Goal: Information Seeking & Learning: Learn about a topic

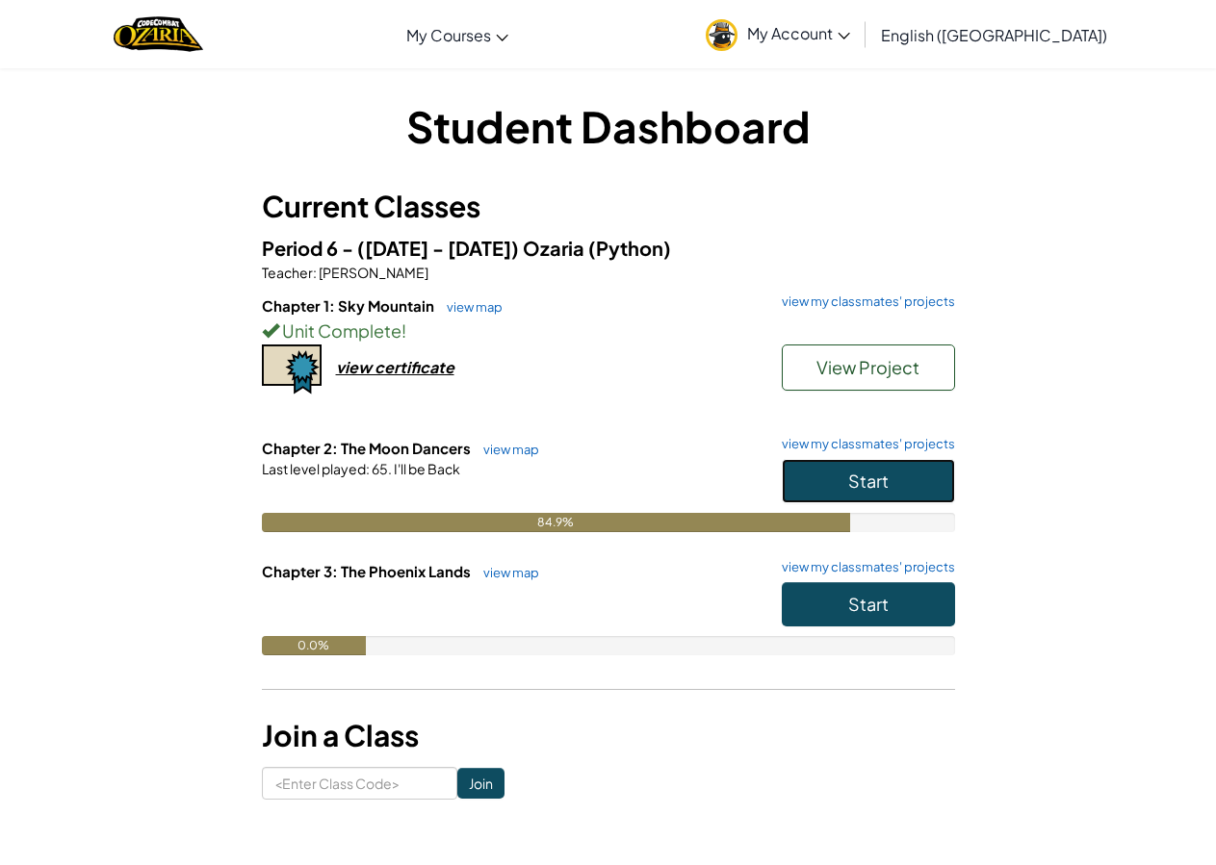
click at [810, 492] on button "Start" at bounding box center [868, 481] width 173 height 44
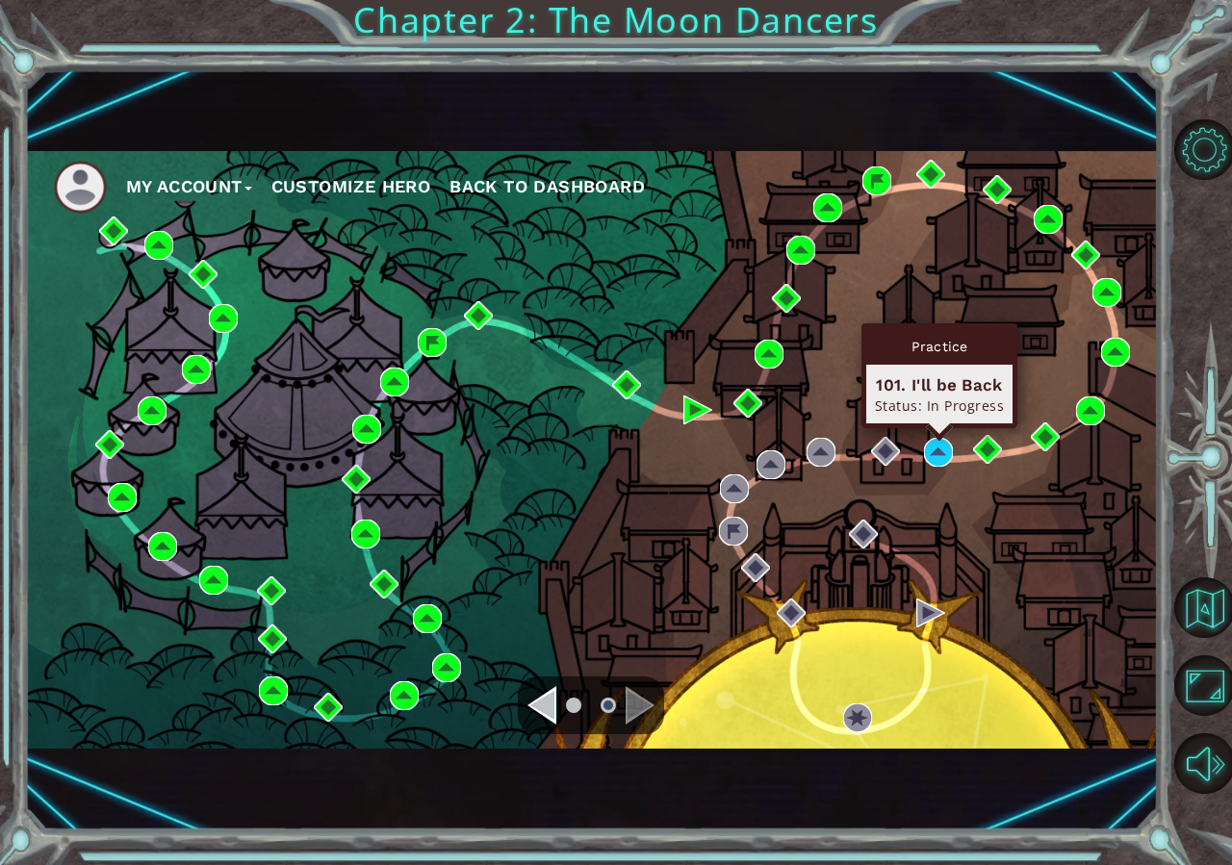
click at [939, 428] on div "Practice 101. I'll be Back Status: In Progress" at bounding box center [939, 375] width 156 height 105
click at [941, 453] on img at bounding box center [938, 452] width 29 height 29
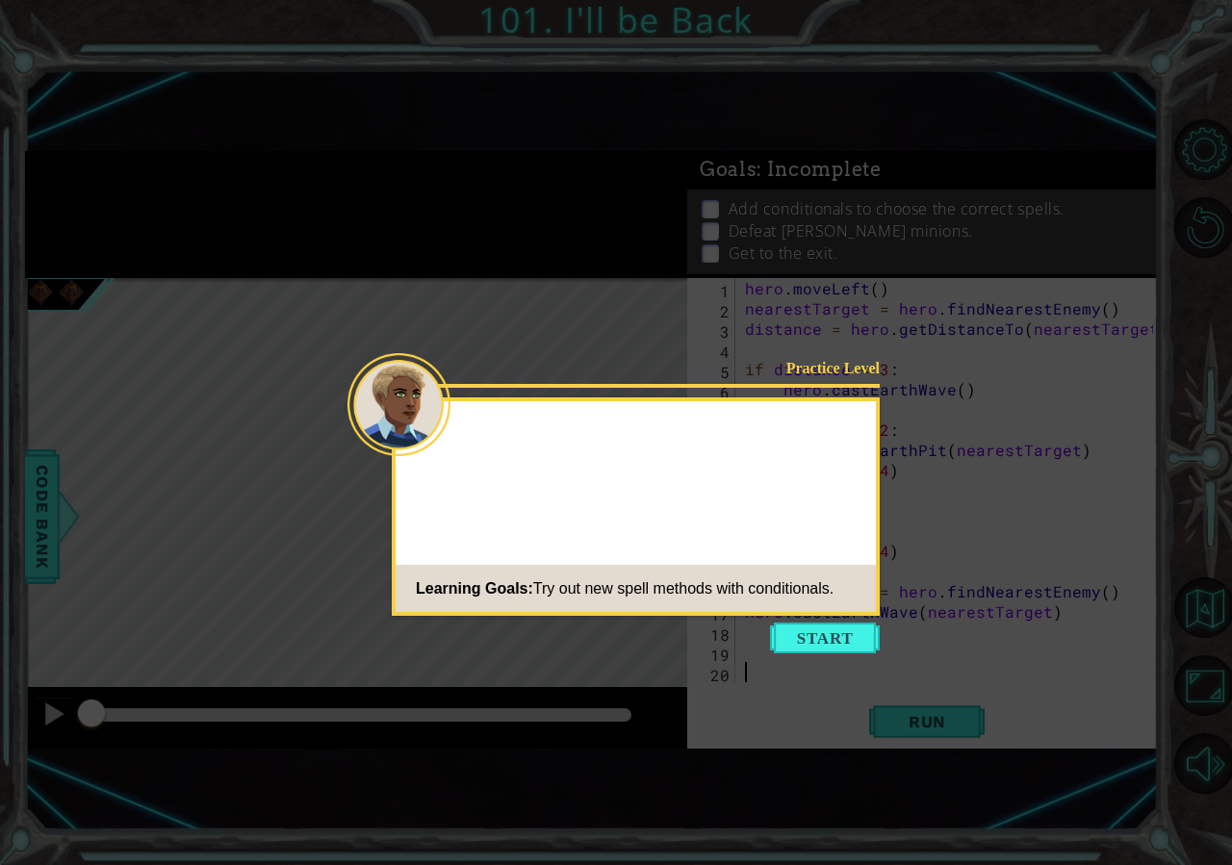
click at [823, 636] on button "Start" at bounding box center [825, 638] width 110 height 31
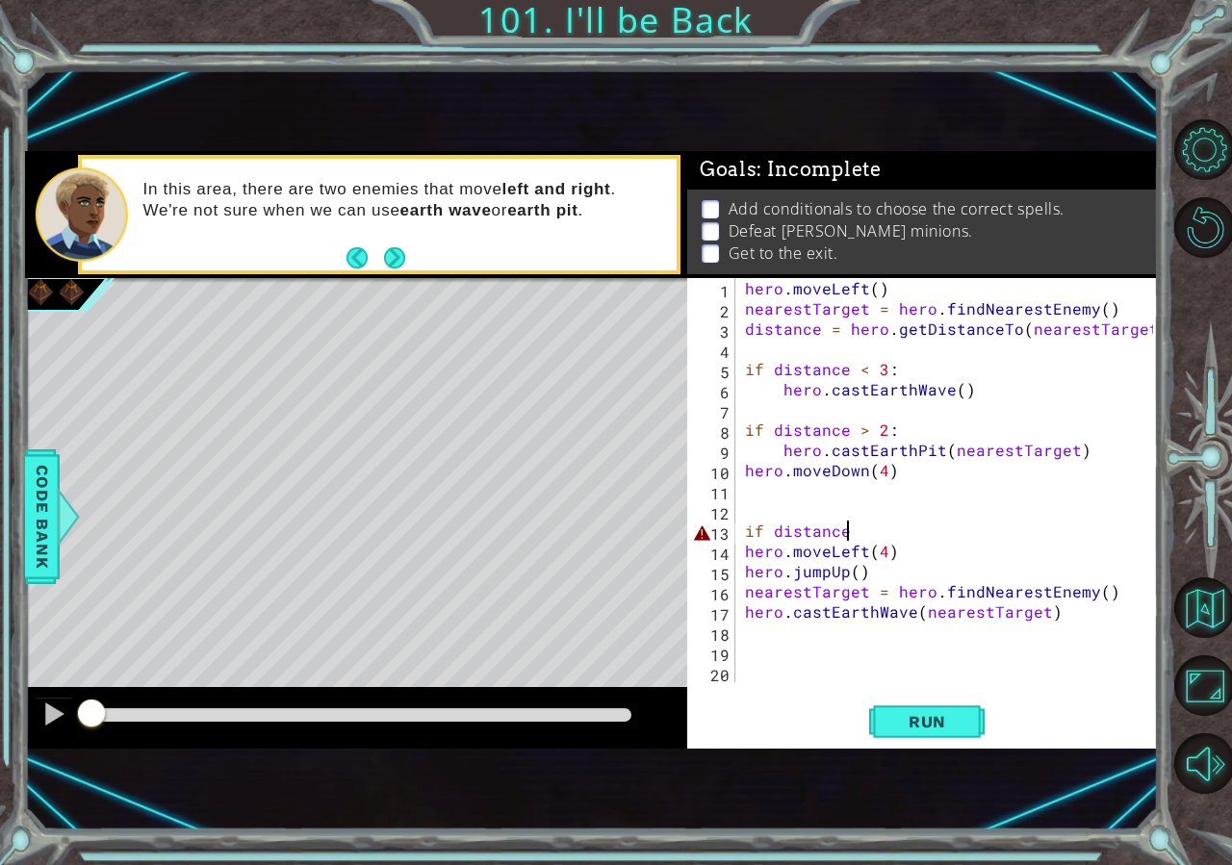
click at [851, 530] on div "hero . moveLeft ( ) nearestTarget = hero . findNearestEnemy ( ) distance = hero…" at bounding box center [952, 500] width 422 height 445
click at [864, 526] on div "hero . moveLeft ( ) nearestTarget = hero . findNearestEnemy ( ) distance = hero…" at bounding box center [952, 500] width 422 height 445
click at [961, 719] on span "Run" at bounding box center [927, 721] width 76 height 19
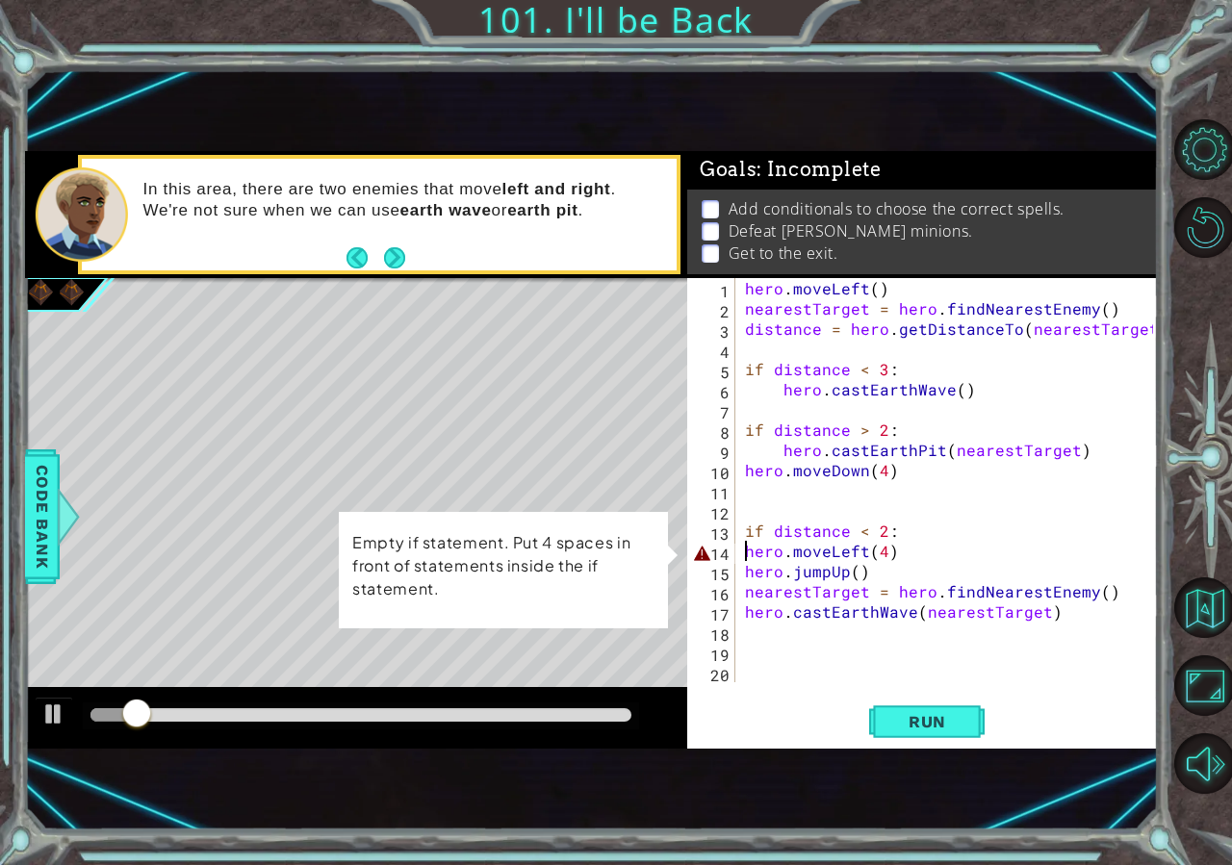
click at [741, 550] on div "hero . moveLeft ( ) nearestTarget = hero . findNearestEnemy ( ) distance = hero…" at bounding box center [952, 500] width 422 height 445
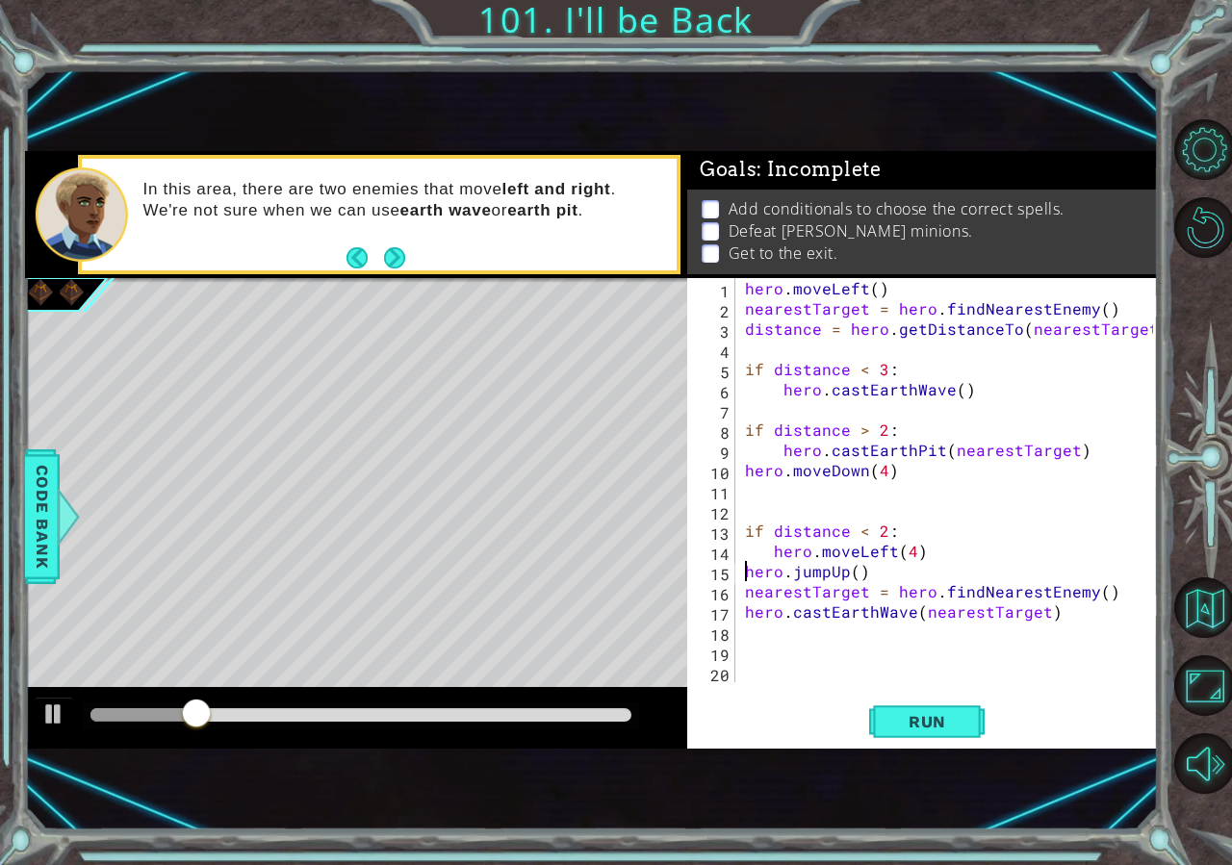
click at [741, 577] on div "hero . moveLeft ( ) nearestTarget = hero . findNearestEnemy ( ) distance = hero…" at bounding box center [952, 500] width 422 height 445
click at [742, 585] on div "hero . moveLeft ( ) nearestTarget = hero . findNearestEnemy ( ) distance = hero…" at bounding box center [952, 500] width 422 height 445
click at [744, 609] on div "hero . moveLeft ( ) nearestTarget = hero . findNearestEnemy ( ) distance = hero…" at bounding box center [952, 500] width 422 height 445
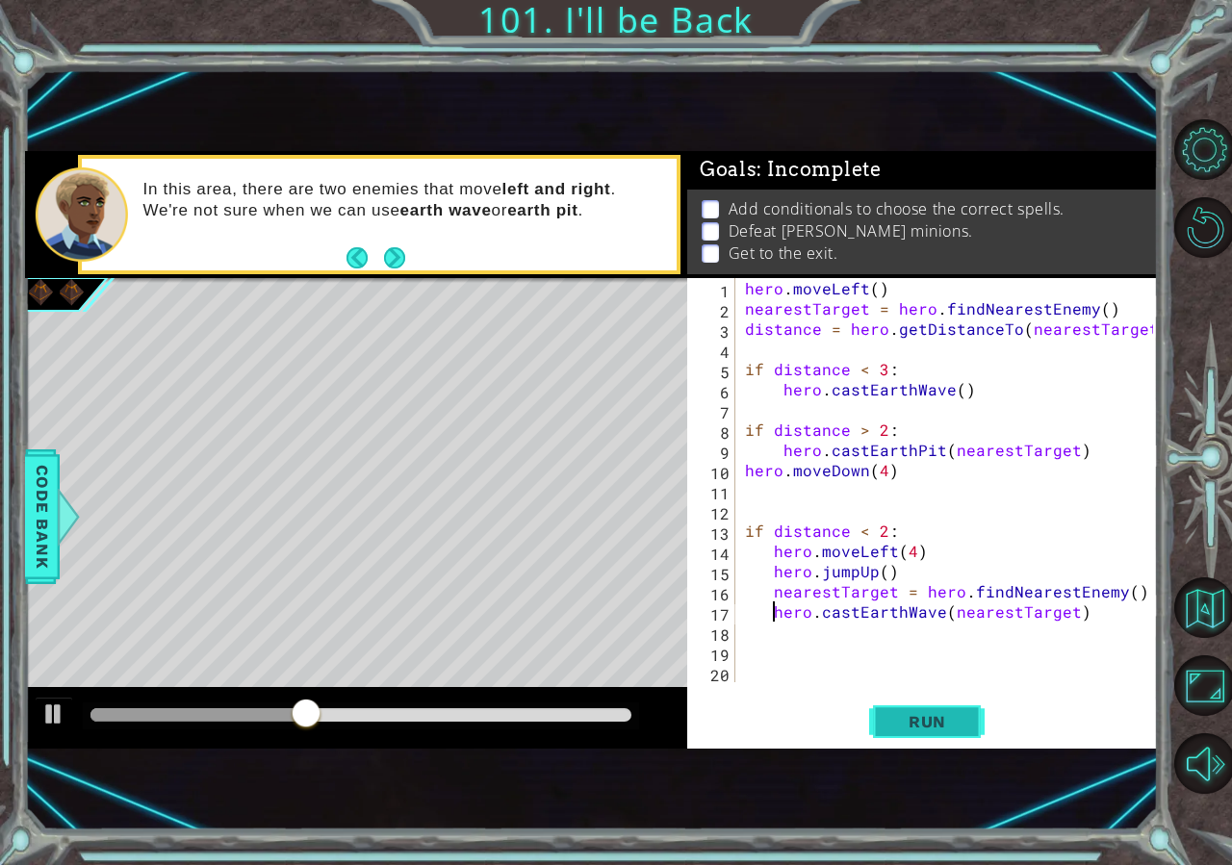
click at [923, 732] on button "Run" at bounding box center [926, 721] width 115 height 47
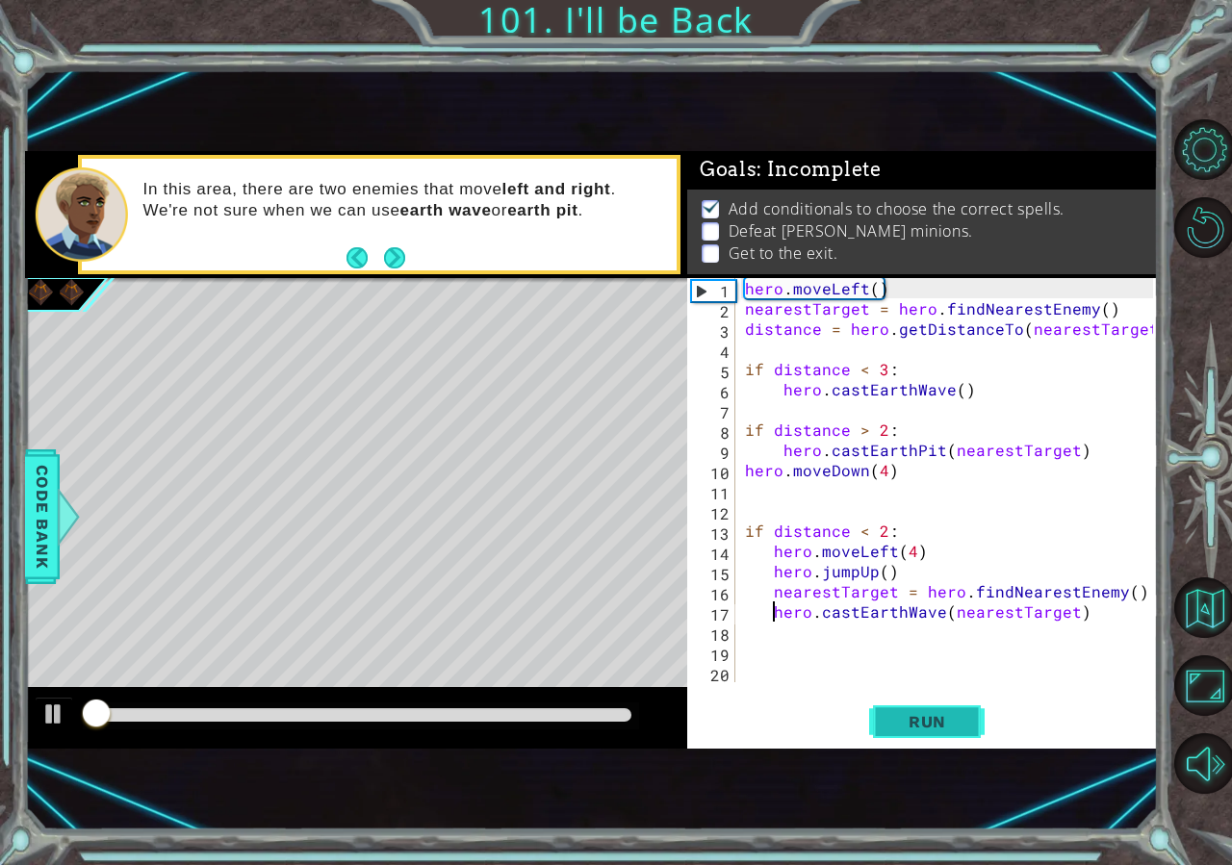
scroll to position [12, 0]
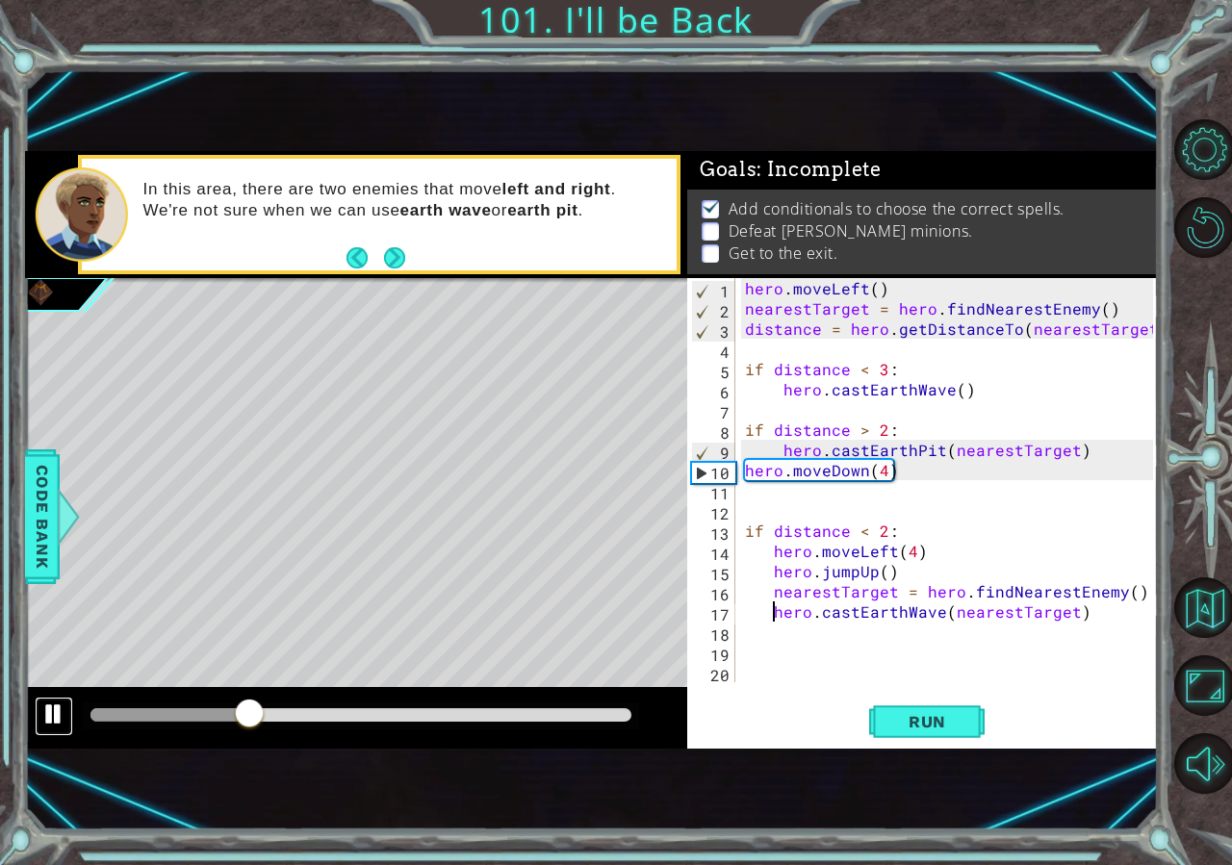
click at [46, 727] on div at bounding box center [53, 714] width 25 height 25
drag, startPoint x: 972, startPoint y: 728, endPoint x: 907, endPoint y: 754, distance: 70.4
click at [970, 737] on button "Run" at bounding box center [926, 721] width 115 height 47
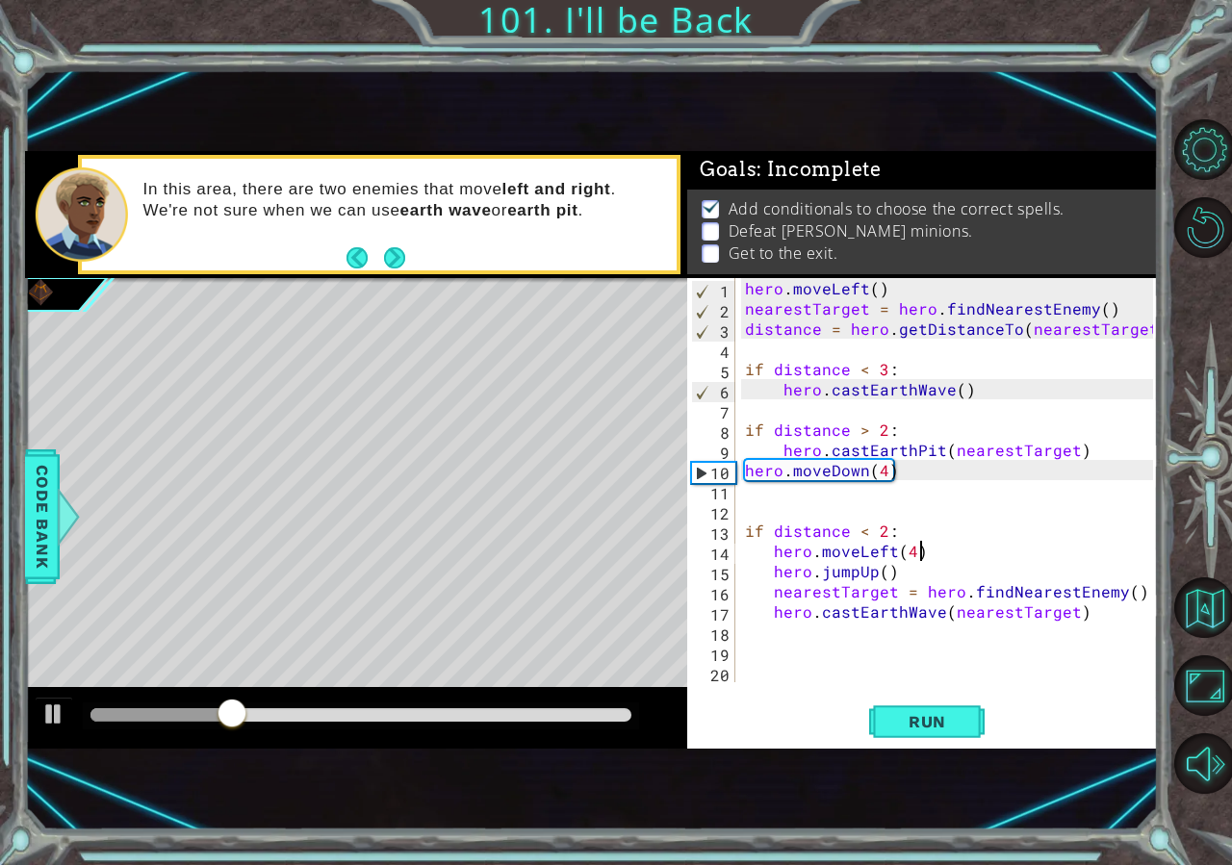
click at [929, 552] on div "hero . moveLeft ( ) nearestTarget = hero . findNearestEnemy ( ) distance = hero…" at bounding box center [952, 500] width 422 height 445
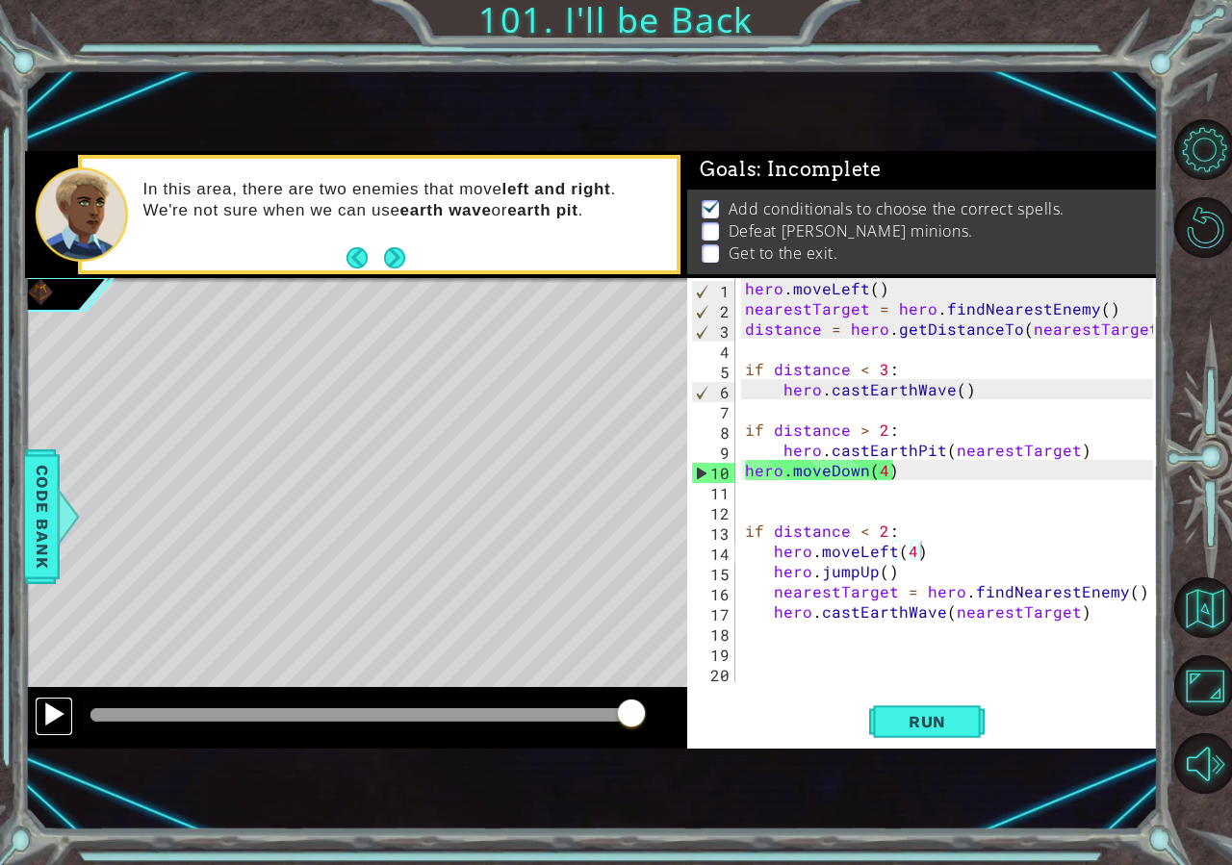
click at [44, 708] on div at bounding box center [53, 714] width 25 height 25
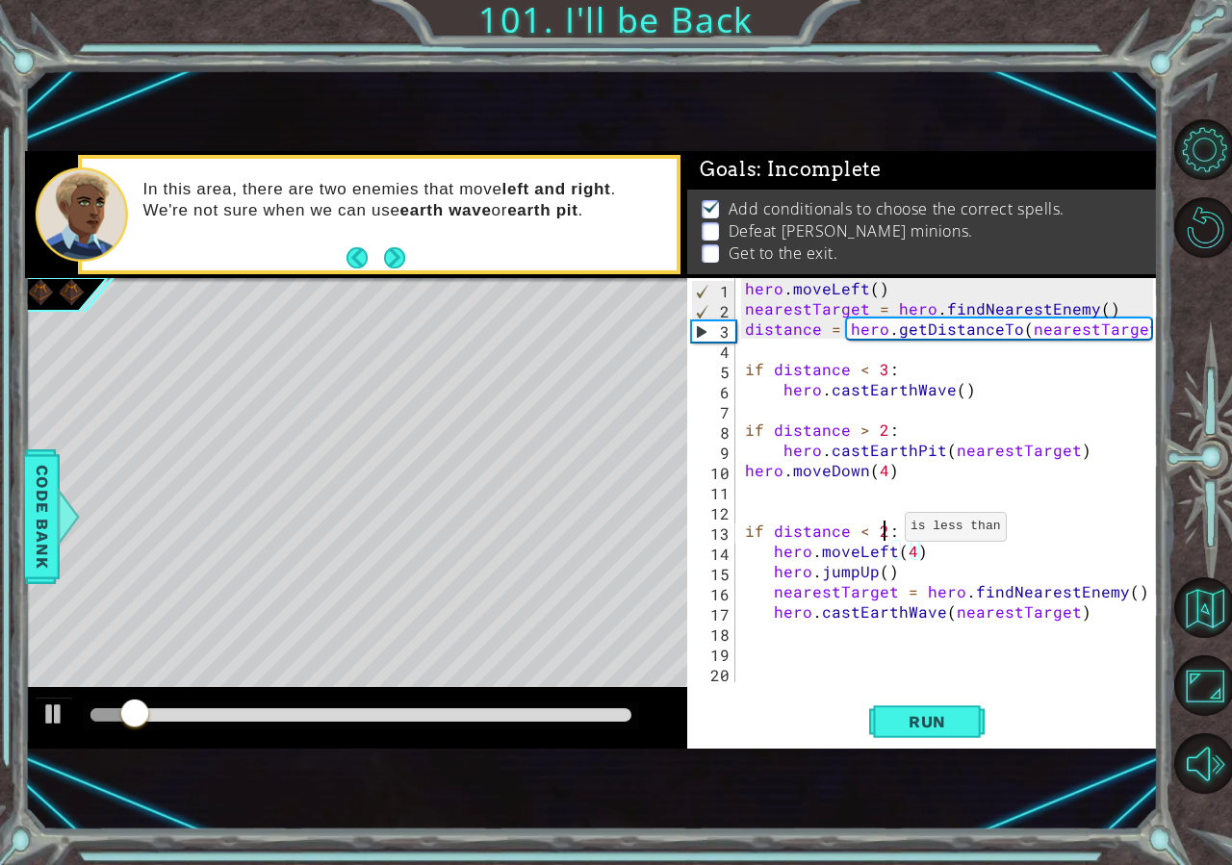
click at [882, 531] on div "hero . moveLeft ( ) nearestTarget = hero . findNearestEnemy ( ) distance = hero…" at bounding box center [952, 500] width 422 height 445
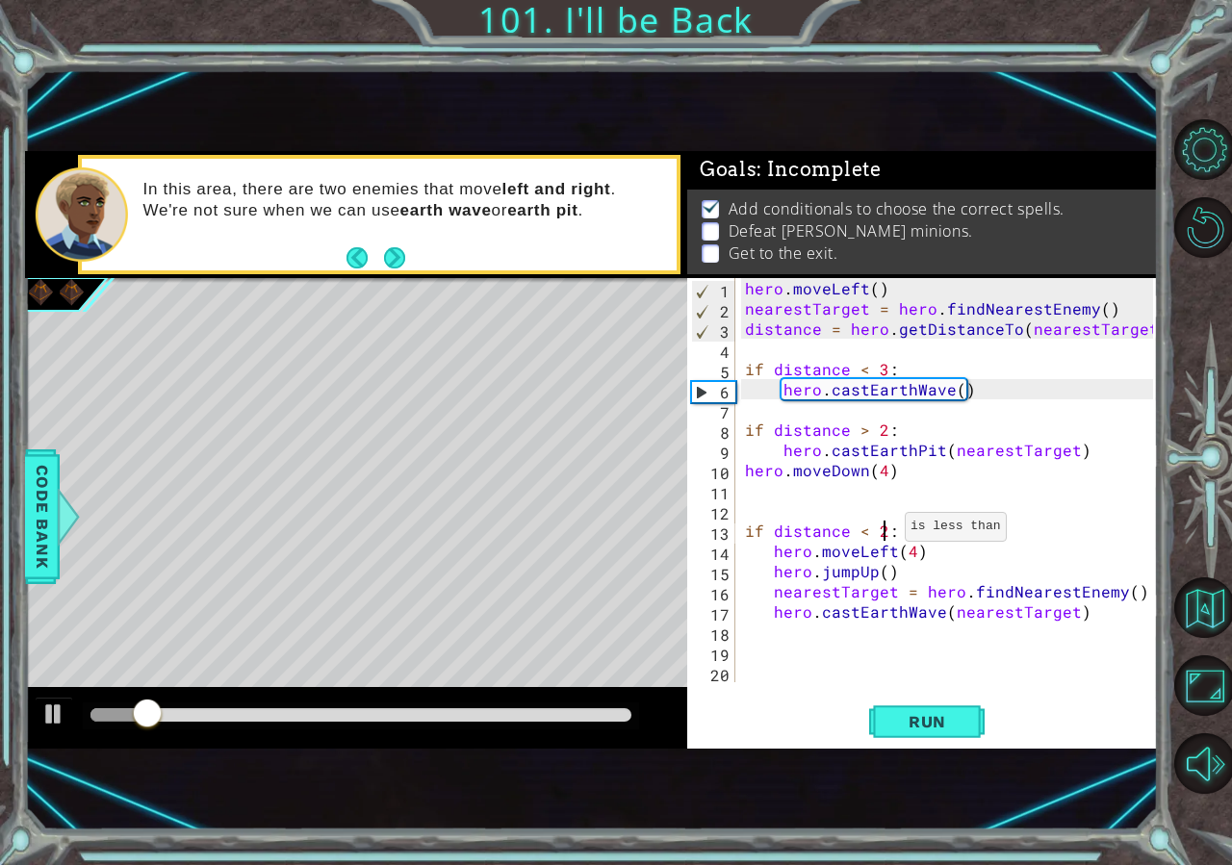
scroll to position [0, 8]
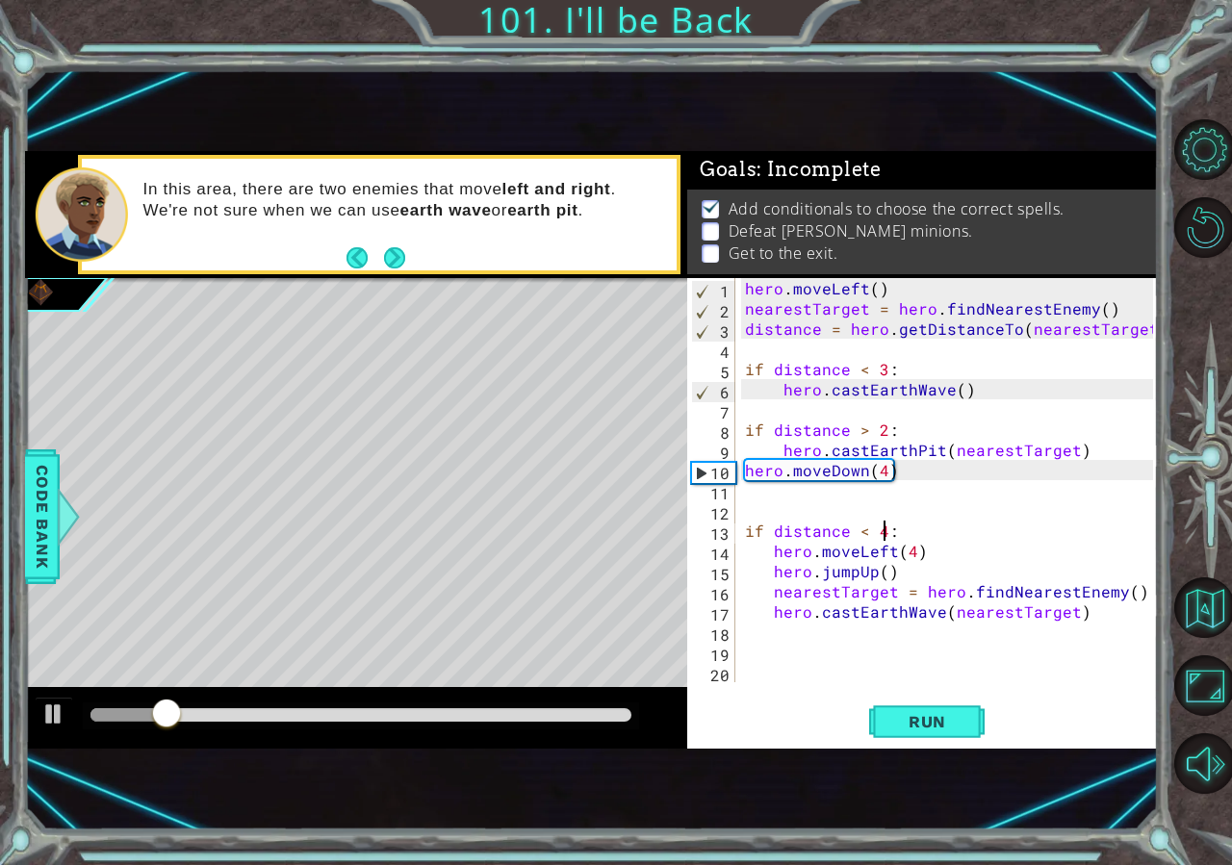
click at [859, 533] on div "hero . moveLeft ( ) nearestTarget = hero . findNearestEnemy ( ) distance = hero…" at bounding box center [952, 500] width 422 height 445
click at [947, 751] on div "1 ההההההההההההההההההההההההההההההההההההההההההההההההההההההההההההההההההההההההההההה…" at bounding box center [592, 449] width 1134 height 761
click at [962, 710] on button "Run" at bounding box center [926, 721] width 115 height 47
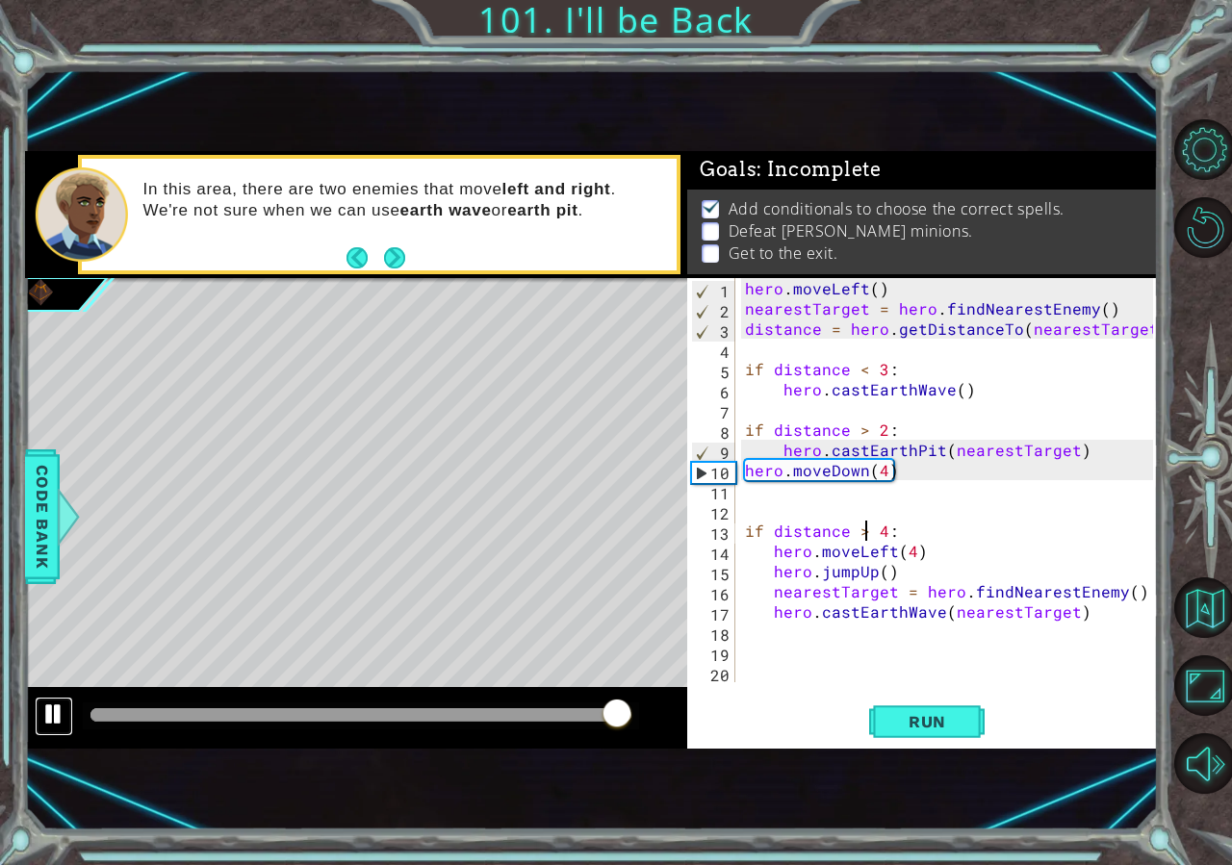
click at [48, 719] on div at bounding box center [53, 714] width 25 height 25
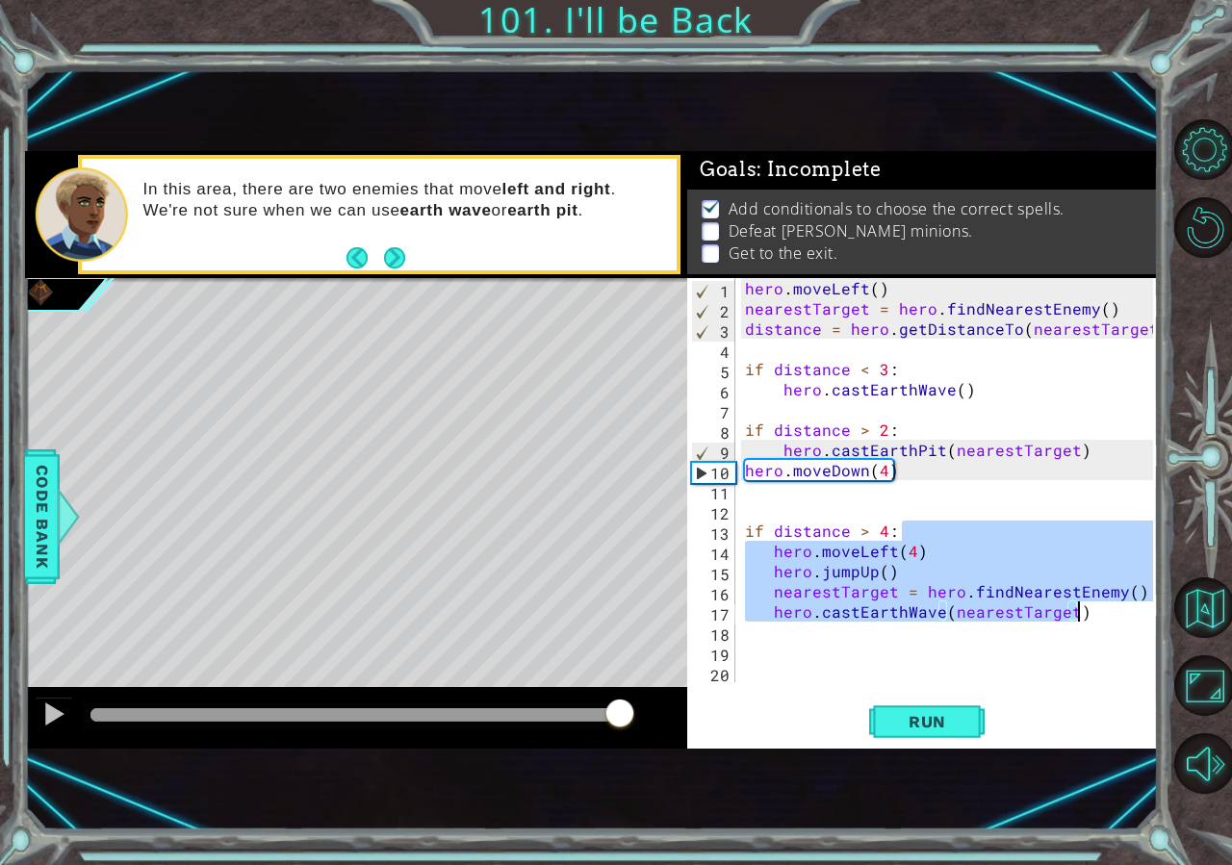
drag, startPoint x: 898, startPoint y: 537, endPoint x: 1111, endPoint y: 605, distance: 223.4
click at [1111, 605] on div "hero . moveLeft ( ) nearestTarget = hero . findNearestEnemy ( ) distance = hero…" at bounding box center [952, 500] width 422 height 445
type textarea "nearestTarget = hero.findNearestEnemy() hero.castEarthWave(nearestTarget)"
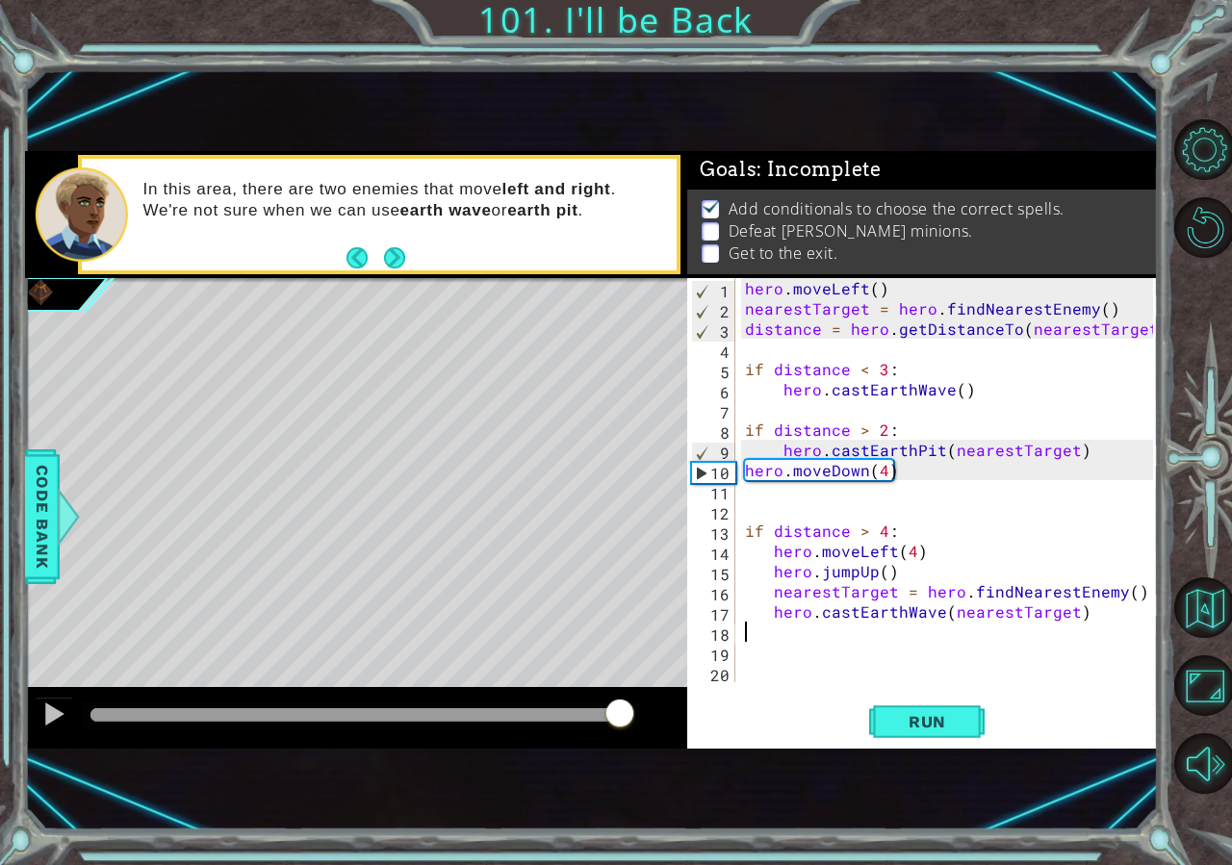
click at [1094, 623] on div "hero . moveLeft ( ) nearestTarget = hero . findNearestEnemy ( ) distance = hero…" at bounding box center [952, 500] width 422 height 445
click at [864, 527] on div "hero . moveLeft ( ) nearestTarget = hero . findNearestEnemy ( ) distance = hero…" at bounding box center [952, 500] width 422 height 445
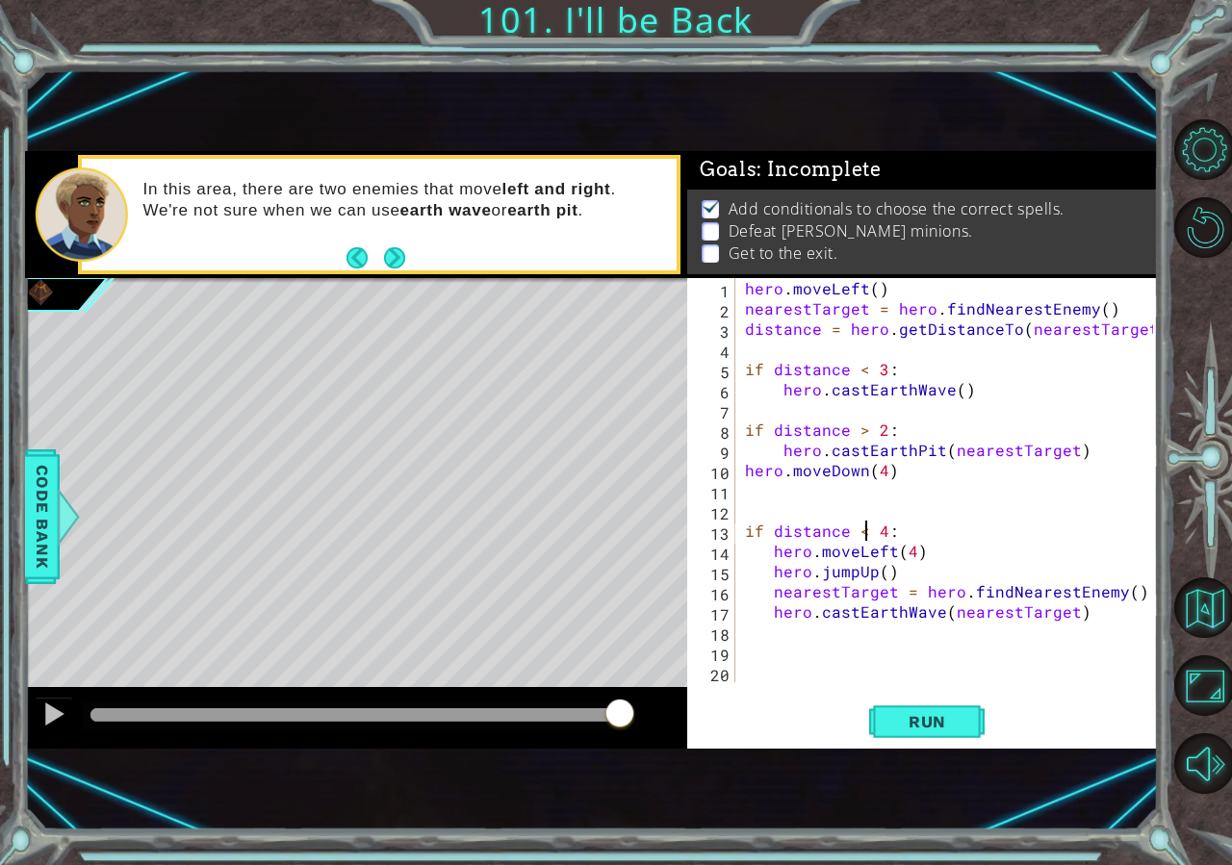
scroll to position [0, 7]
click at [43, 718] on div at bounding box center [53, 714] width 25 height 25
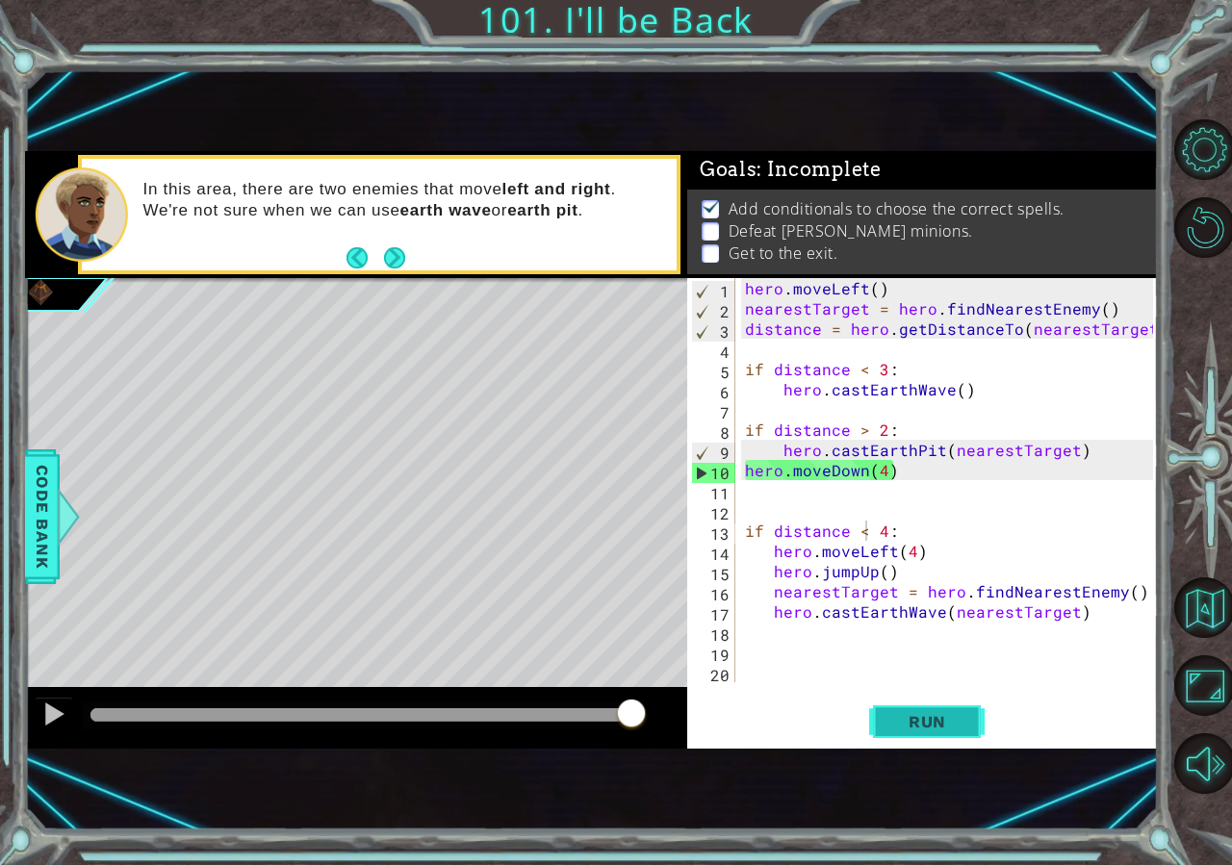
click at [888, 714] on button "Run" at bounding box center [926, 721] width 115 height 47
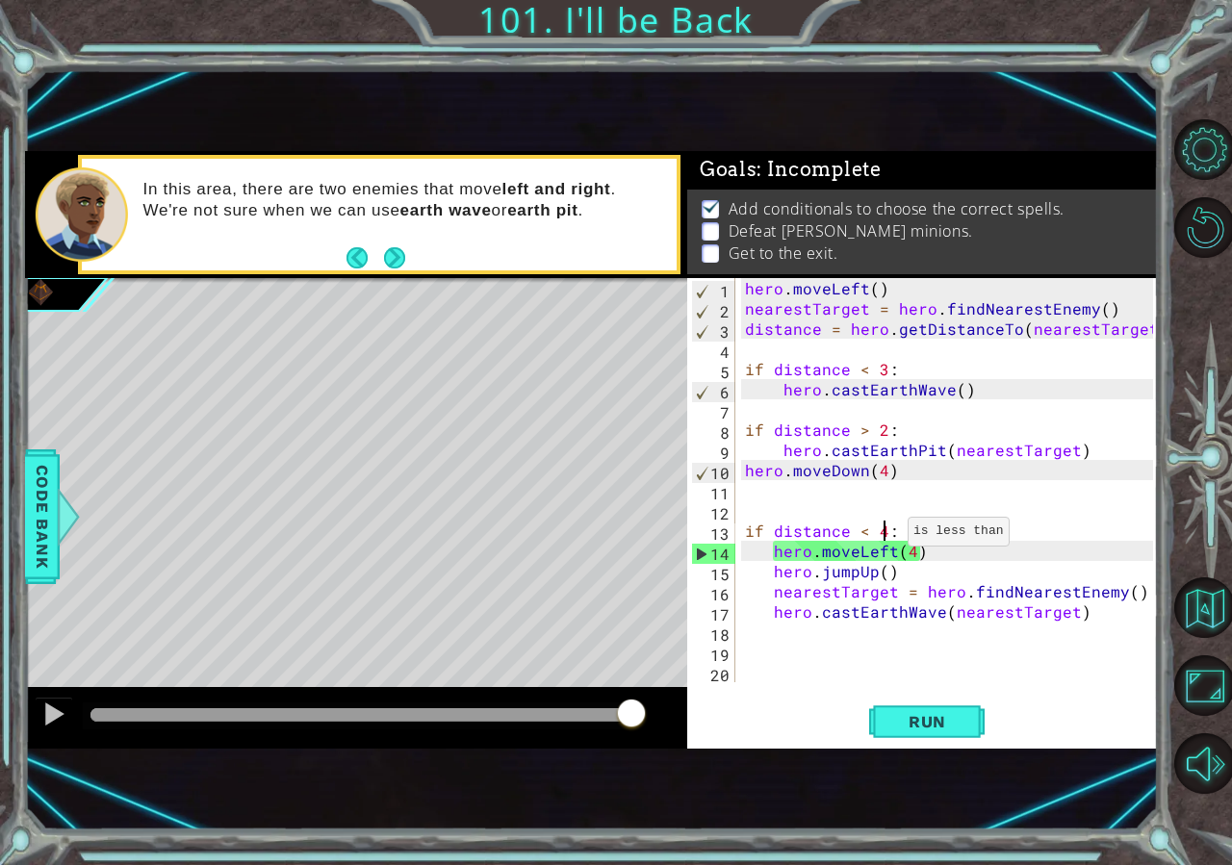
click at [885, 536] on div "hero . moveLeft ( ) nearestTarget = hero . findNearestEnemy ( ) distance = hero…" at bounding box center [952, 500] width 422 height 445
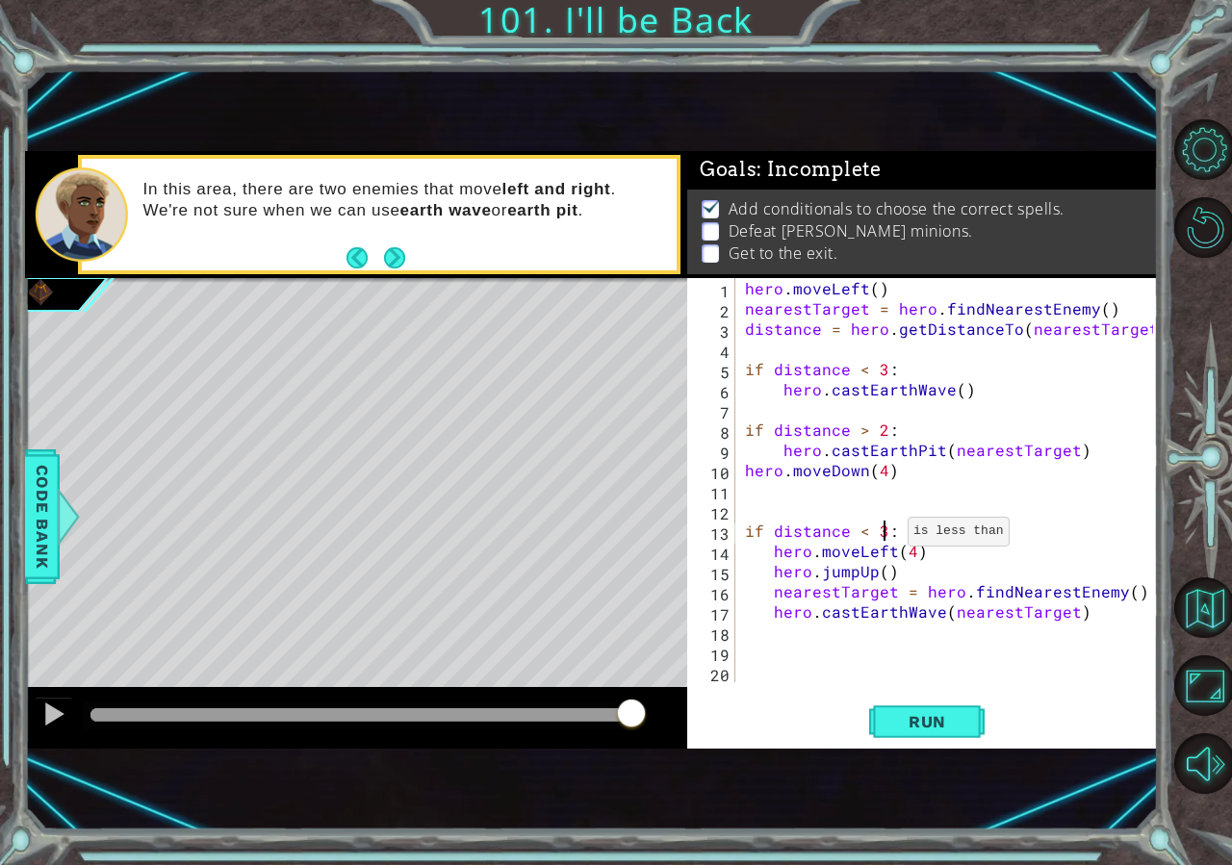
scroll to position [0, 8]
click at [884, 710] on button "Run" at bounding box center [926, 721] width 115 height 47
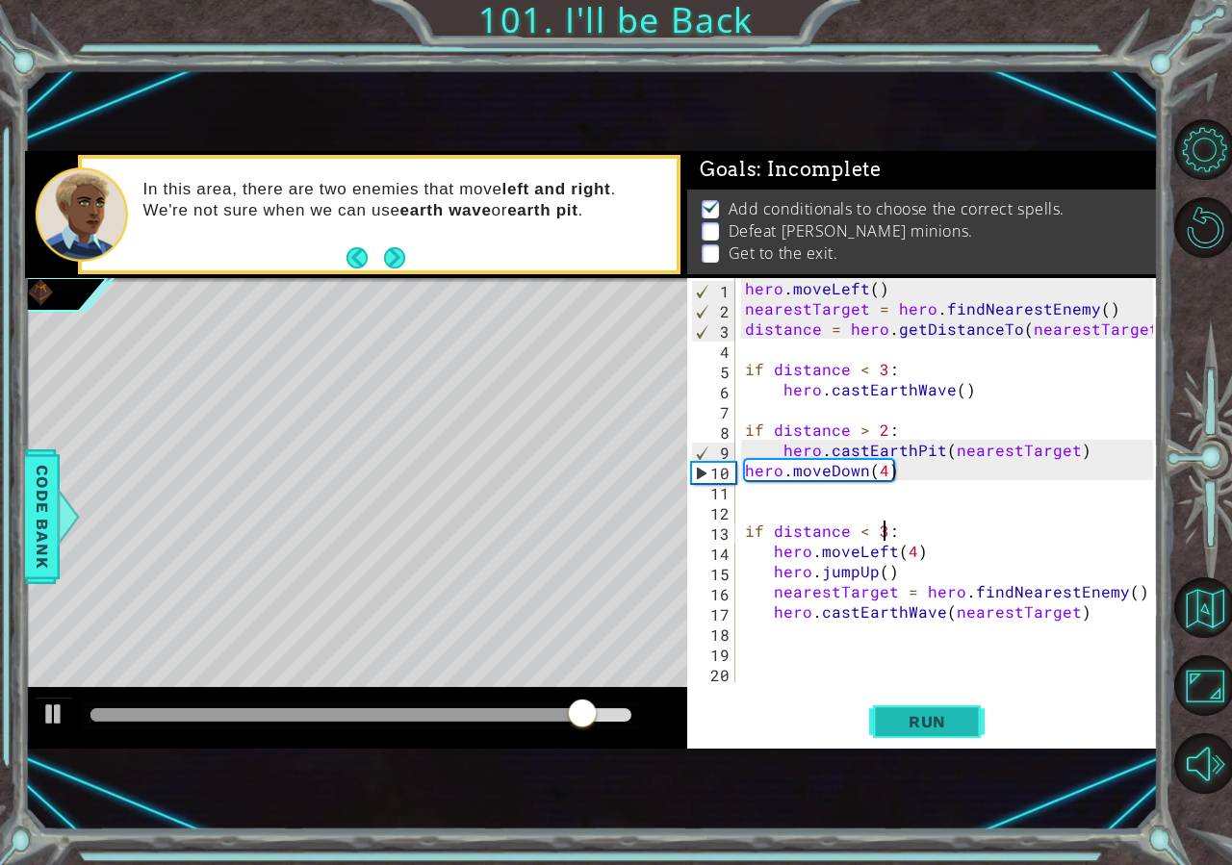
click at [911, 723] on span "Run" at bounding box center [927, 721] width 76 height 19
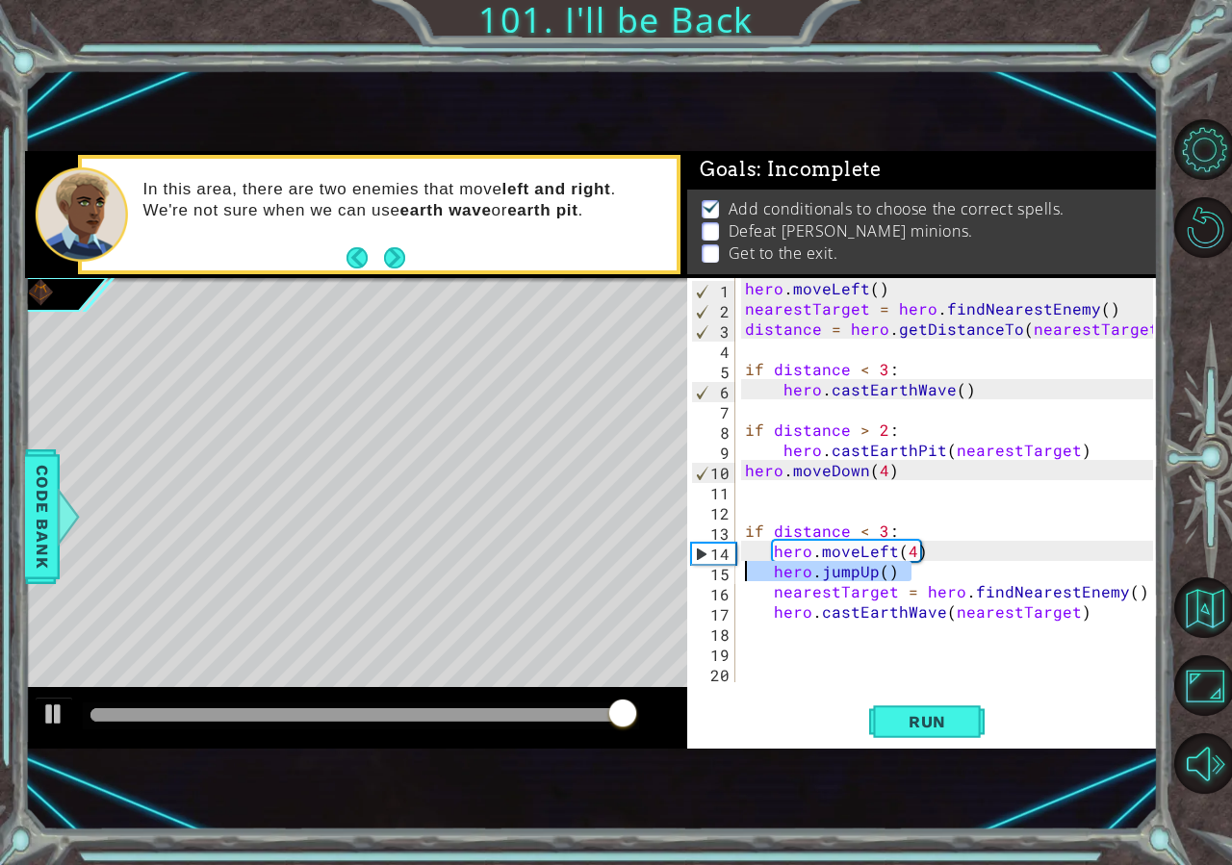
drag, startPoint x: 911, startPoint y: 575, endPoint x: 623, endPoint y: 576, distance: 287.8
click at [741, 576] on div "hero . moveLeft ( ) nearestTarget = hero . findNearestEnemy ( ) distance = hero…" at bounding box center [947, 480] width 412 height 404
type textarea "hero.jumpUp()"
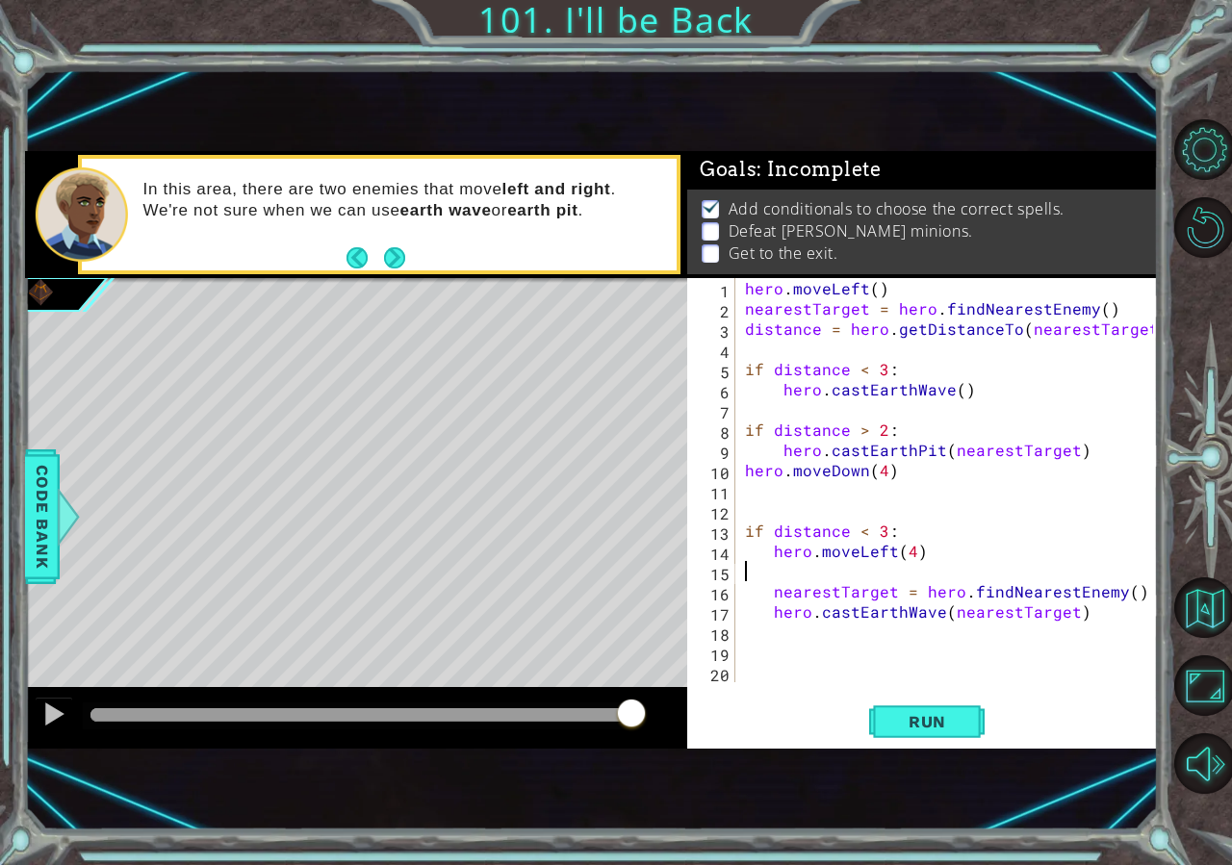
type textarea "hero.moveLeft(4)"
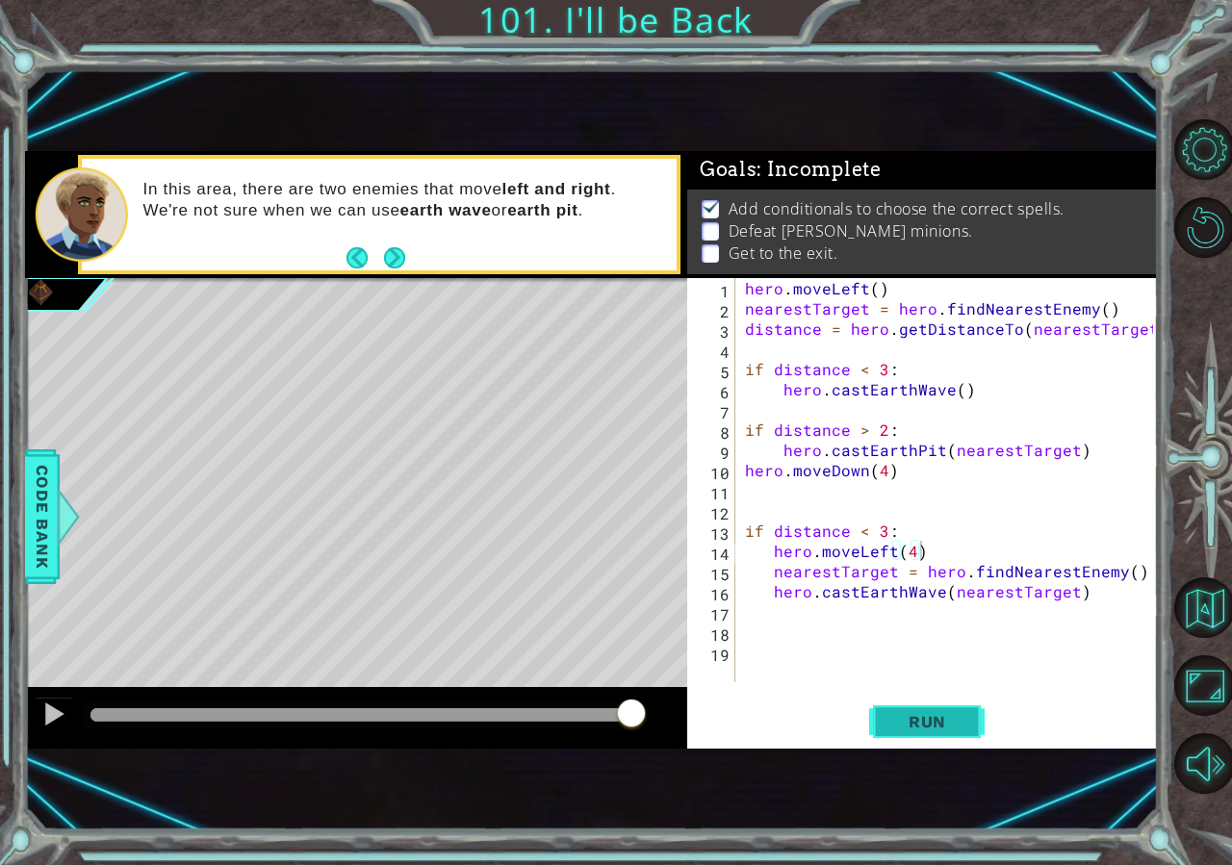
click at [959, 732] on button "Run" at bounding box center [926, 721] width 115 height 47
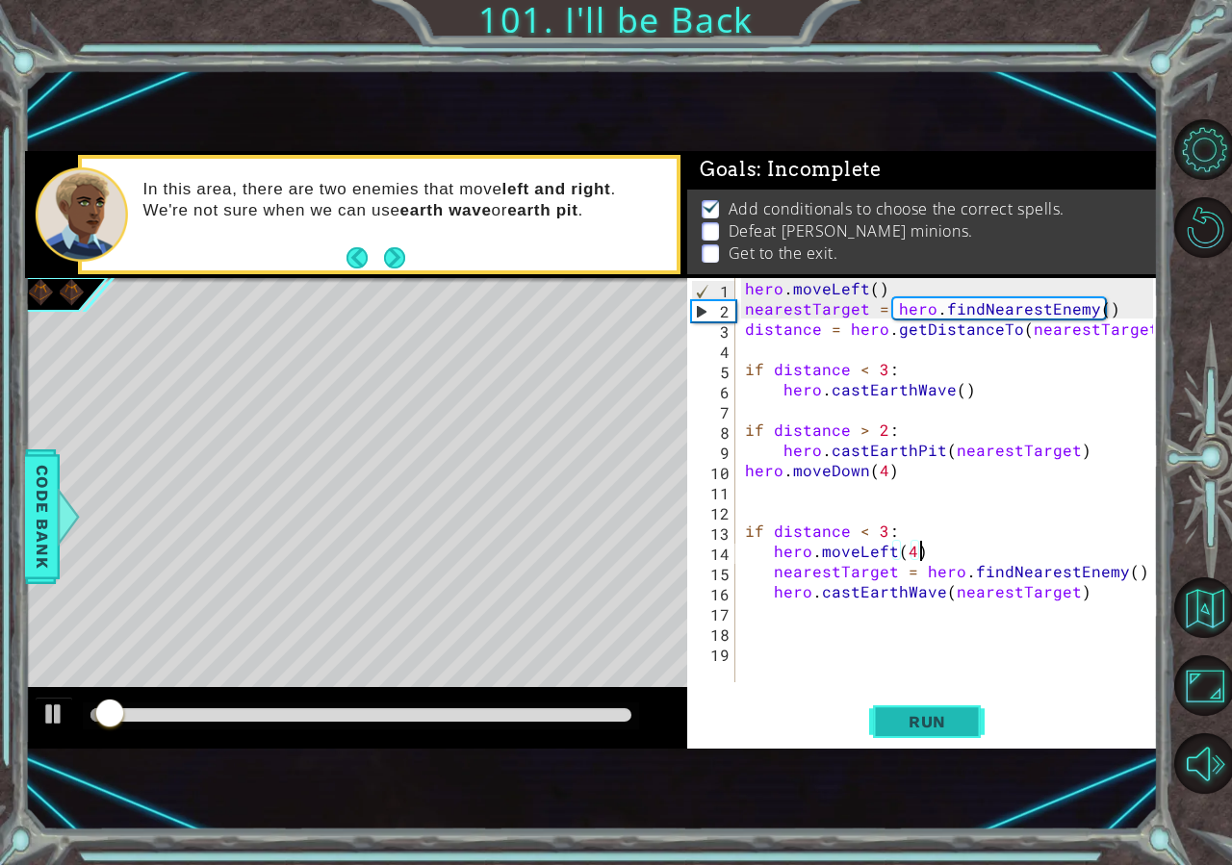
click at [959, 732] on button "Run" at bounding box center [926, 721] width 115 height 47
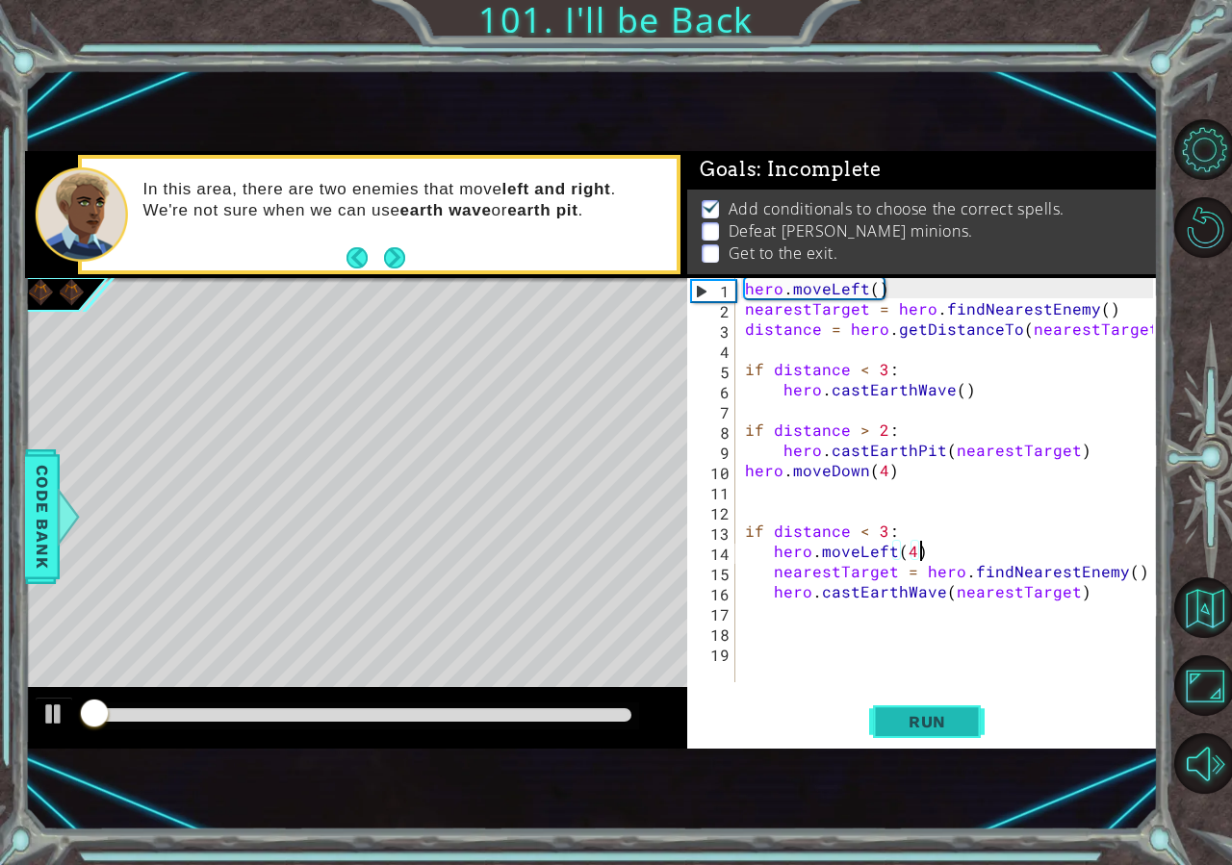
click at [959, 732] on button "Run" at bounding box center [926, 721] width 115 height 47
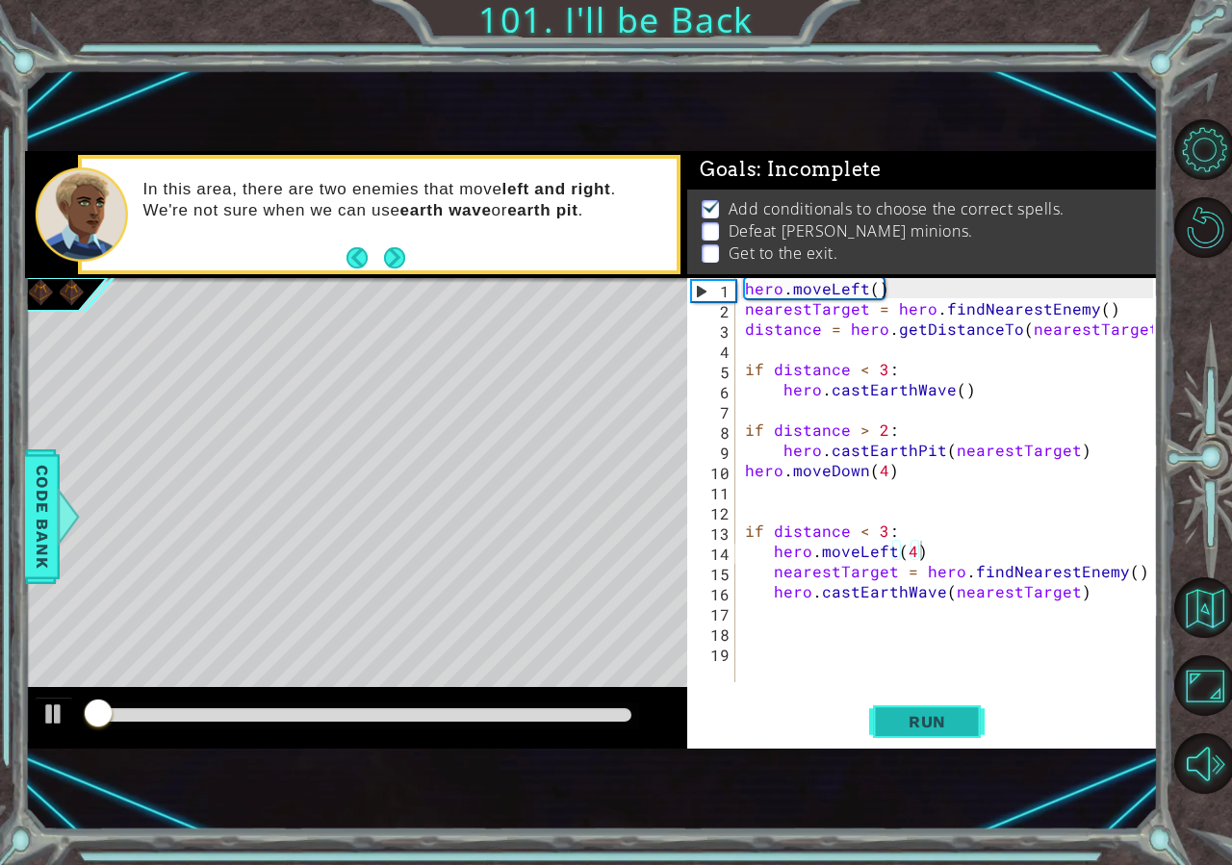
click at [959, 732] on button "Run" at bounding box center [926, 721] width 115 height 47
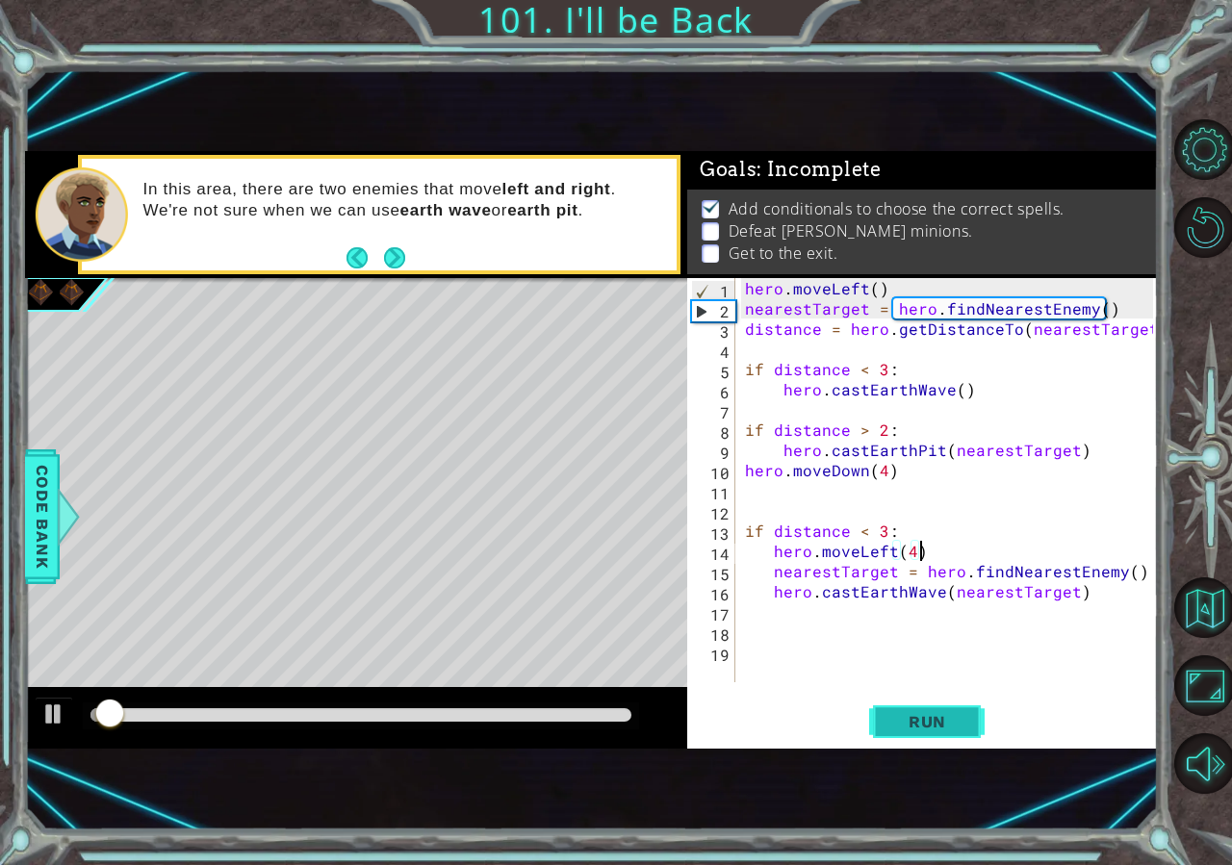
click at [959, 732] on button "Run" at bounding box center [926, 721] width 115 height 47
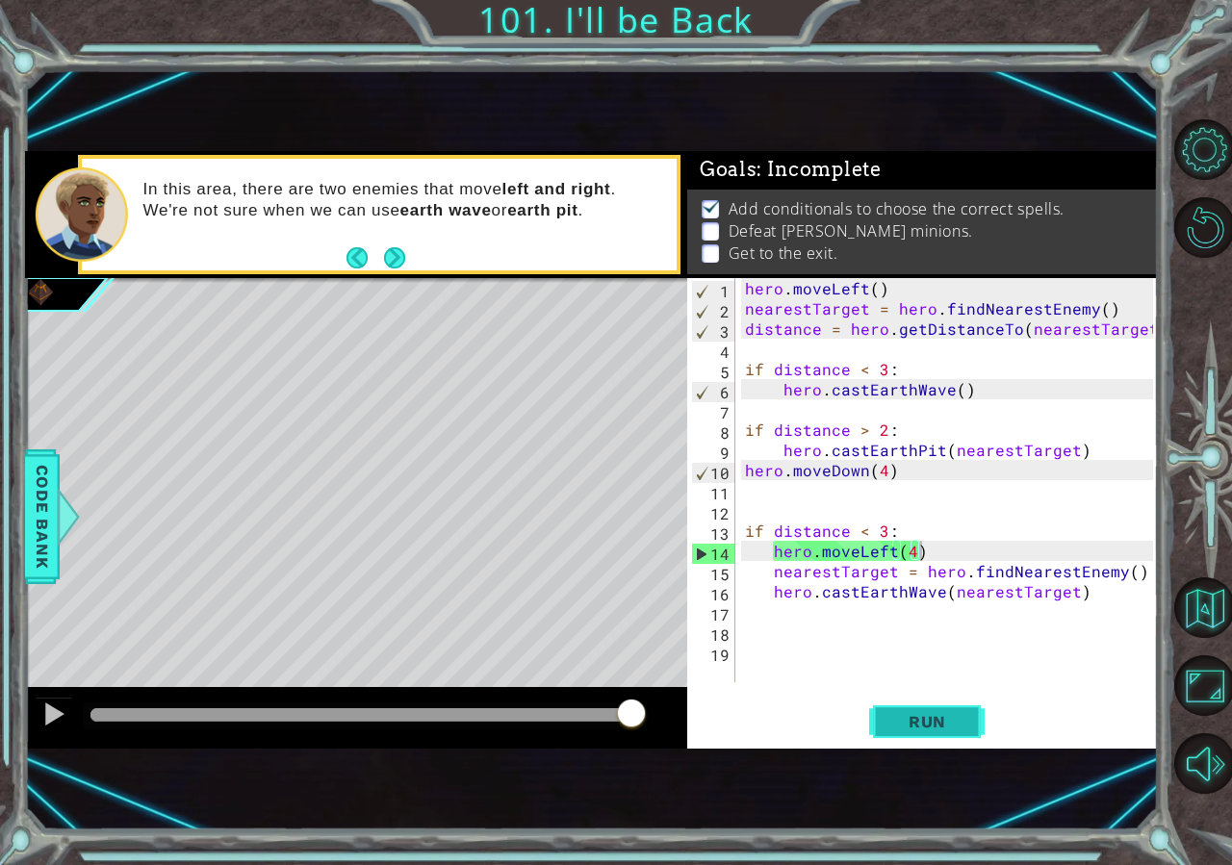
click at [925, 729] on span "Run" at bounding box center [927, 721] width 76 height 19
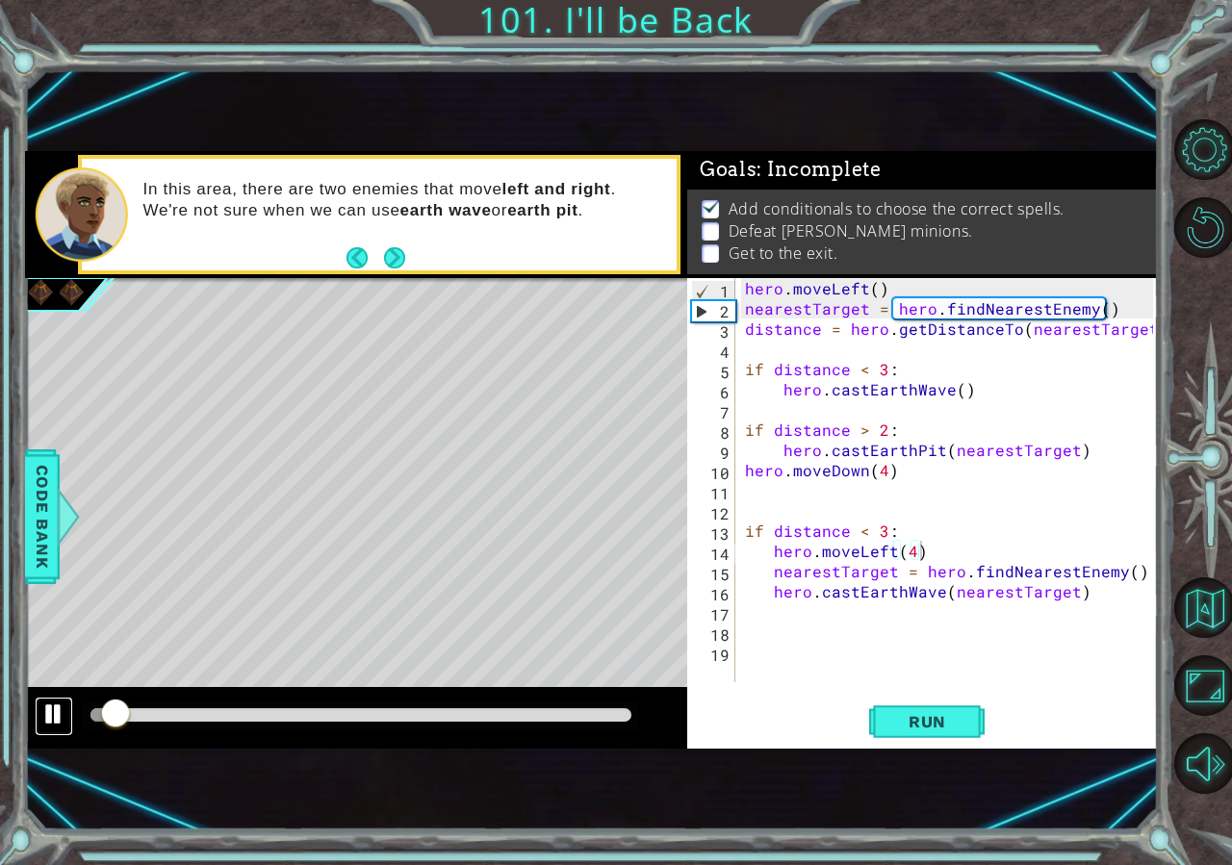
click at [58, 714] on div at bounding box center [53, 714] width 25 height 25
drag, startPoint x: 927, startPoint y: 552, endPoint x: 680, endPoint y: 550, distance: 246.4
click at [741, 550] on div "hero . moveLeft ( ) nearestTarget = hero . findNearestEnemy ( ) distance = hero…" at bounding box center [947, 480] width 412 height 404
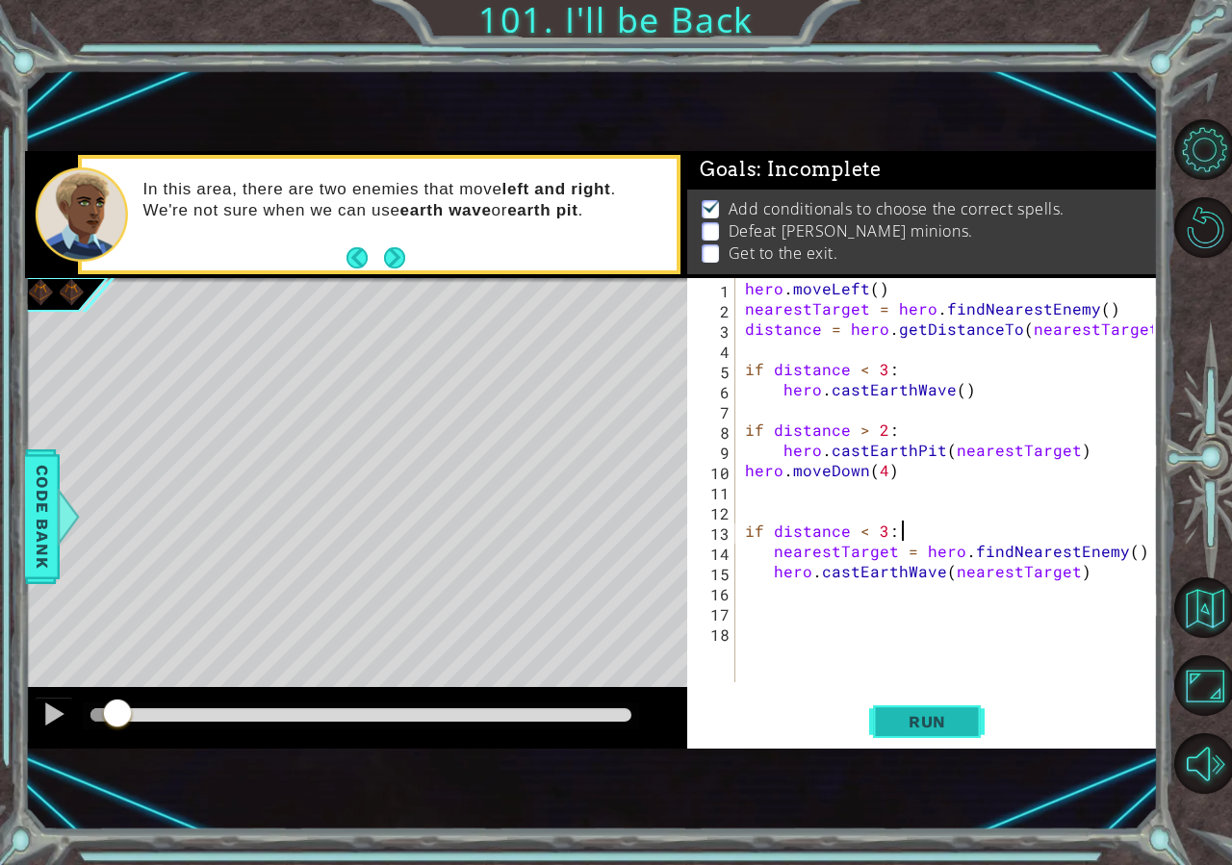
click at [954, 708] on button "Run" at bounding box center [926, 721] width 115 height 47
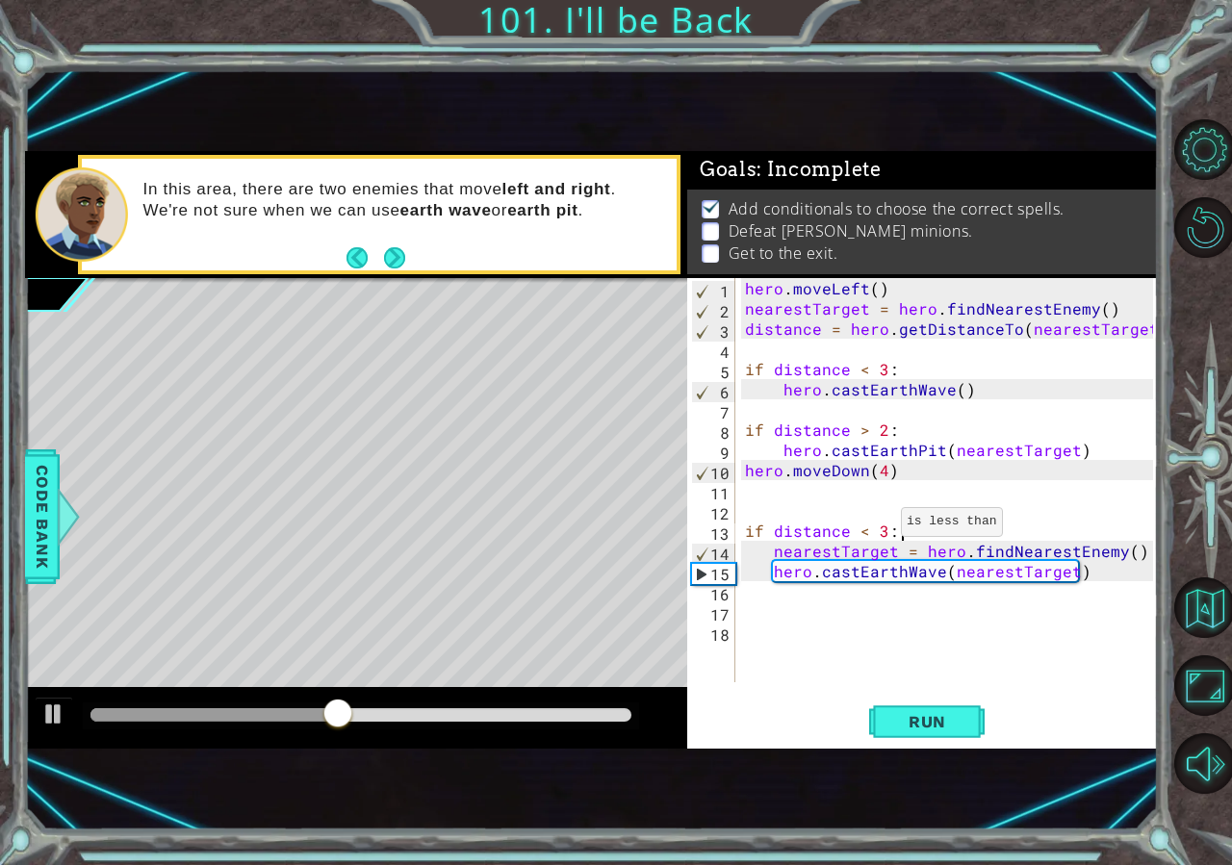
drag, startPoint x: 878, startPoint y: 526, endPoint x: 887, endPoint y: 537, distance: 14.3
click at [887, 537] on div "hero . moveLeft ( ) nearestTarget = hero . findNearestEnemy ( ) distance = hero…" at bounding box center [952, 500] width 422 height 445
click at [885, 731] on button "Run" at bounding box center [926, 721] width 115 height 47
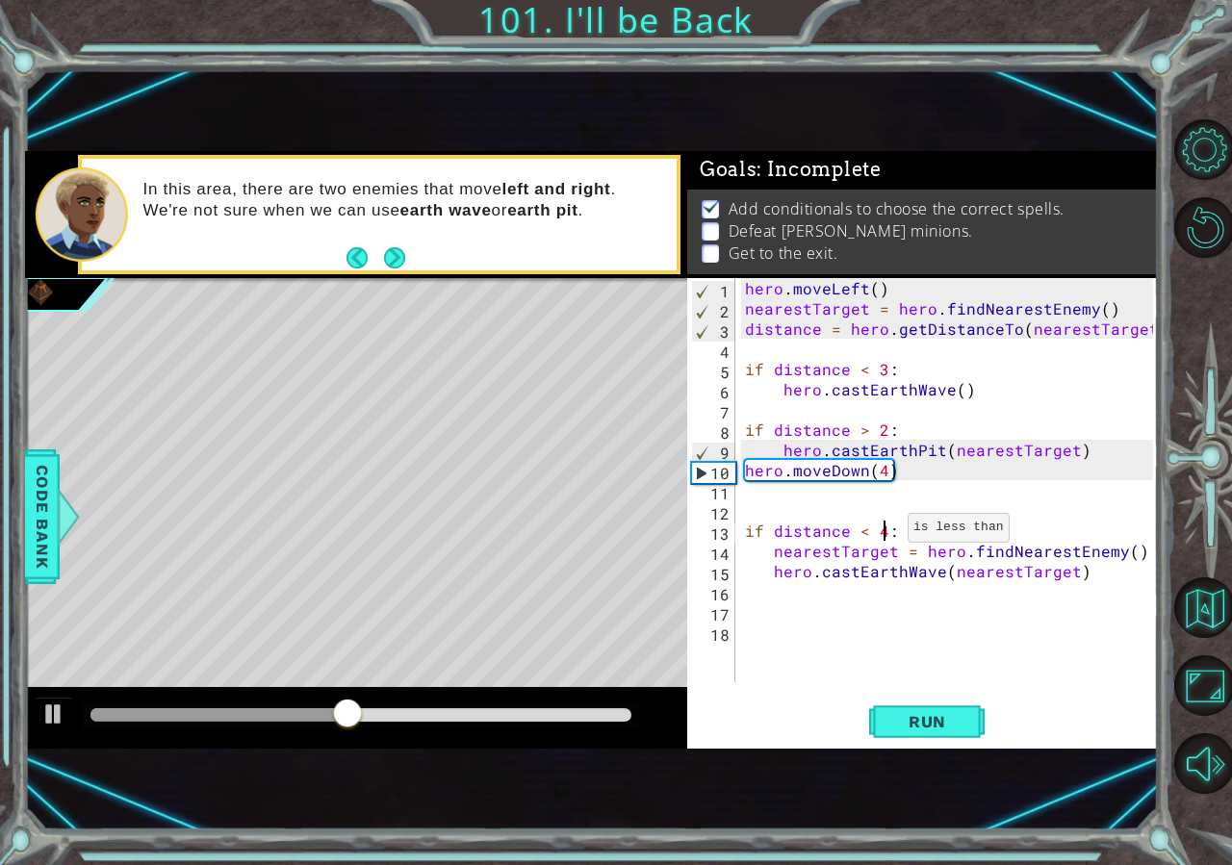
click at [885, 532] on div "hero . moveLeft ( ) nearestTarget = hero . findNearestEnemy ( ) distance = hero…" at bounding box center [952, 500] width 422 height 445
click at [865, 716] on div "Run" at bounding box center [927, 721] width 471 height 47
click at [885, 728] on button "Run" at bounding box center [926, 721] width 115 height 47
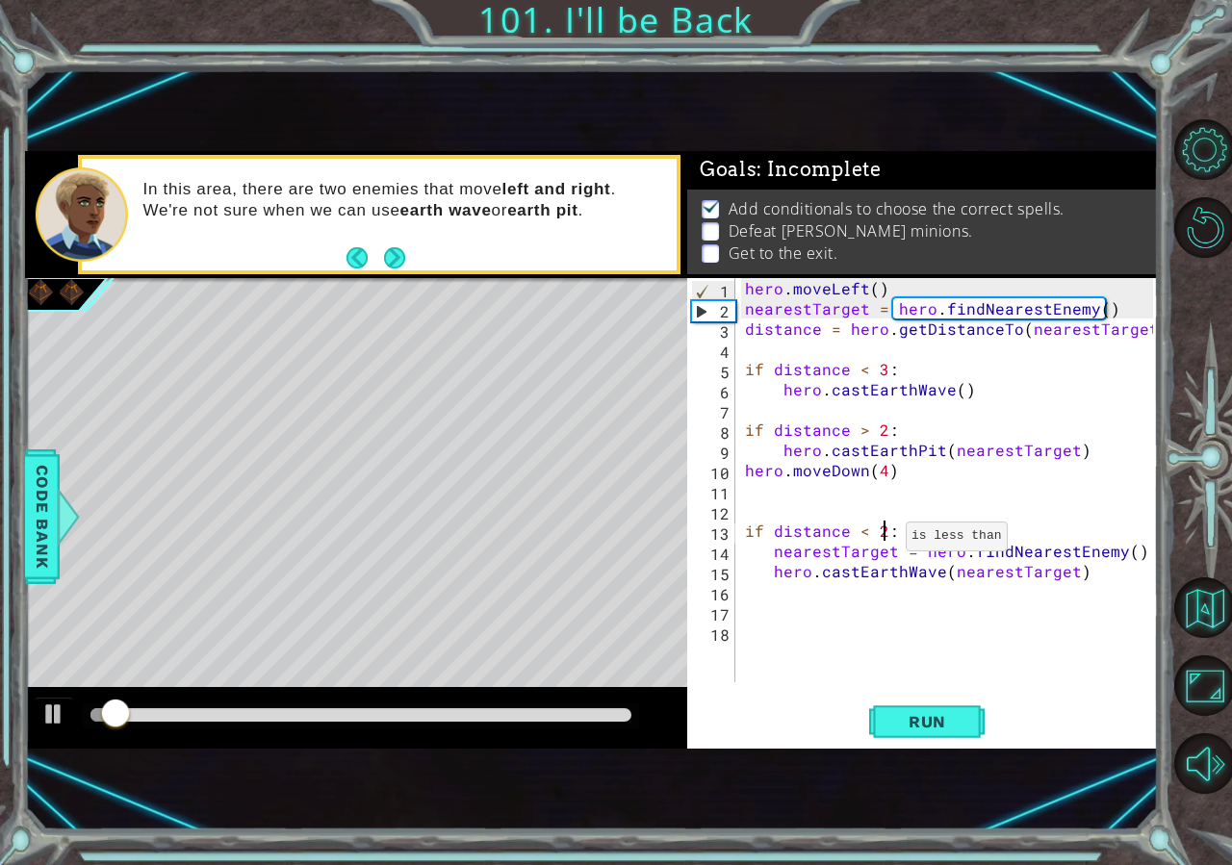
click at [883, 541] on div "hero . moveLeft ( ) nearestTarget = hero . findNearestEnemy ( ) distance = hero…" at bounding box center [952, 500] width 422 height 445
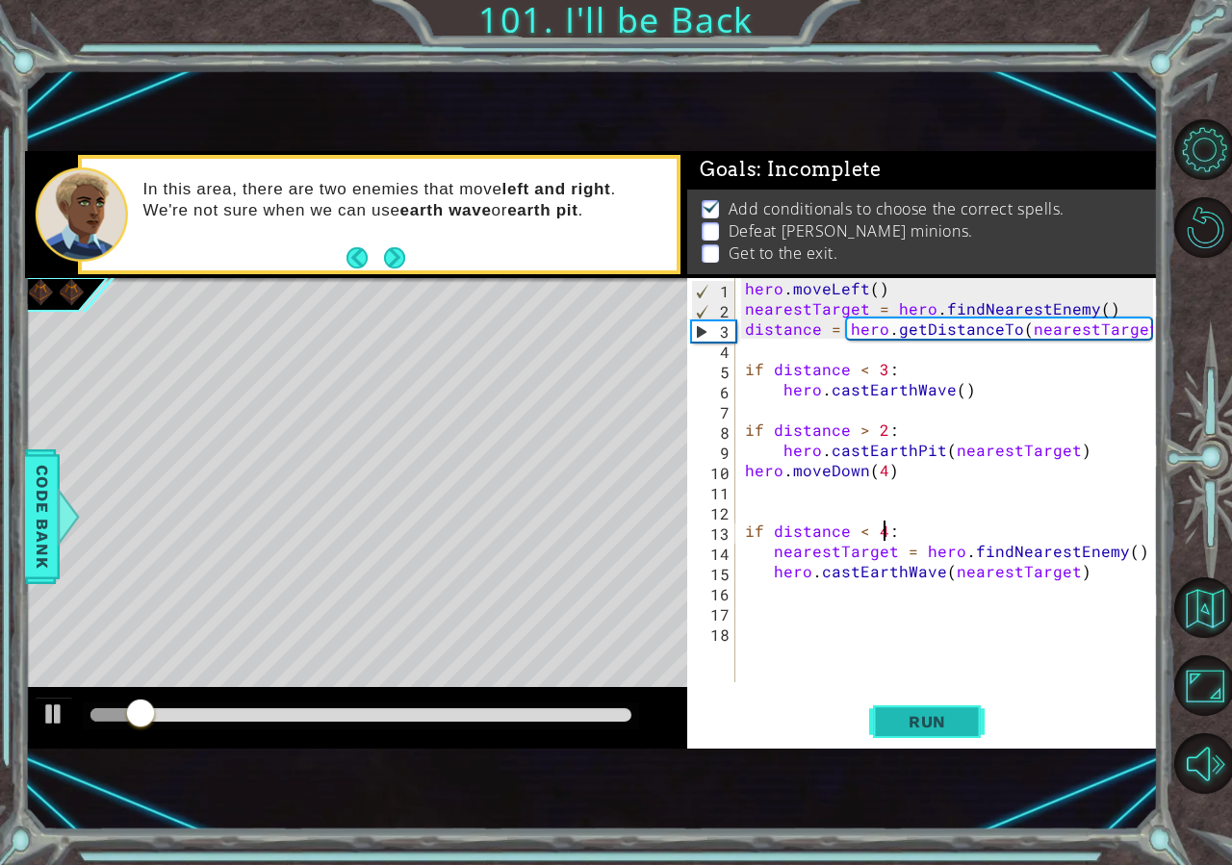
type textarea "if distance < 4:"
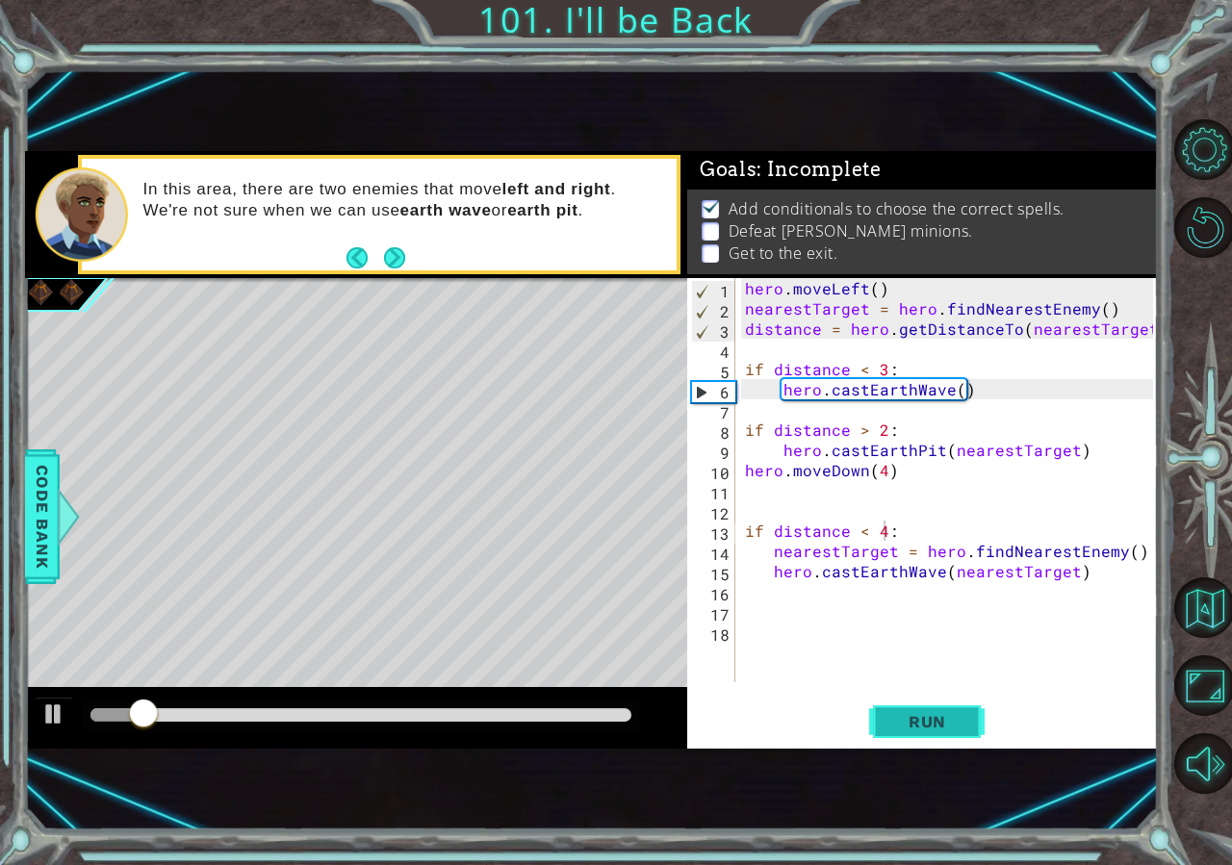
click at [923, 740] on button "Run" at bounding box center [926, 721] width 115 height 47
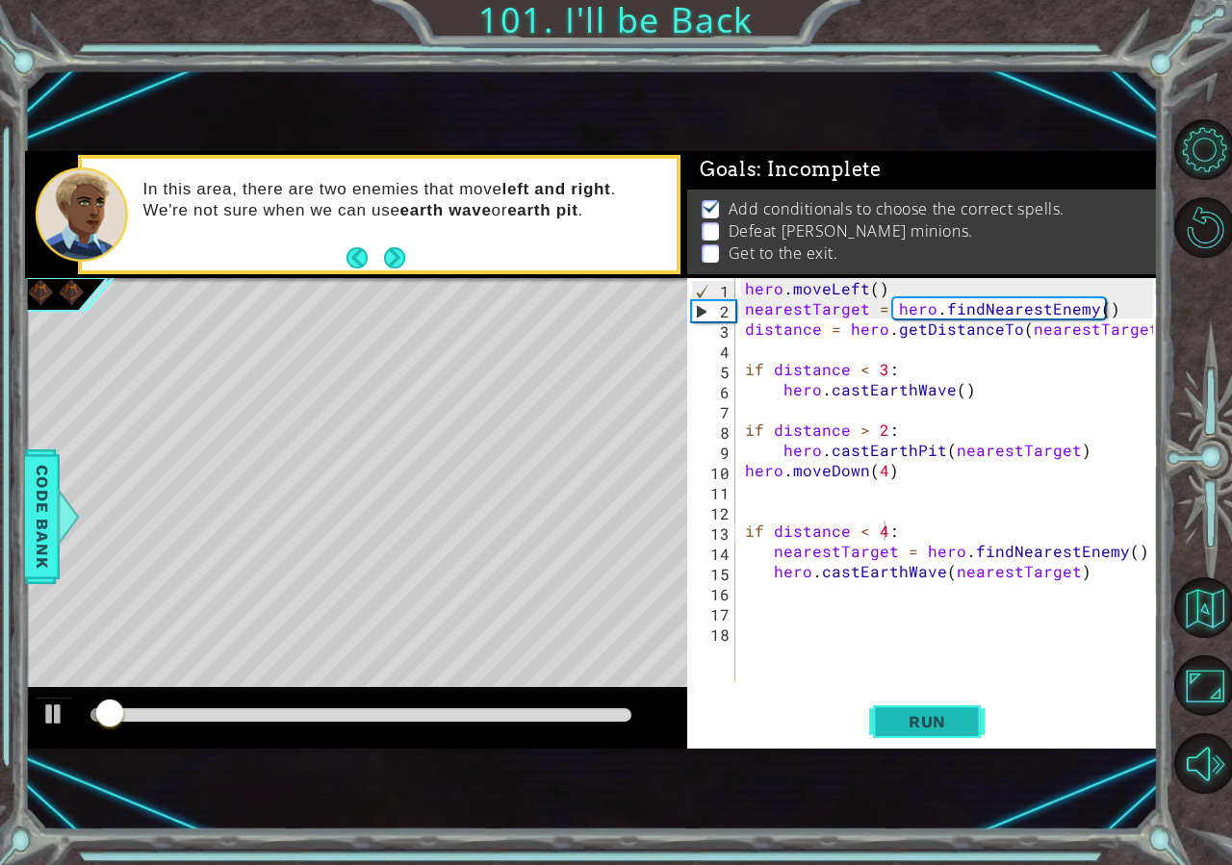
click at [923, 740] on button "Run" at bounding box center [926, 721] width 115 height 47
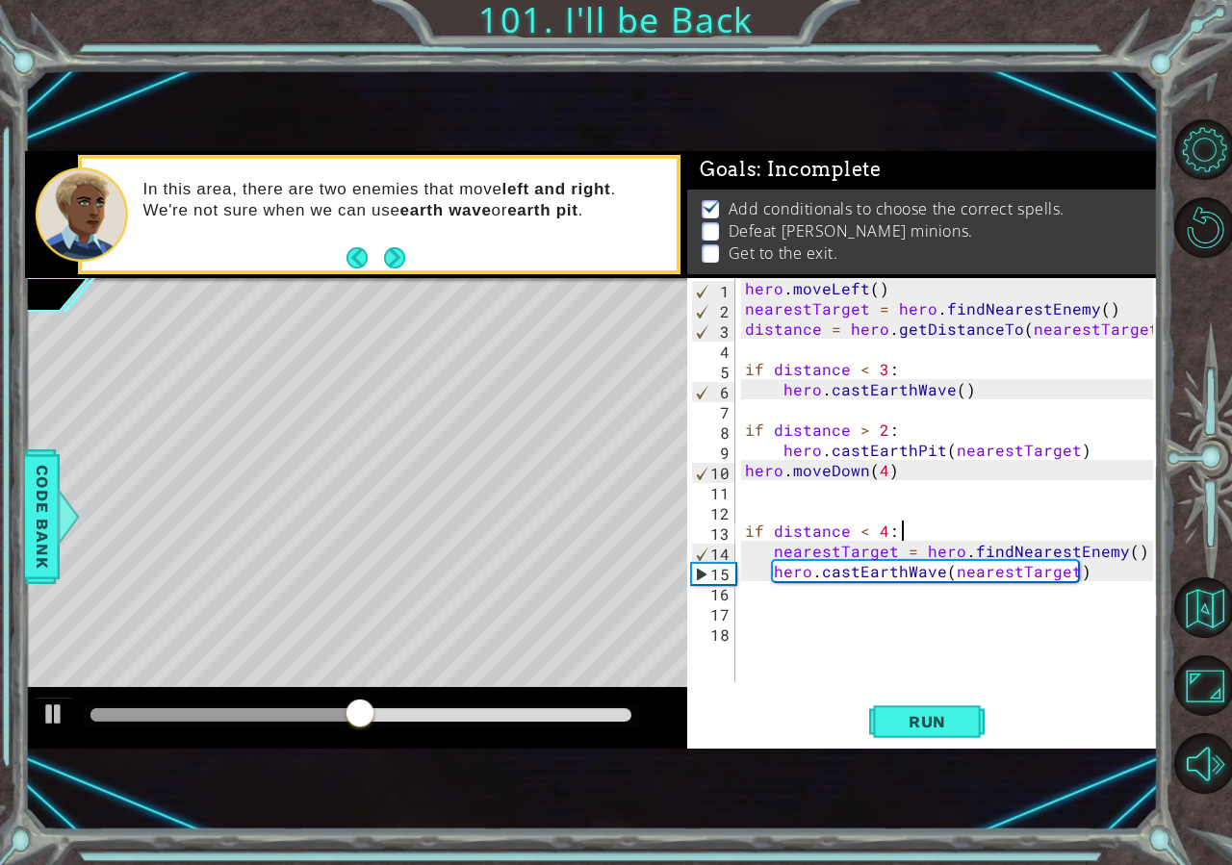
click at [913, 537] on div "hero . moveLeft ( ) nearestTarget = hero . findNearestEnemy ( ) distance = hero…" at bounding box center [952, 500] width 422 height 445
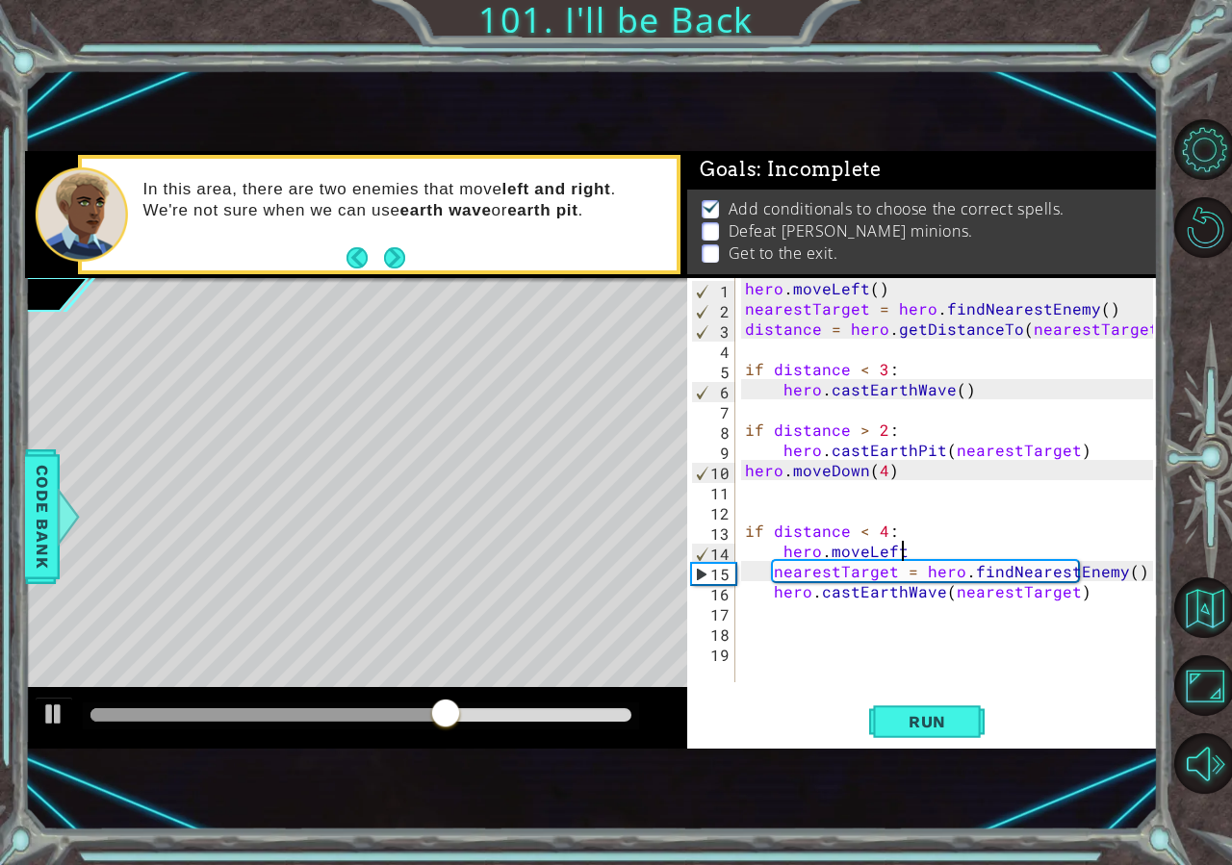
scroll to position [0, 10]
click at [941, 732] on button "Run" at bounding box center [926, 721] width 115 height 47
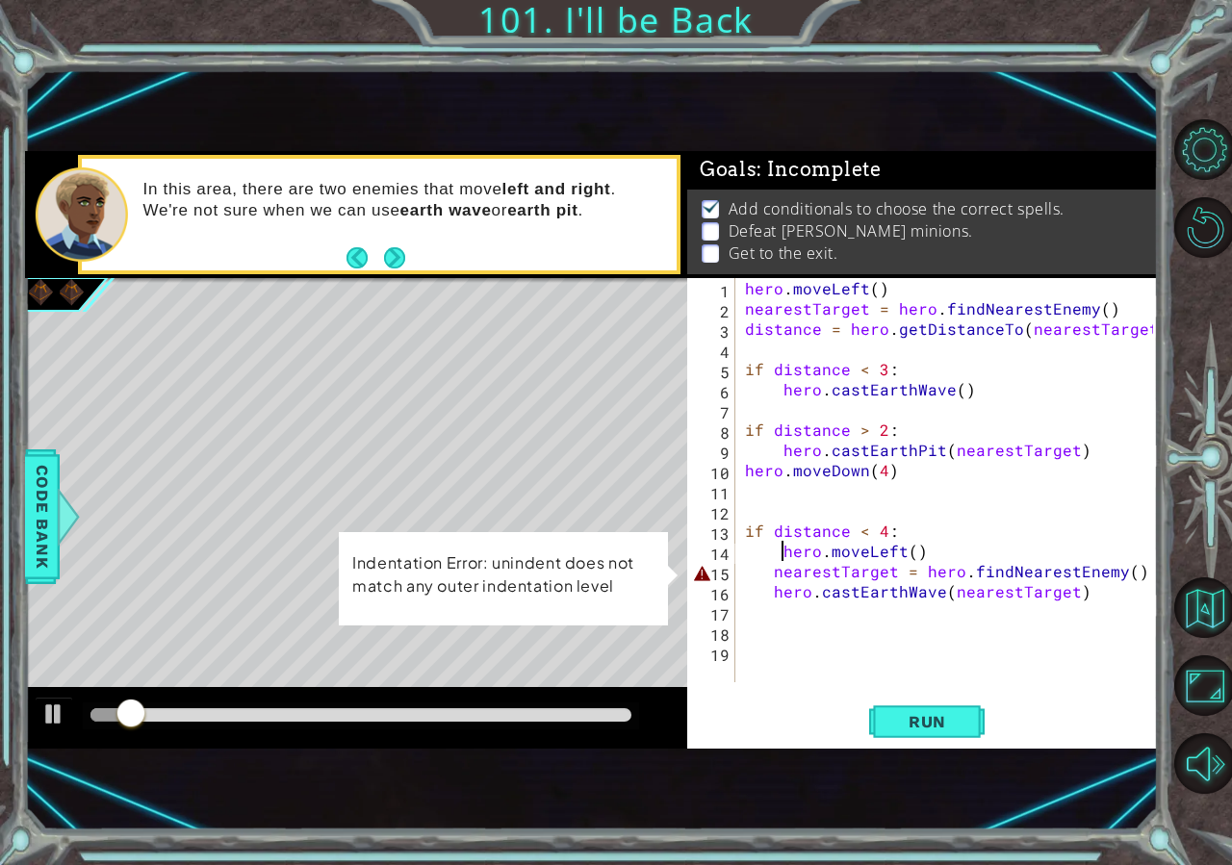
click at [783, 550] on div "hero . moveLeft ( ) nearestTarget = hero . findNearestEnemy ( ) distance = hero…" at bounding box center [952, 500] width 422 height 445
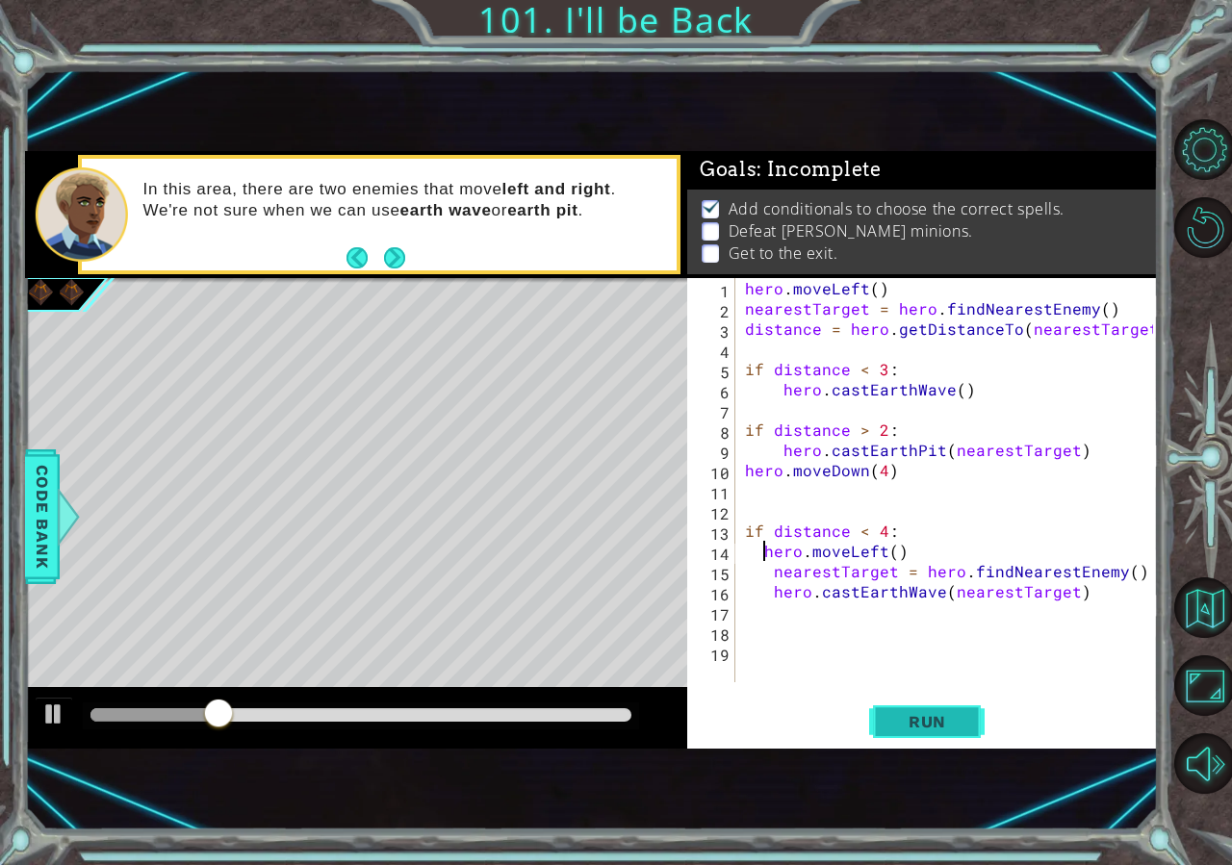
type textarea "hero.moveLeft()"
click at [940, 723] on span "Run" at bounding box center [927, 721] width 76 height 19
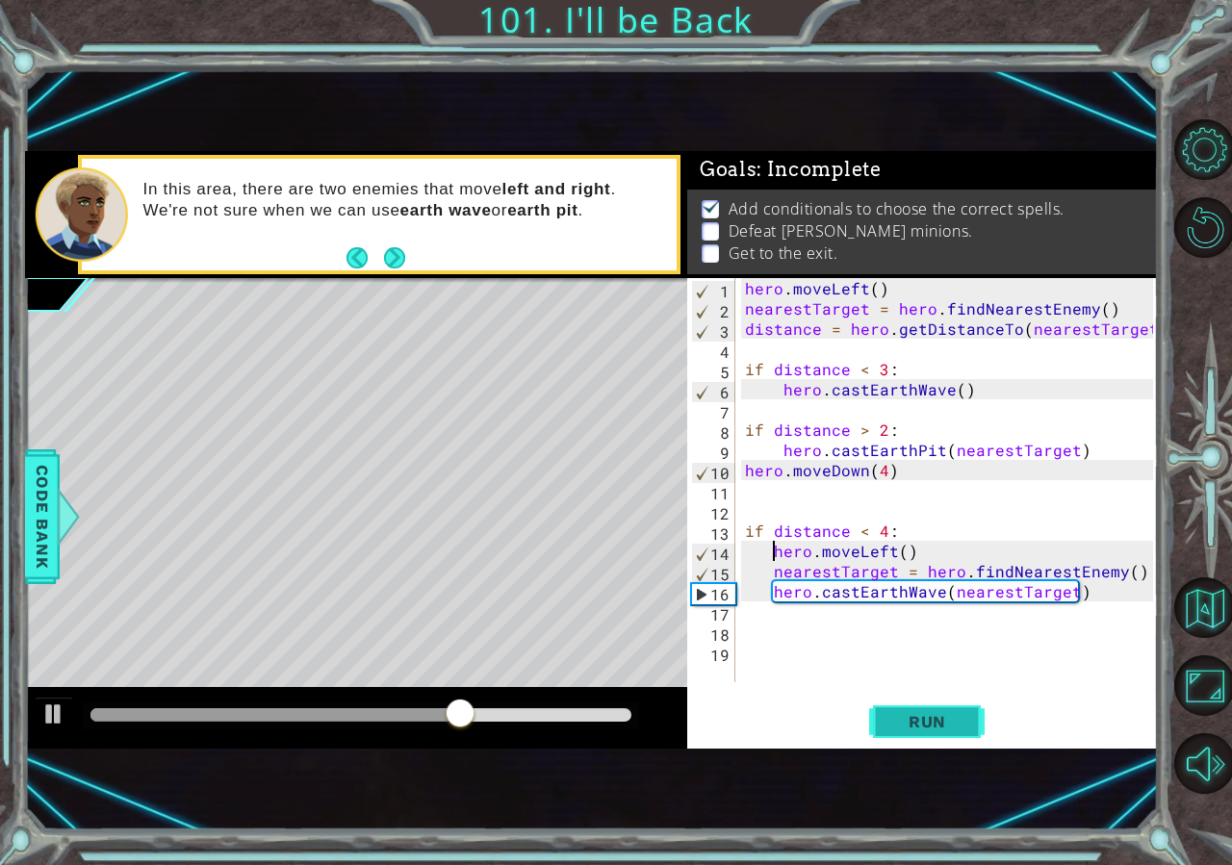
click at [931, 708] on button "Run" at bounding box center [926, 721] width 115 height 47
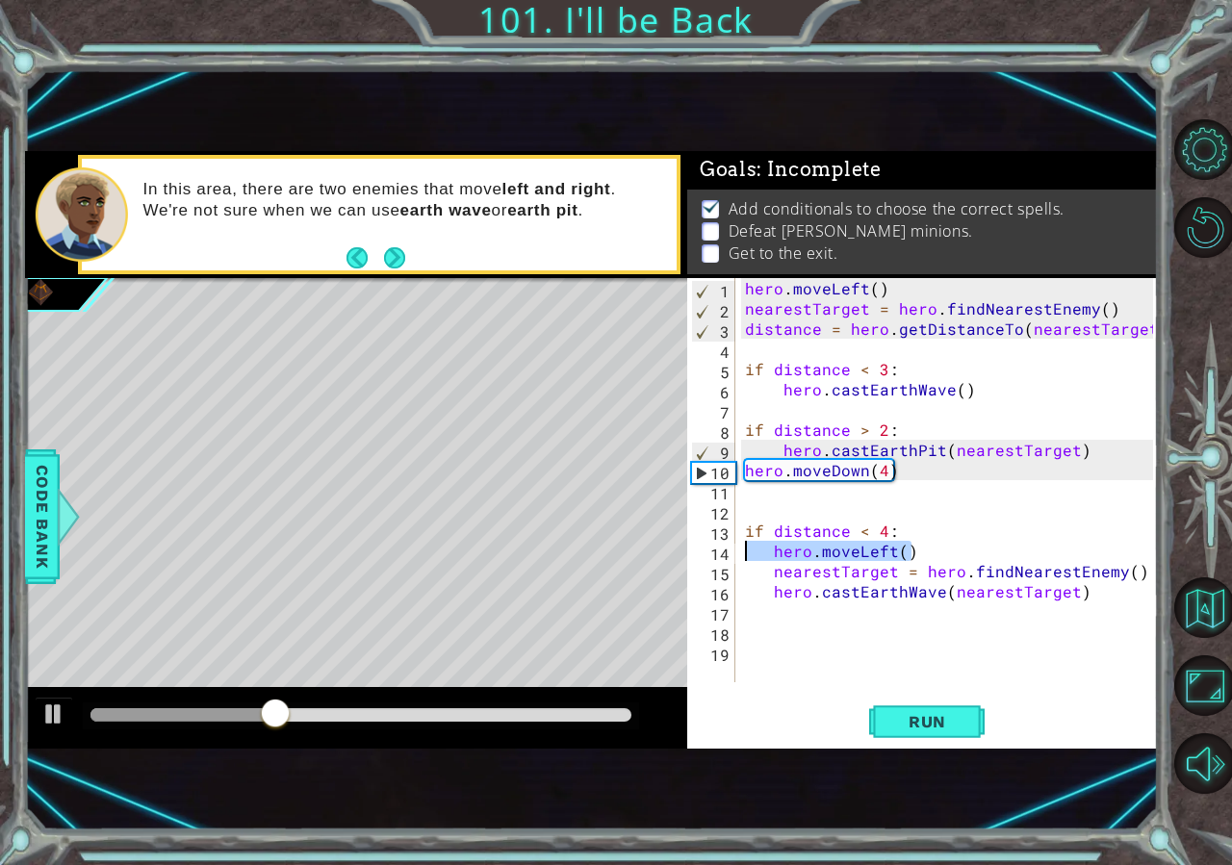
drag, startPoint x: 921, startPoint y: 546, endPoint x: 666, endPoint y: 554, distance: 255.2
click at [741, 554] on div "hero . moveLeft ( ) nearestTarget = hero . findNearestEnemy ( ) distance = hero…" at bounding box center [947, 480] width 412 height 404
type textarea "if distance < 4:"
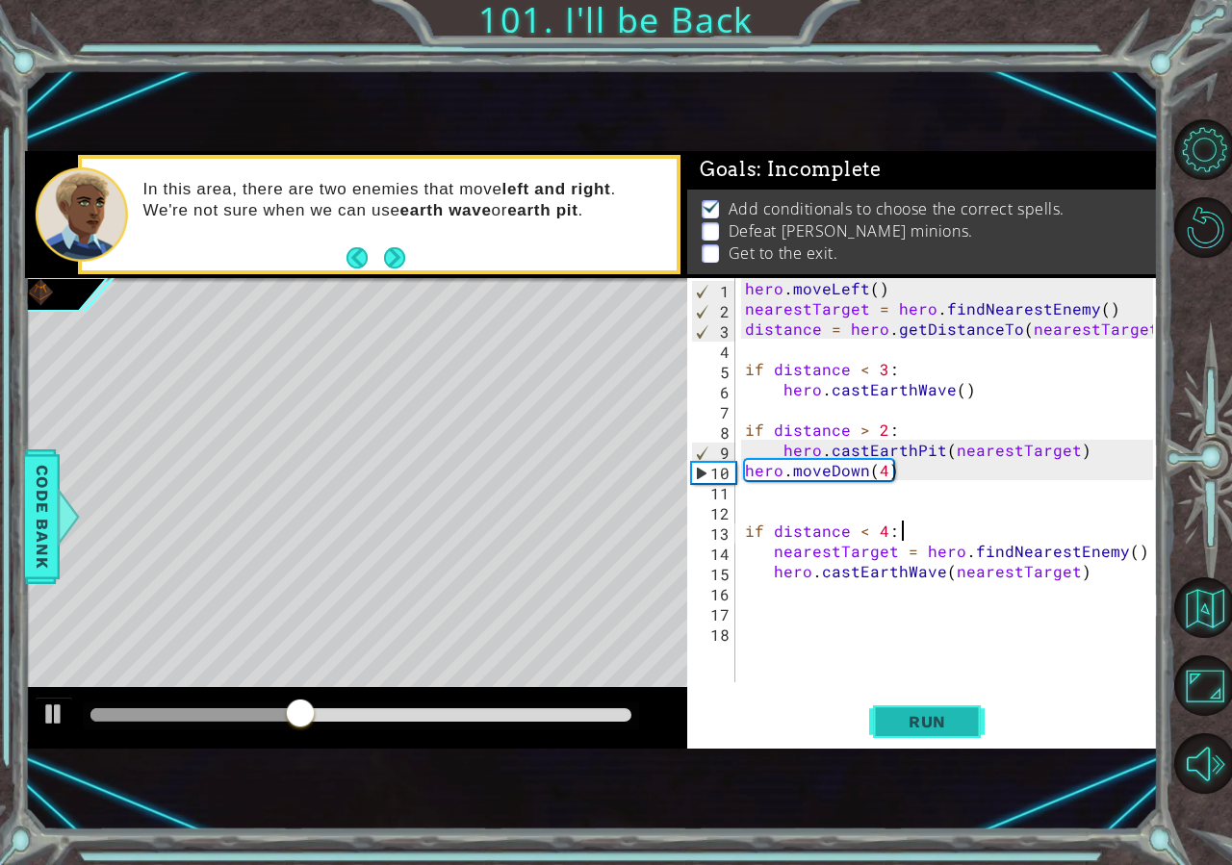
click at [900, 713] on span "Run" at bounding box center [927, 721] width 76 height 19
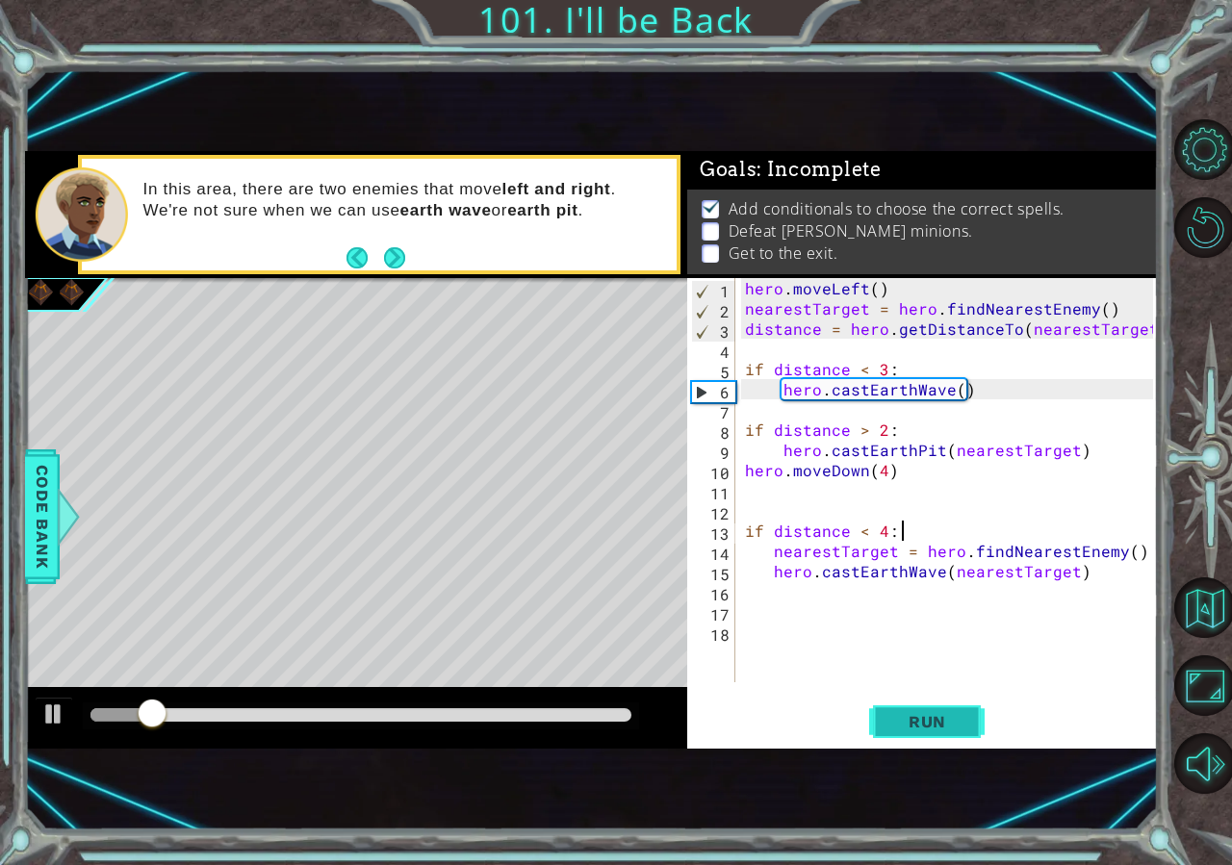
click at [925, 713] on span "Run" at bounding box center [927, 721] width 76 height 19
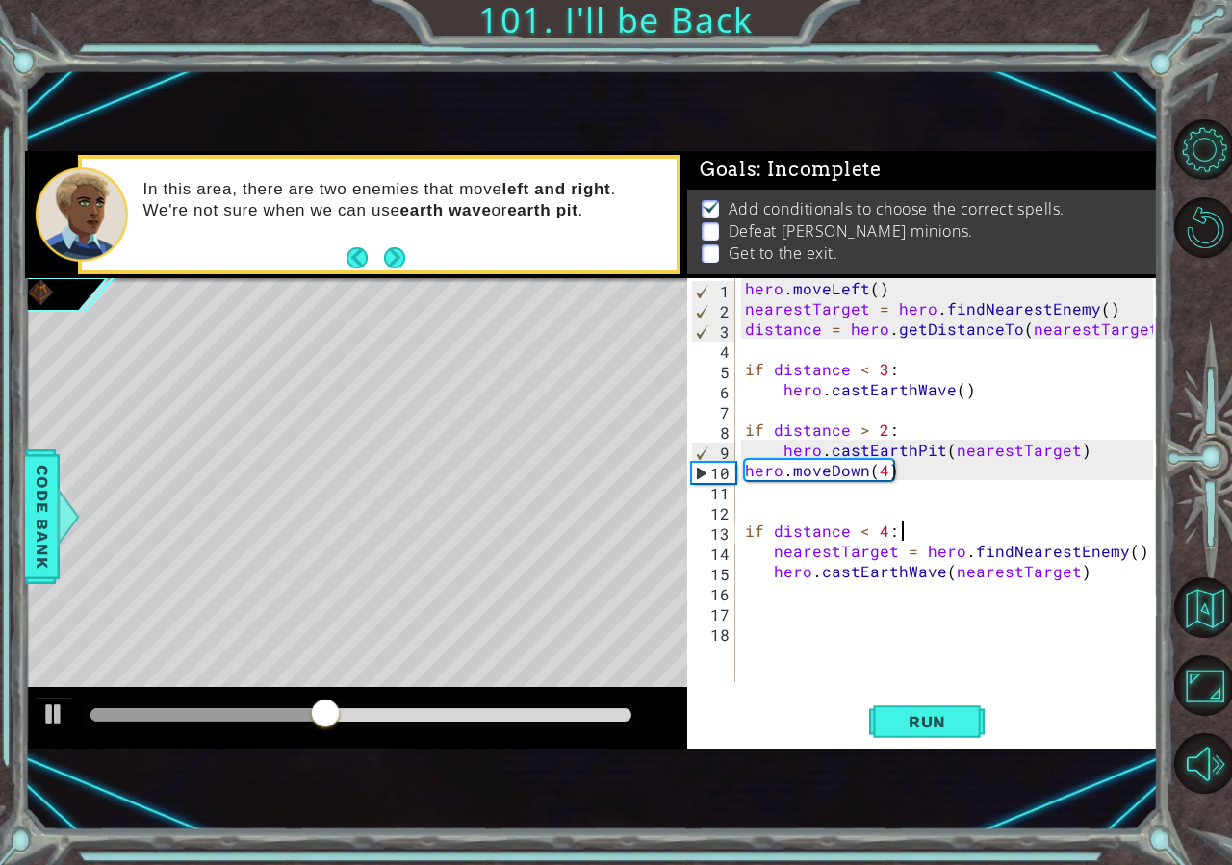
click at [779, 505] on div "hero . moveLeft ( ) nearestTarget = hero . findNearestEnemy ( ) distance = hero…" at bounding box center [952, 500] width 422 height 445
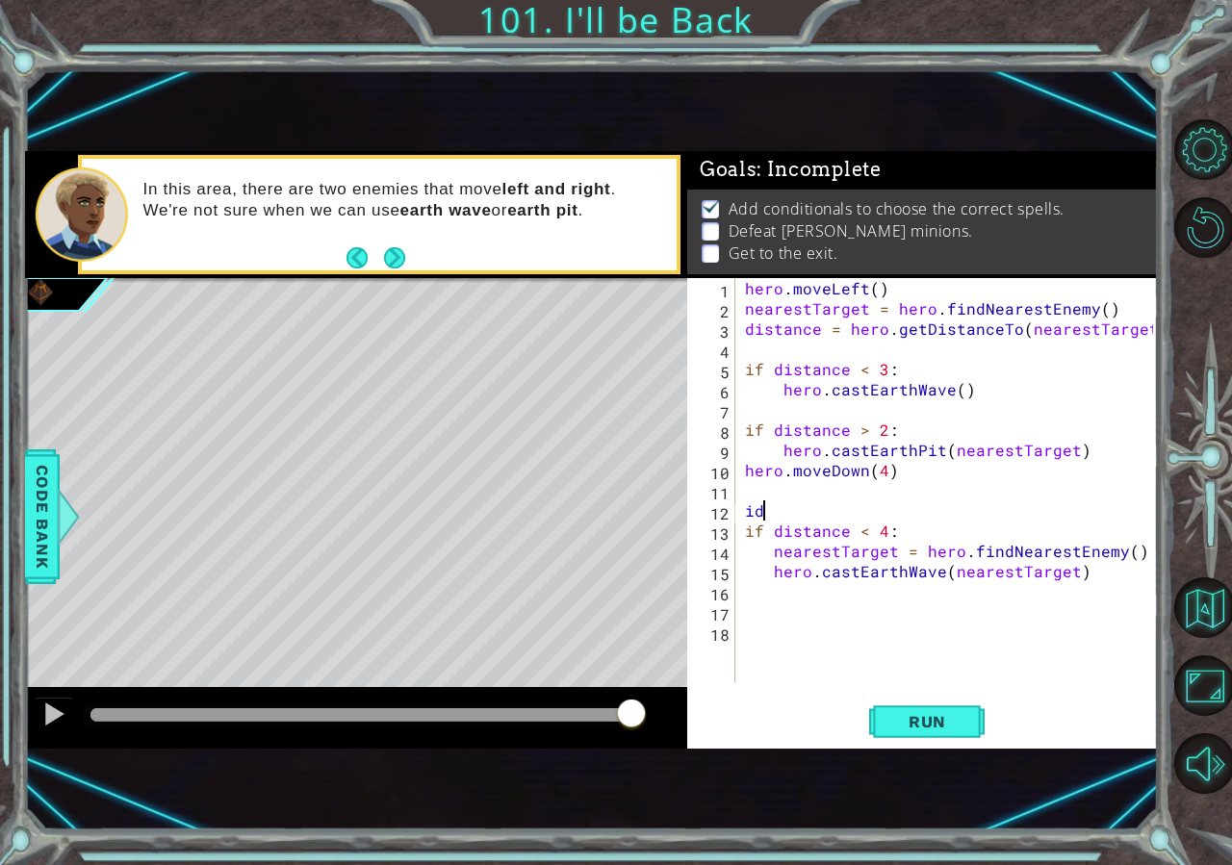
type textarea "i"
click at [955, 729] on span "Run" at bounding box center [927, 721] width 76 height 19
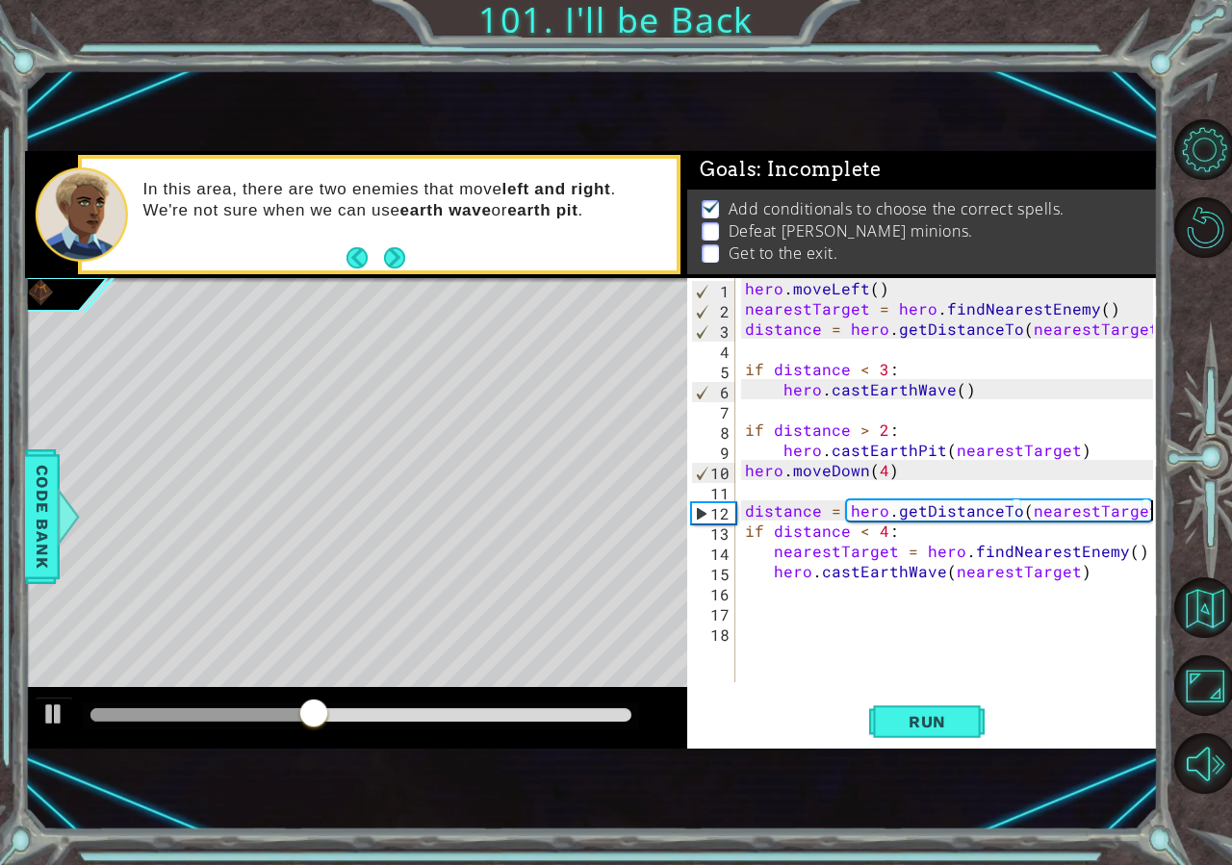
click at [931, 539] on div "hero . moveLeft ( ) nearestTarget = hero . findNearestEnemy ( ) distance = hero…" at bounding box center [952, 500] width 422 height 445
click at [761, 501] on div "hero . moveLeft ( ) nearestTarget = hero . findNearestEnemy ( ) distance = hero…" at bounding box center [952, 500] width 422 height 445
type textarea "distance = hero.getDistanceTo(nearestTarget)"
click at [756, 501] on div "hero . moveLeft ( ) nearestTarget = hero . findNearestEnemy ( ) distance = hero…" at bounding box center [952, 500] width 422 height 445
click at [750, 497] on div "hero . moveLeft ( ) nearestTarget = hero . findNearestEnemy ( ) distance = hero…" at bounding box center [952, 500] width 422 height 445
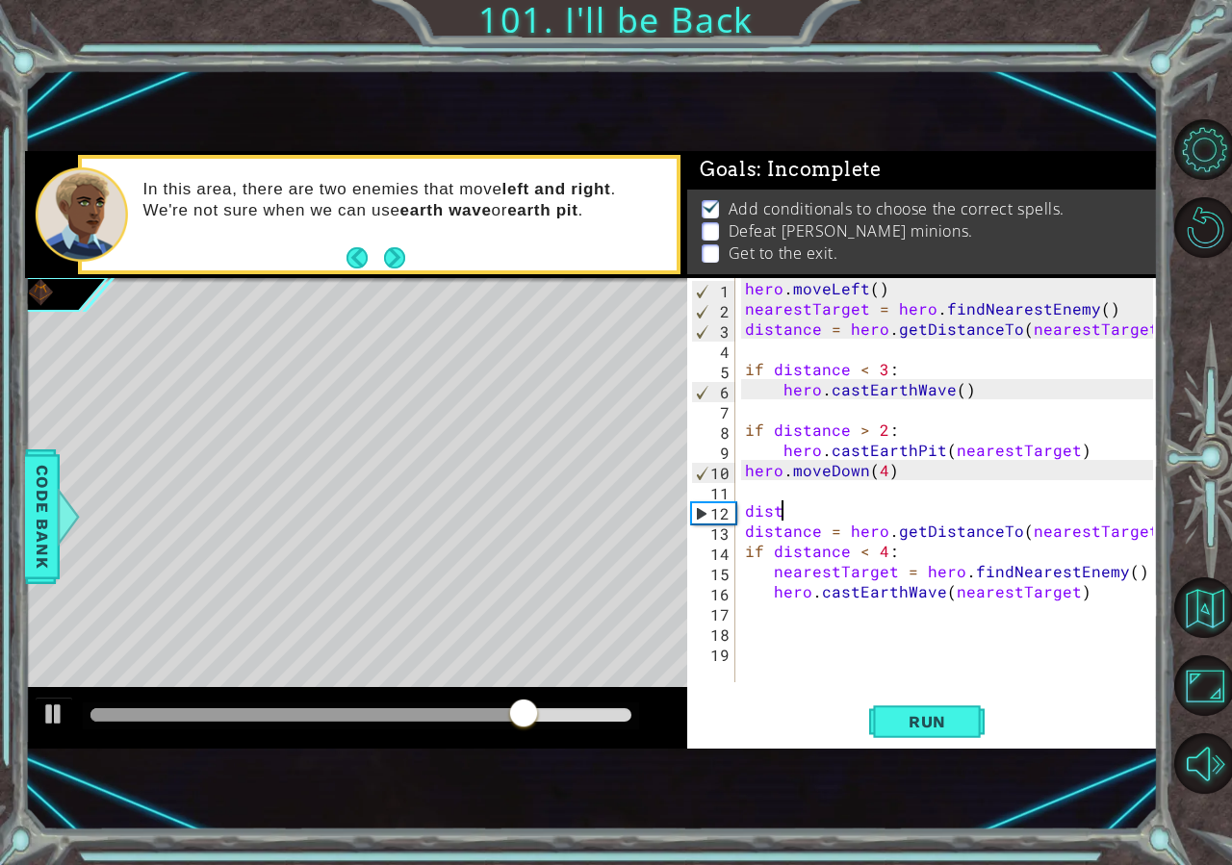
scroll to position [0, 1]
type textarea "d"
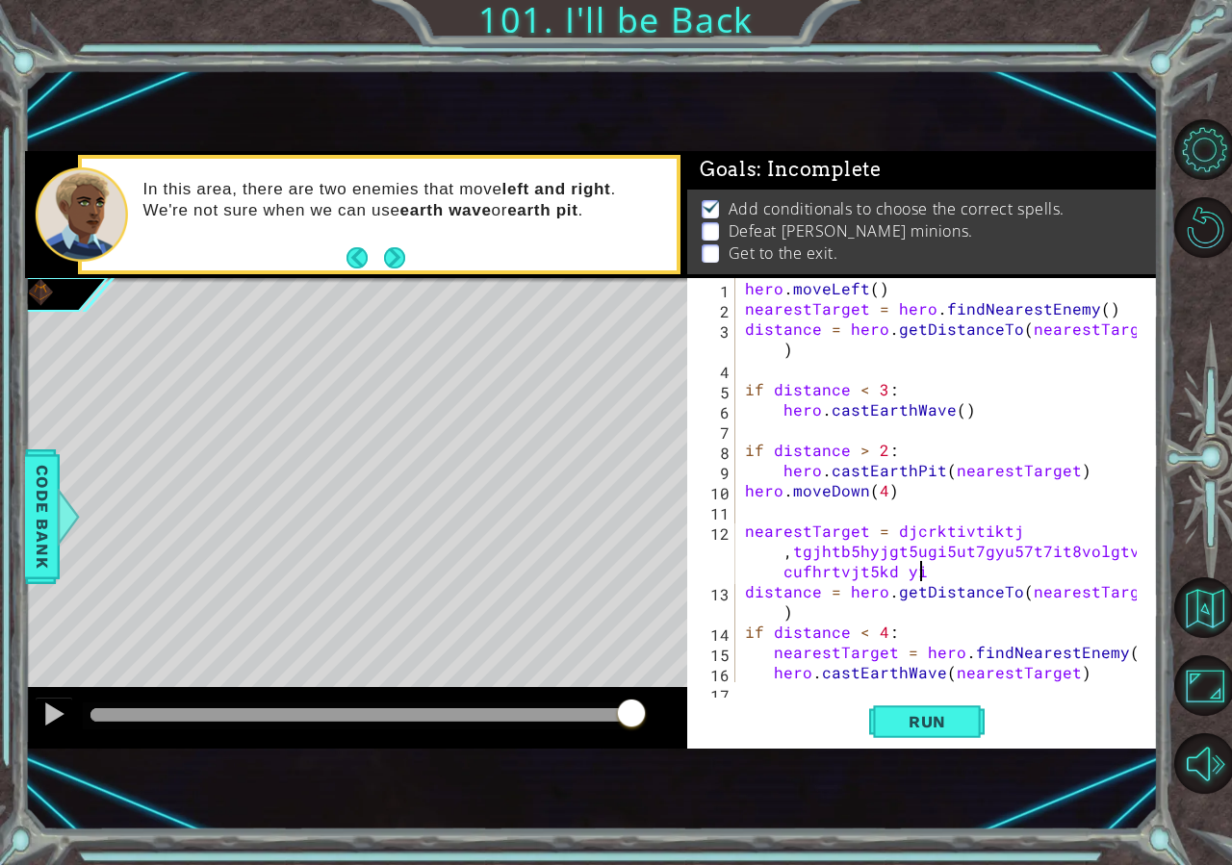
scroll to position [0, 47]
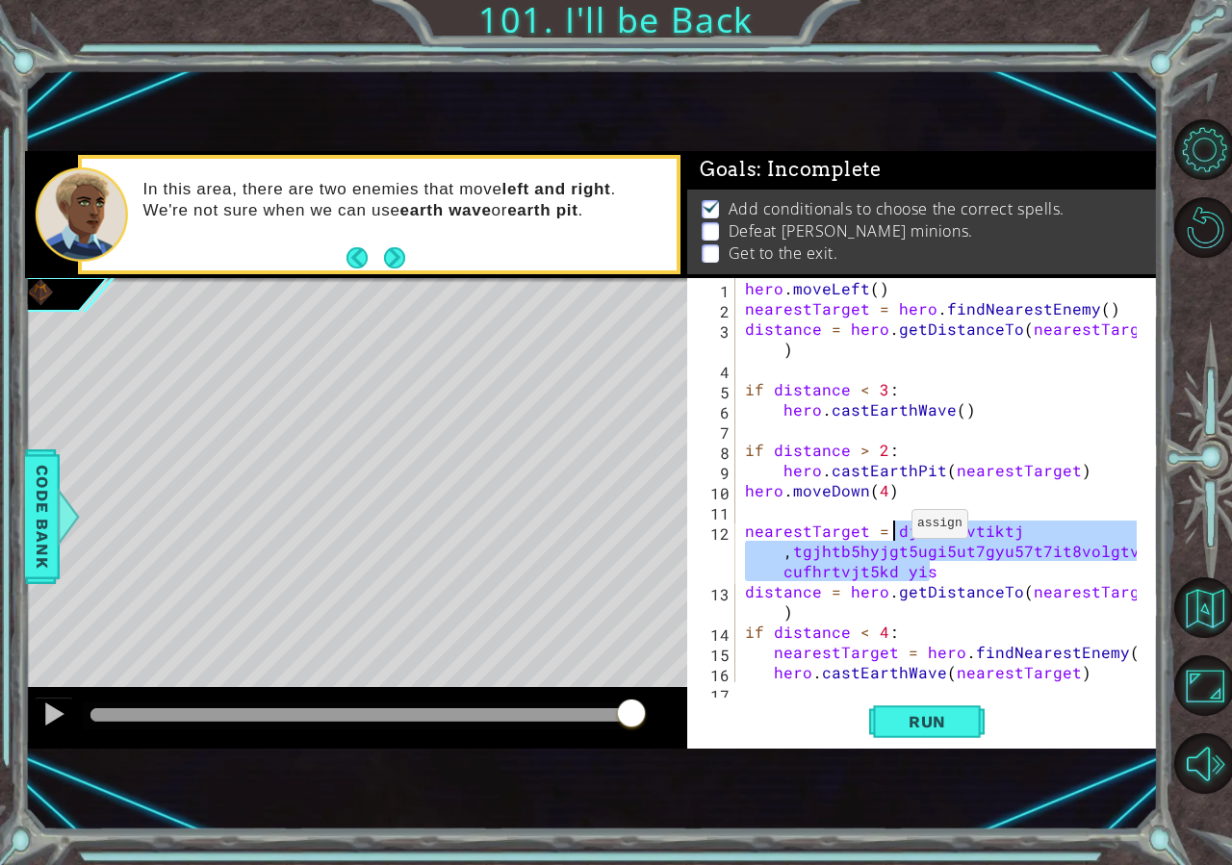
drag, startPoint x: 880, startPoint y: 528, endPoint x: 891, endPoint y: 528, distance: 11.5
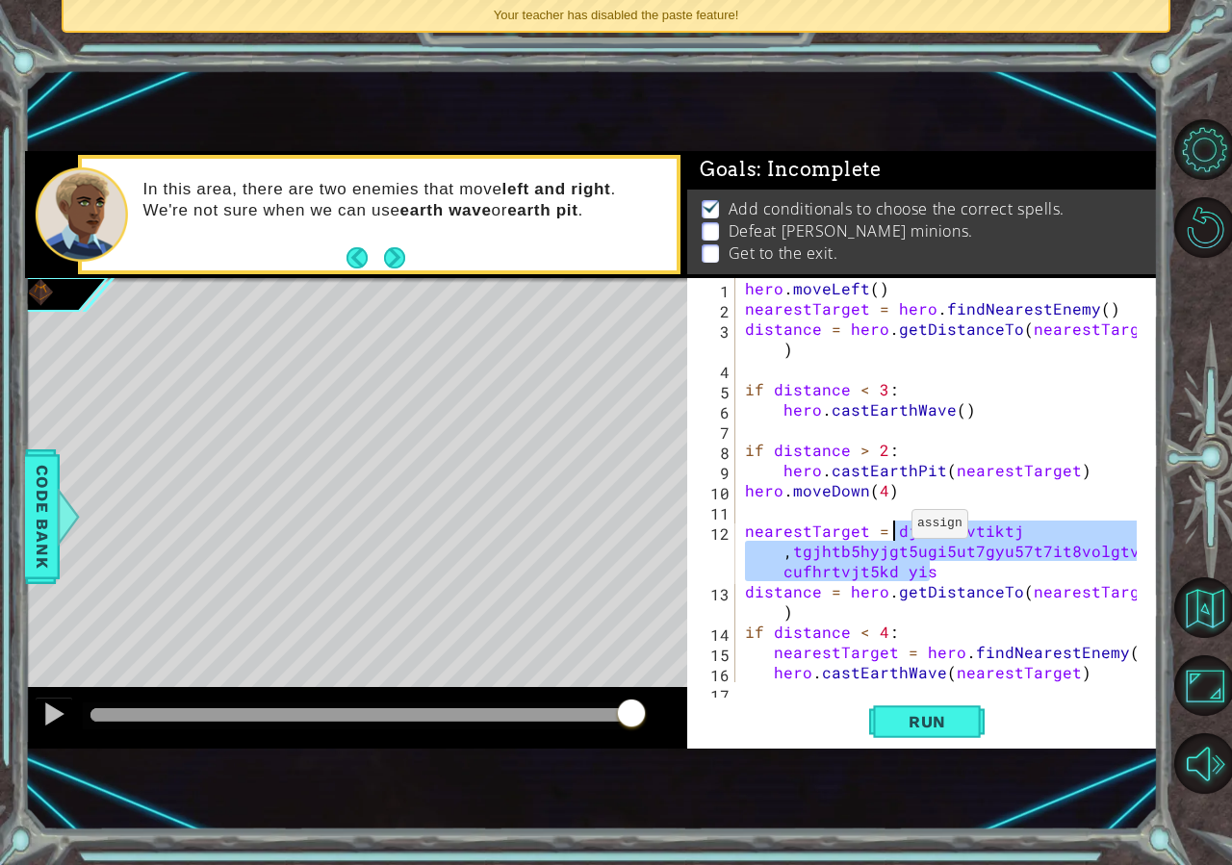
click at [891, 528] on div "hero . moveLeft ( ) nearestTarget = hero . findNearestEnemy ( ) distance = hero…" at bounding box center [943, 500] width 405 height 445
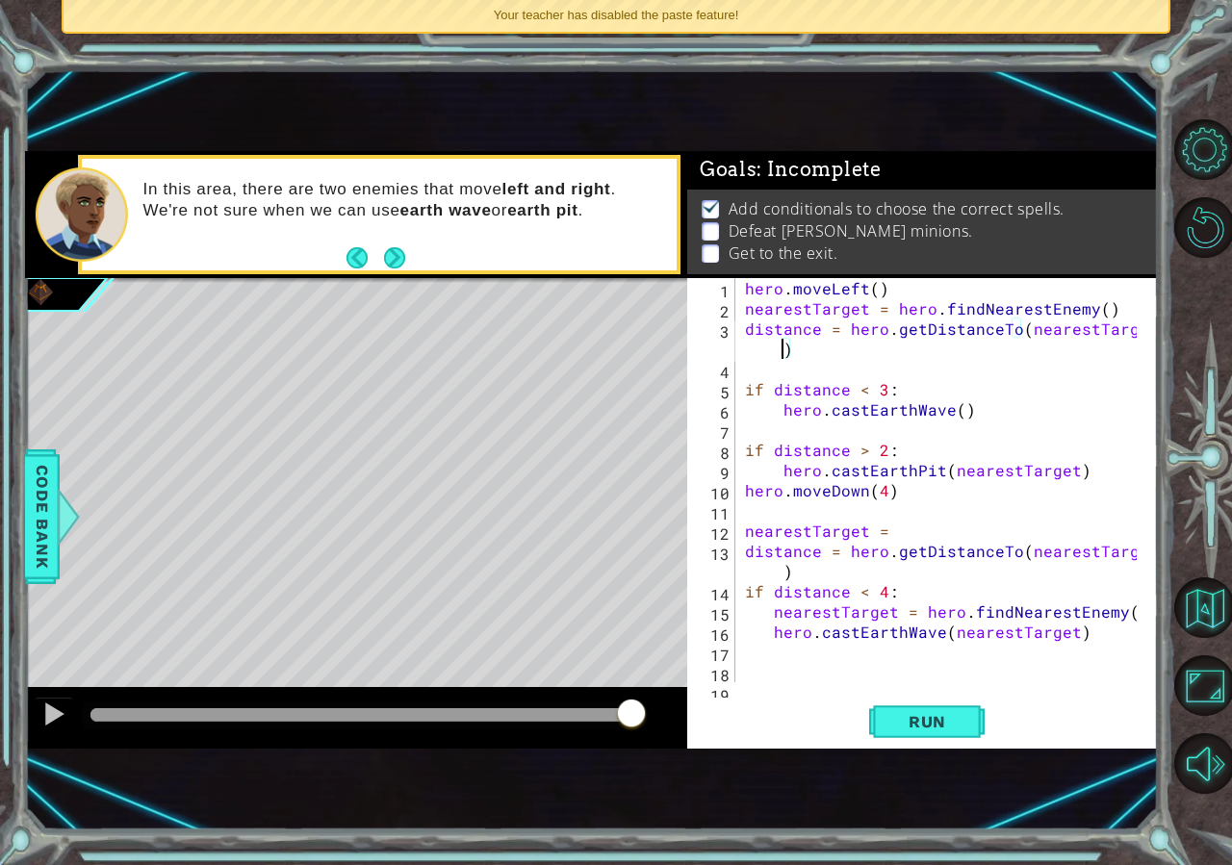
drag, startPoint x: 780, startPoint y: 349, endPoint x: 757, endPoint y: 342, distance: 23.4
click at [757, 342] on div "hero . moveLeft ( ) nearestTarget = hero . findNearestEnemy ( ) distance = hero…" at bounding box center [943, 500] width 405 height 445
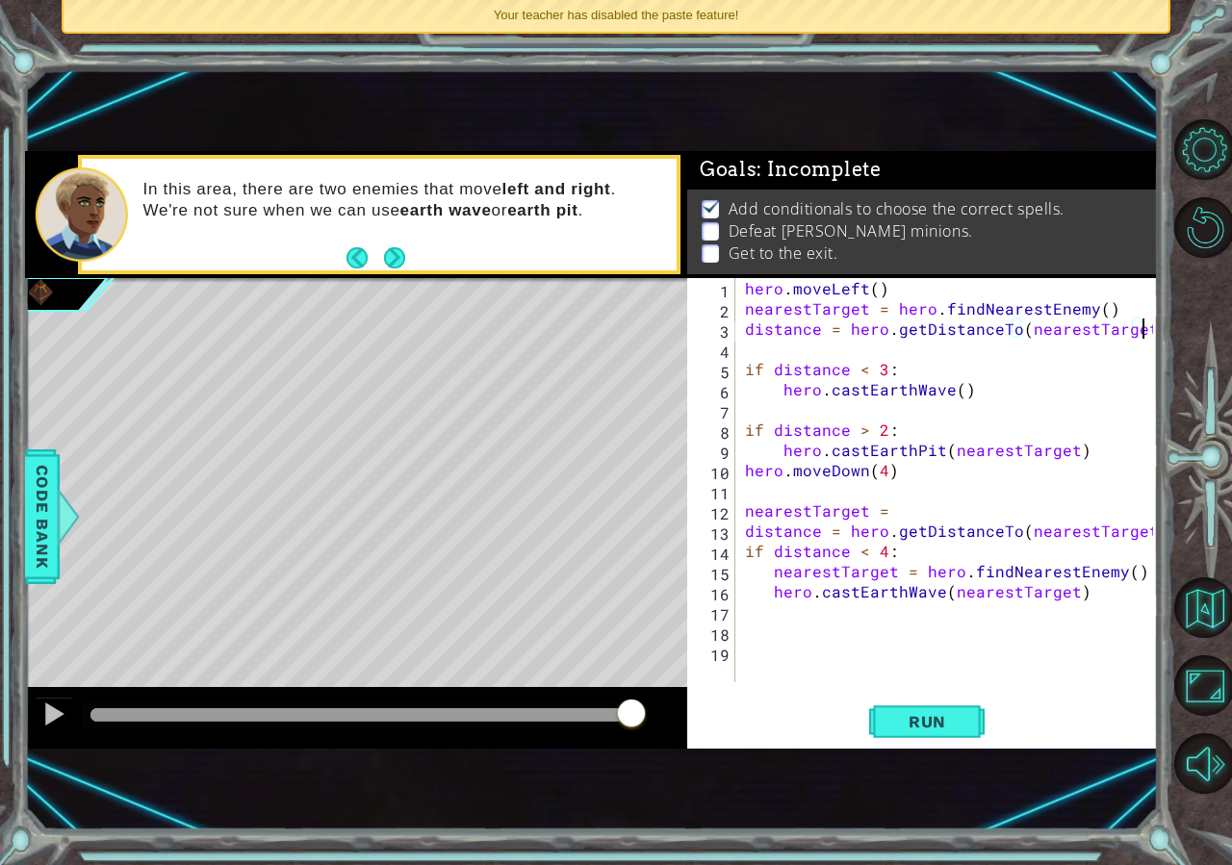
scroll to position [0, 24]
click at [884, 510] on div "hero . moveLeft ( ) nearestTarget = hero . findNearestEnemy ( ) distance = hero…" at bounding box center [952, 500] width 422 height 445
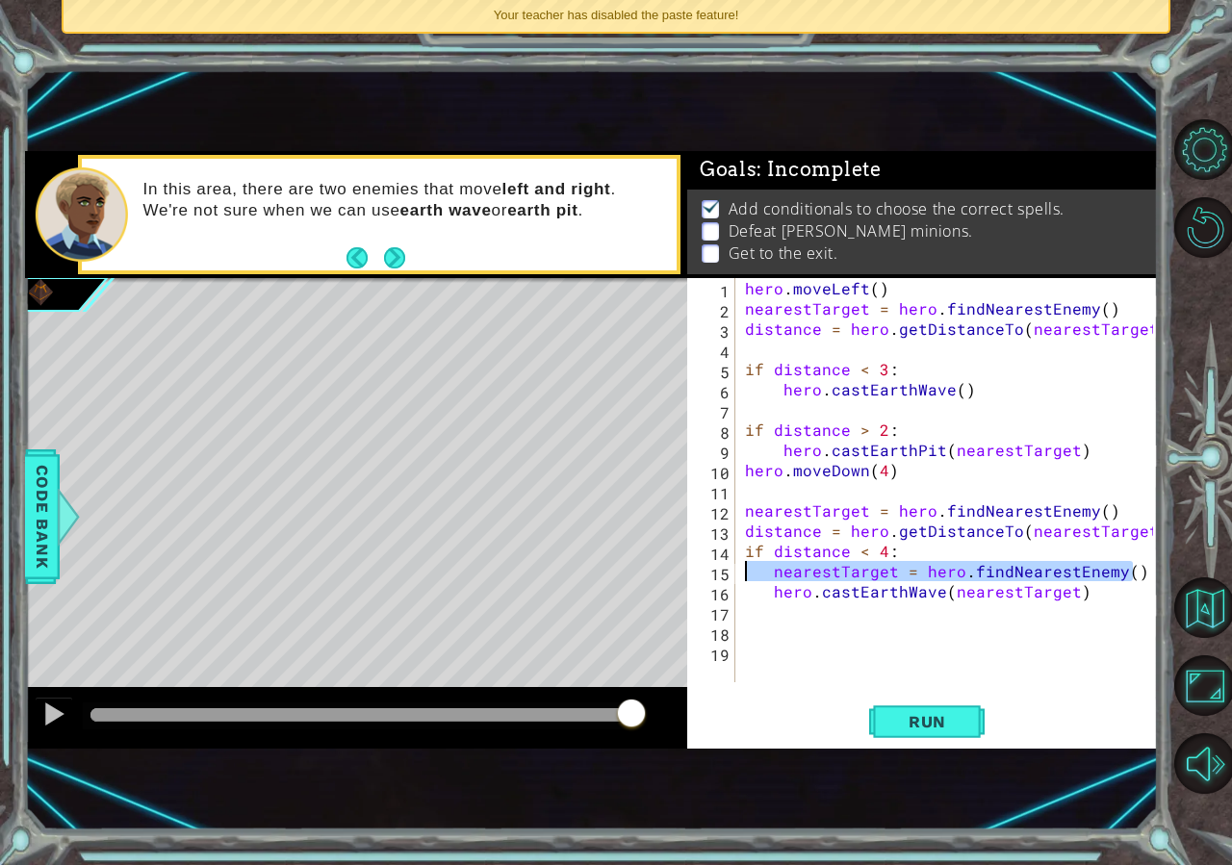
drag, startPoint x: 1140, startPoint y: 577, endPoint x: 674, endPoint y: 567, distance: 466.0
click at [741, 567] on div "hero . moveLeft ( ) nearestTarget = hero . findNearestEnemy ( ) distance = hero…" at bounding box center [947, 480] width 412 height 404
type textarea "nearestTarget = hero.findNearestEnemy()"
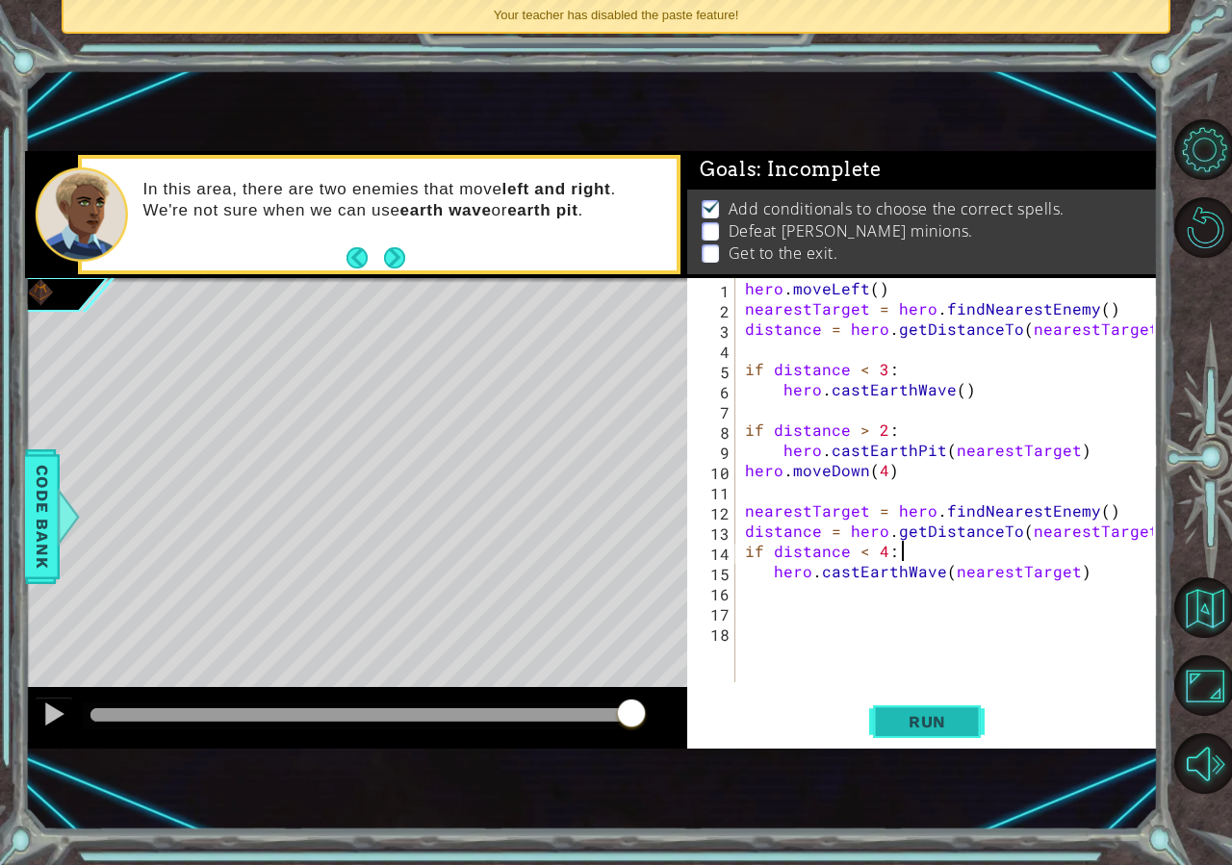
type textarea "if distance < 4:"
click at [913, 726] on span "Run" at bounding box center [927, 721] width 76 height 19
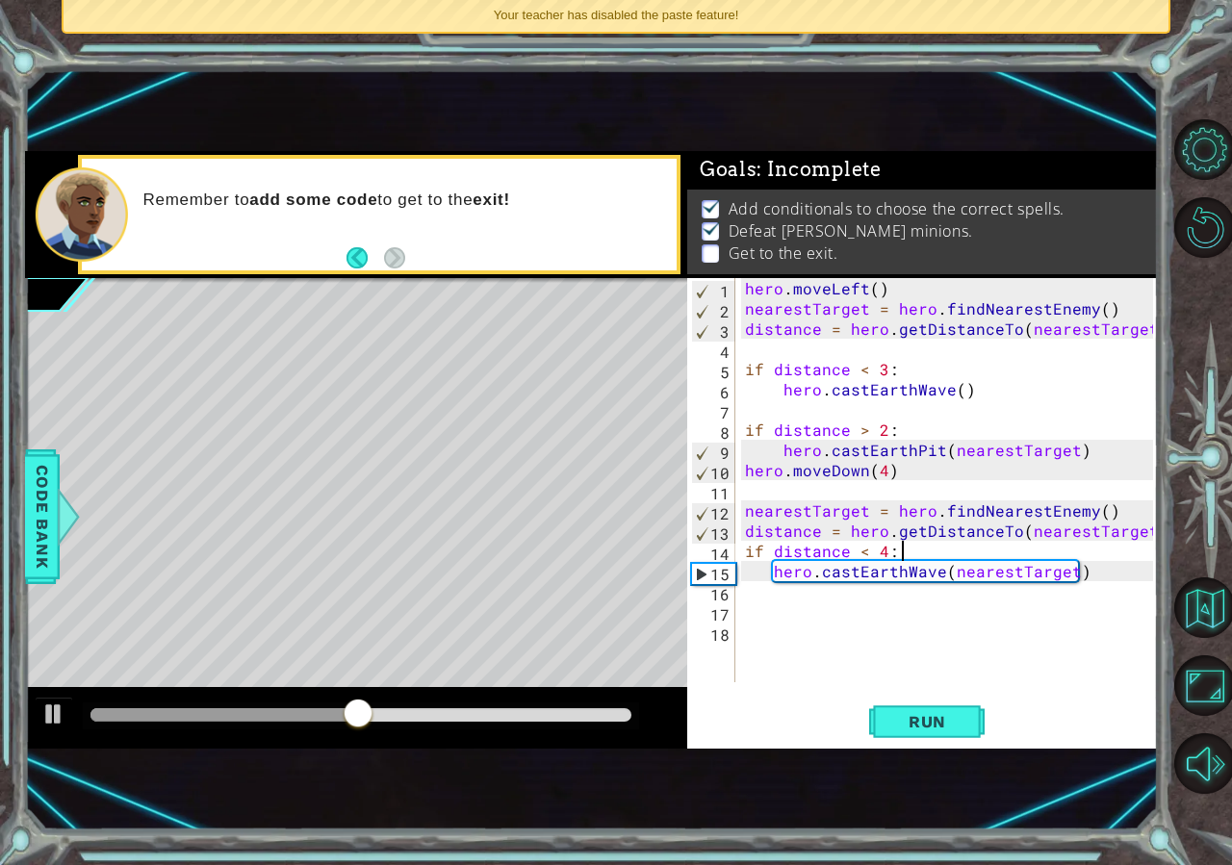
click at [760, 605] on div "hero . moveLeft ( ) nearestTarget = hero . findNearestEnemy ( ) distance = hero…" at bounding box center [952, 500] width 422 height 445
type textarea "hero.moveLeft(4)"
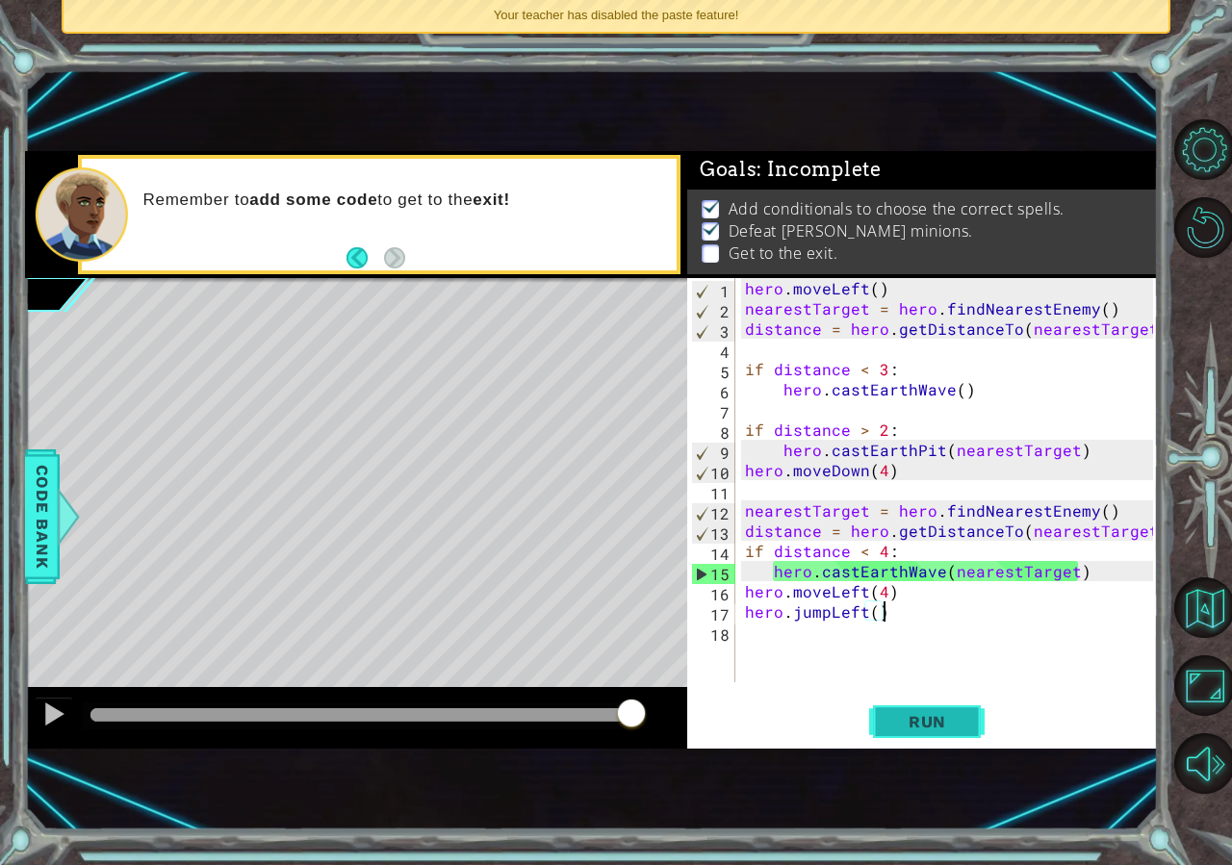
type textarea "hero.jumpLeft()"
click at [937, 720] on span "Run" at bounding box center [927, 721] width 76 height 19
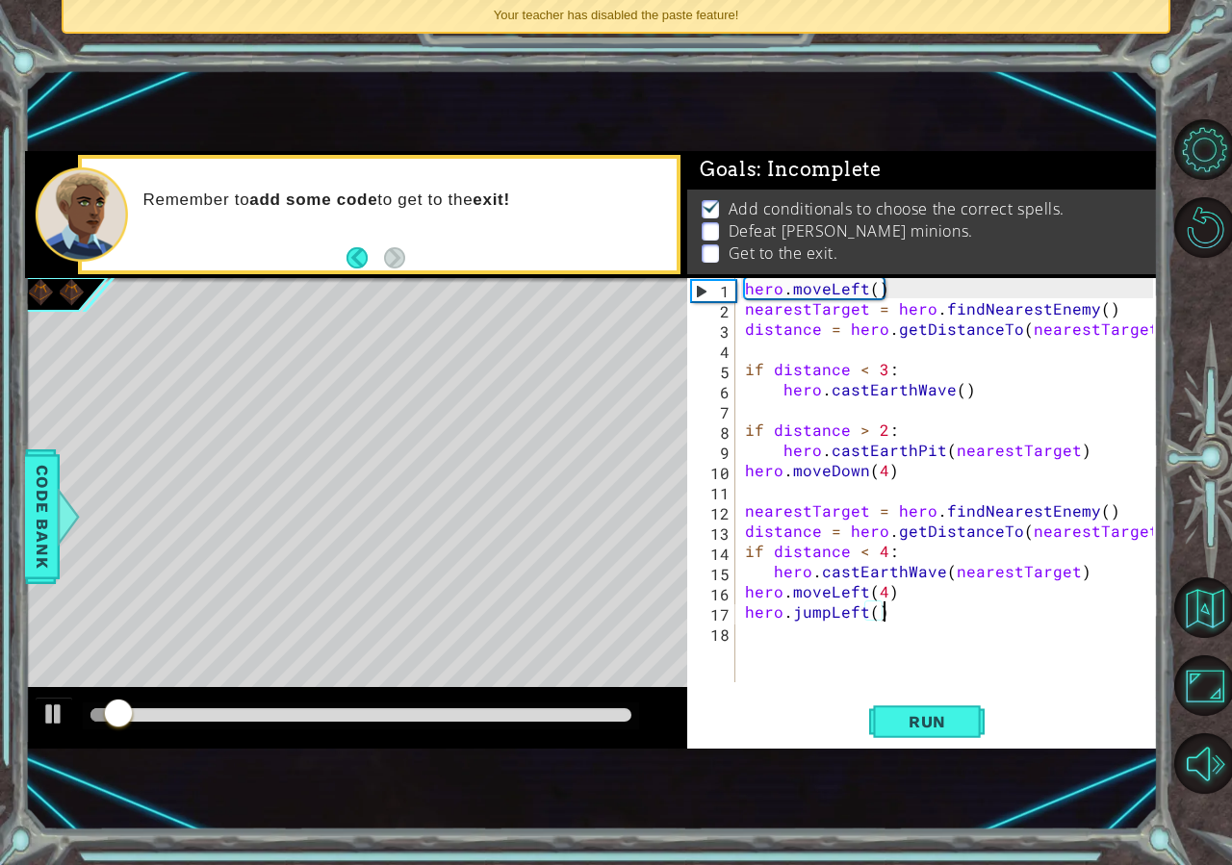
drag, startPoint x: 531, startPoint y: 707, endPoint x: 575, endPoint y: 742, distance: 55.5
click at [542, 721] on div at bounding box center [361, 716] width 556 height 27
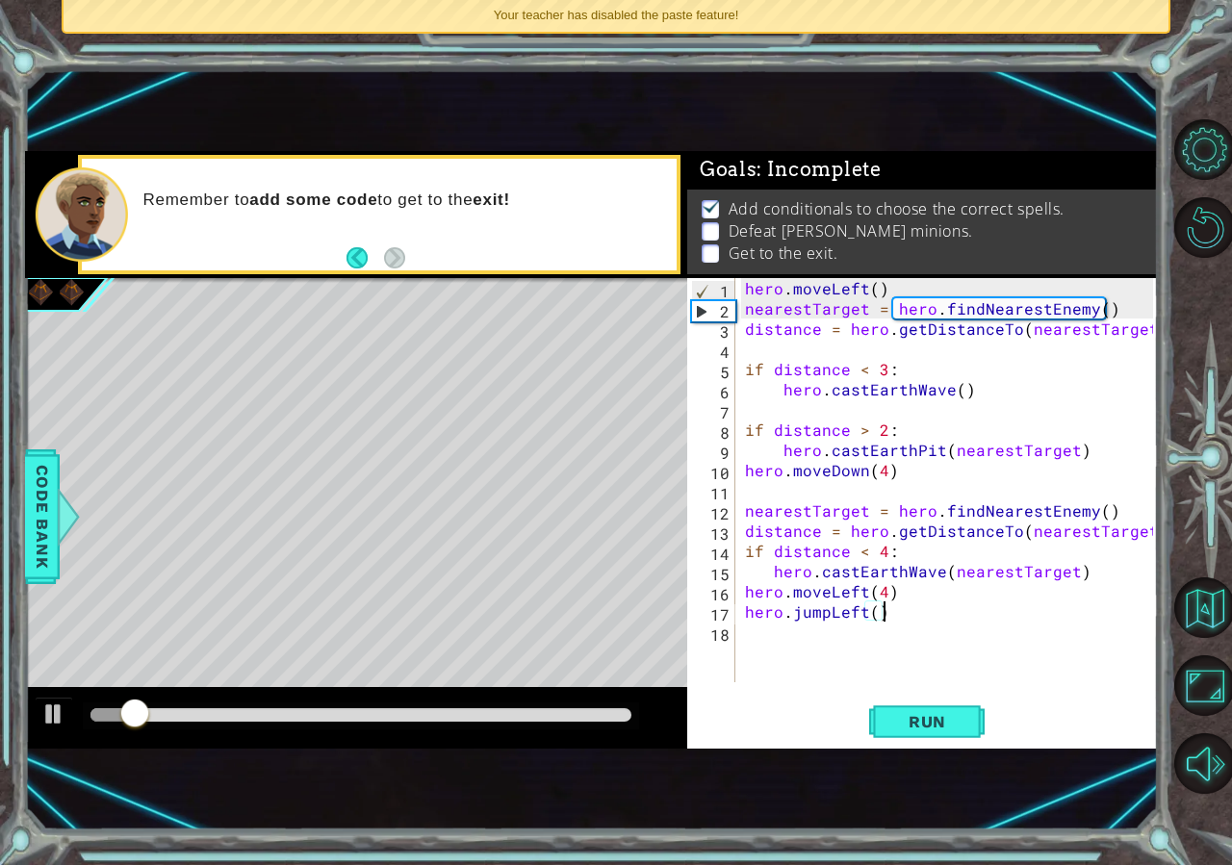
click at [592, 721] on div at bounding box center [360, 714] width 541 height 13
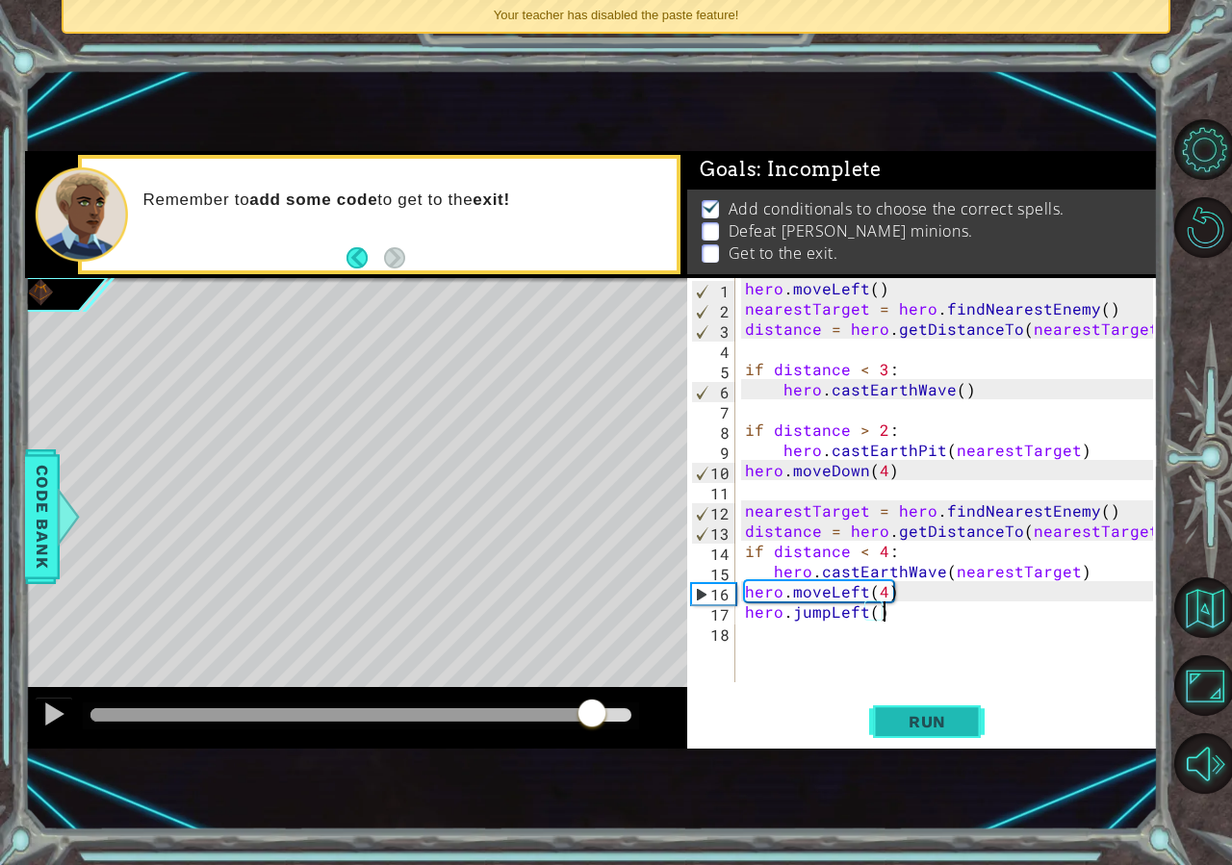
click at [922, 731] on span "Run" at bounding box center [927, 721] width 76 height 19
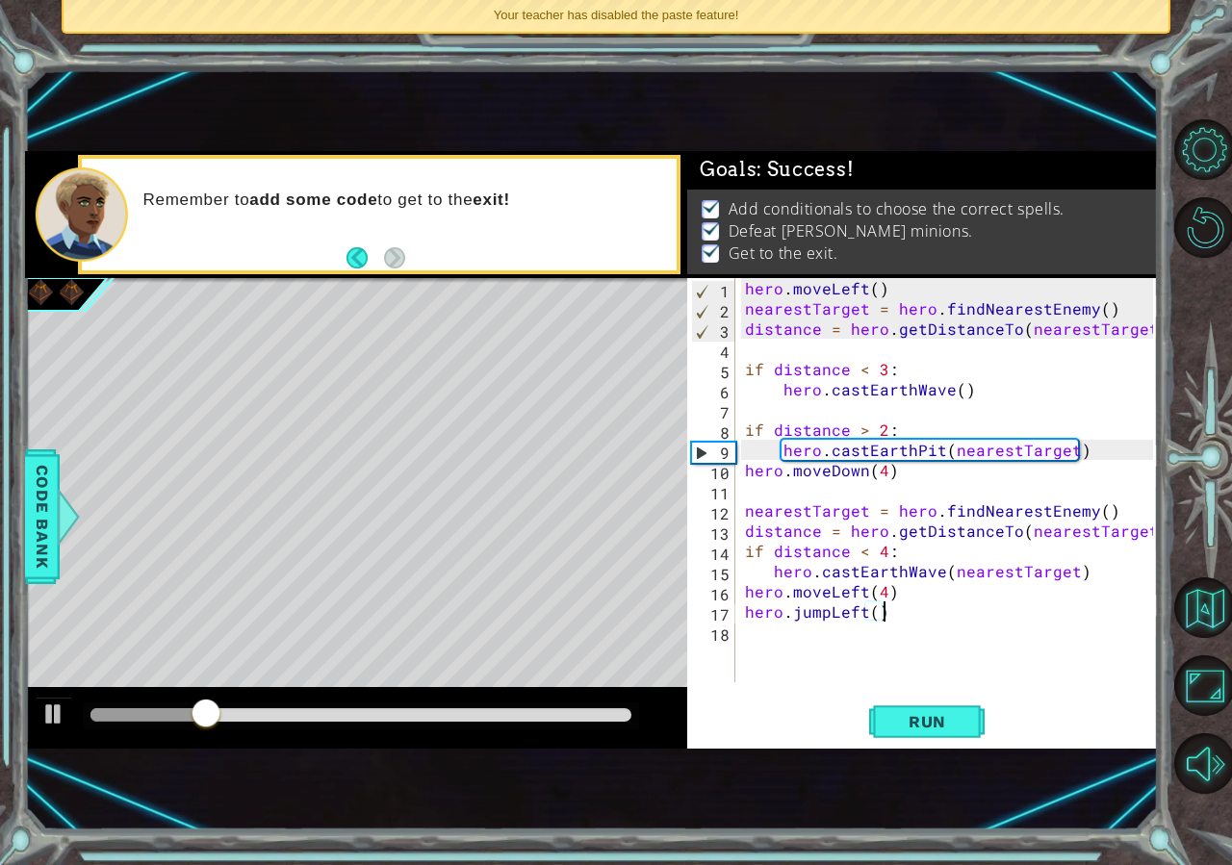
click at [650, 6] on div "Your teacher has disabled the paste feature!" at bounding box center [616, 16] width 1105 height 32
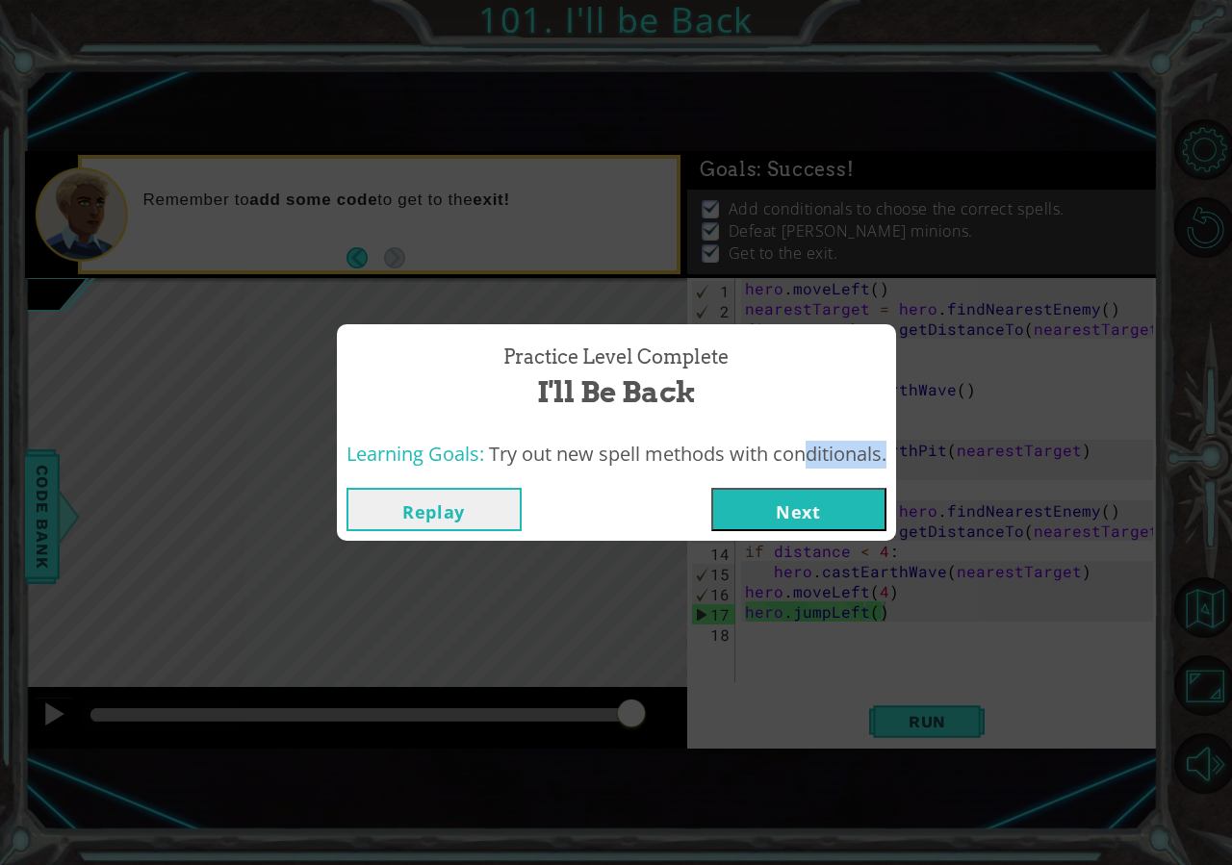
click at [805, 478] on div "Learning Goals: Try out new spell methods with conditionals." at bounding box center [616, 454] width 559 height 47
drag, startPoint x: 809, startPoint y: 524, endPoint x: 808, endPoint y: 555, distance: 31.8
click at [810, 532] on div "Replay Next" at bounding box center [616, 509] width 559 height 63
click at [802, 524] on button "Next" at bounding box center [798, 509] width 175 height 43
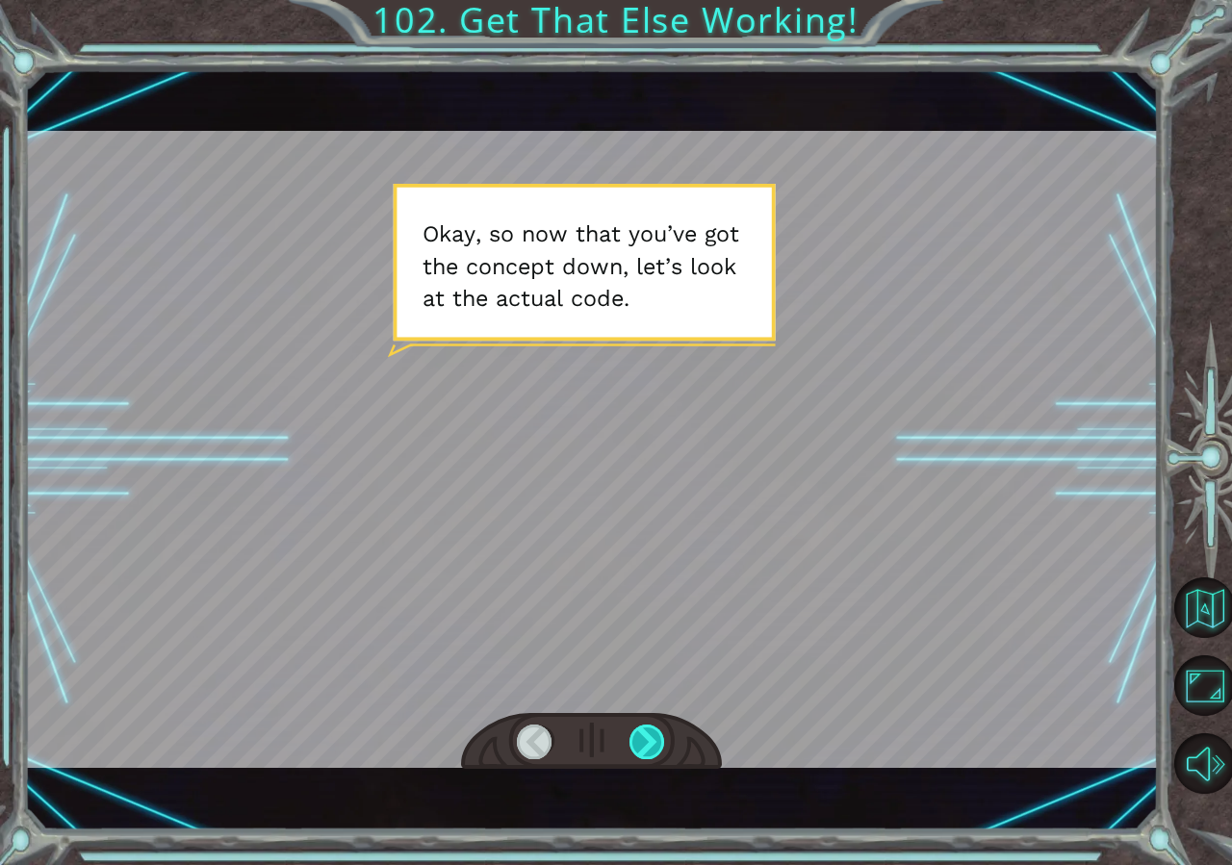
click at [653, 755] on div at bounding box center [647, 742] width 37 height 35
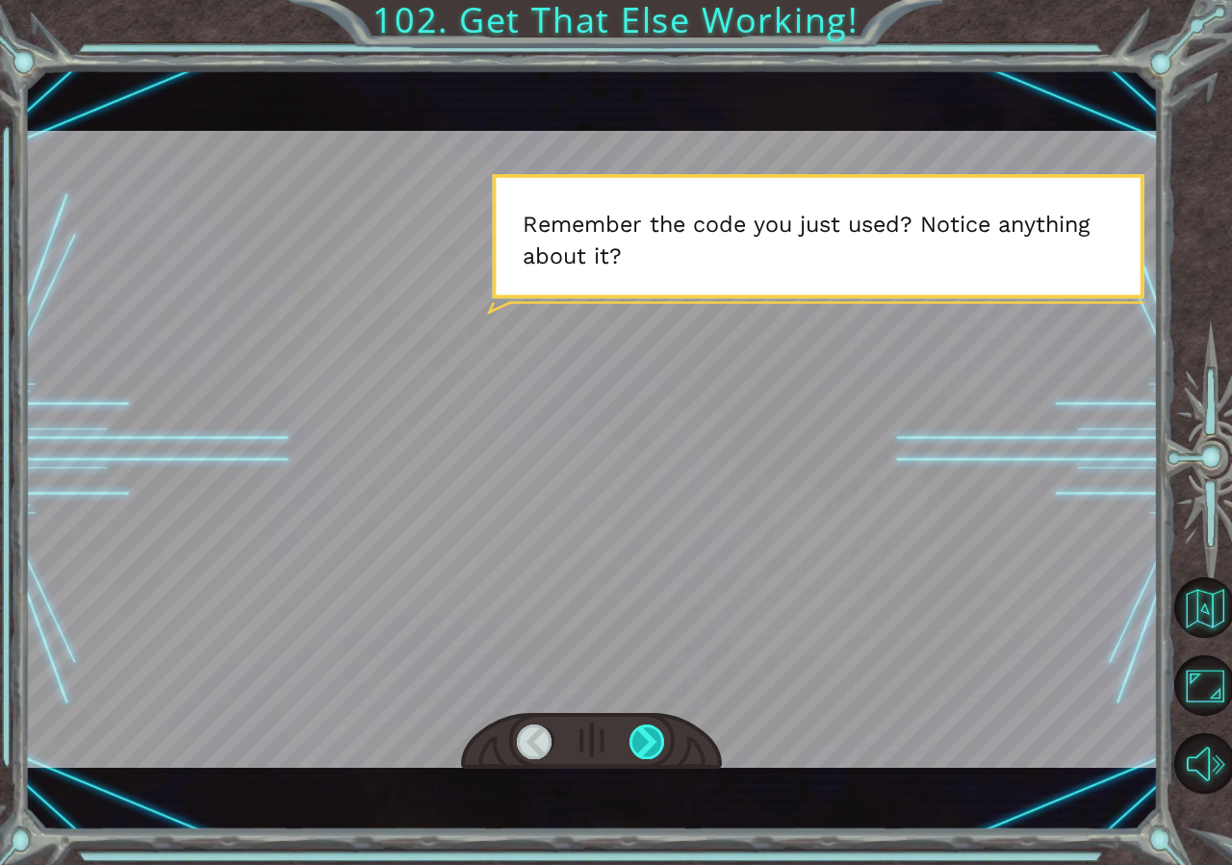
click at [653, 755] on div at bounding box center [647, 742] width 37 height 35
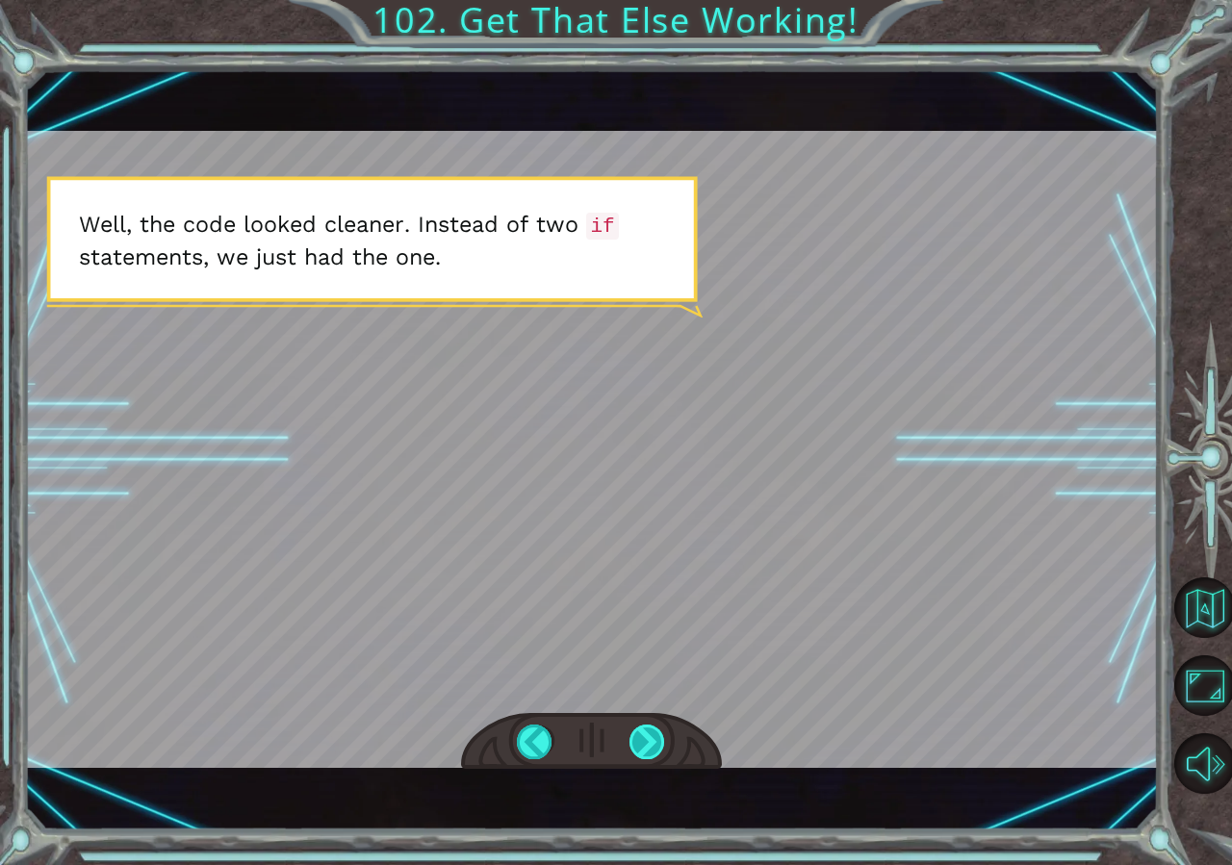
click at [649, 730] on div at bounding box center [647, 742] width 37 height 35
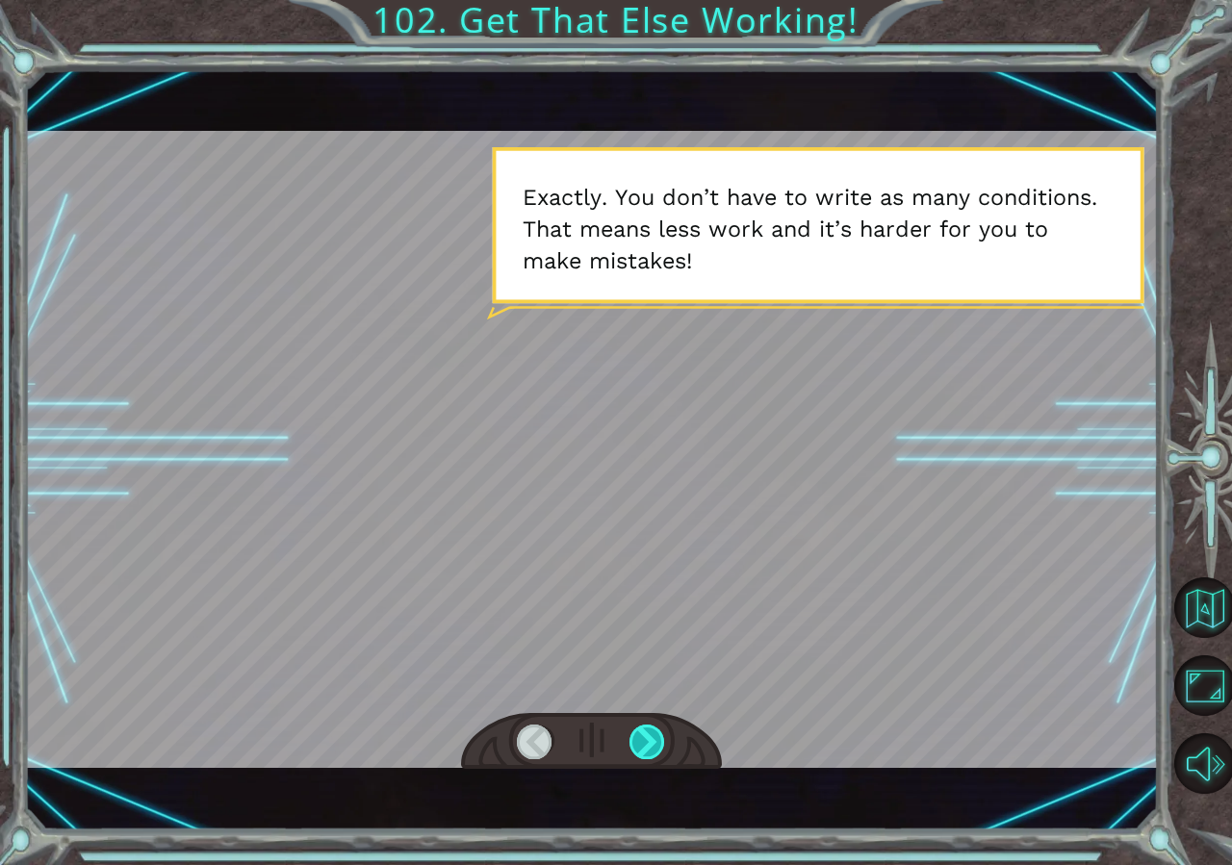
click at [653, 734] on div at bounding box center [647, 742] width 37 height 35
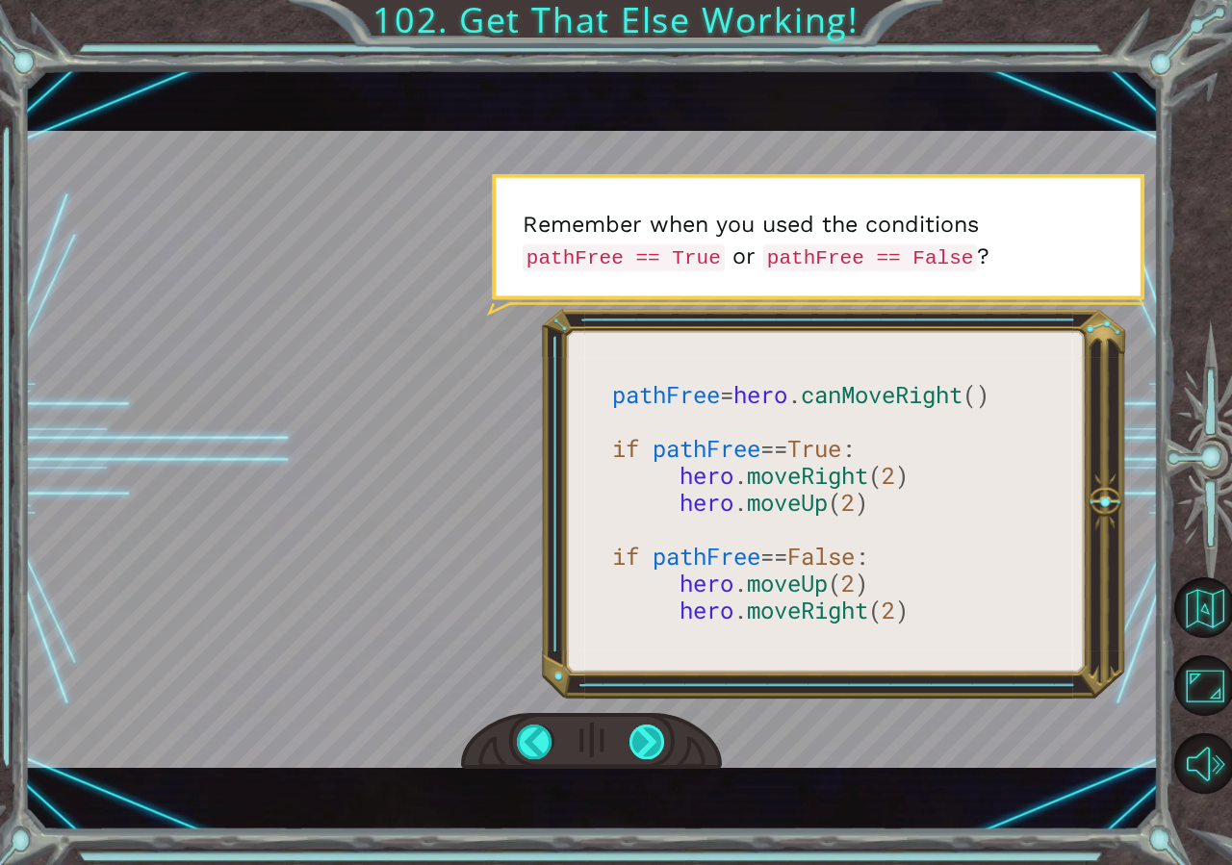
click at [632, 740] on div at bounding box center [647, 742] width 37 height 35
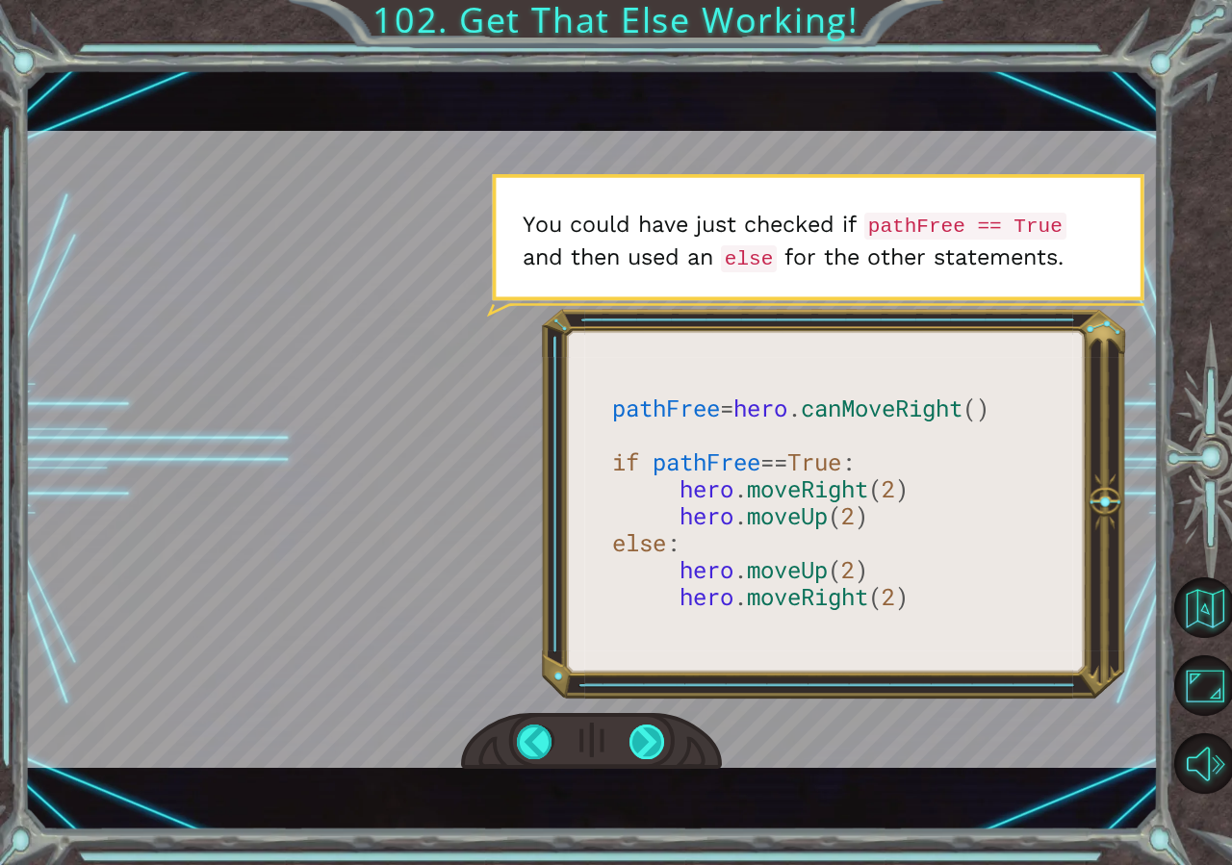
click at [643, 739] on div at bounding box center [647, 742] width 37 height 35
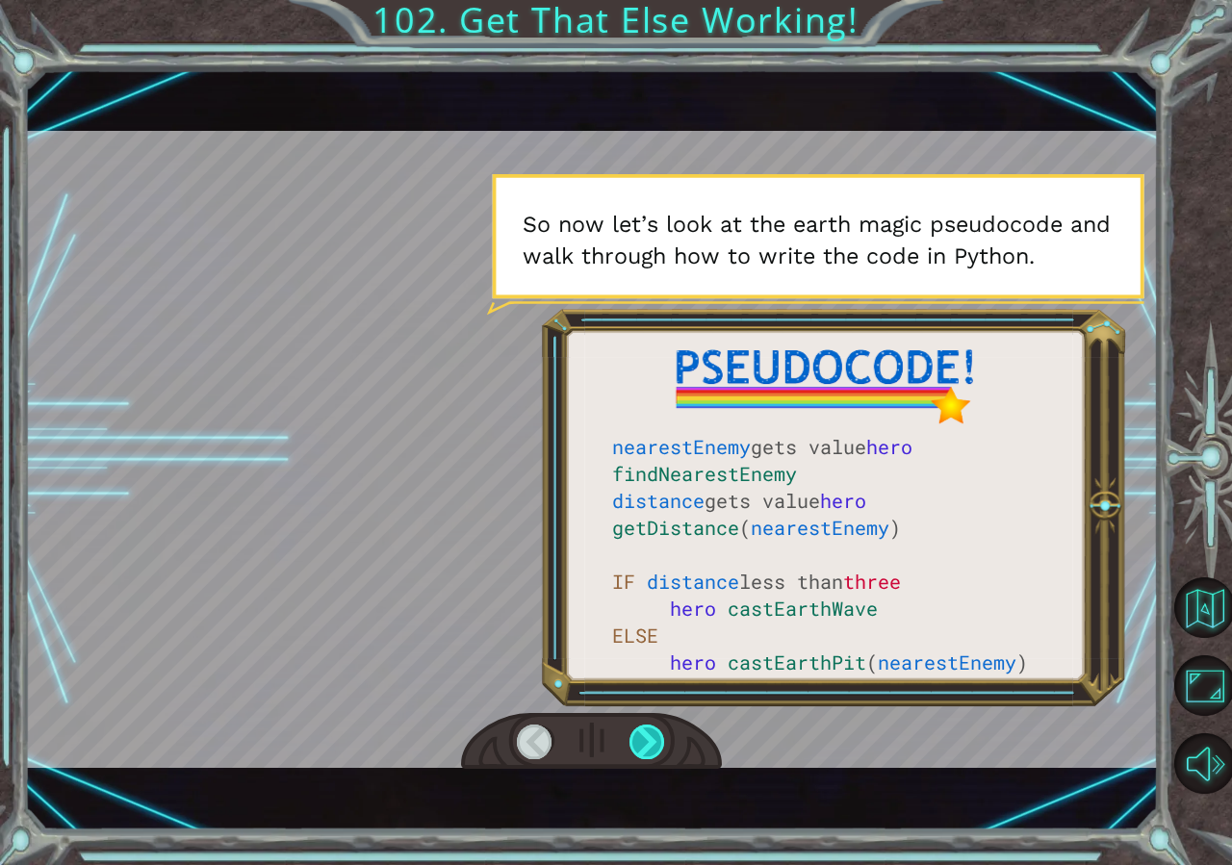
click at [648, 743] on div at bounding box center [647, 742] width 37 height 35
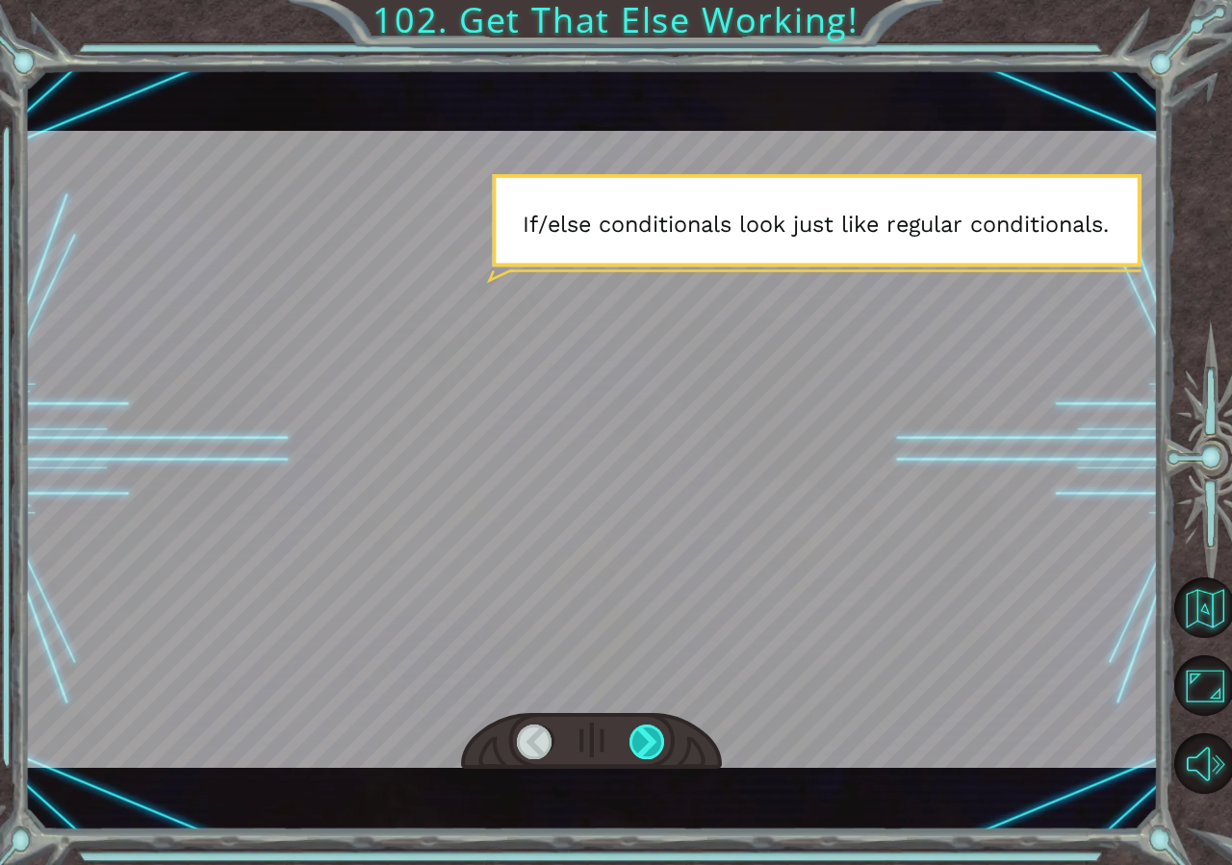
click at [648, 743] on div at bounding box center [647, 742] width 37 height 35
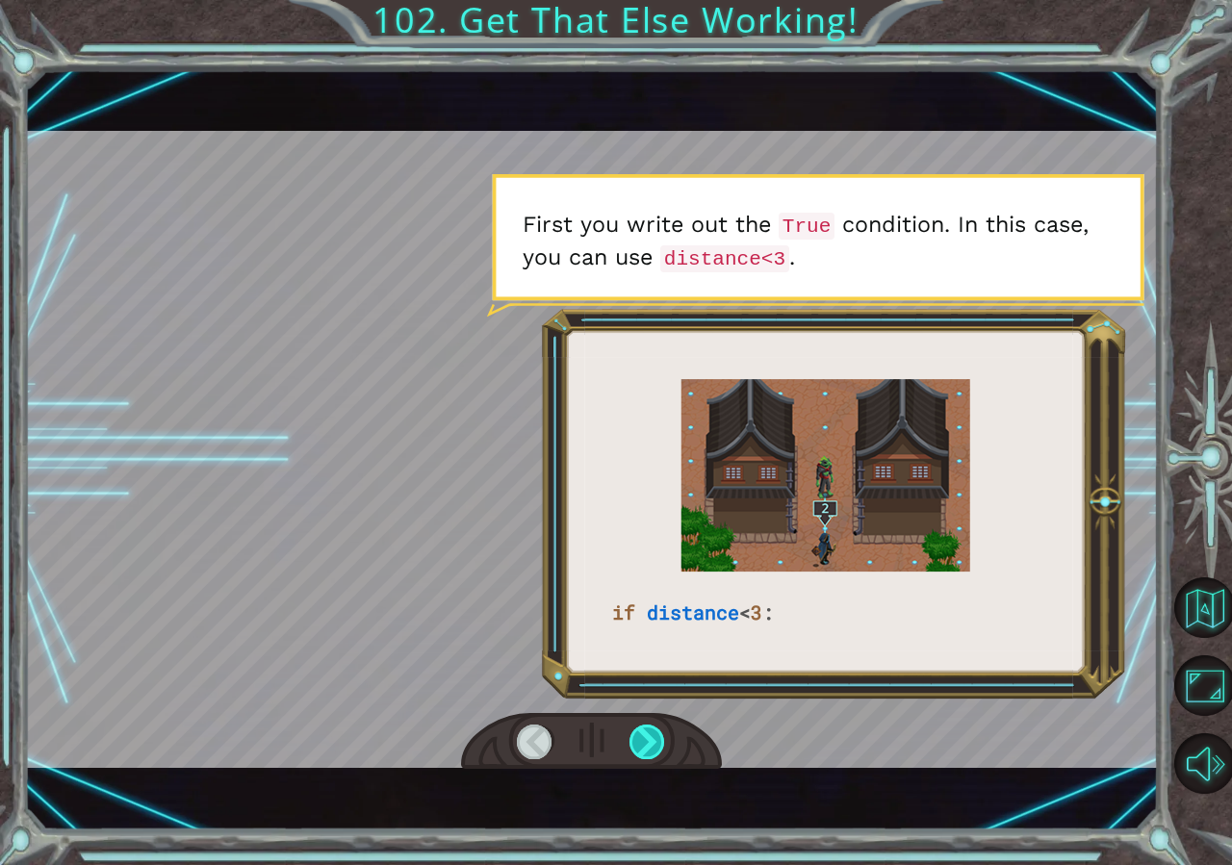
click at [665, 730] on div at bounding box center [647, 742] width 37 height 35
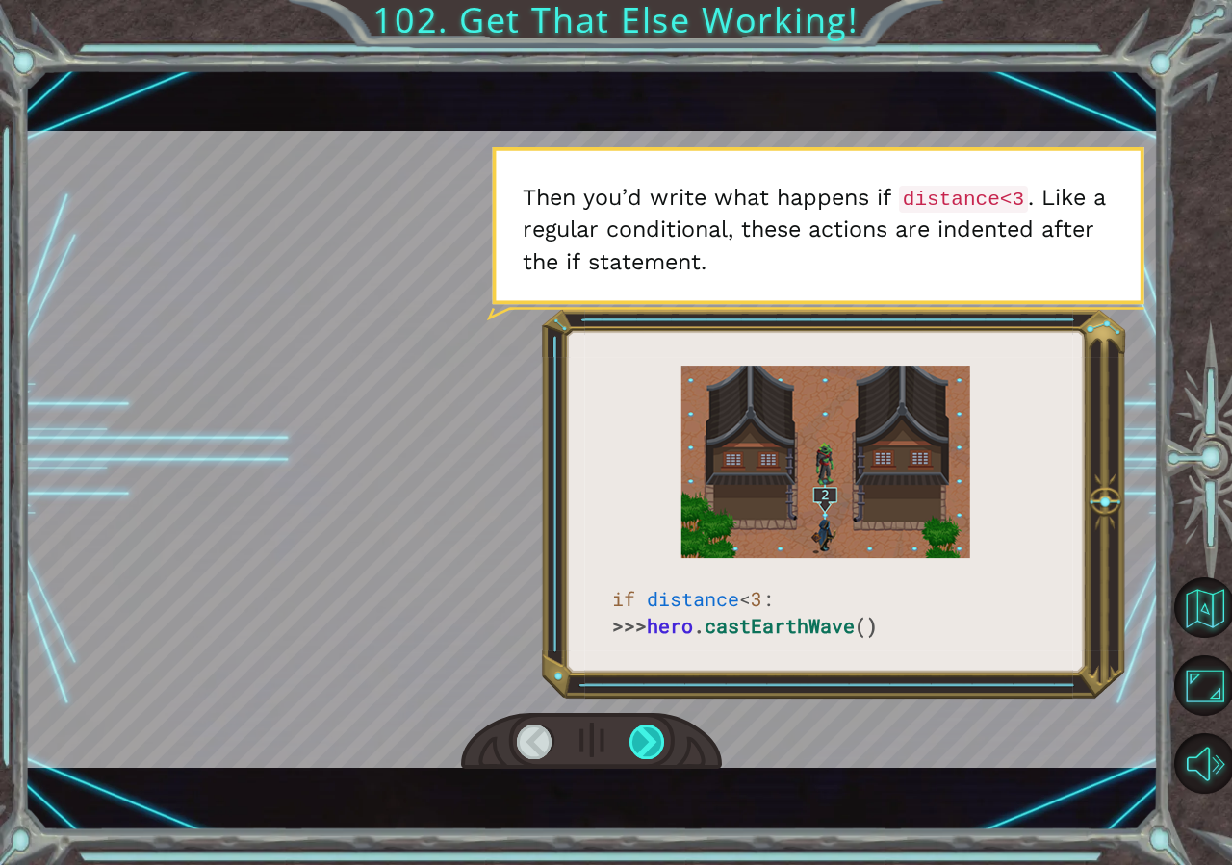
click at [658, 733] on div at bounding box center [647, 742] width 37 height 35
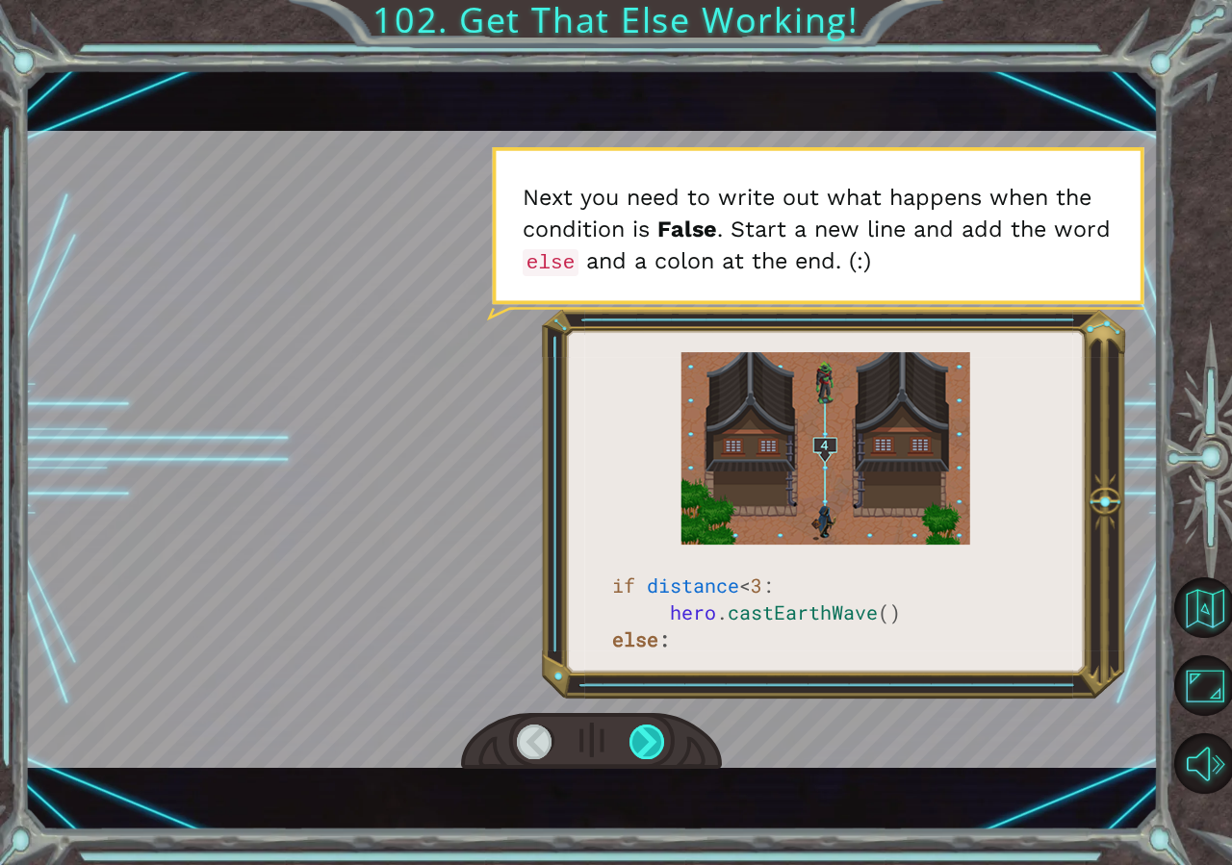
click at [638, 749] on div at bounding box center [647, 742] width 37 height 35
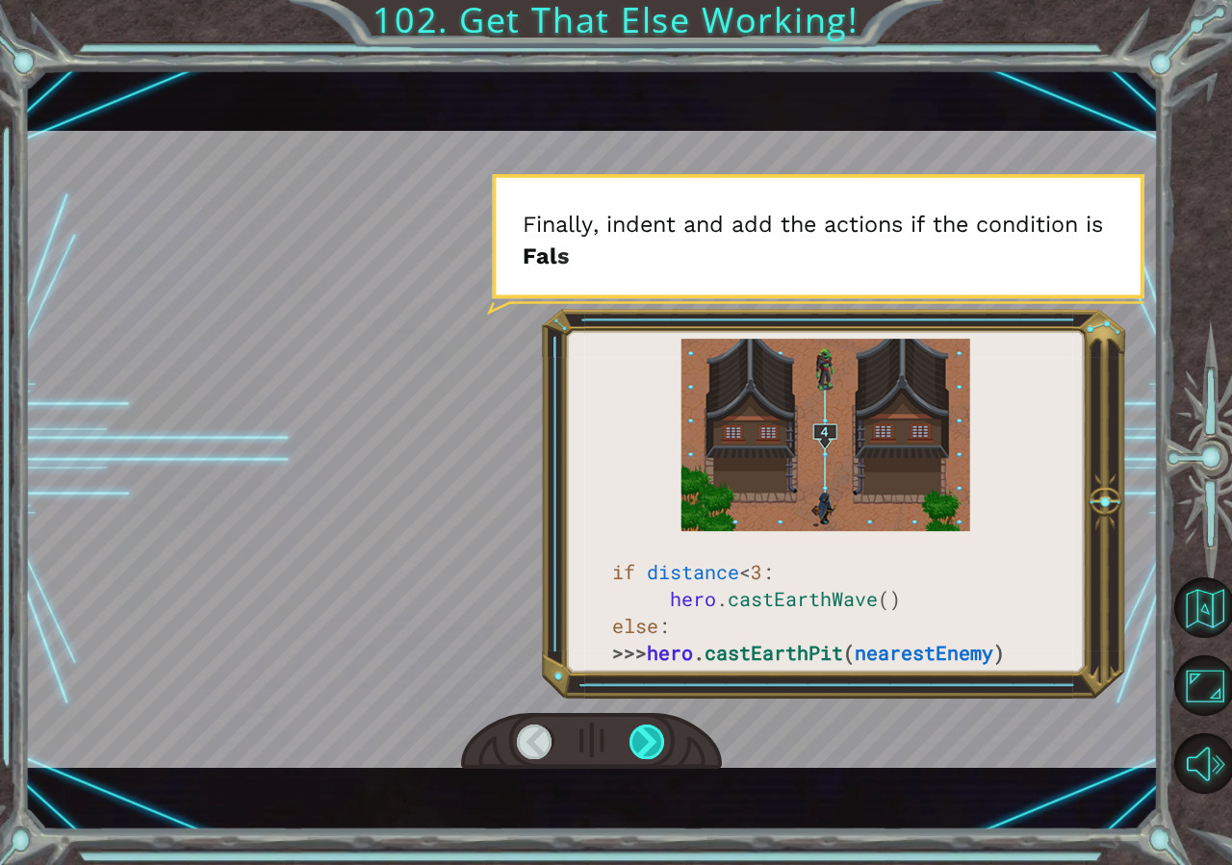
click at [646, 755] on div at bounding box center [647, 742] width 37 height 35
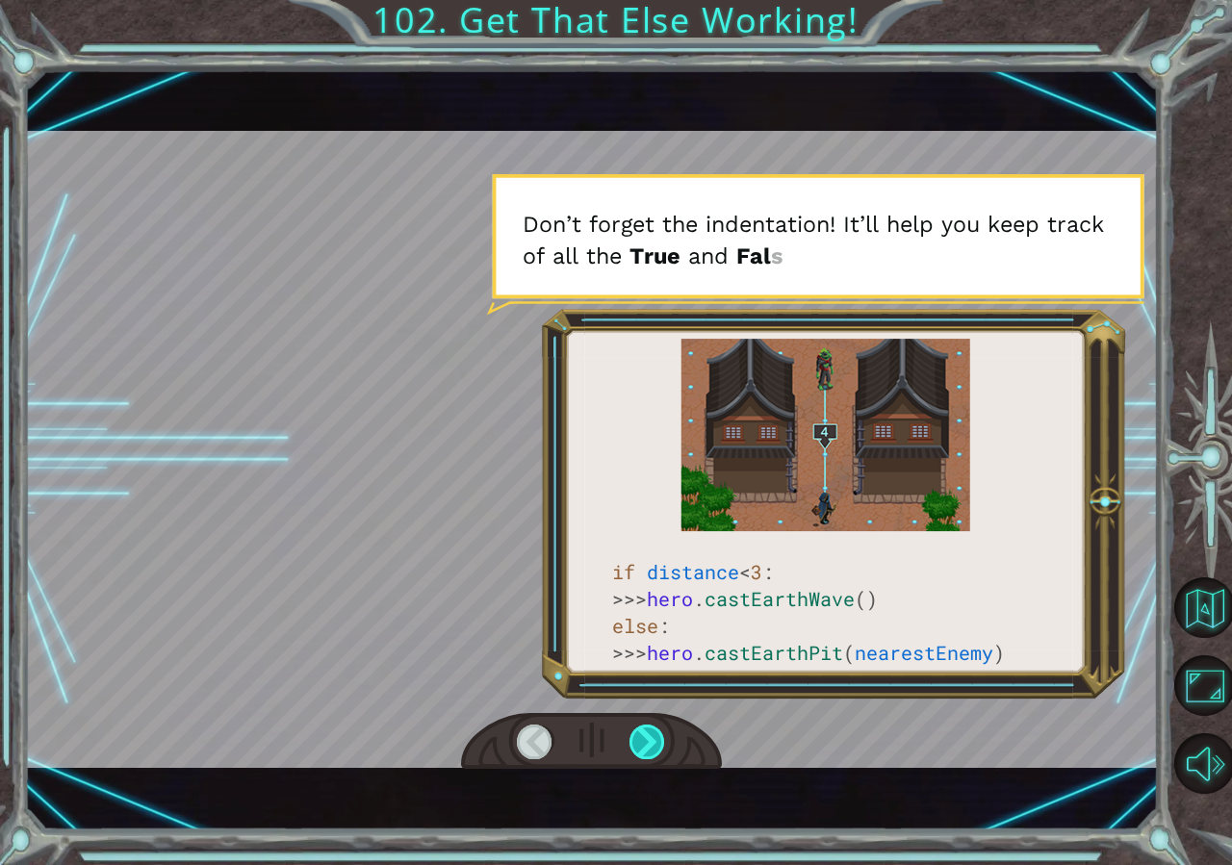
click at [637, 748] on div at bounding box center [647, 742] width 37 height 35
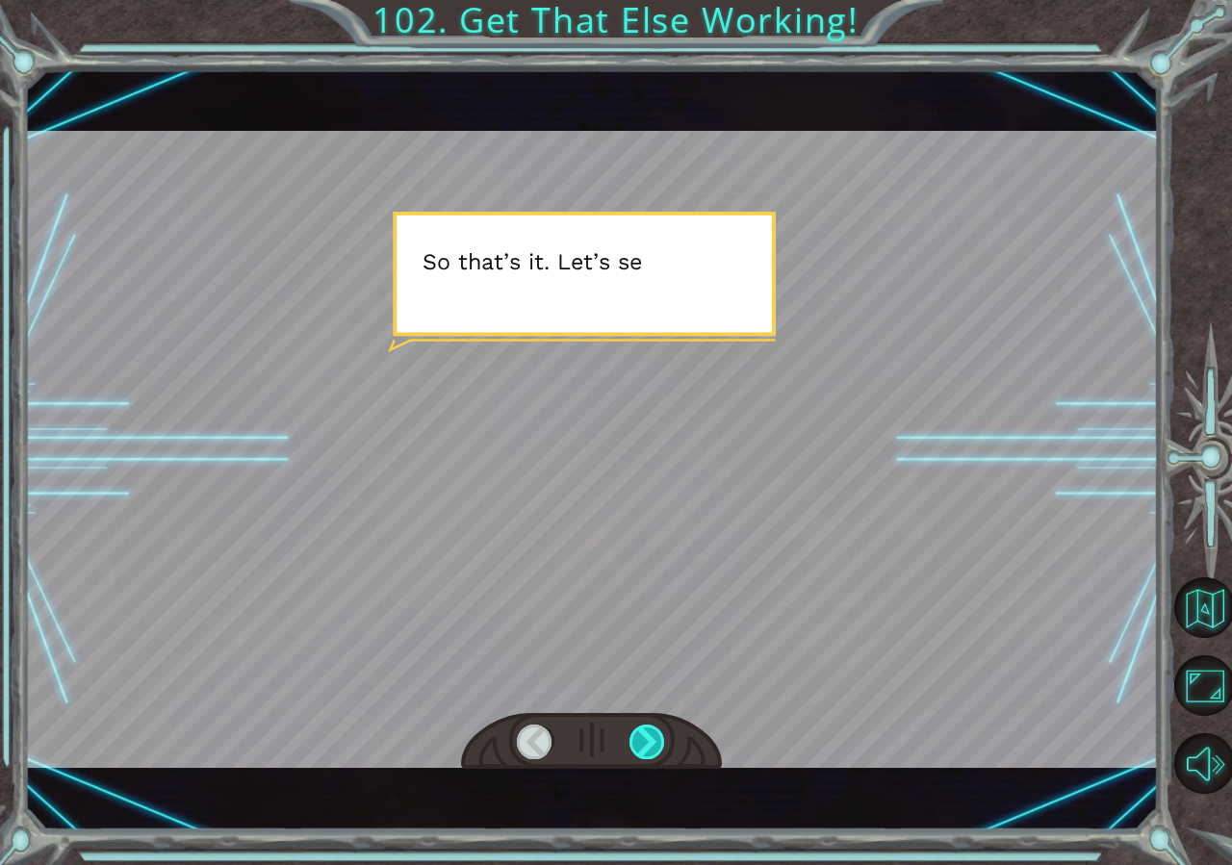
click at [640, 746] on div at bounding box center [647, 742] width 37 height 35
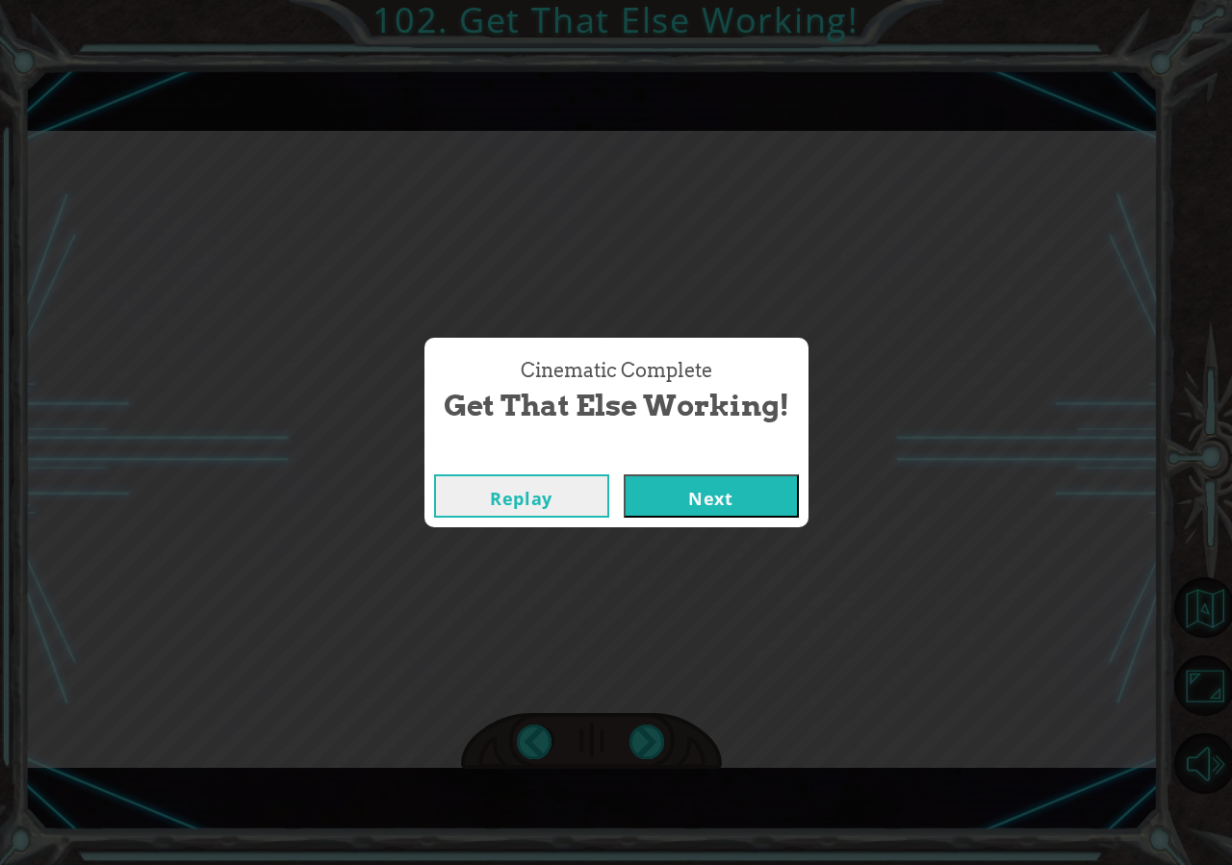
click at [764, 510] on button "Next" at bounding box center [711, 496] width 175 height 43
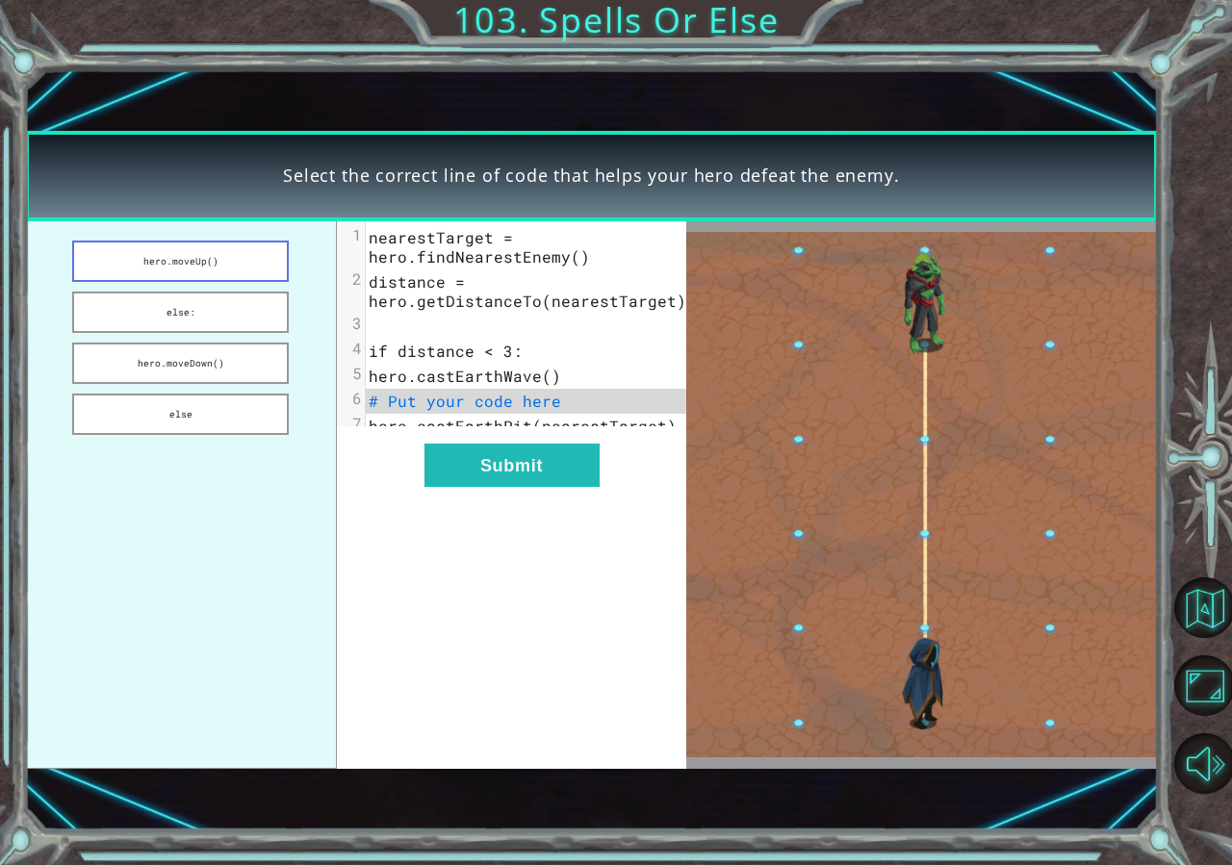
click at [215, 242] on button "hero.moveUp()" at bounding box center [181, 261] width 218 height 41
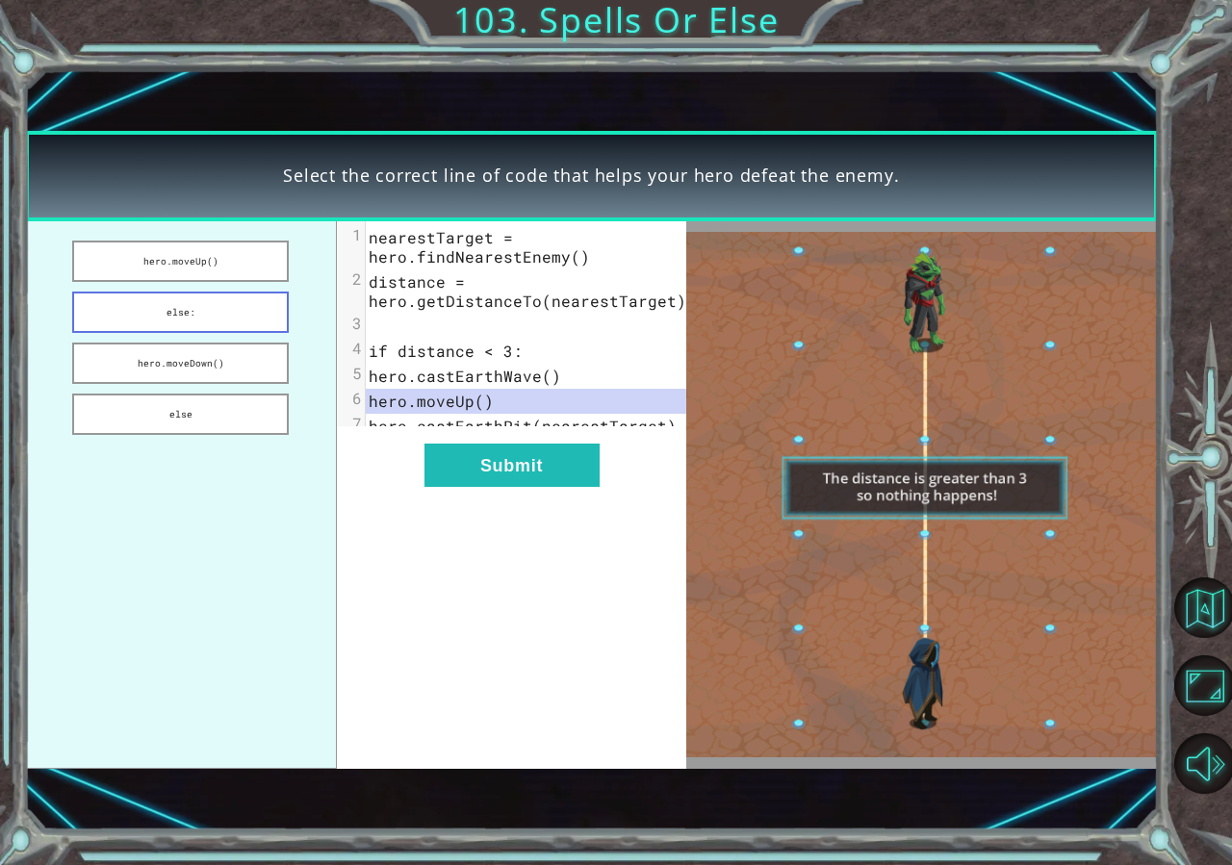
click at [223, 309] on button "else:" at bounding box center [181, 312] width 218 height 41
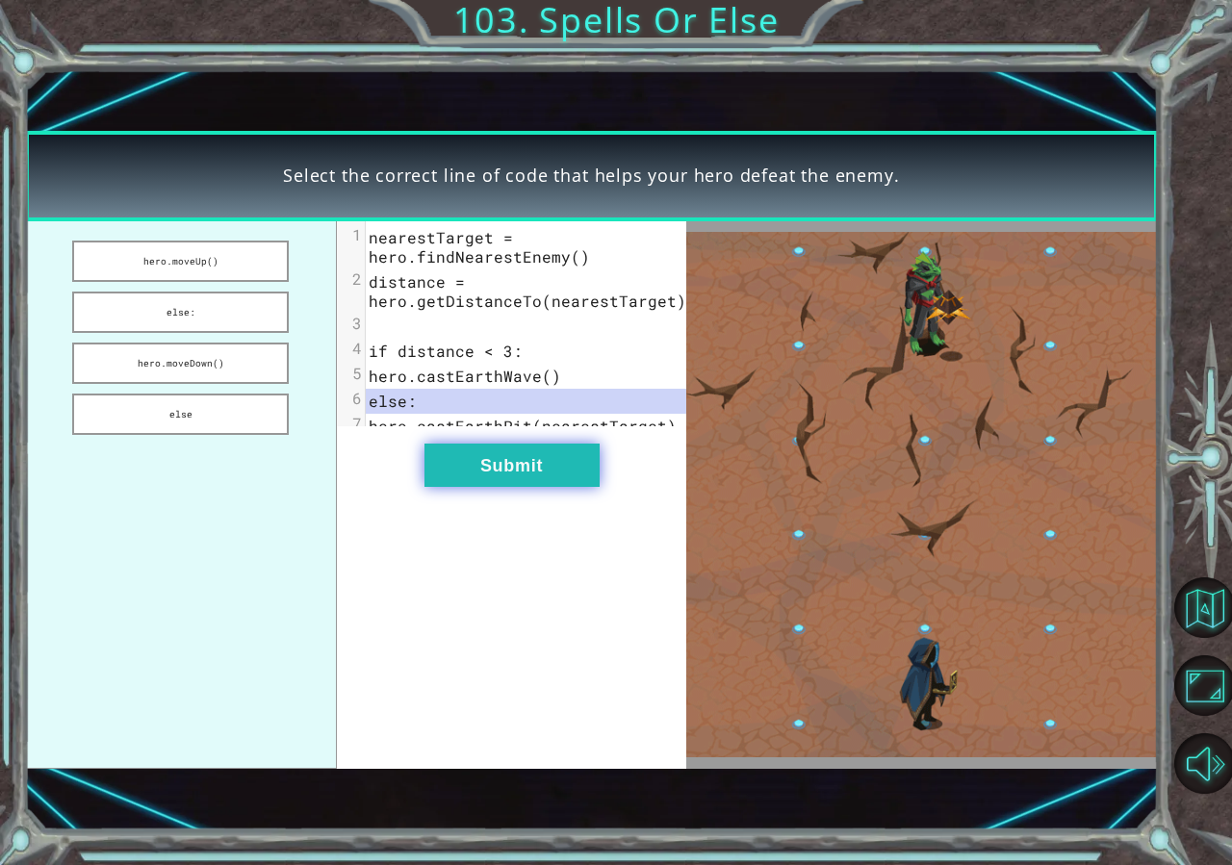
click at [513, 487] on button "Submit" at bounding box center [511, 465] width 175 height 43
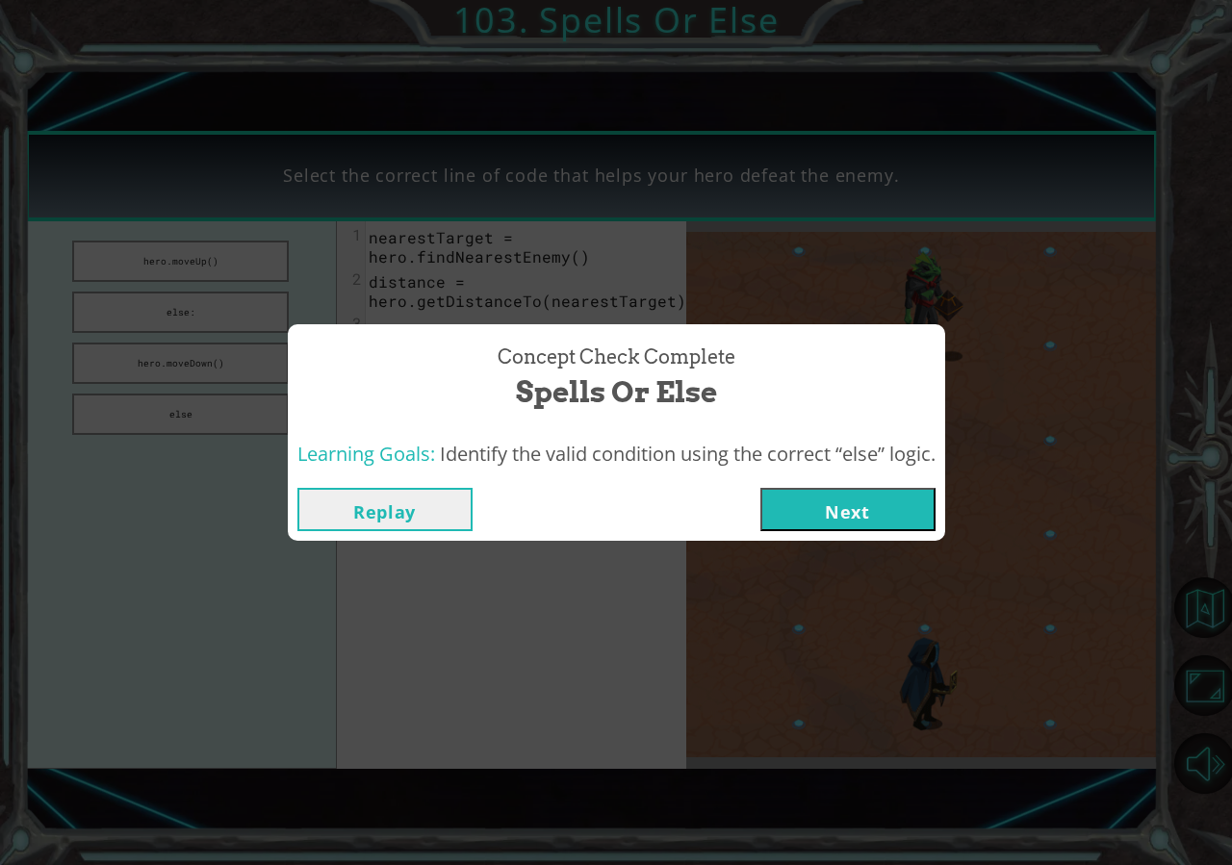
click at [922, 525] on button "Next" at bounding box center [847, 509] width 175 height 43
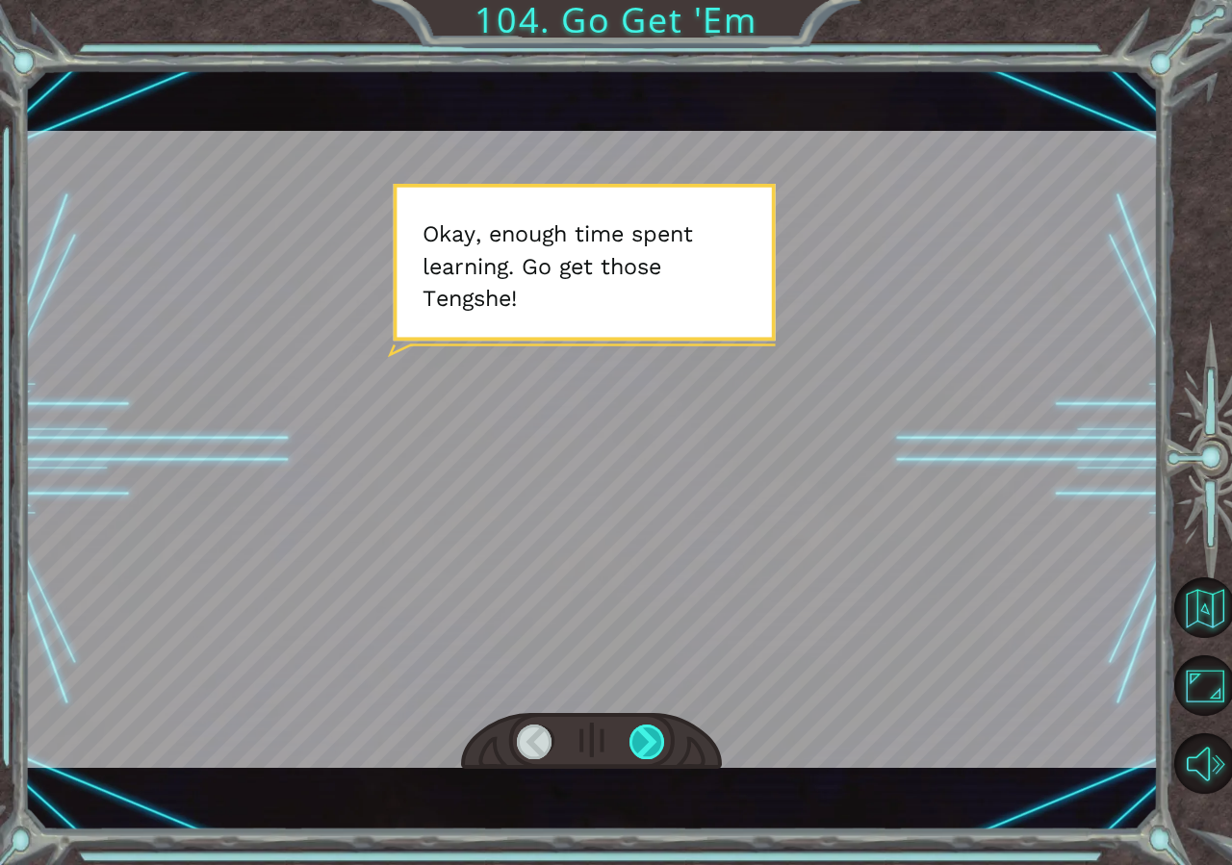
click at [650, 737] on div at bounding box center [647, 742] width 37 height 35
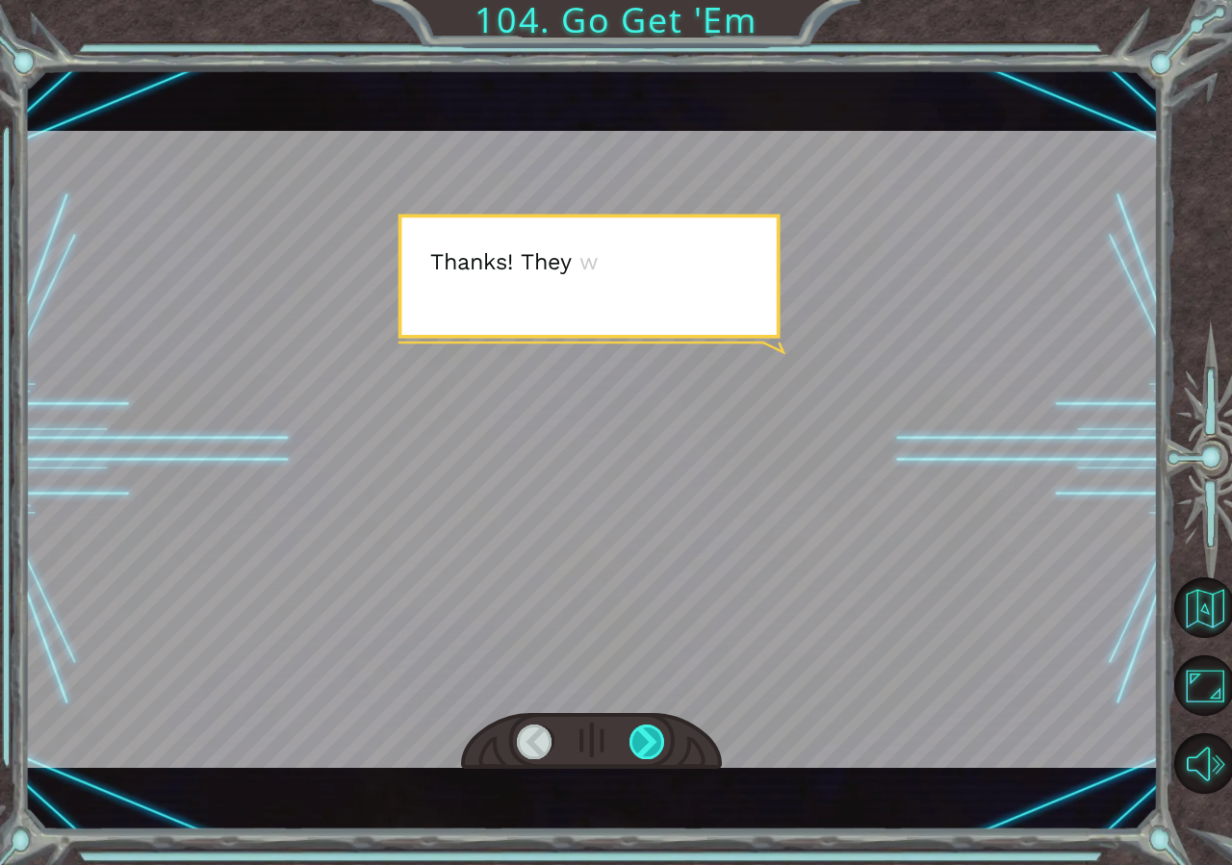
click at [650, 737] on div at bounding box center [647, 742] width 37 height 35
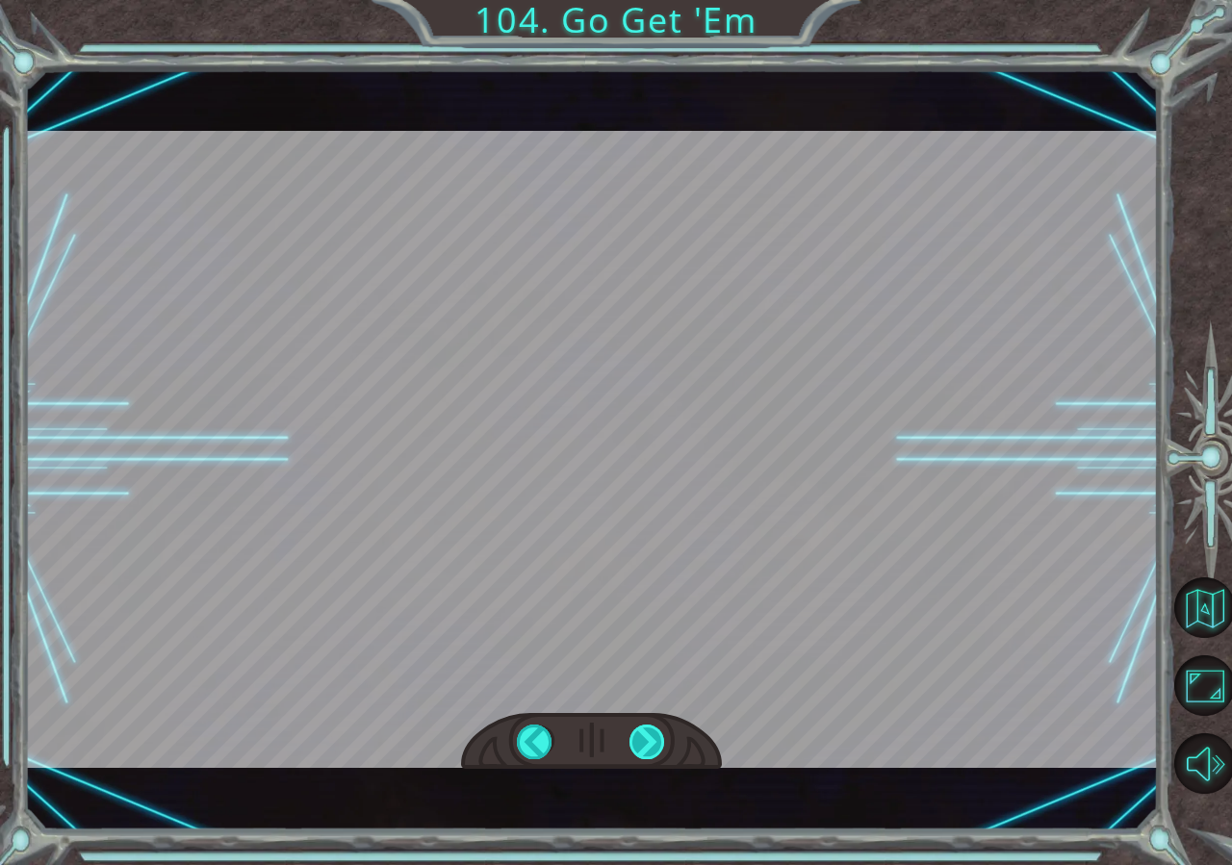
click at [650, 0] on div "Temporary Text O k a y , e n o u g h t i m e s p e n t l e a r n i n g . G o g …" at bounding box center [616, 0] width 1232 height 0
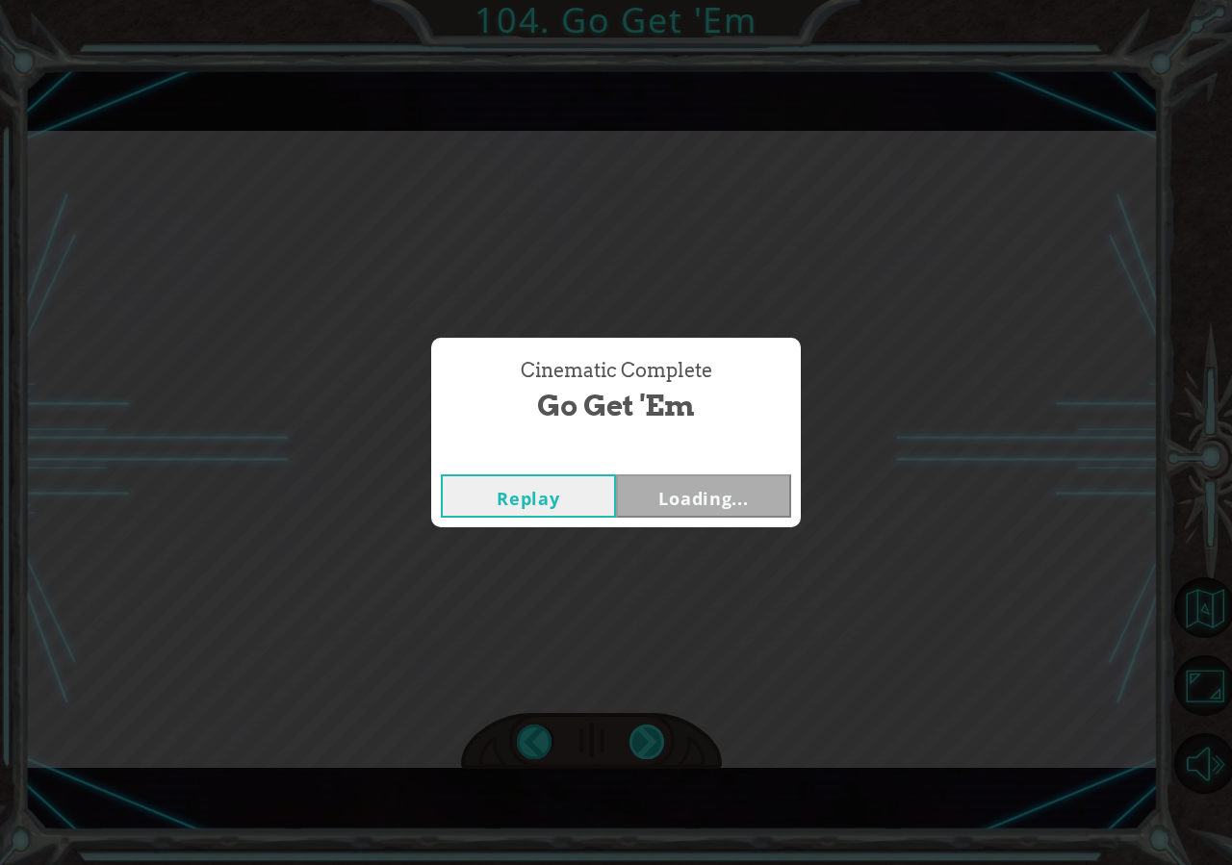
click at [650, 737] on div "Cinematic Complete Go Get 'Em Replay Loading..." at bounding box center [616, 432] width 1232 height 865
click at [737, 511] on button "Next" at bounding box center [703, 496] width 175 height 43
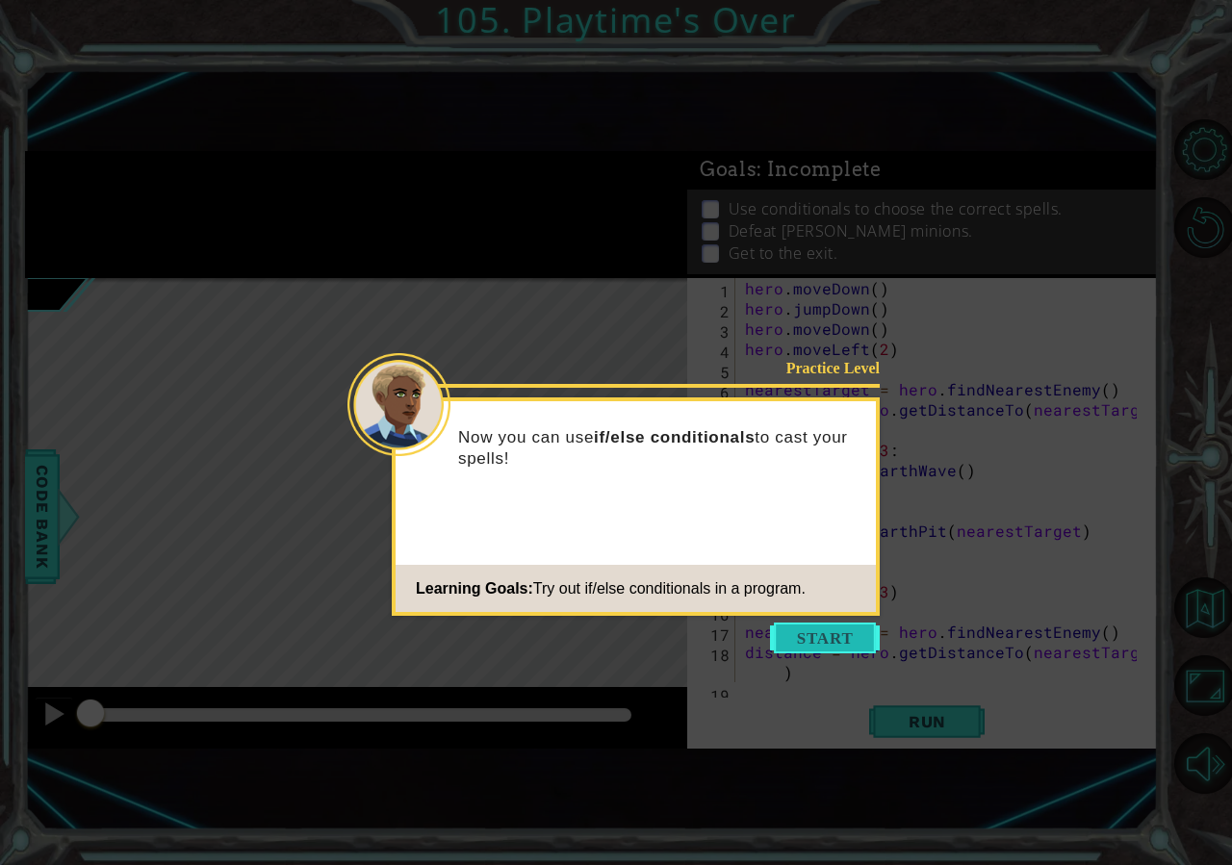
click at [819, 643] on button "Start" at bounding box center [825, 638] width 110 height 31
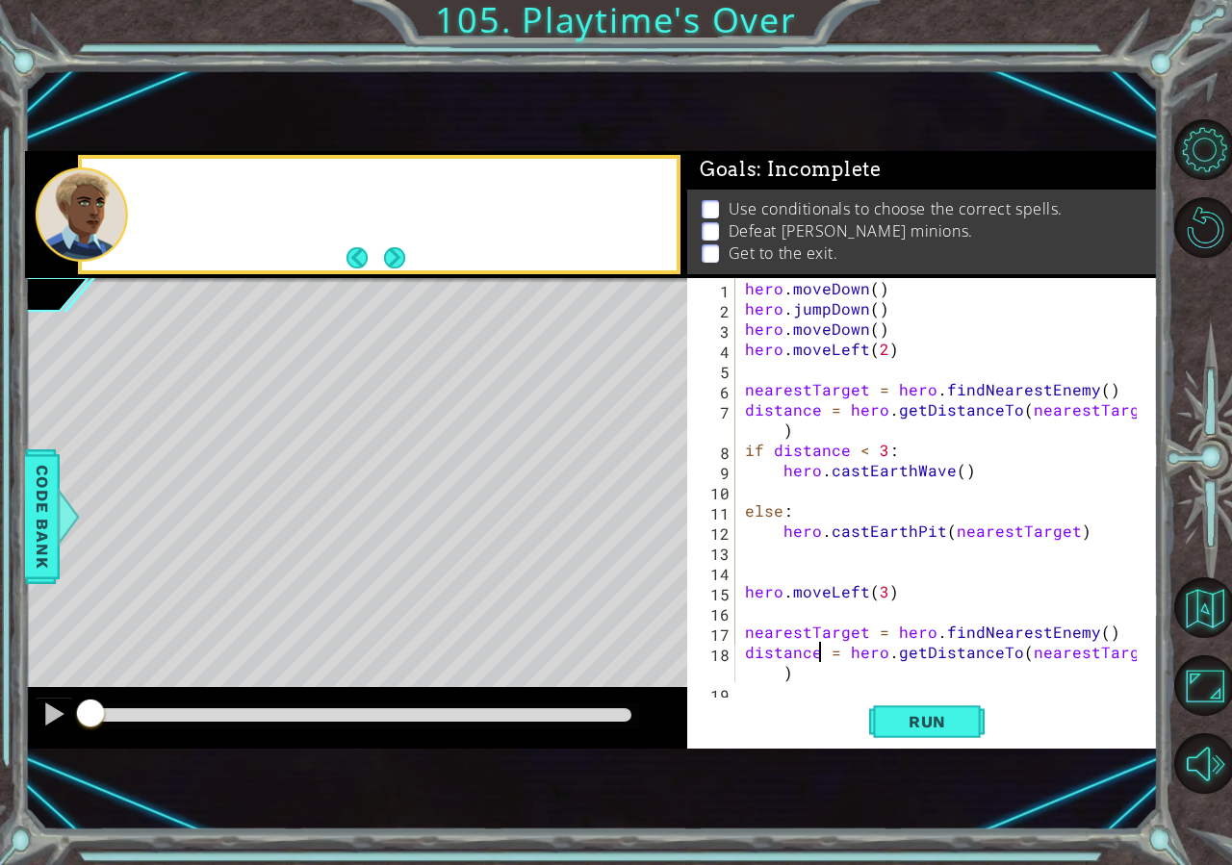
click at [819, 643] on div "hero . moveDown ( ) hero . jumpDown ( ) hero . moveDown ( ) hero . moveLeft ( 2…" at bounding box center [943, 500] width 405 height 445
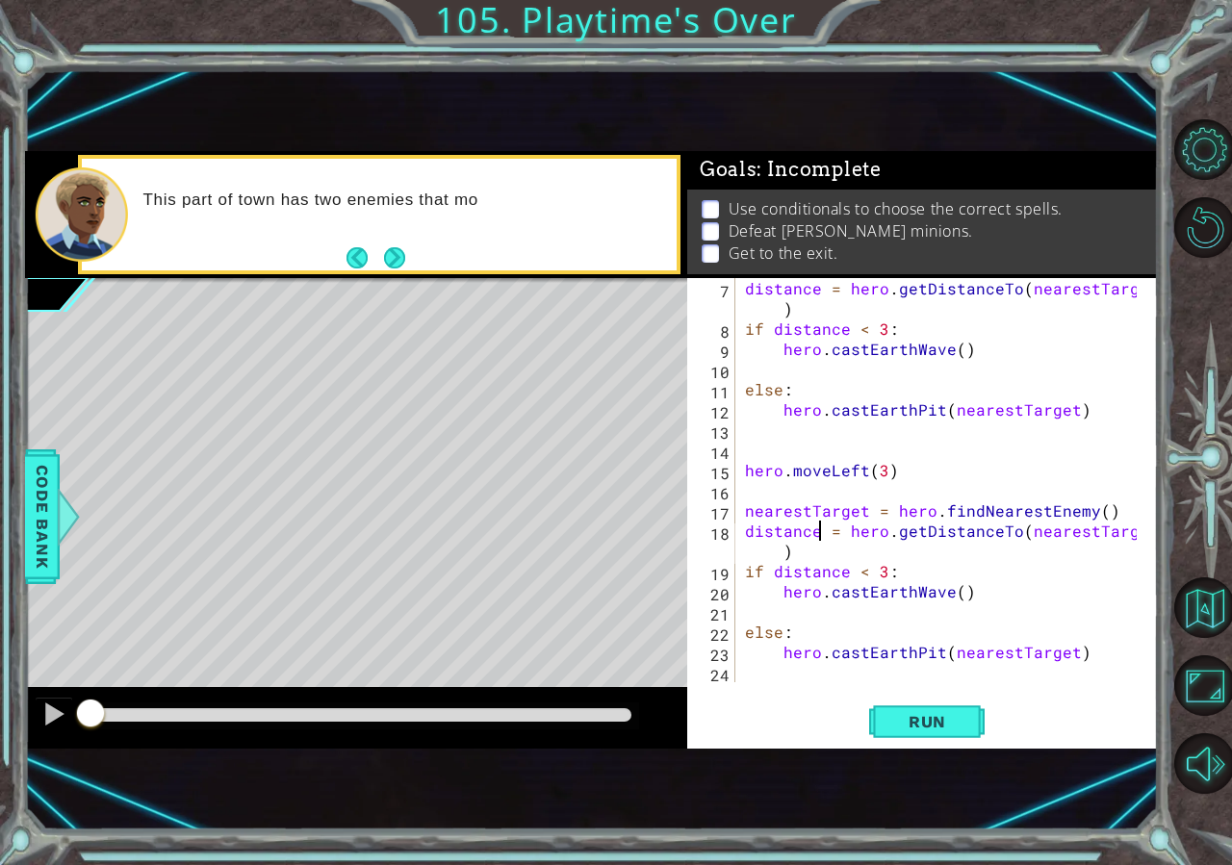
scroll to position [121, 0]
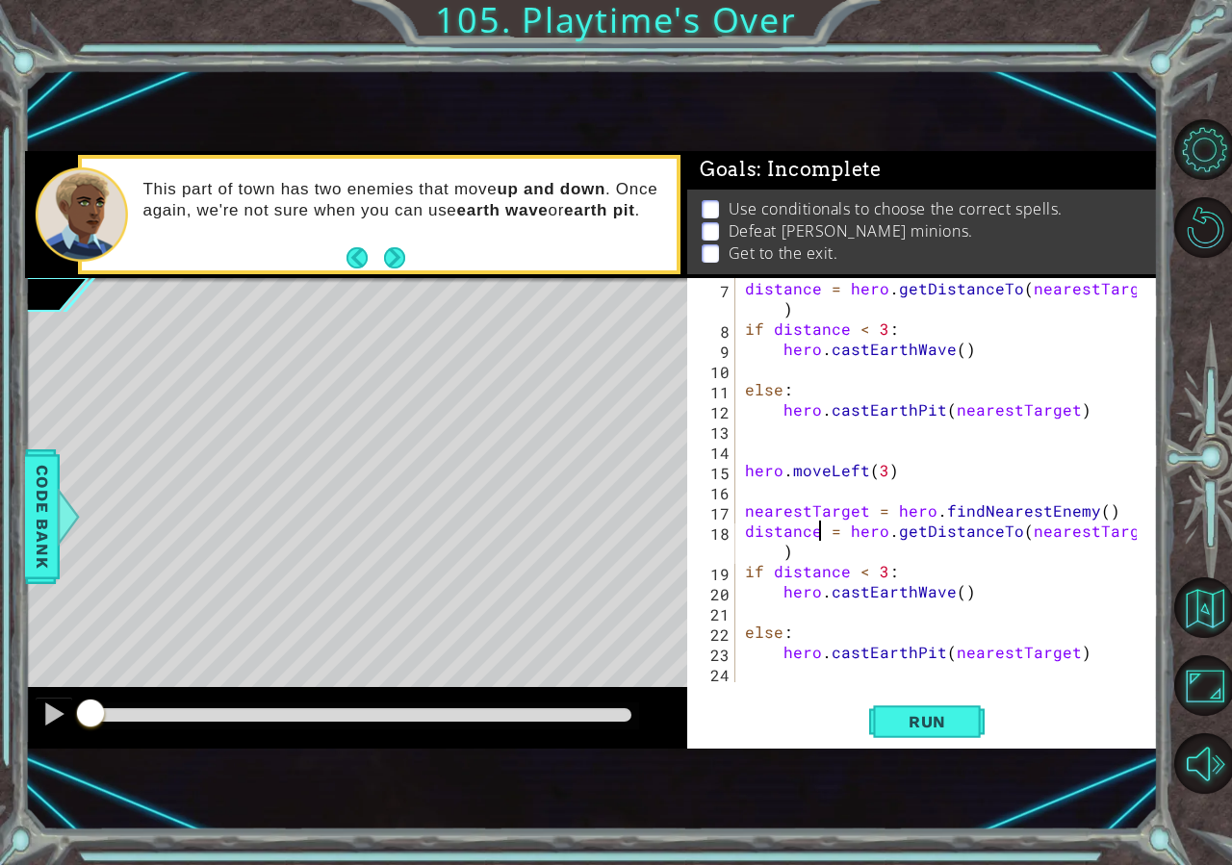
click at [771, 320] on div "distance = hero . getDistanceTo ( nearestTarget ) if distance < 3 : hero . cast…" at bounding box center [943, 510] width 405 height 465
click at [780, 313] on div "distance = hero . getDistanceTo ( nearestTarget ) if distance < 3 : hero . cast…" at bounding box center [943, 510] width 405 height 465
type textarea "distance = hero.getDistanceTo(nearestTarget)"
drag, startPoint x: 961, startPoint y: 721, endPoint x: 929, endPoint y: 735, distance: 34.9
click at [941, 730] on span "Run" at bounding box center [927, 721] width 76 height 19
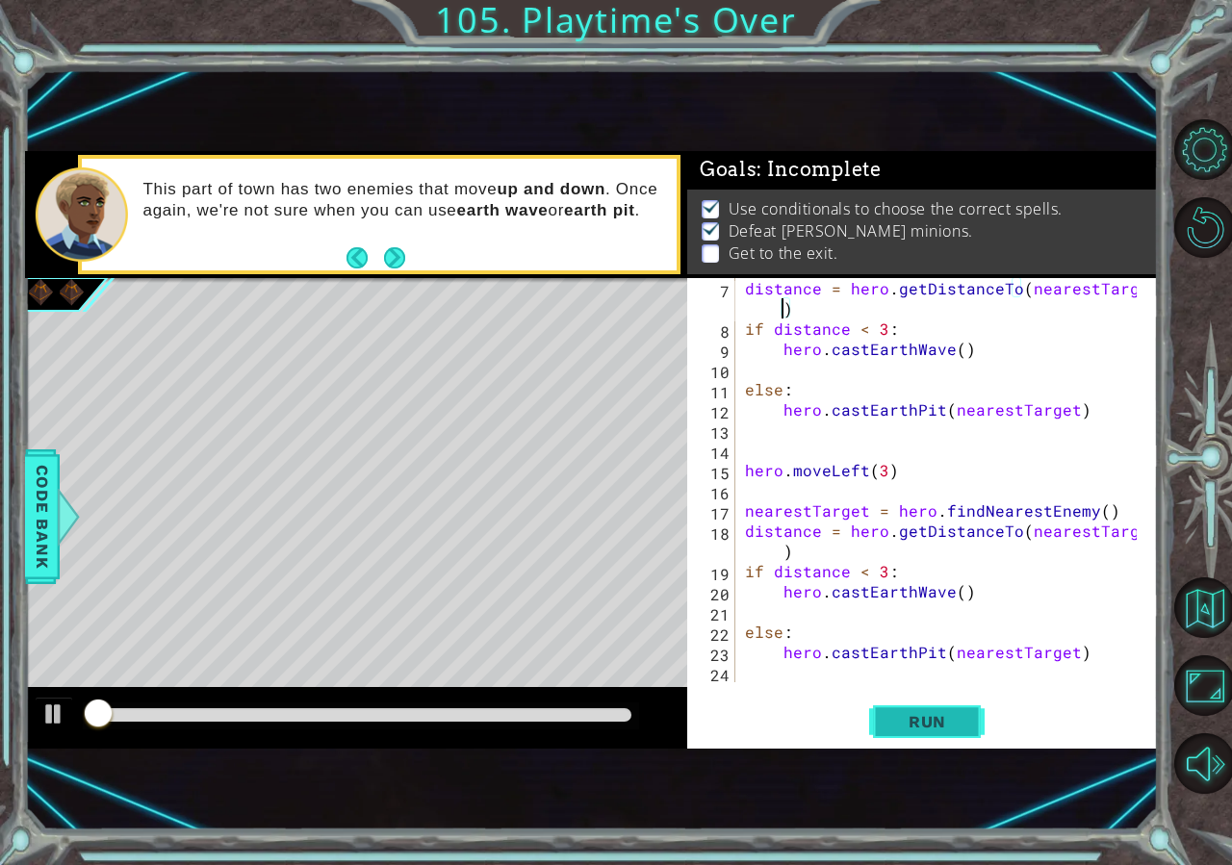
scroll to position [12, 0]
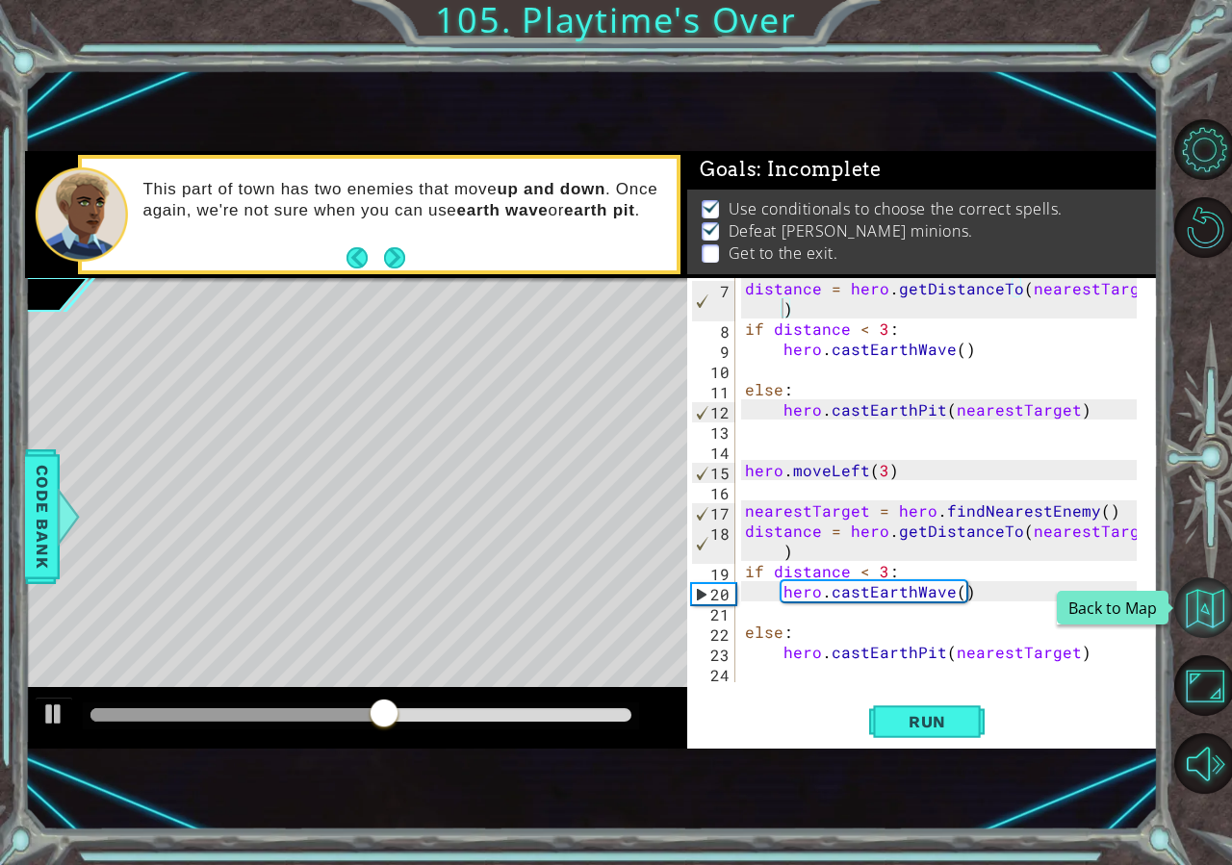
drag, startPoint x: 1191, startPoint y: 605, endPoint x: 1199, endPoint y: 610, distance: 9.9
click at [1199, 610] on button "Back to Map" at bounding box center [1204, 607] width 61 height 61
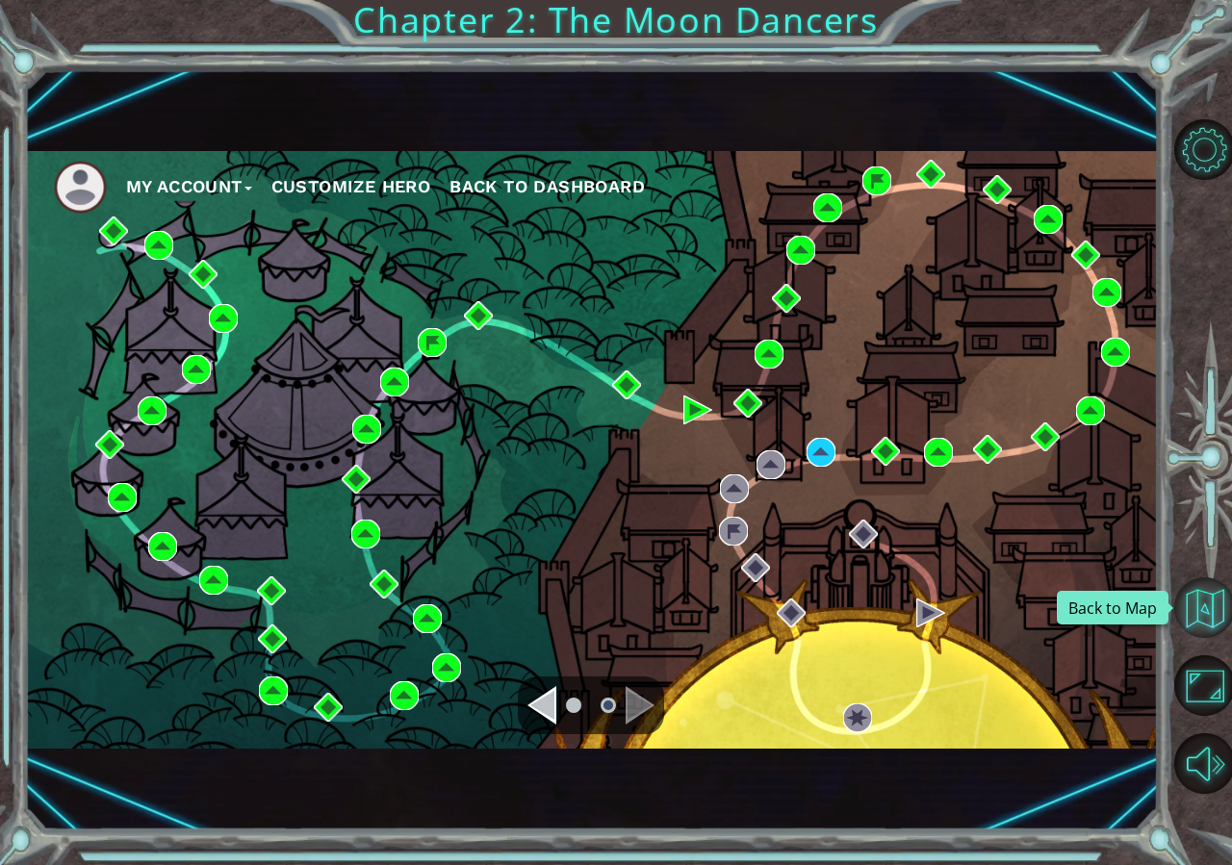
click at [1215, 592] on button "Back to Map" at bounding box center [1204, 607] width 61 height 61
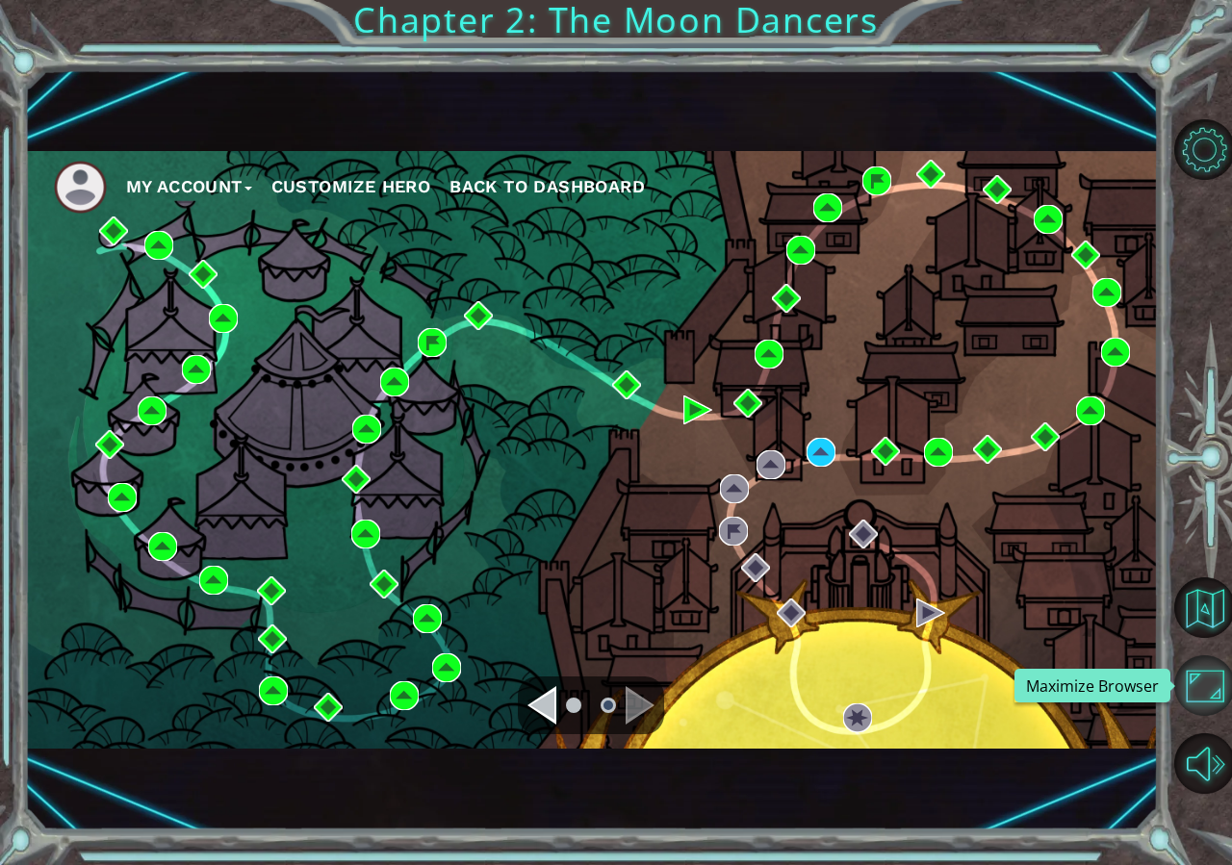
click at [1206, 703] on button "Maximize Browser" at bounding box center [1204, 685] width 61 height 61
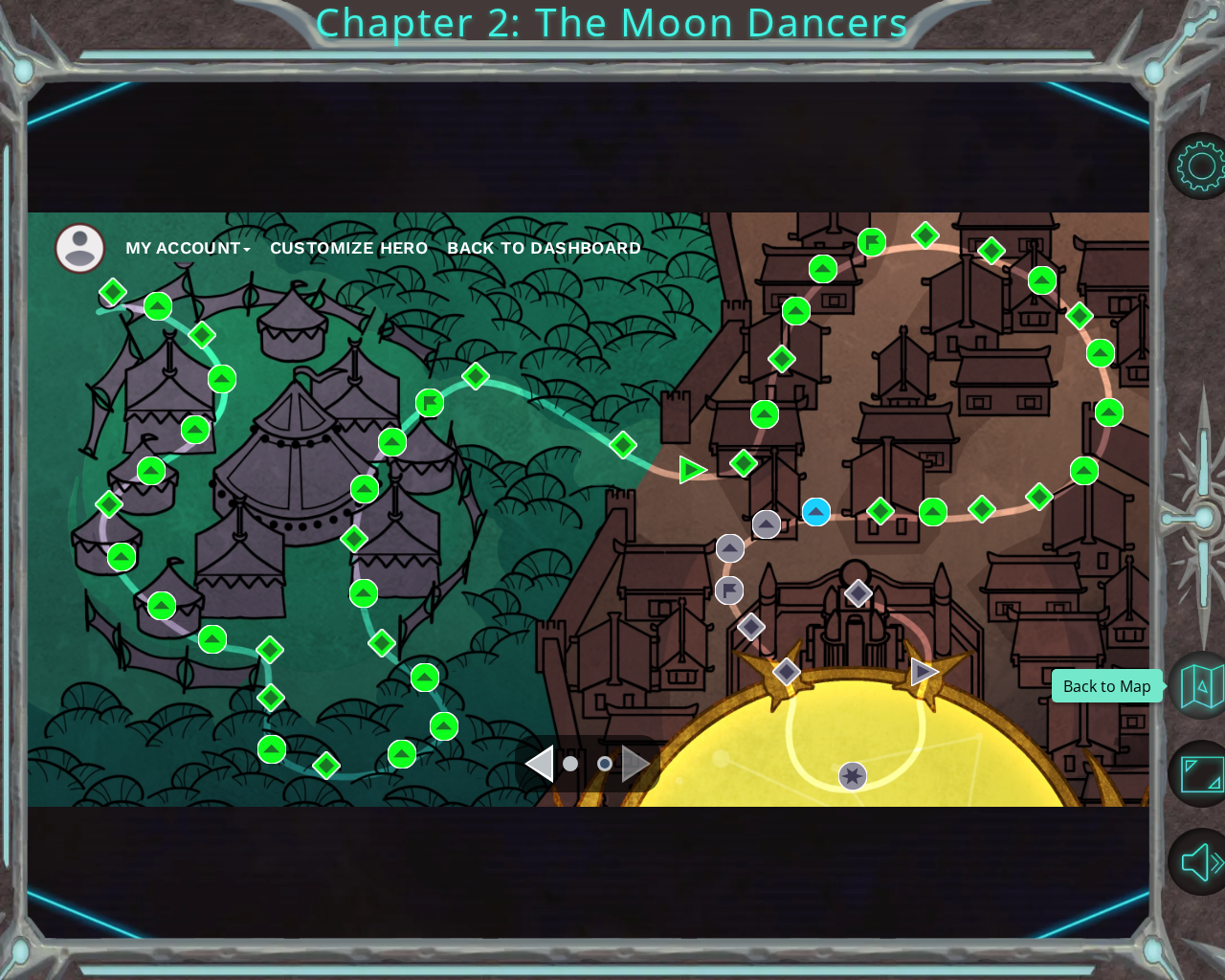
click at [1208, 667] on button "Back to Map" at bounding box center [1201, 684] width 69 height 69
click at [1208, 690] on button "Back to Map" at bounding box center [1201, 684] width 69 height 69
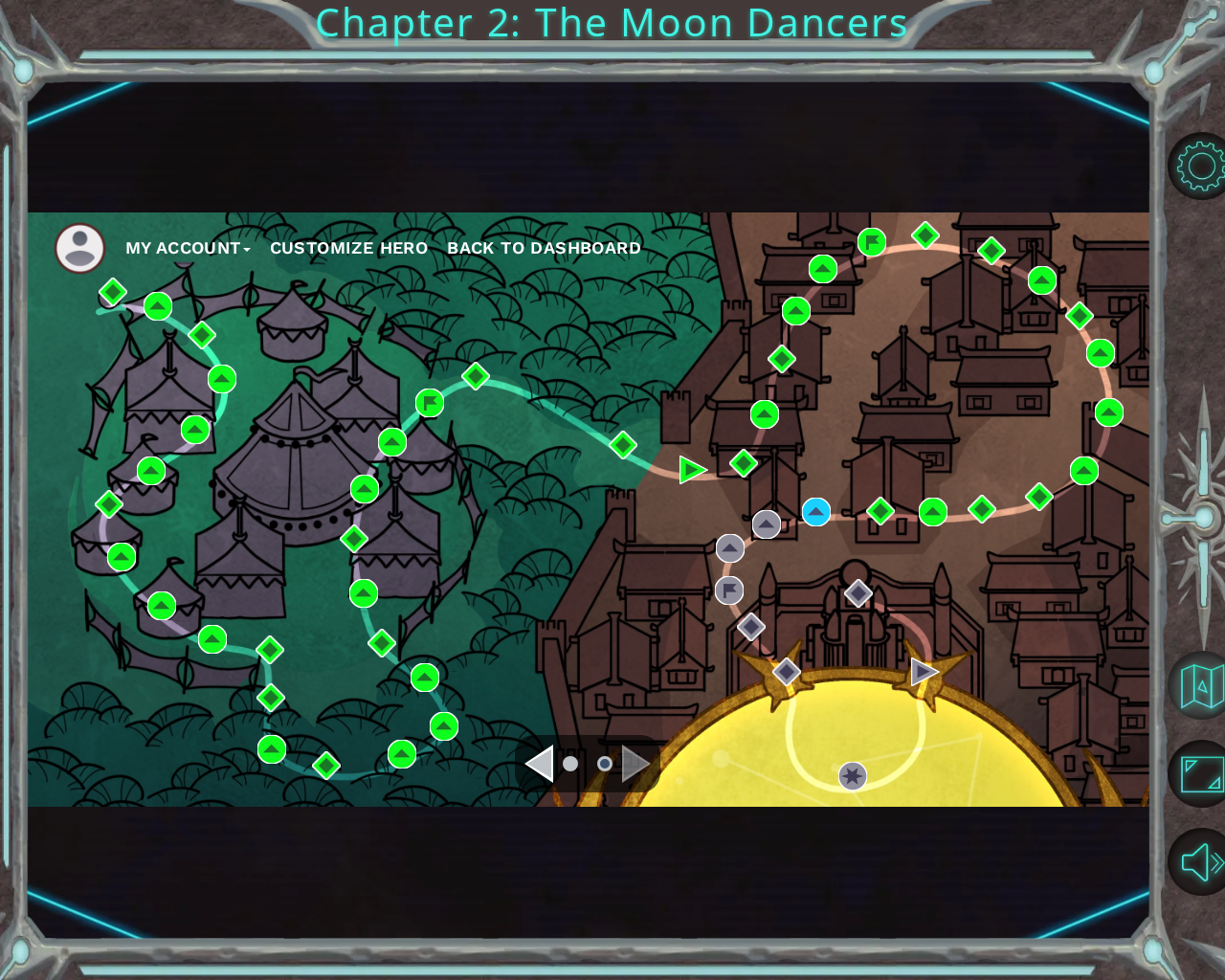
click at [1208, 690] on button "Back to Map" at bounding box center [1201, 684] width 69 height 69
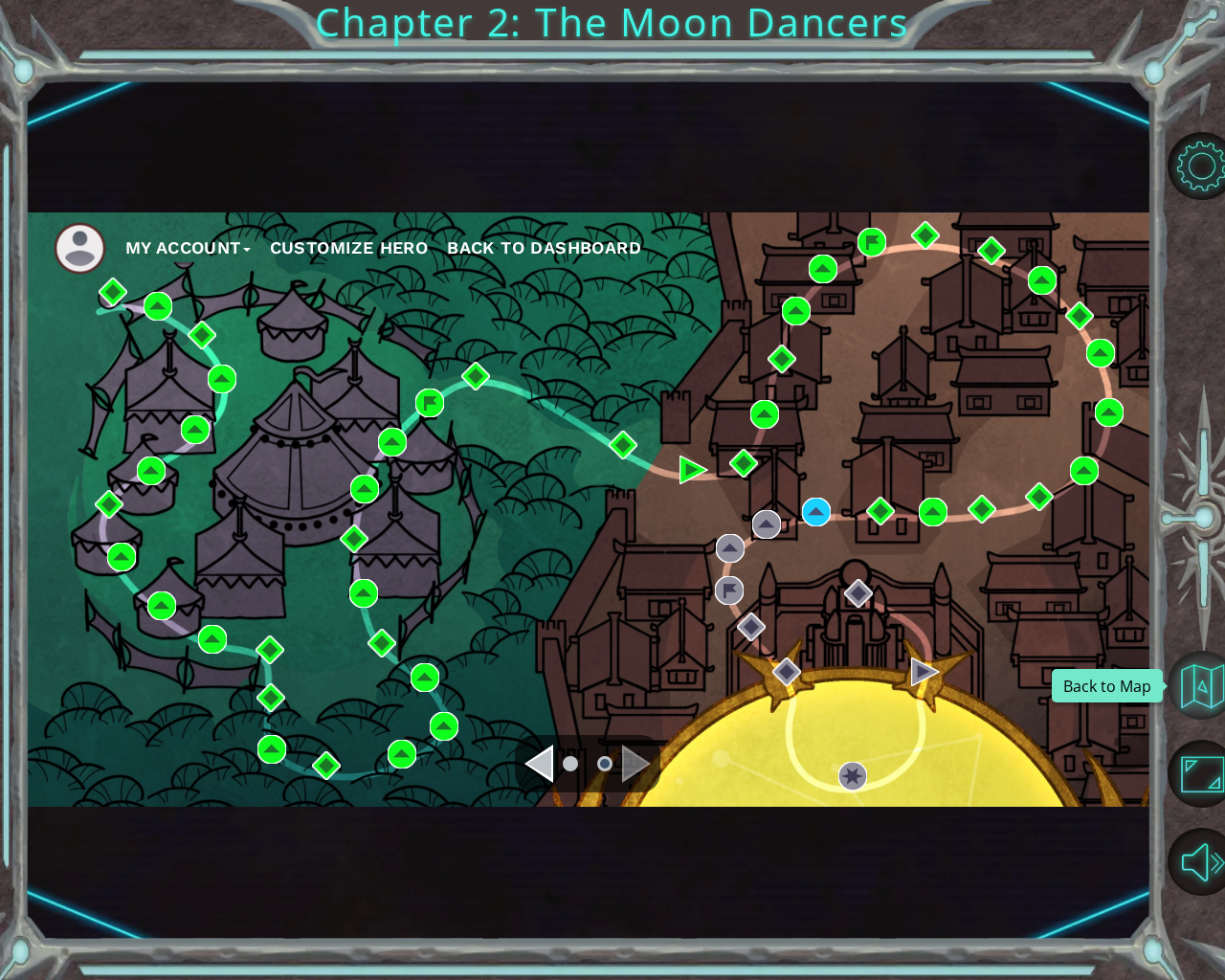
click at [1208, 690] on button "Back to Map" at bounding box center [1201, 684] width 69 height 69
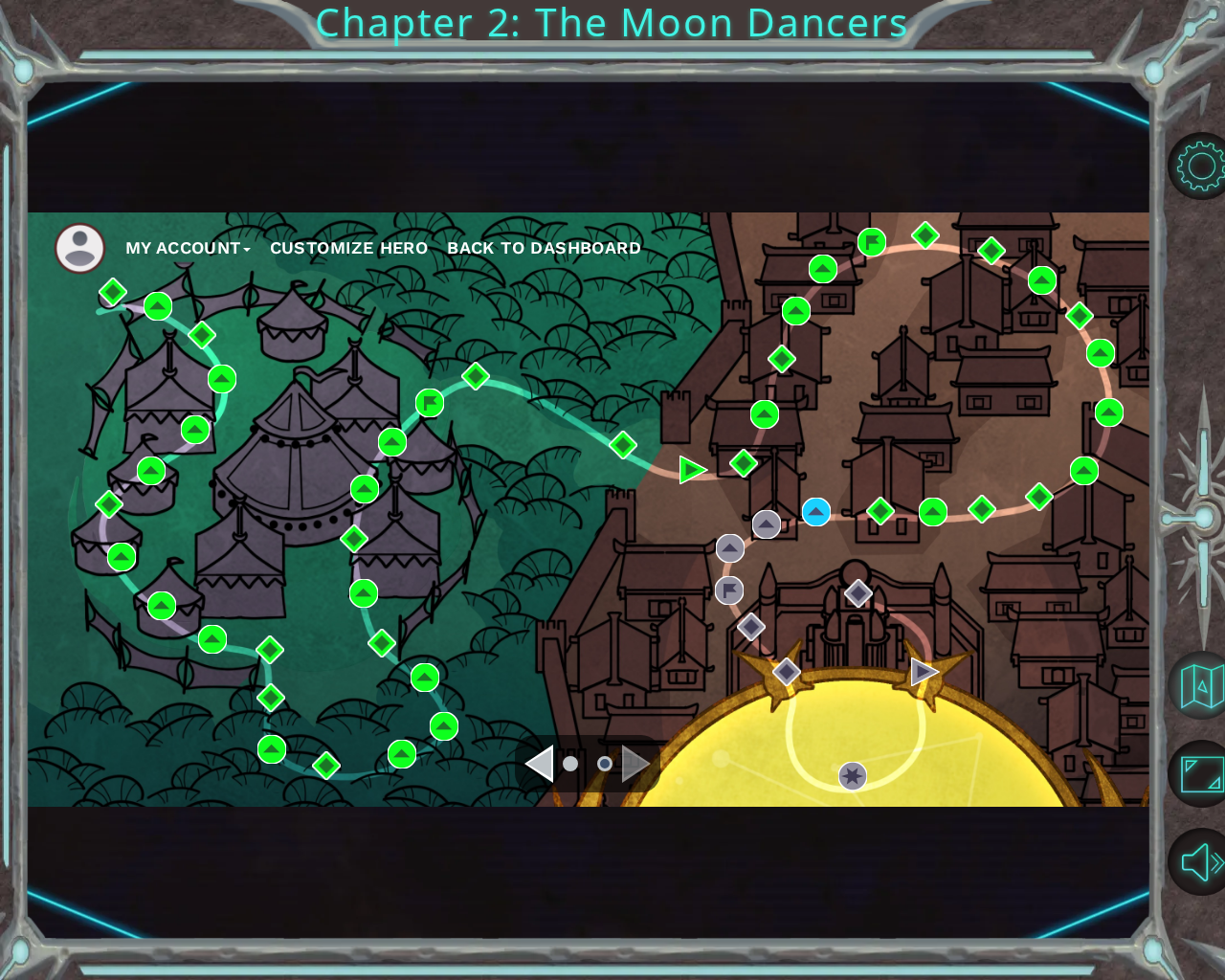
click at [1208, 690] on button "Back to Map" at bounding box center [1201, 684] width 69 height 69
click at [1177, 672] on button "Back to Map" at bounding box center [1201, 684] width 69 height 69
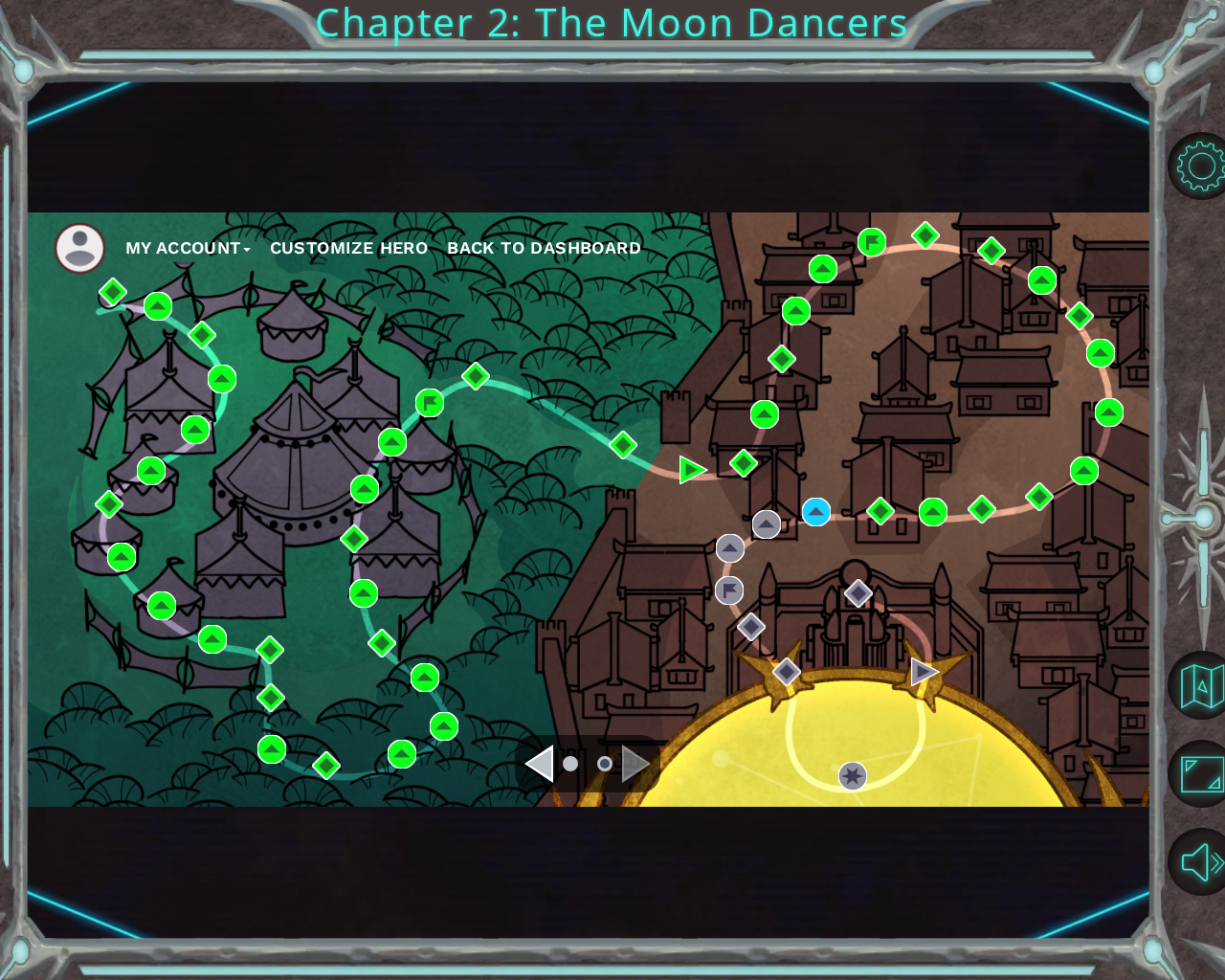
click at [544, 765] on div "Navigate to the previous page" at bounding box center [538, 763] width 29 height 38
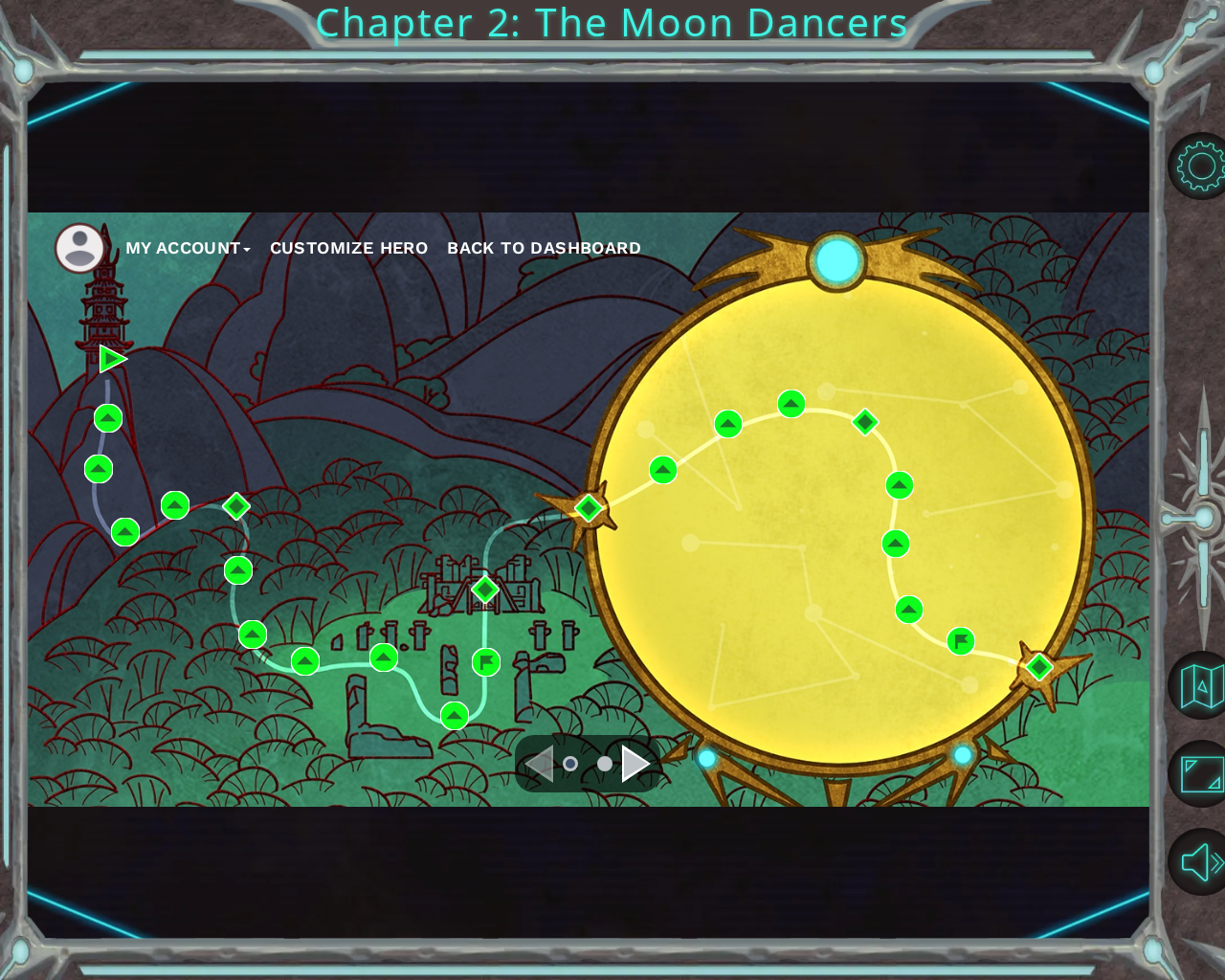
click at [630, 756] on div "Navigate to the next page" at bounding box center [636, 763] width 29 height 38
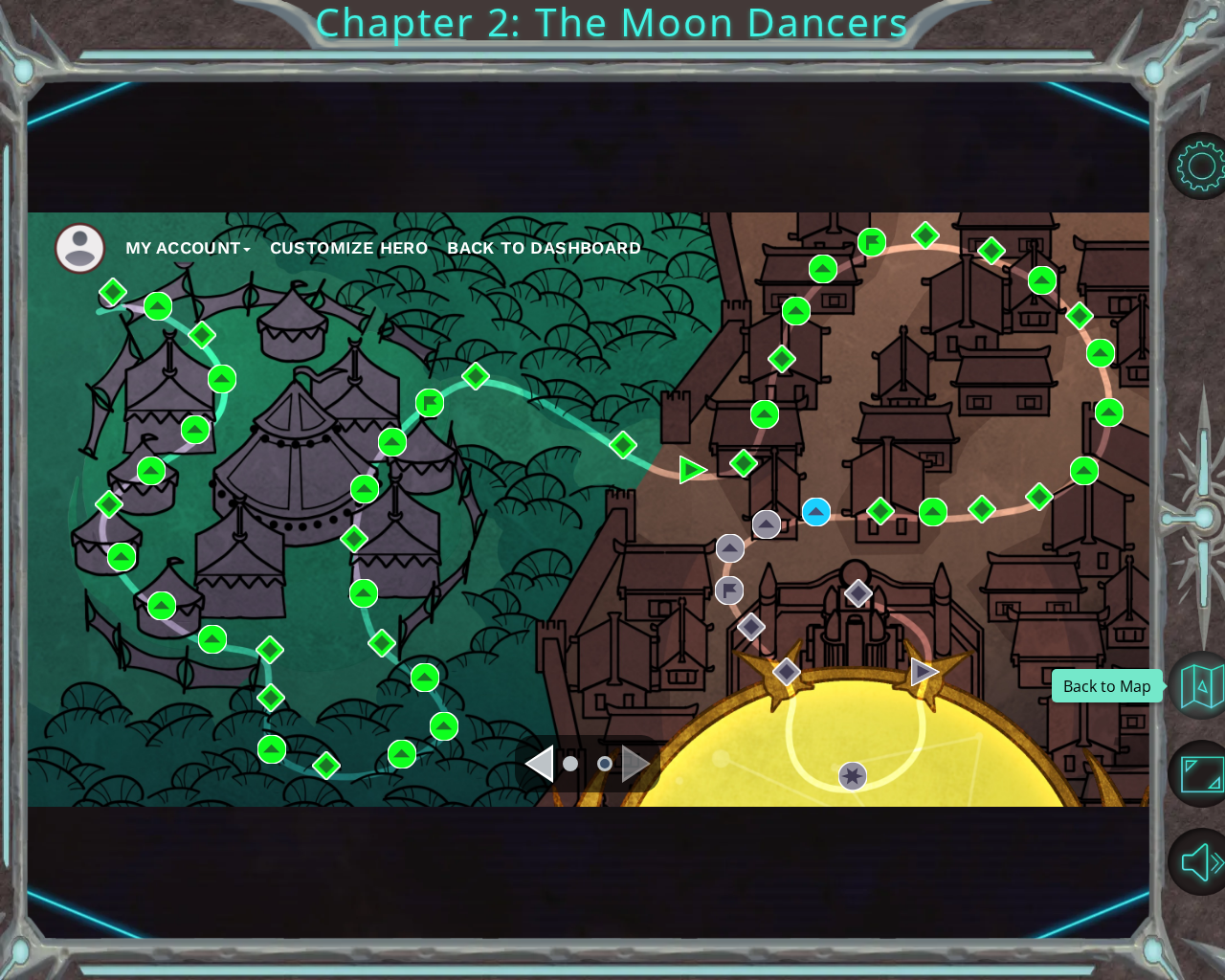
click at [1183, 687] on button "Back to Map" at bounding box center [1201, 684] width 69 height 69
click at [1185, 690] on button "Back to Map" at bounding box center [1201, 684] width 69 height 69
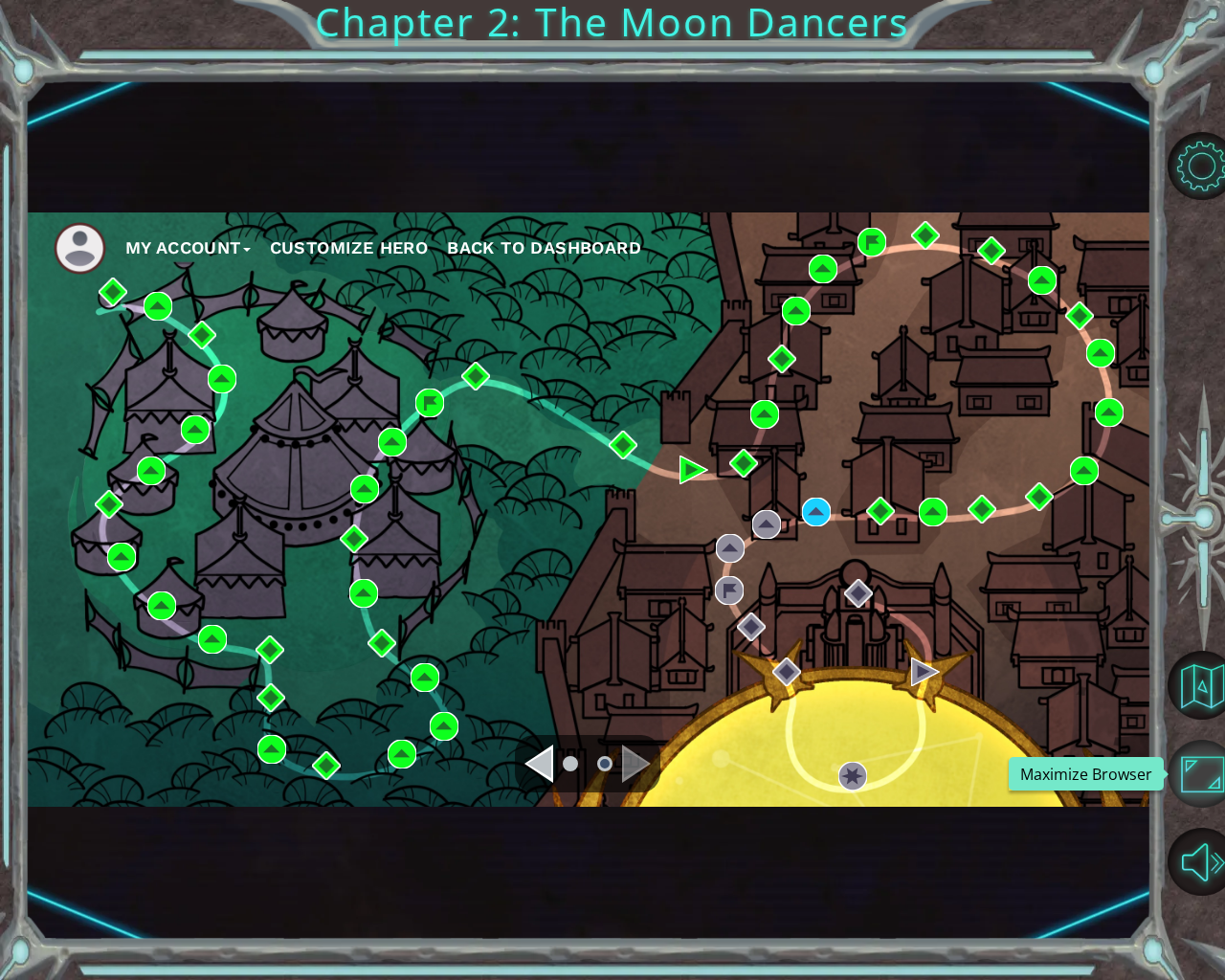
click at [1185, 781] on button "Maximize Browser" at bounding box center [1201, 773] width 69 height 69
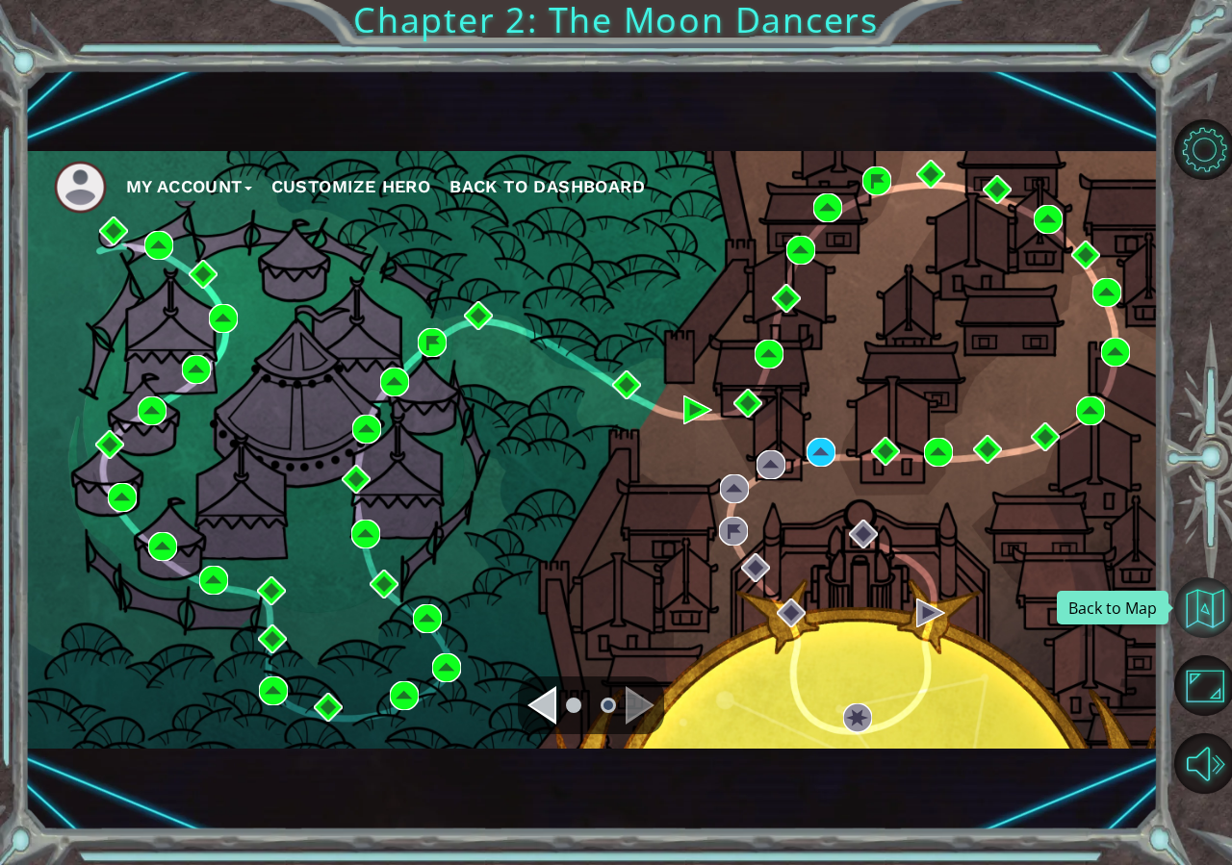
click at [1215, 621] on button "Back to Map" at bounding box center [1204, 607] width 61 height 61
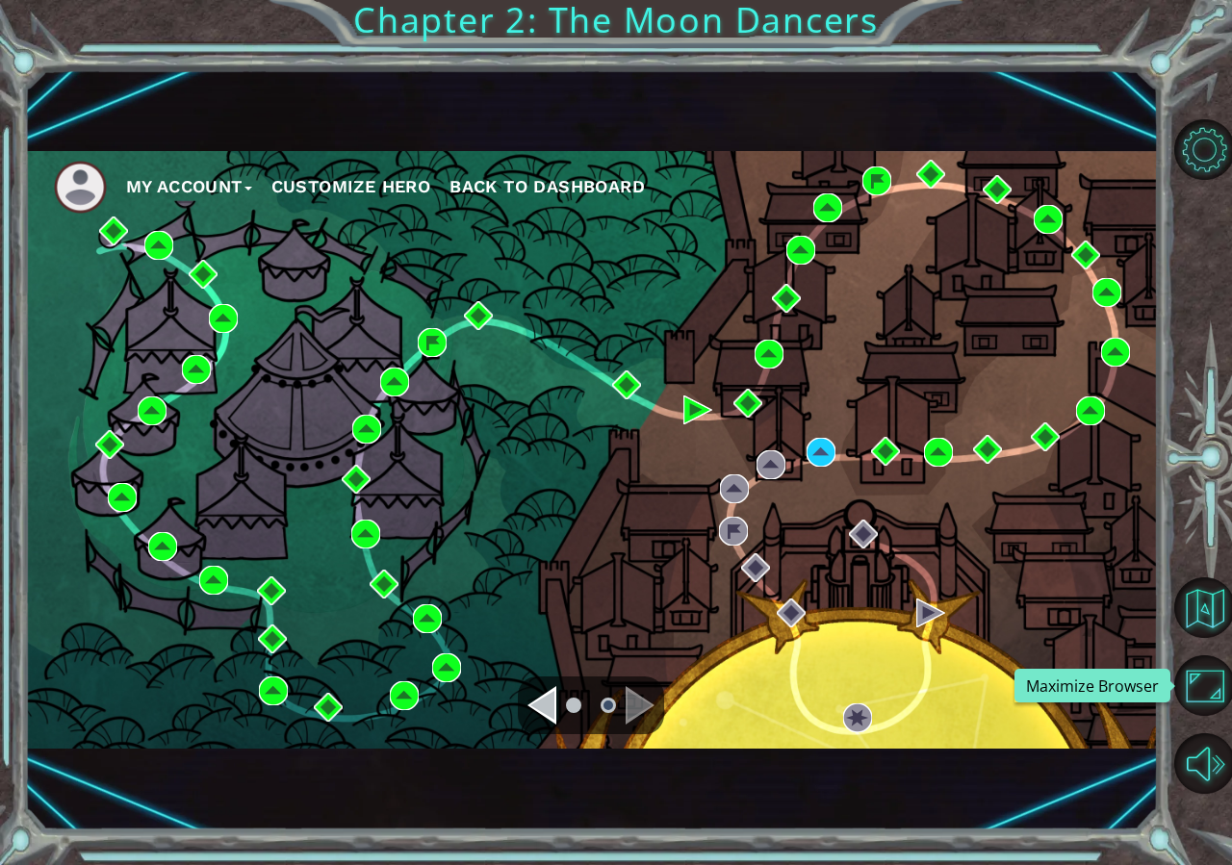
drag, startPoint x: 1230, startPoint y: 679, endPoint x: 1149, endPoint y: 672, distance: 81.1
click at [1215, 683] on button "Maximize Browser" at bounding box center [1204, 685] width 61 height 61
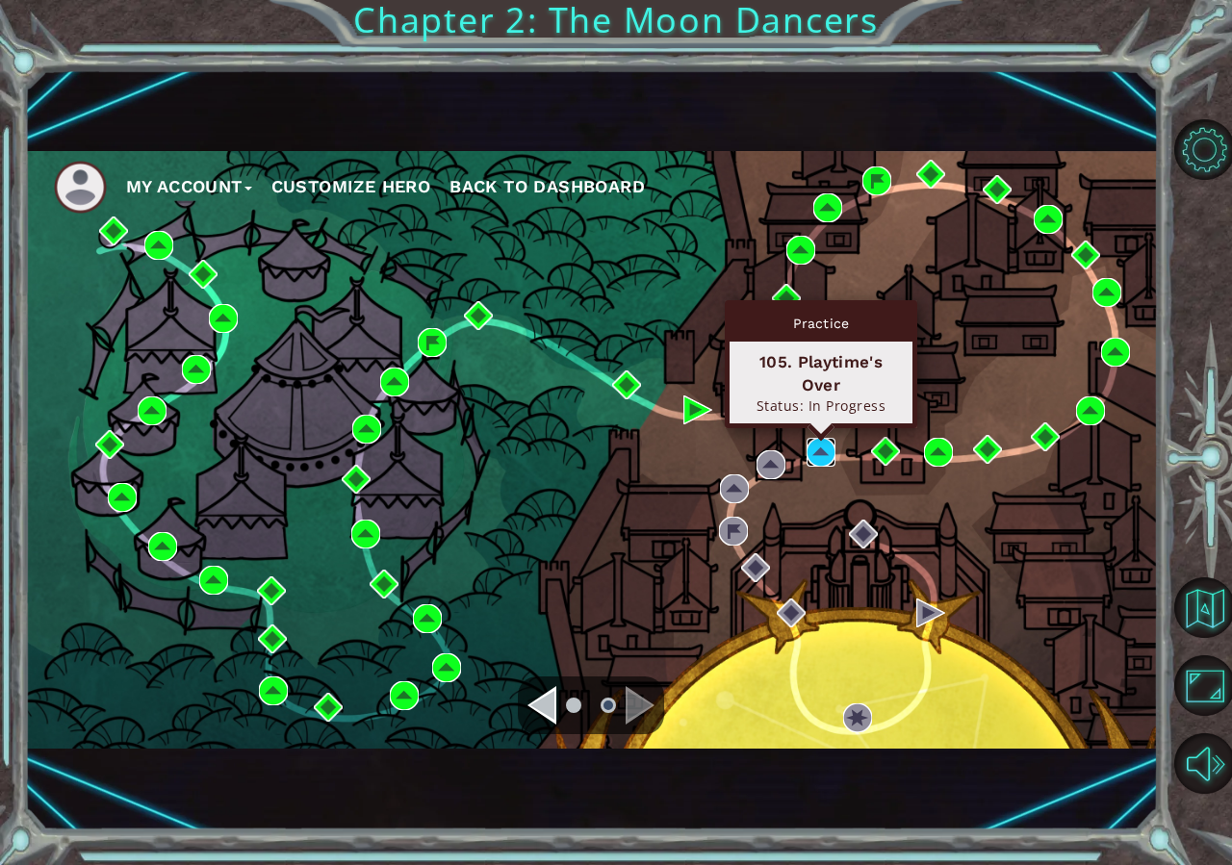
click at [820, 461] on img at bounding box center [821, 452] width 29 height 29
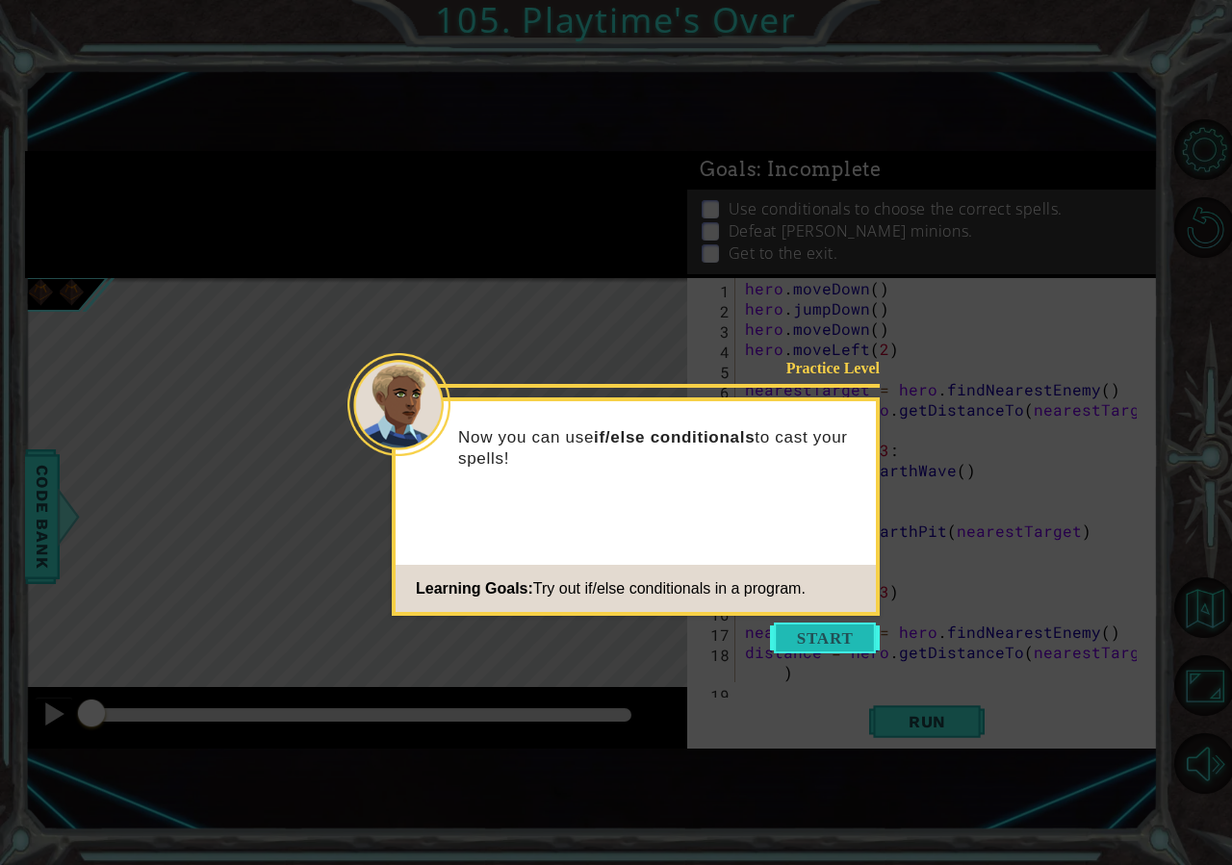
click at [864, 623] on button "Start" at bounding box center [825, 638] width 110 height 31
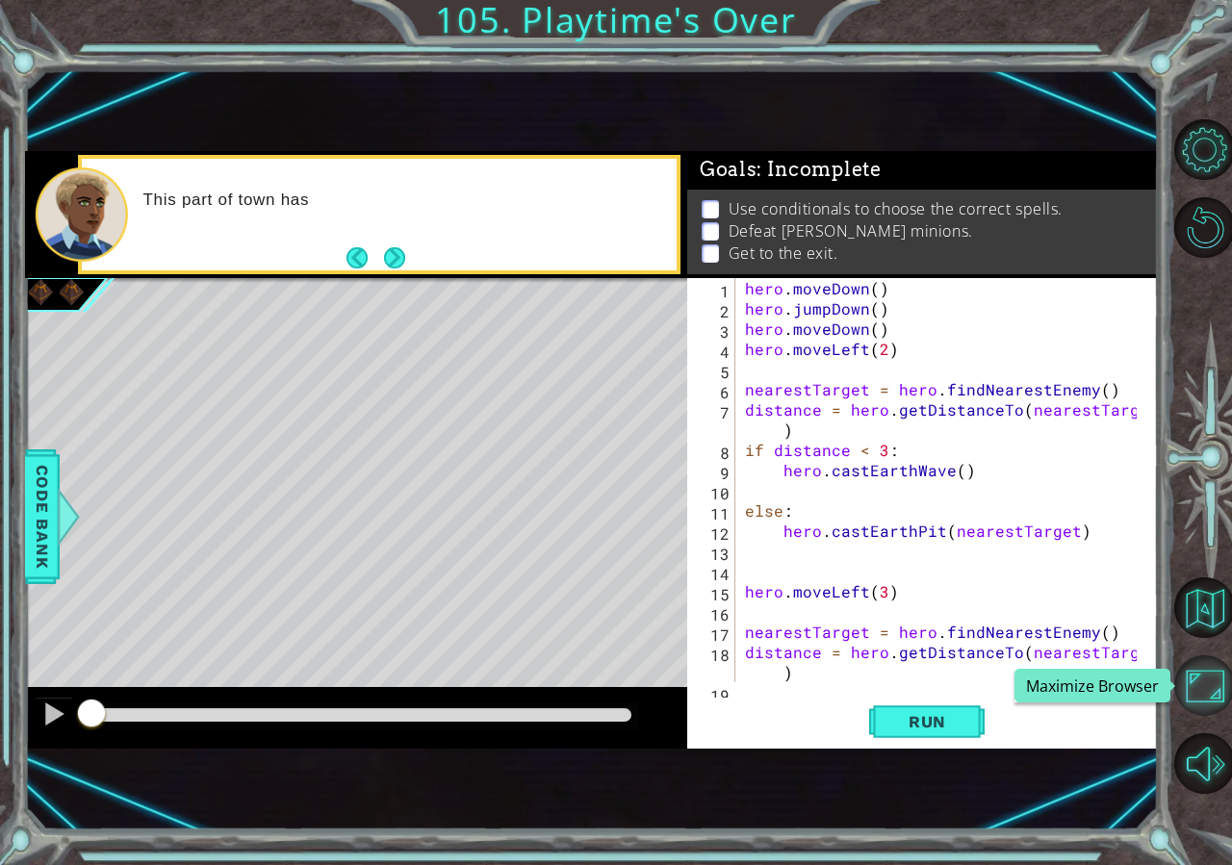
click at [1179, 673] on button "Maximize Browser" at bounding box center [1204, 685] width 61 height 61
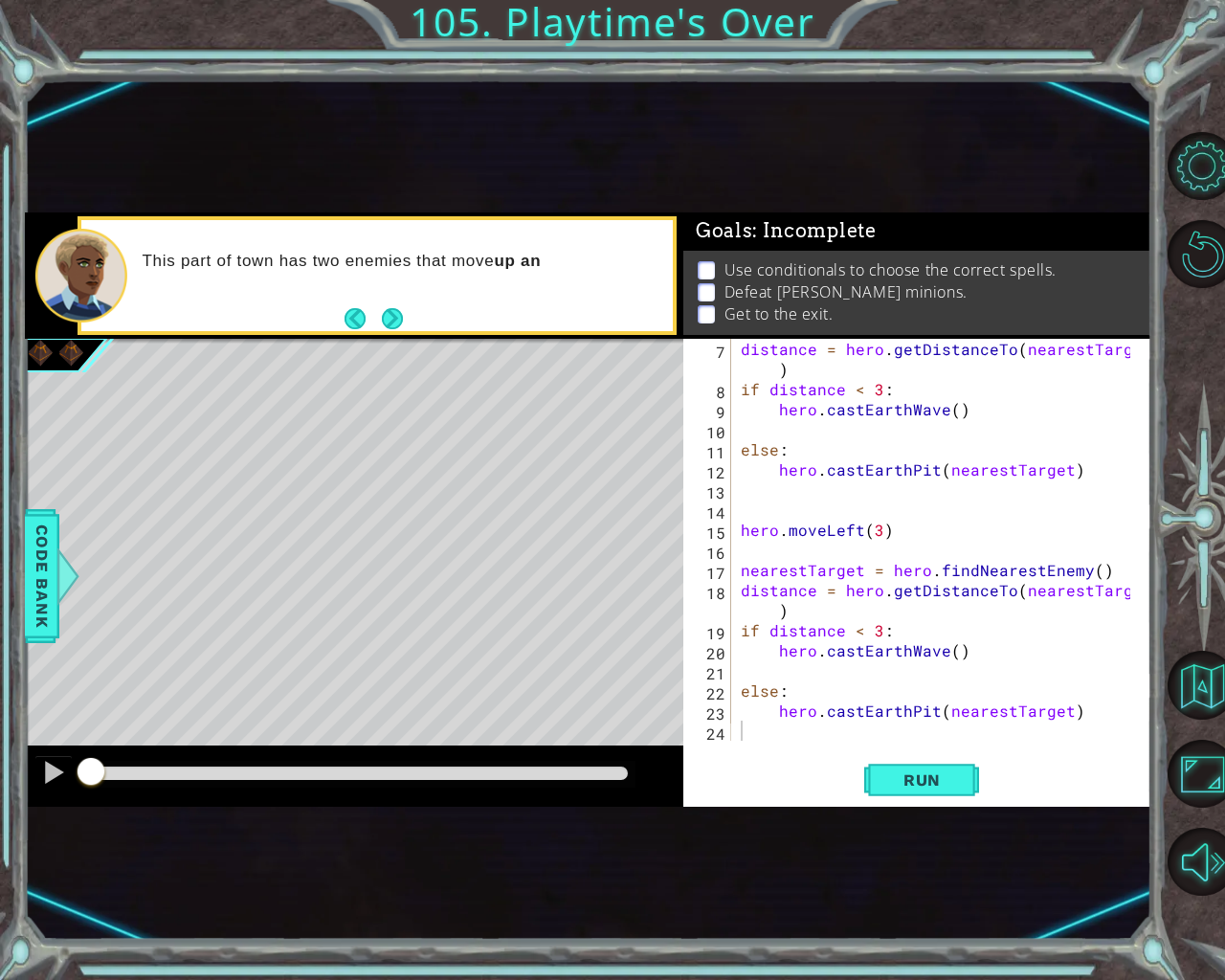
scroll to position [120, 0]
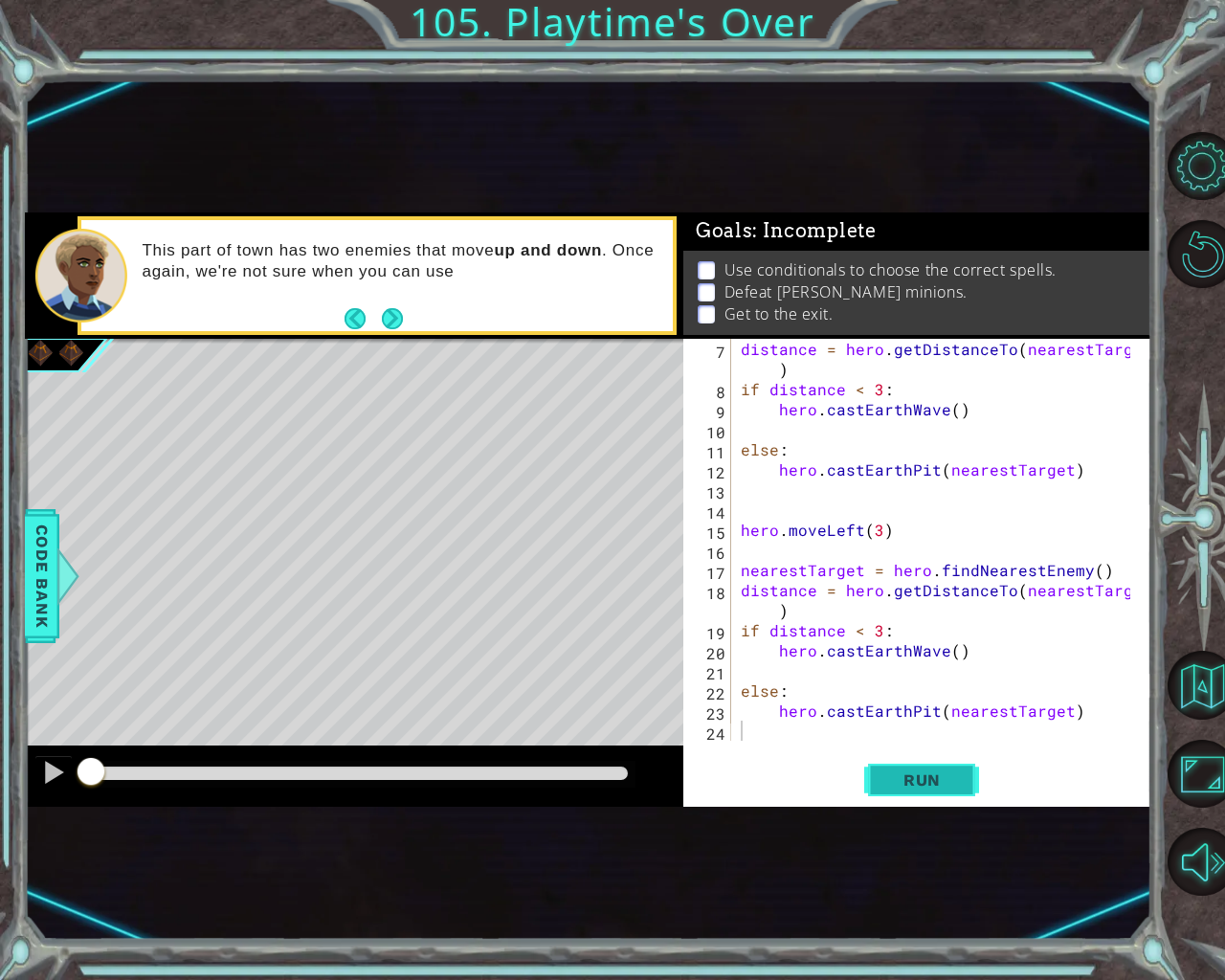
click at [923, 791] on button "Run" at bounding box center [921, 778] width 114 height 47
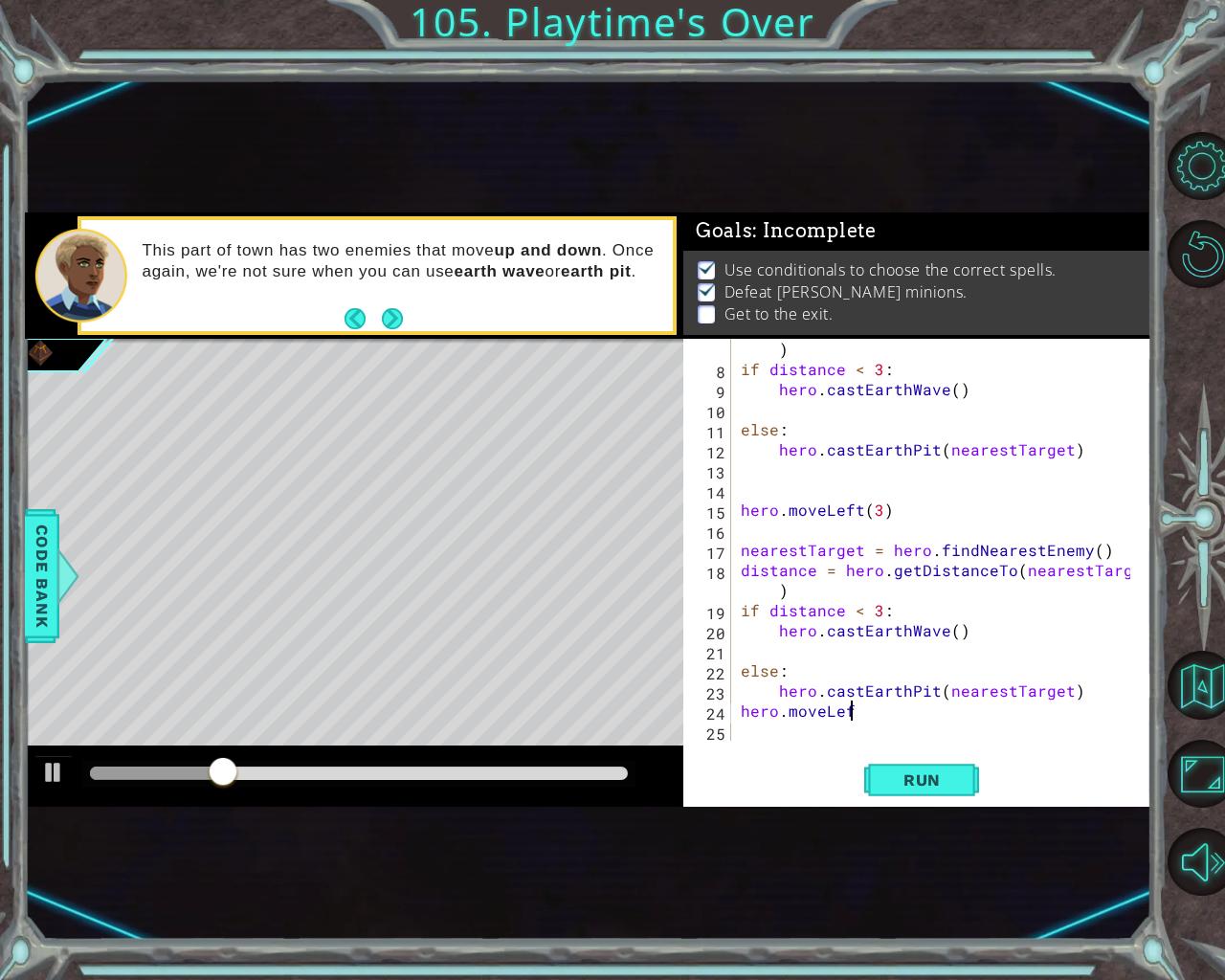
scroll to position [0, 7]
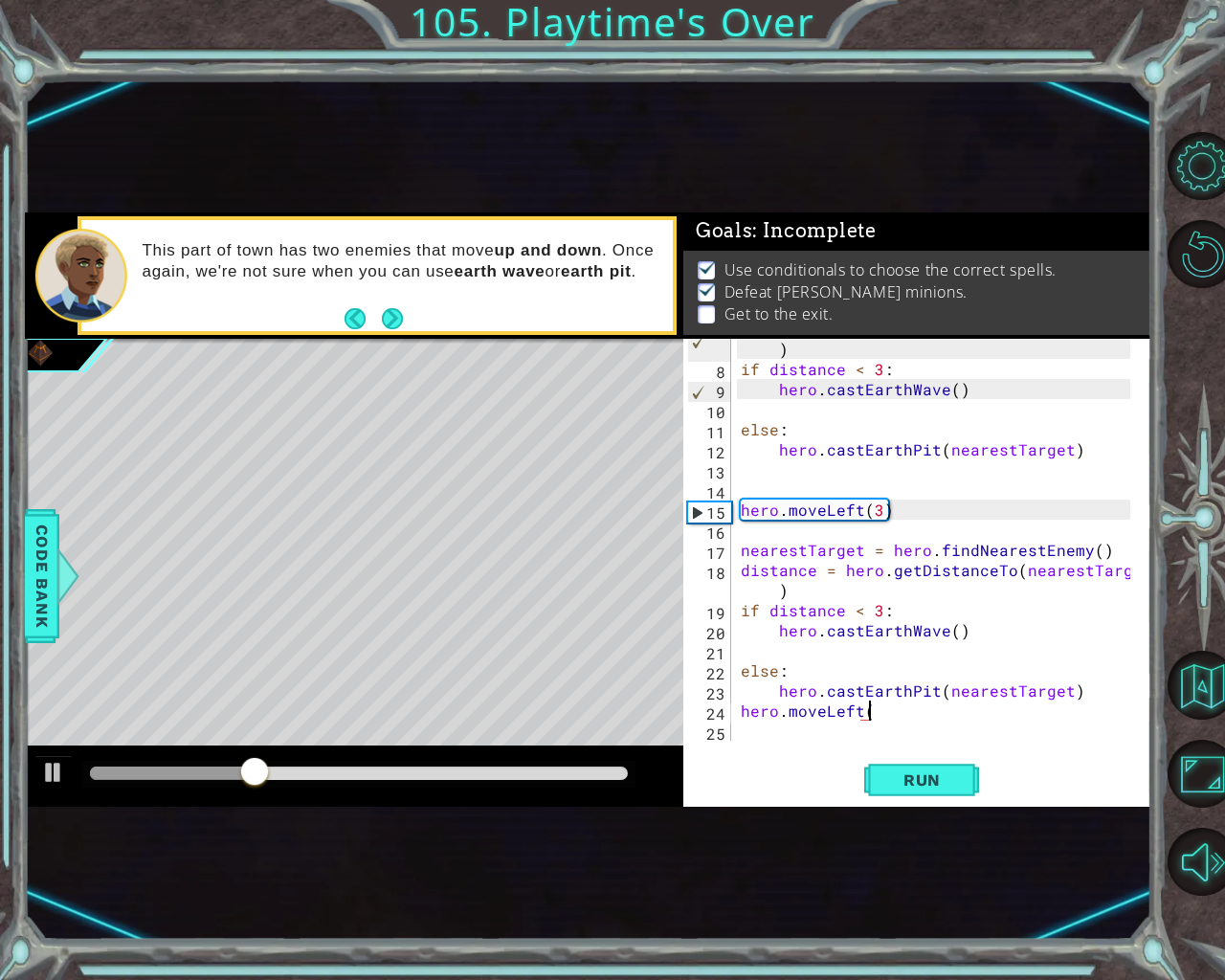
type textarea "hero.moveLeft()"
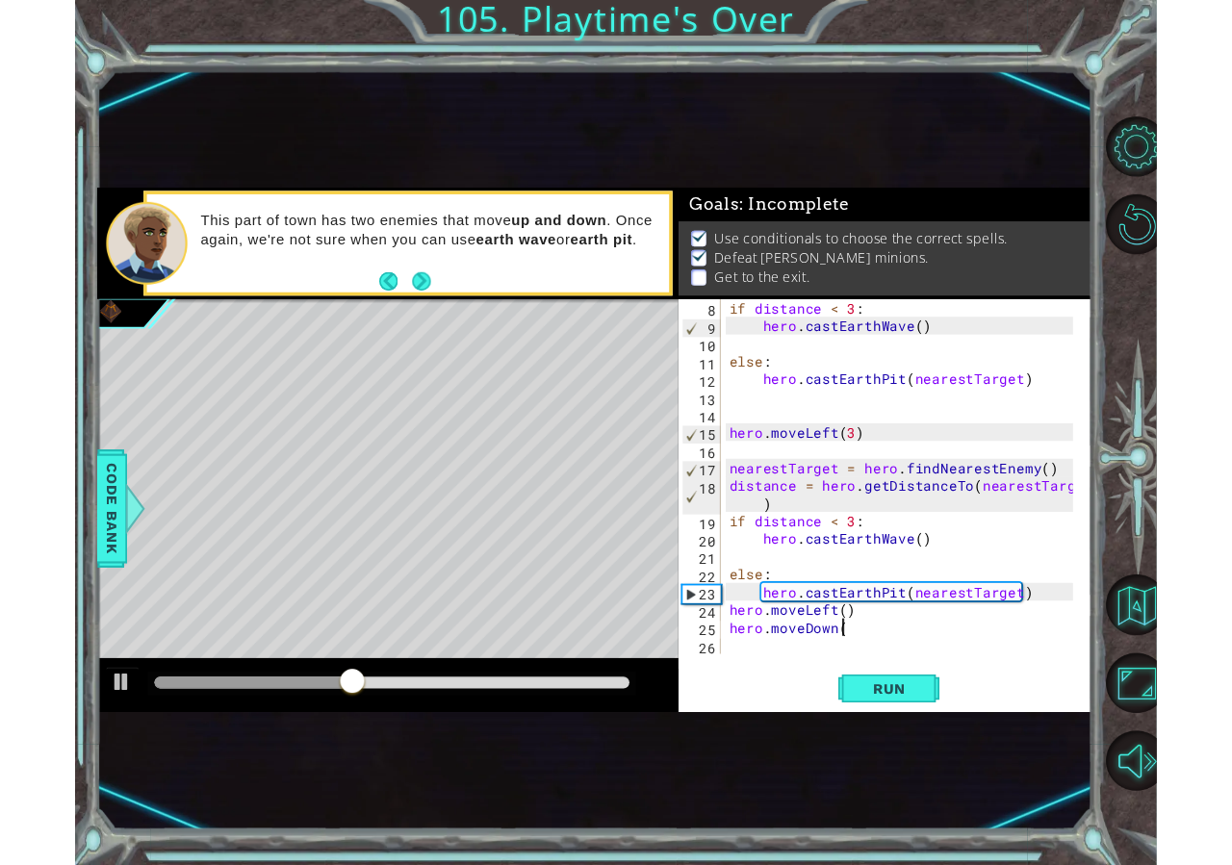
scroll to position [0, 8]
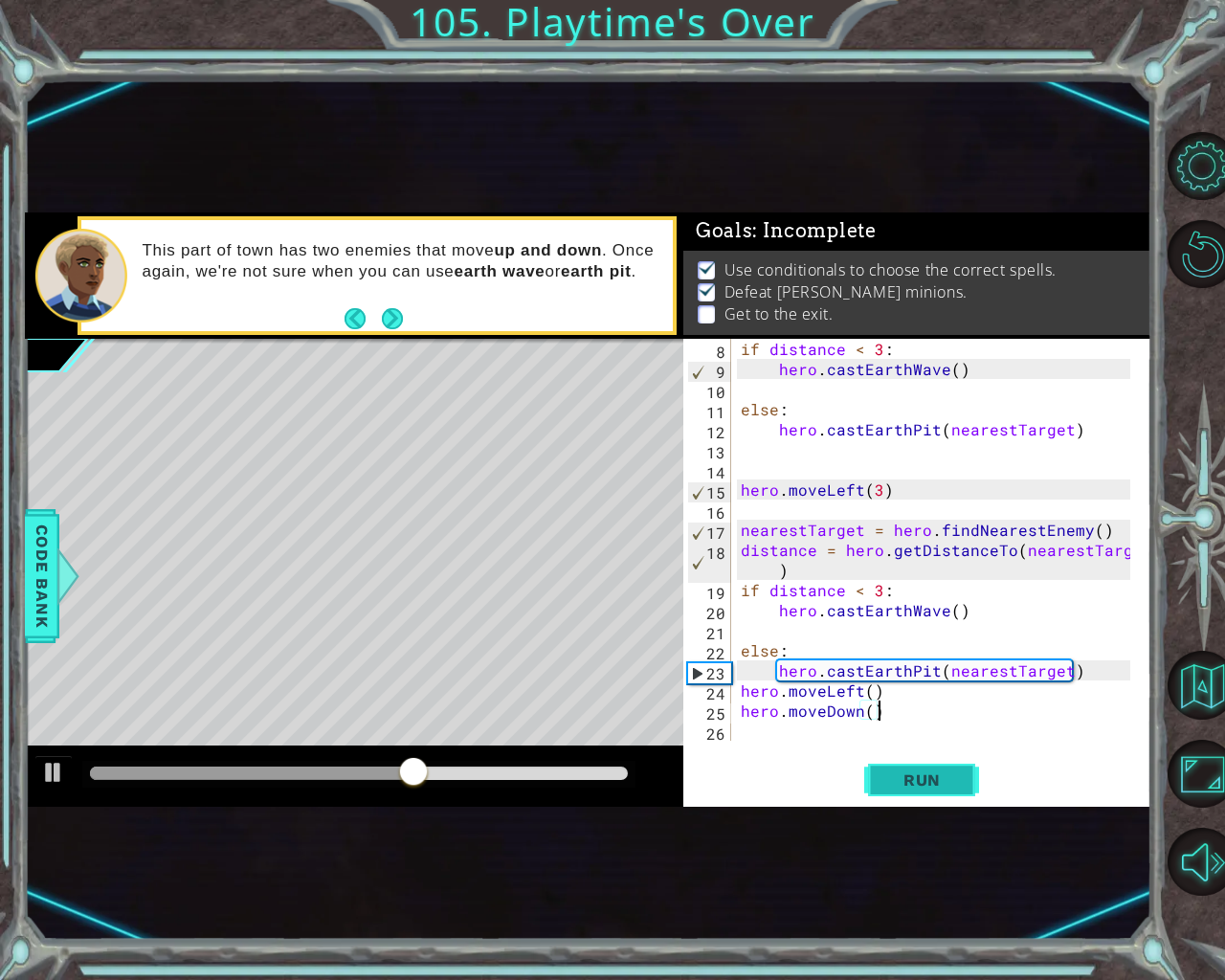
type textarea "hero.moveDown()"
click at [915, 792] on button "Run" at bounding box center [921, 778] width 114 height 47
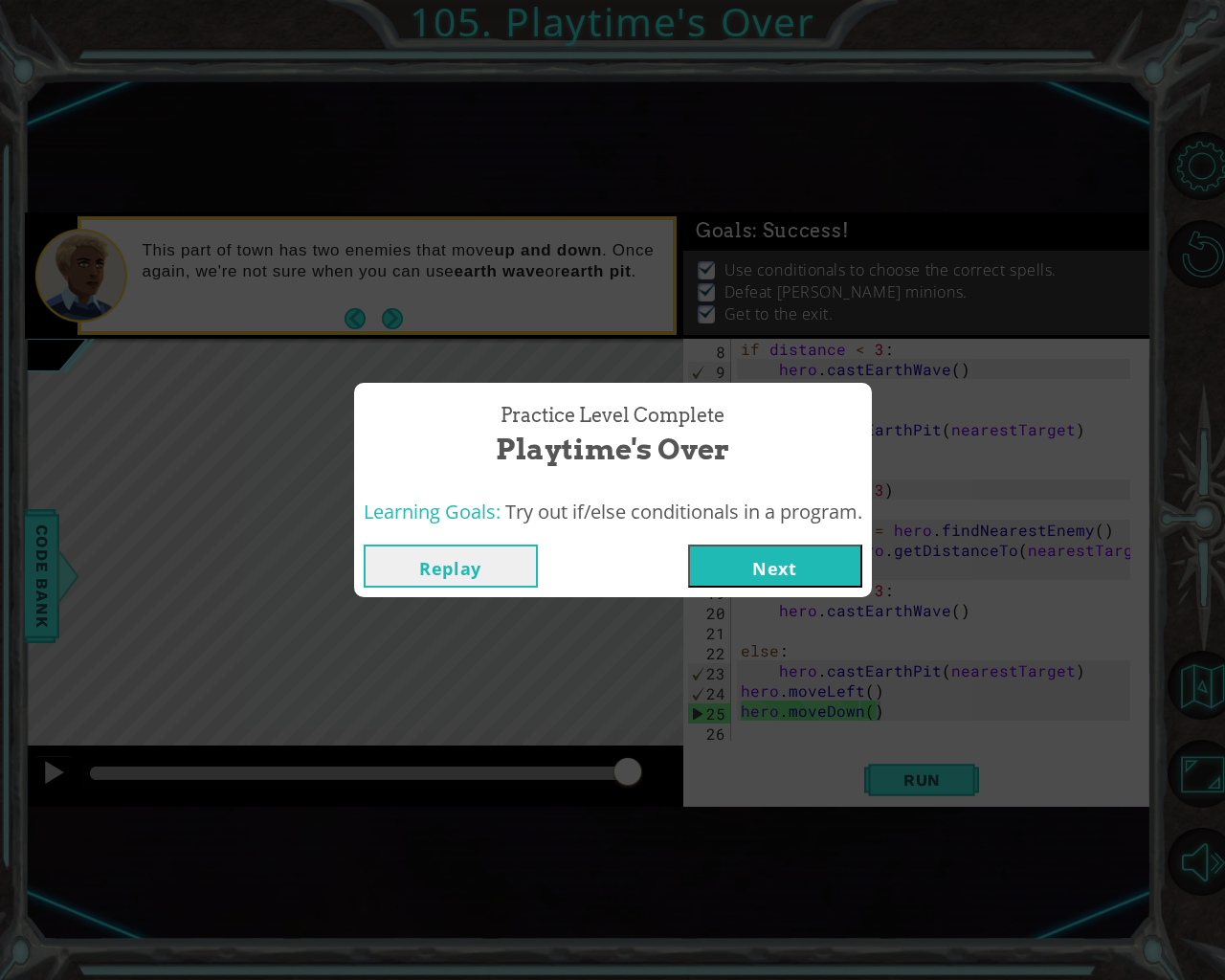
click at [829, 576] on button "Next" at bounding box center [775, 566] width 174 height 43
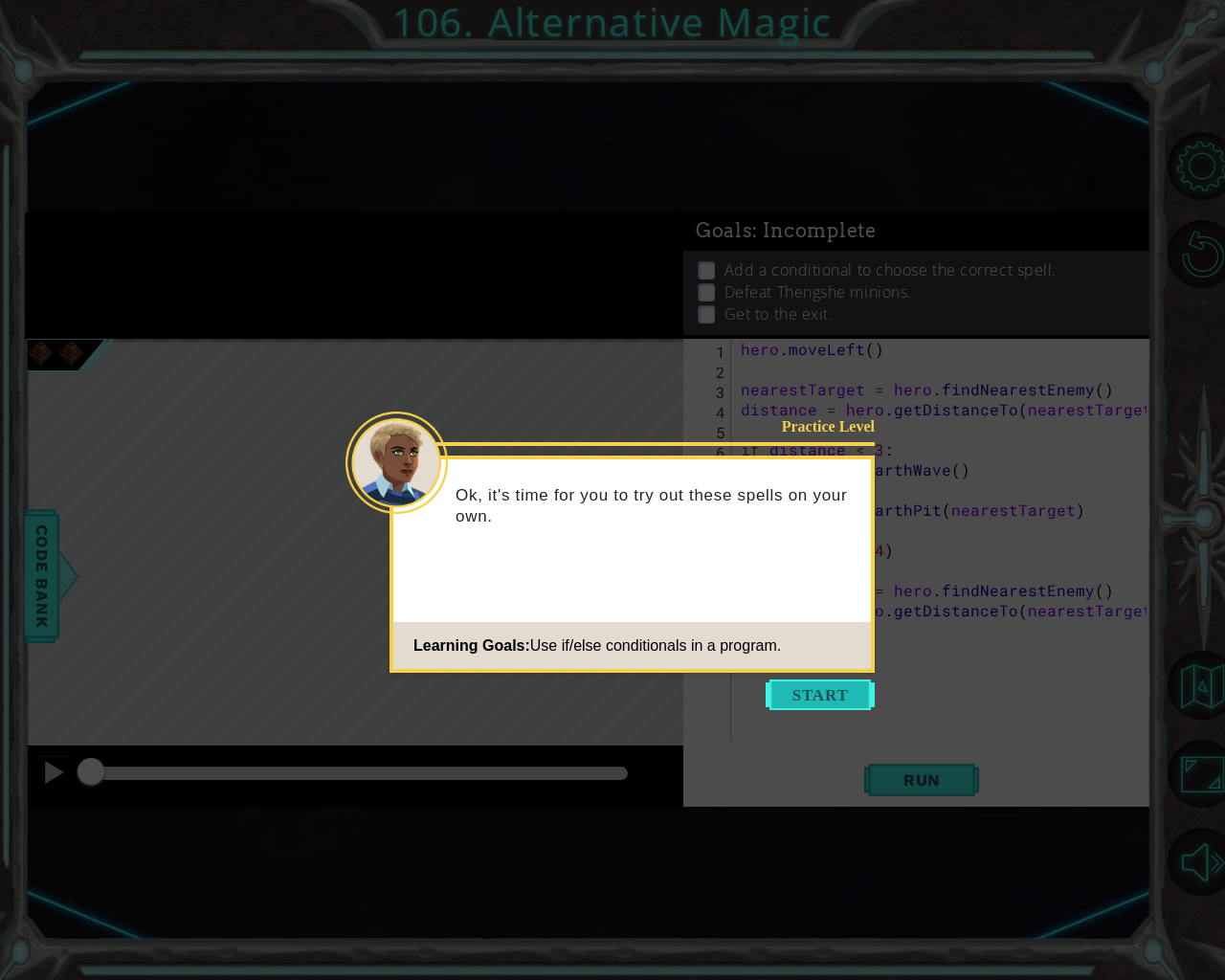
click at [835, 709] on button "Start" at bounding box center [820, 694] width 109 height 31
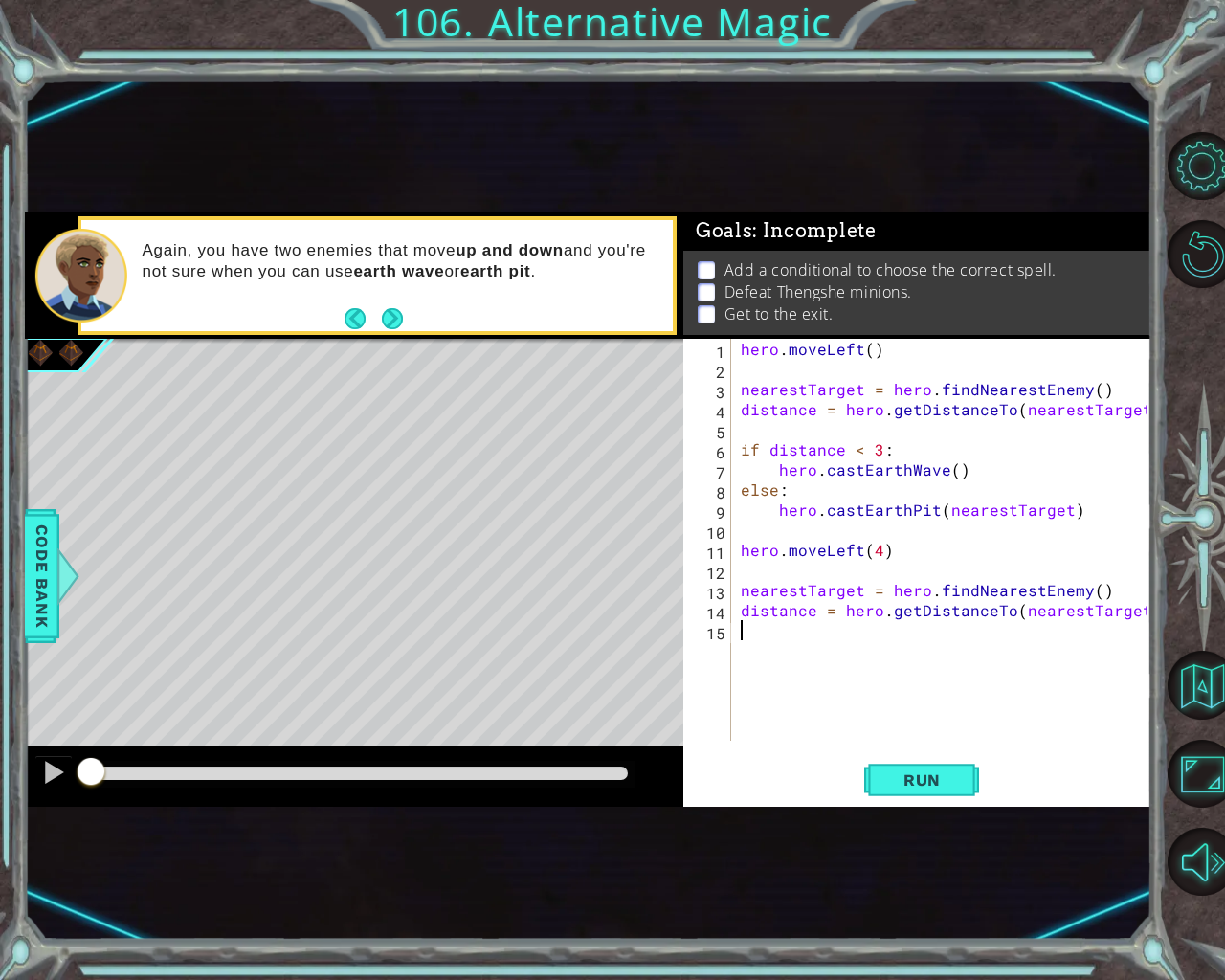
type textarea "distance = hero.getDistanceTo(nearestTarget)"
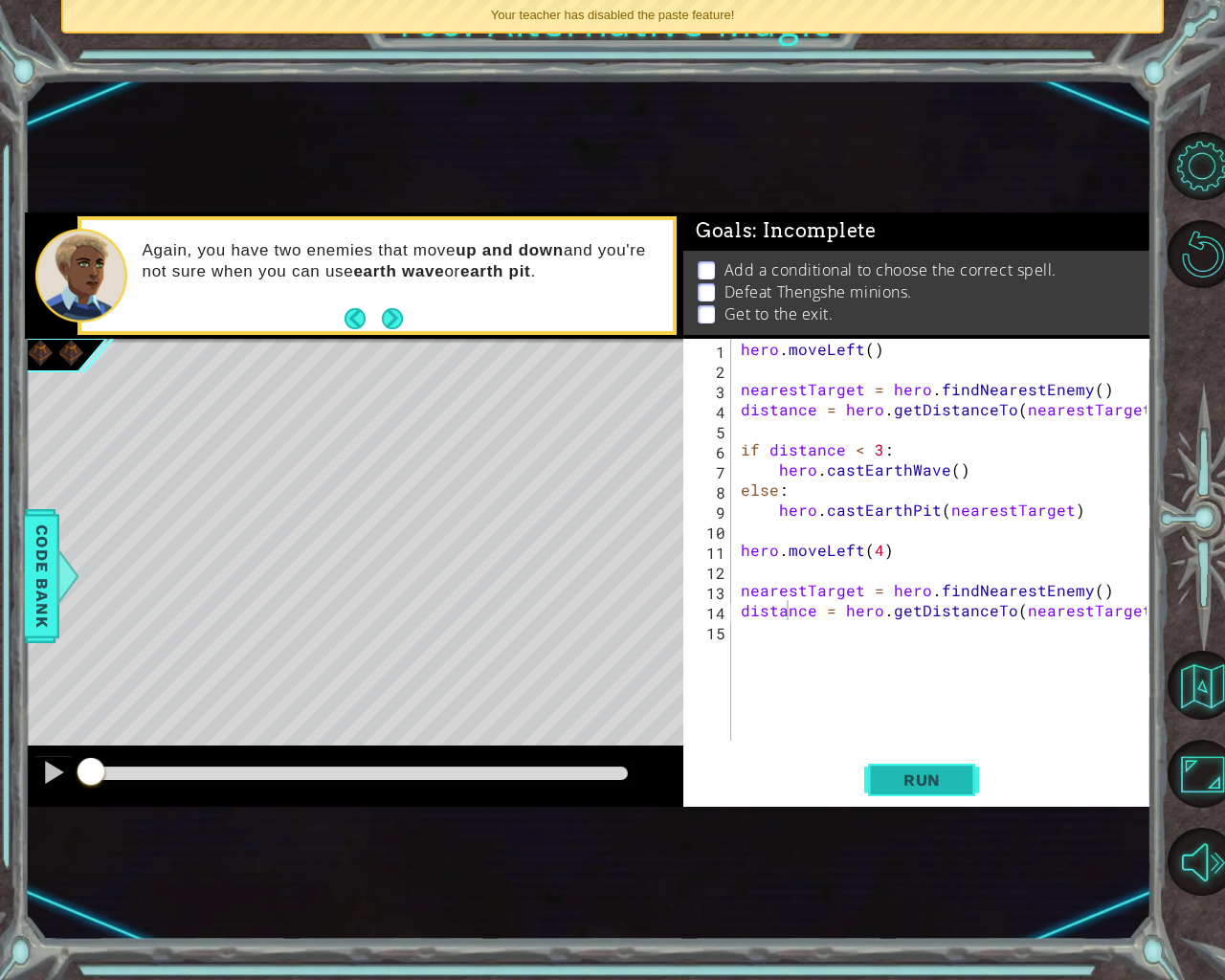
click at [882, 783] on button "Run" at bounding box center [921, 778] width 114 height 47
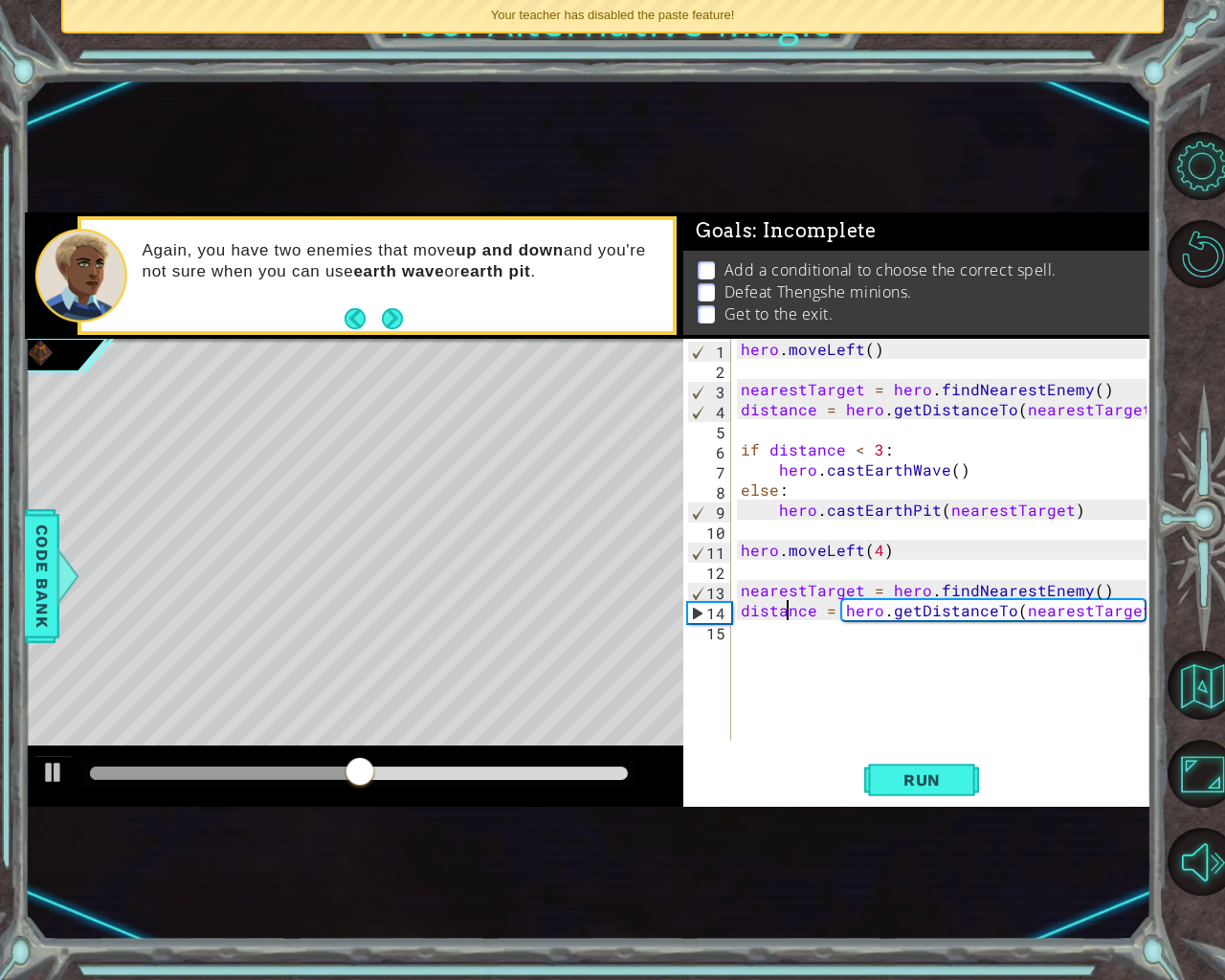
click at [553, 0] on div "Your teacher has disabled the paste feature!" at bounding box center [612, 16] width 1099 height 32
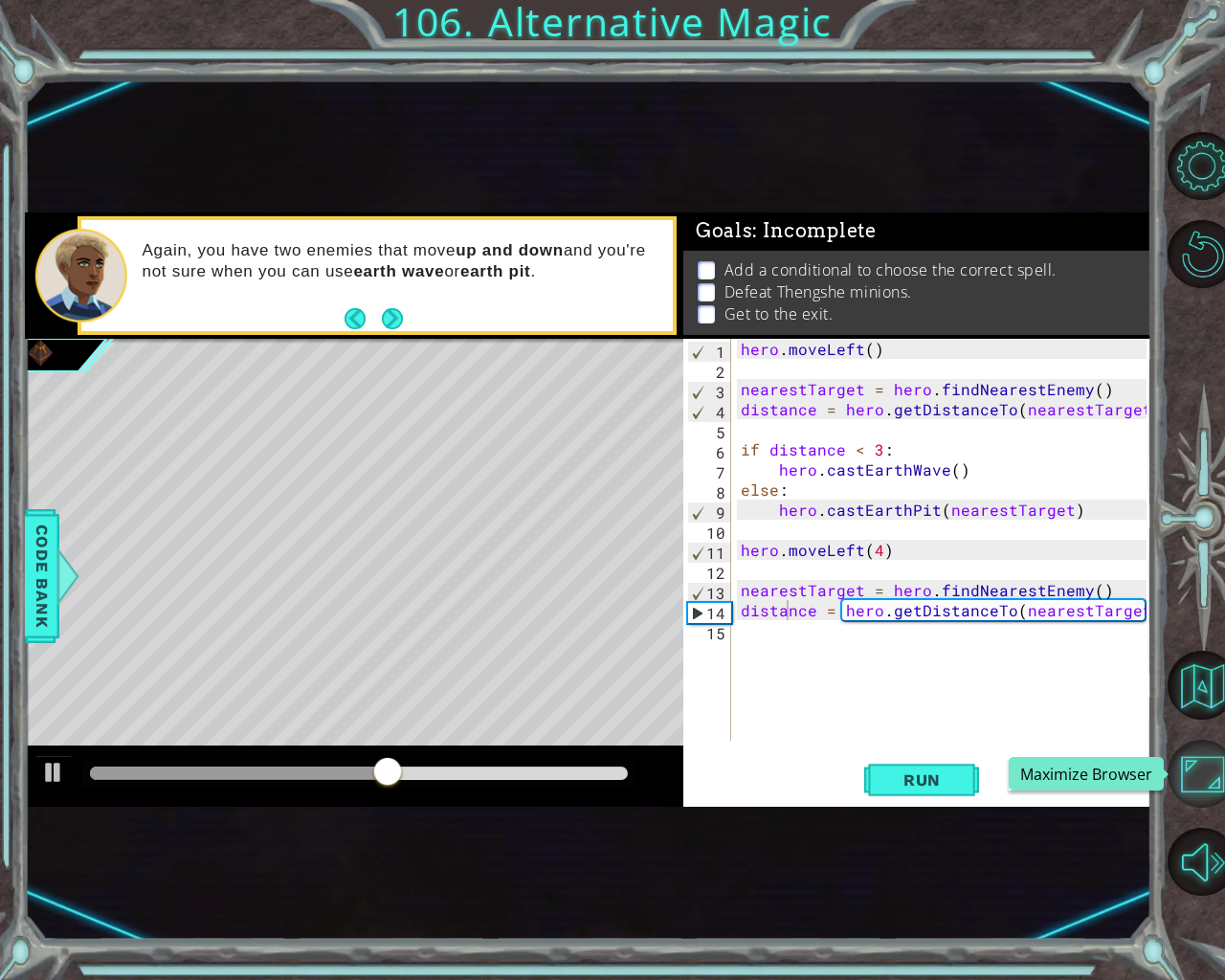
click at [1224, 765] on button "Maximize Browser" at bounding box center [1201, 773] width 69 height 69
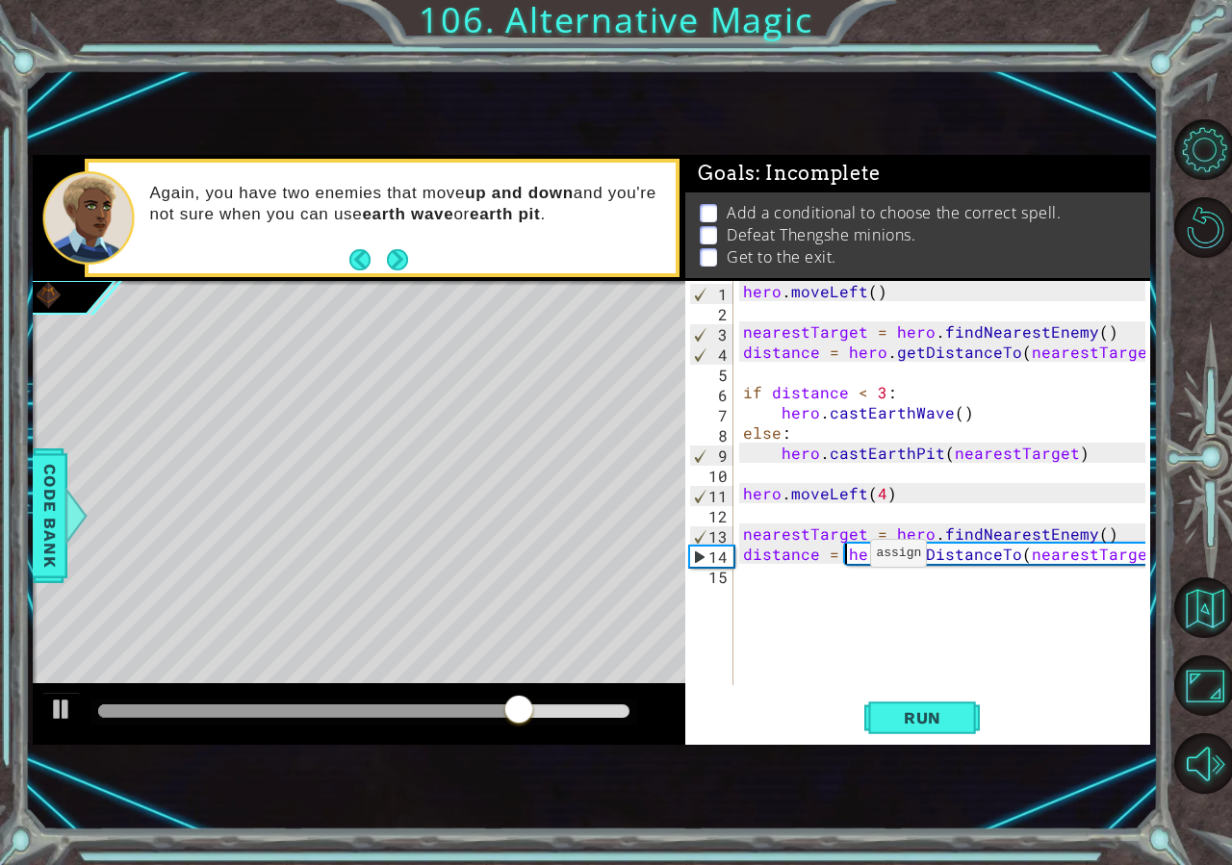
click at [847, 558] on div "hero . moveLeft ( ) nearestTarget = hero . findNearestEnemy ( ) distance = hero…" at bounding box center [946, 503] width 415 height 445
click at [1222, 606] on button "Back to Map" at bounding box center [1204, 607] width 61 height 61
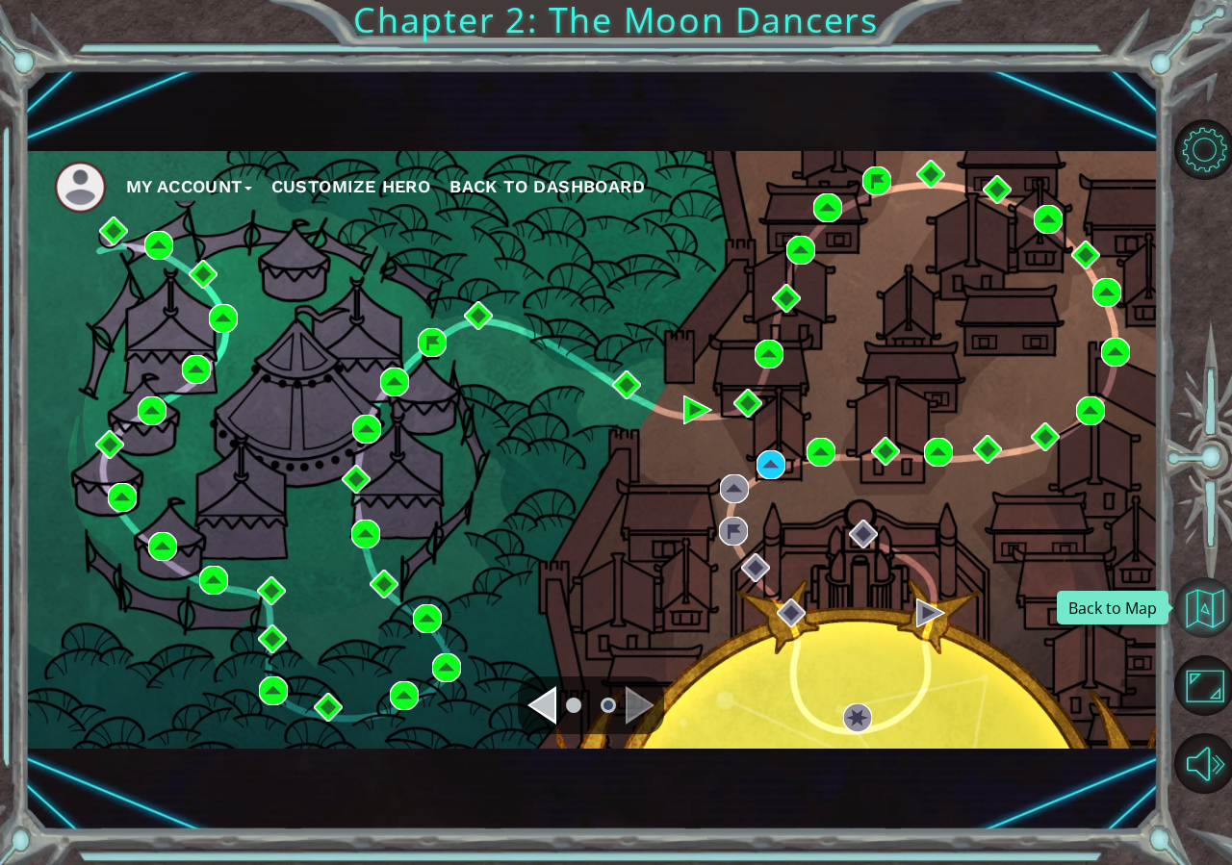
click at [1206, 616] on button "Back to Map" at bounding box center [1204, 607] width 61 height 61
click at [1225, 612] on button "Back to Map" at bounding box center [1204, 607] width 61 height 61
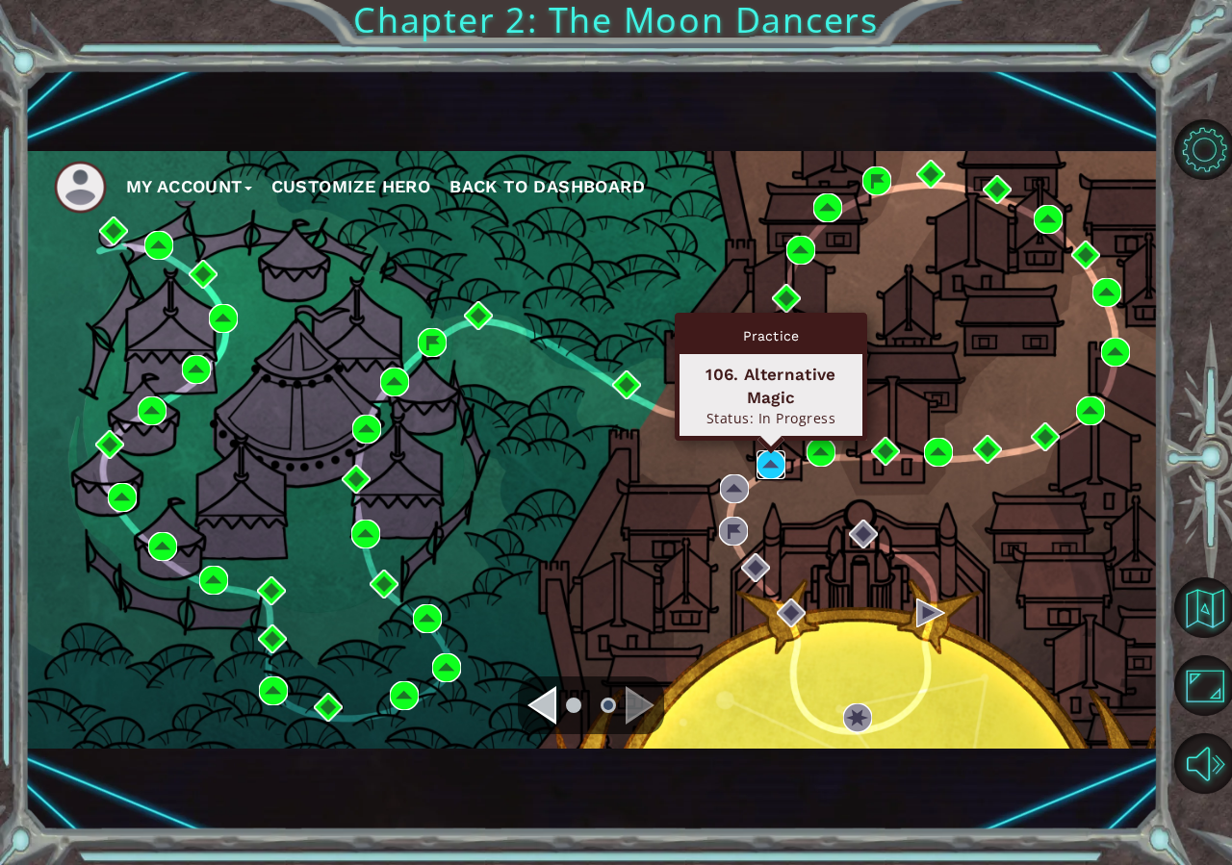
click at [775, 463] on img at bounding box center [771, 464] width 29 height 29
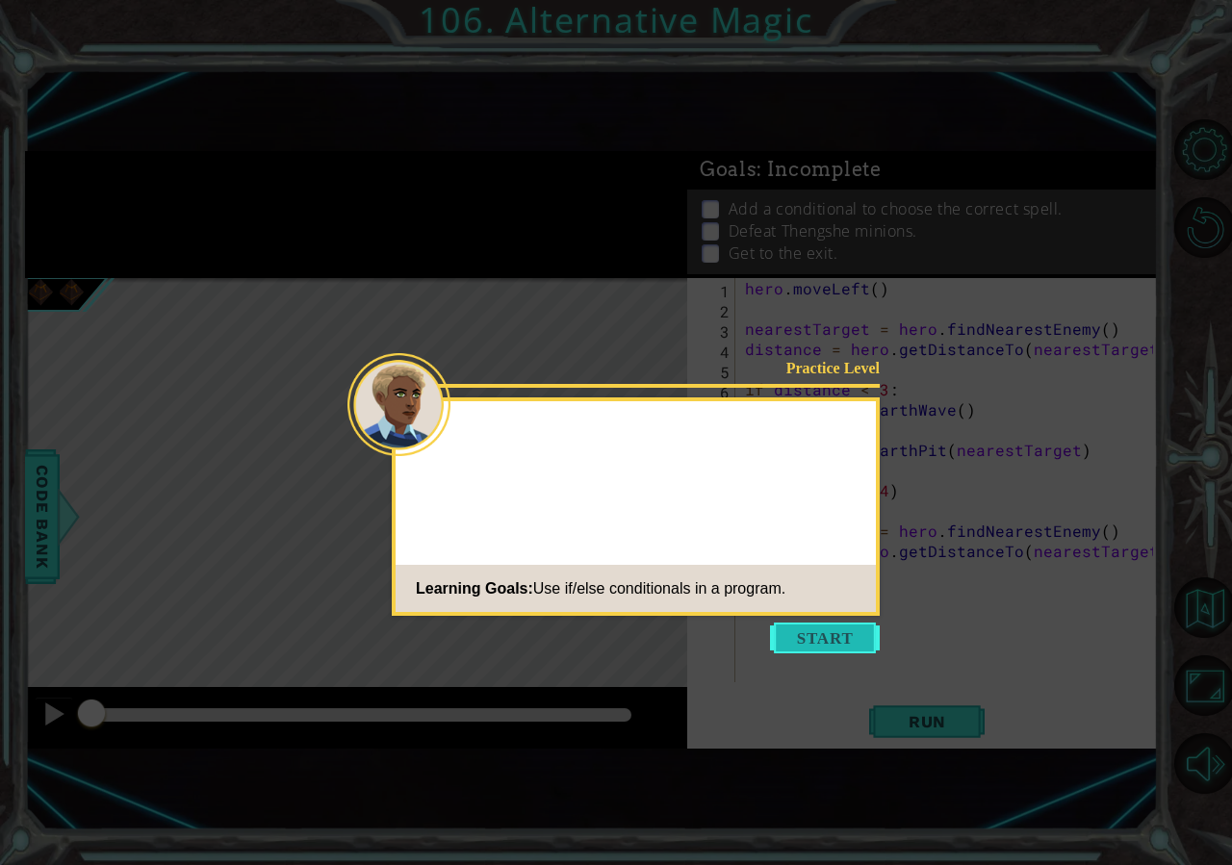
click at [797, 633] on button "Start" at bounding box center [825, 638] width 110 height 31
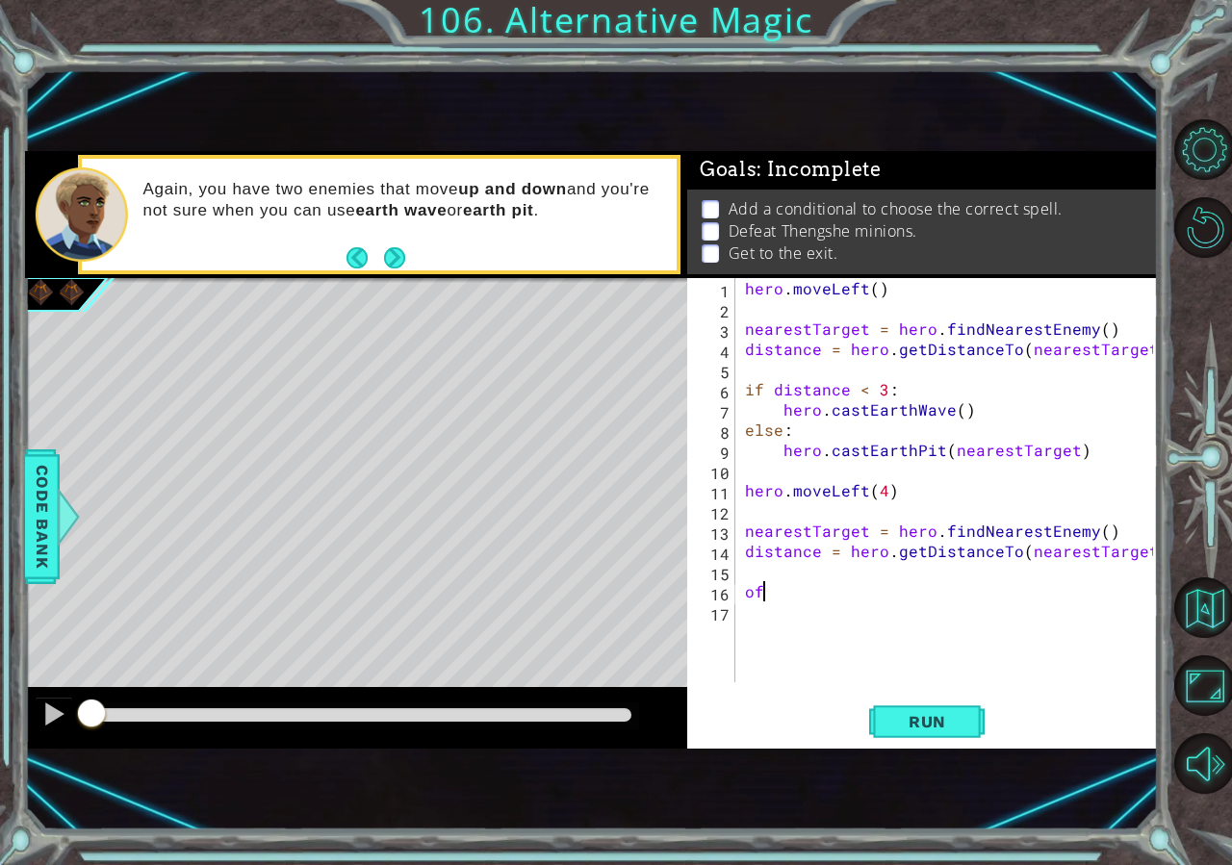
type textarea "o"
type textarea "if distance < 4:"
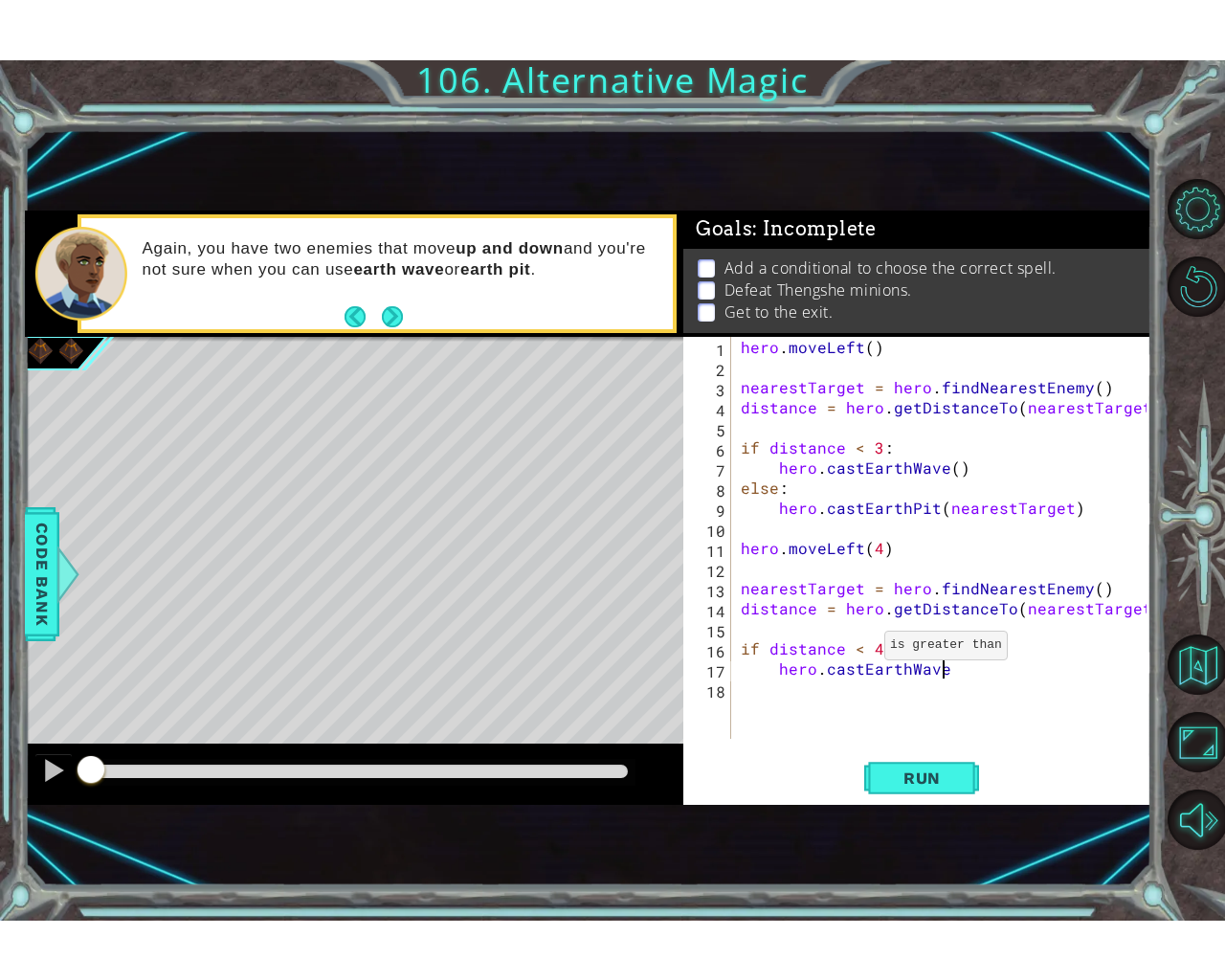
scroll to position [0, 13]
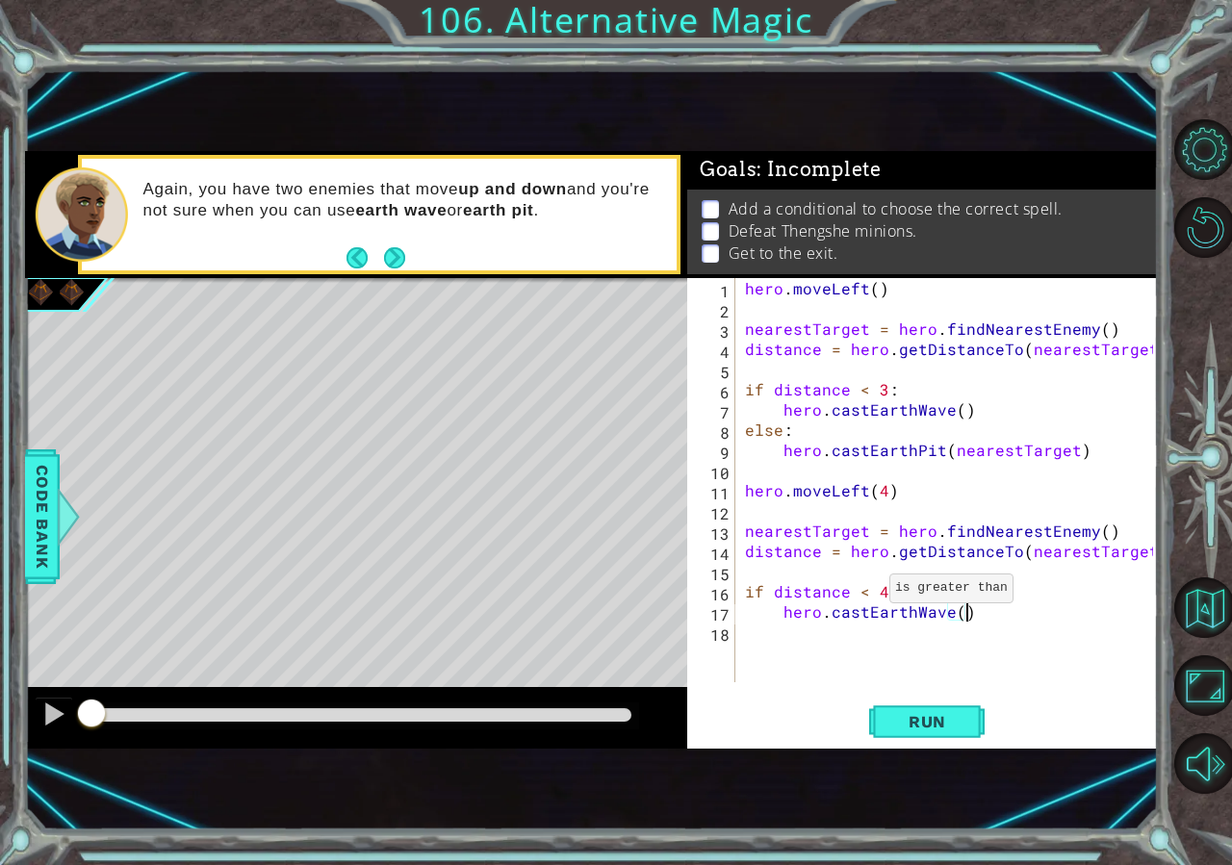
type textarea "hero.castEarthWave()"
click at [455, 628] on div "Level Map" at bounding box center [469, 561] width 889 height 567
click at [383, 804] on div "1 ההההההההההההההההההההההההההההההההההההההההההההההההההההההההההההההההההההההההההההה…" at bounding box center [592, 449] width 1134 height 761
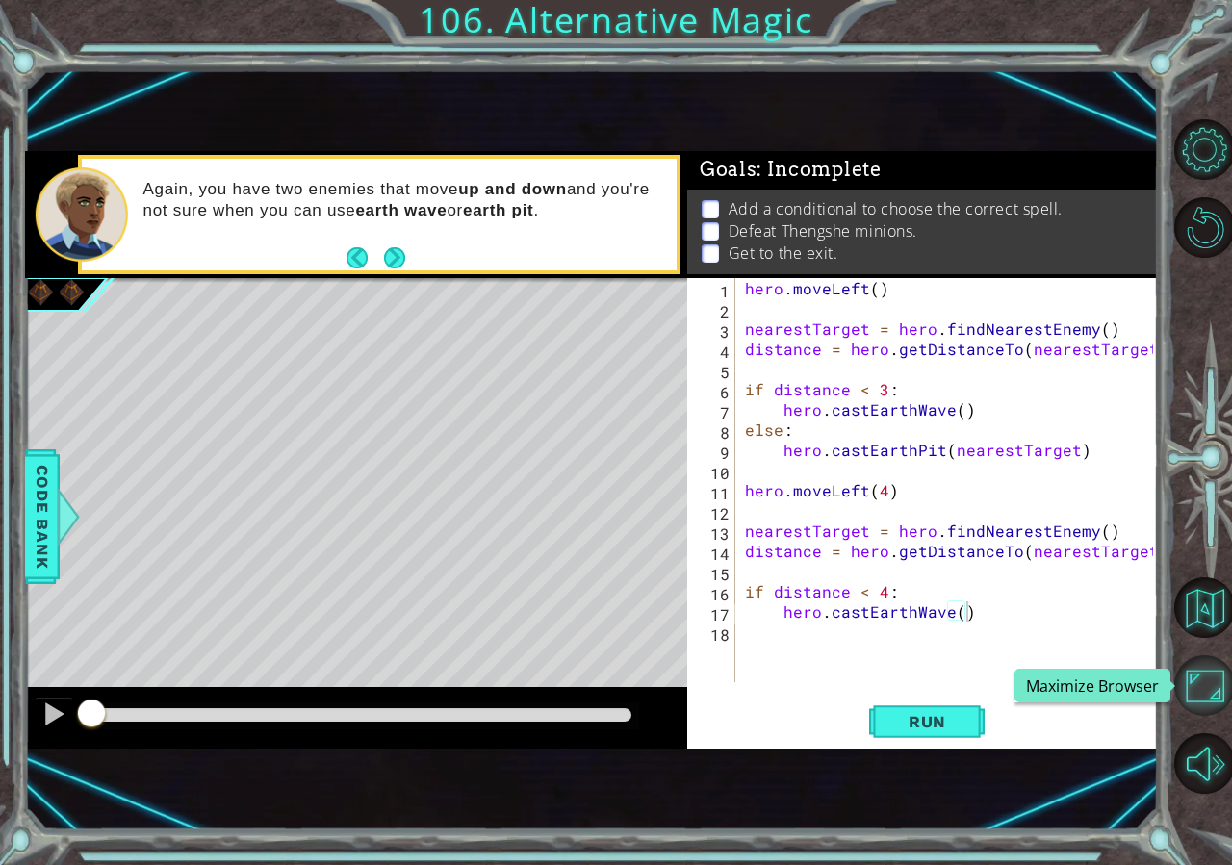
click at [1226, 698] on button "Maximize Browser" at bounding box center [1204, 685] width 61 height 61
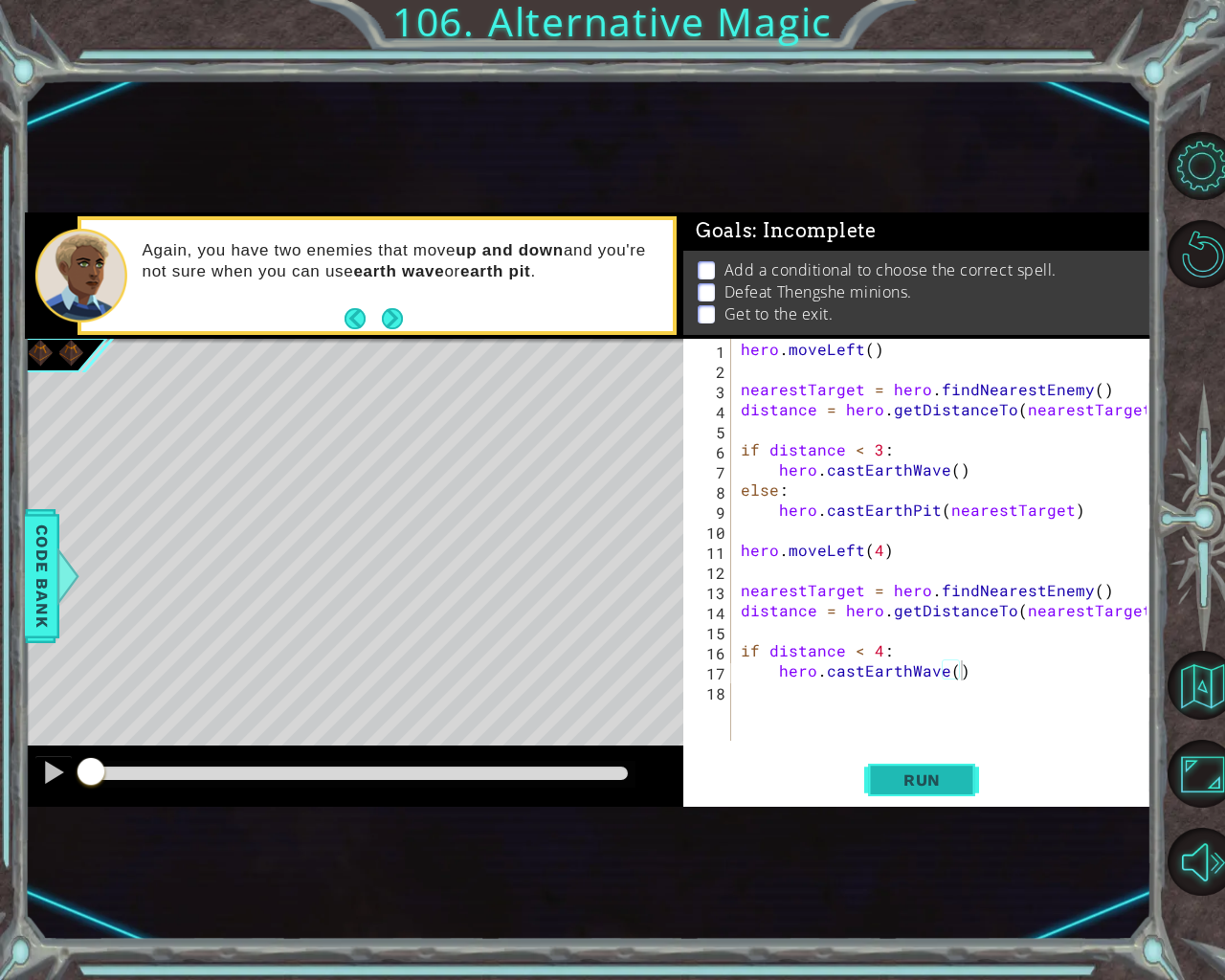
click at [971, 777] on button "Run" at bounding box center [921, 778] width 114 height 47
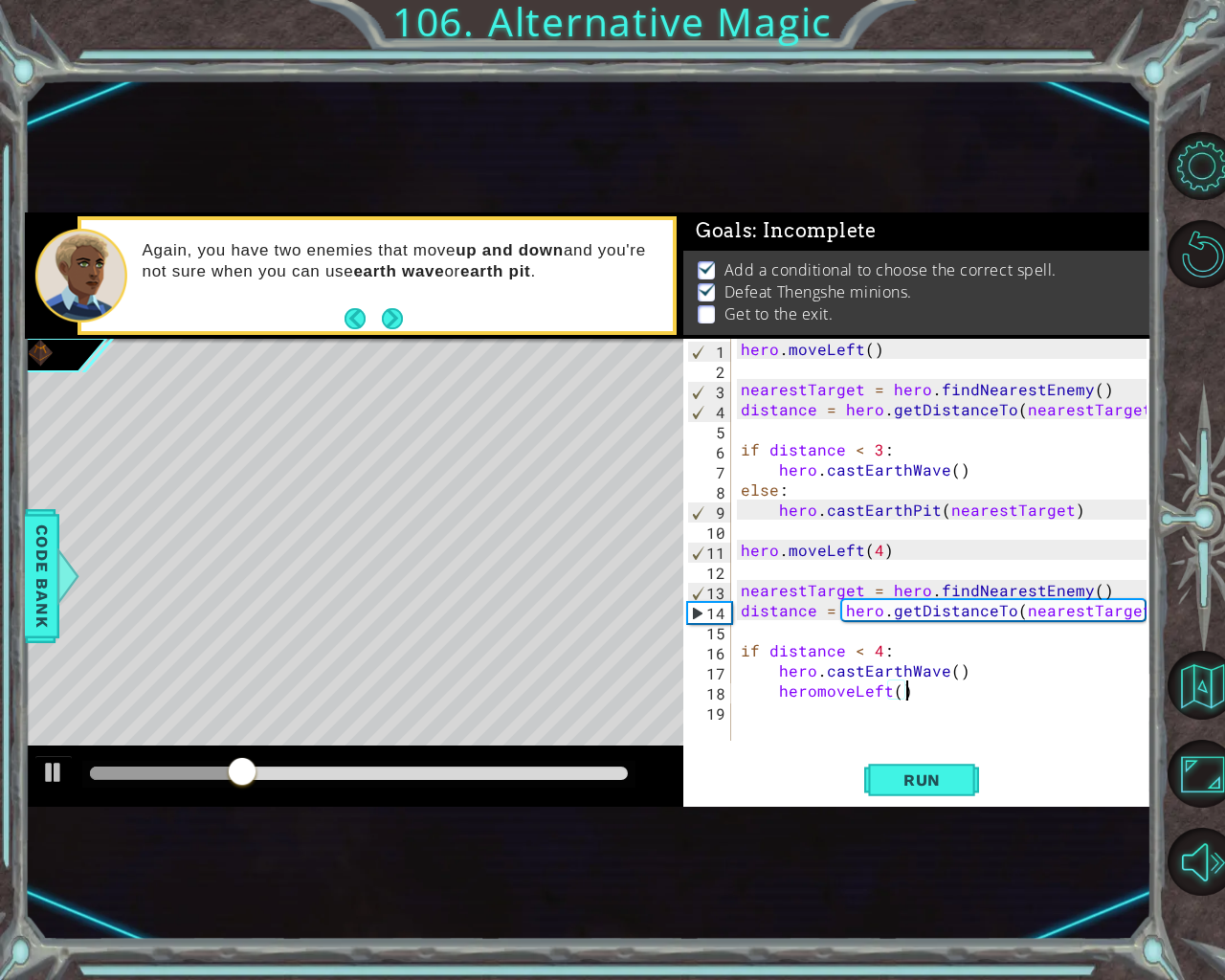
scroll to position [0, 10]
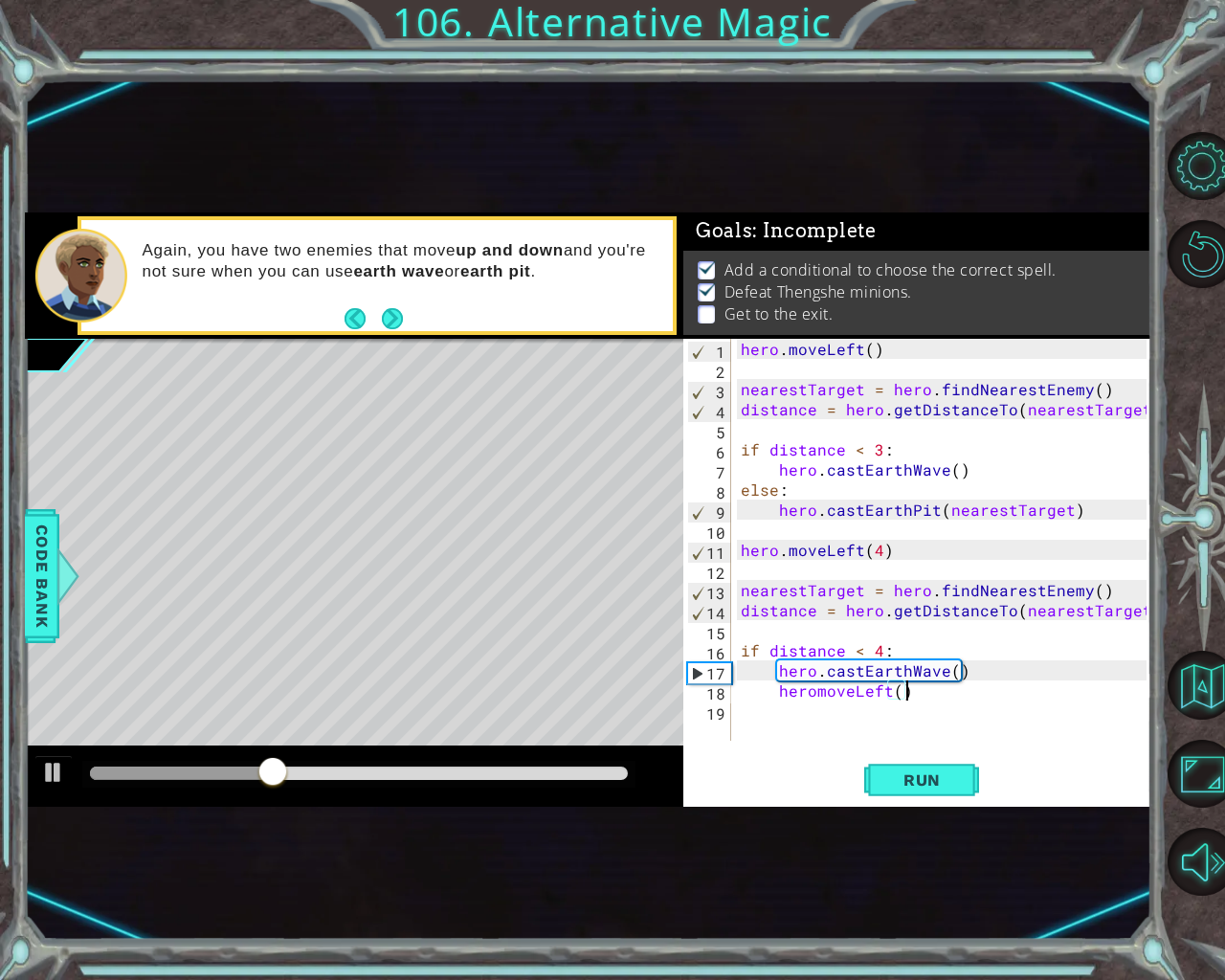
click at [815, 690] on div "hero . moveLeft ( ) nearestTarget = hero . findNearestEnemy ( ) distance = hero…" at bounding box center [947, 560] width 420 height 442
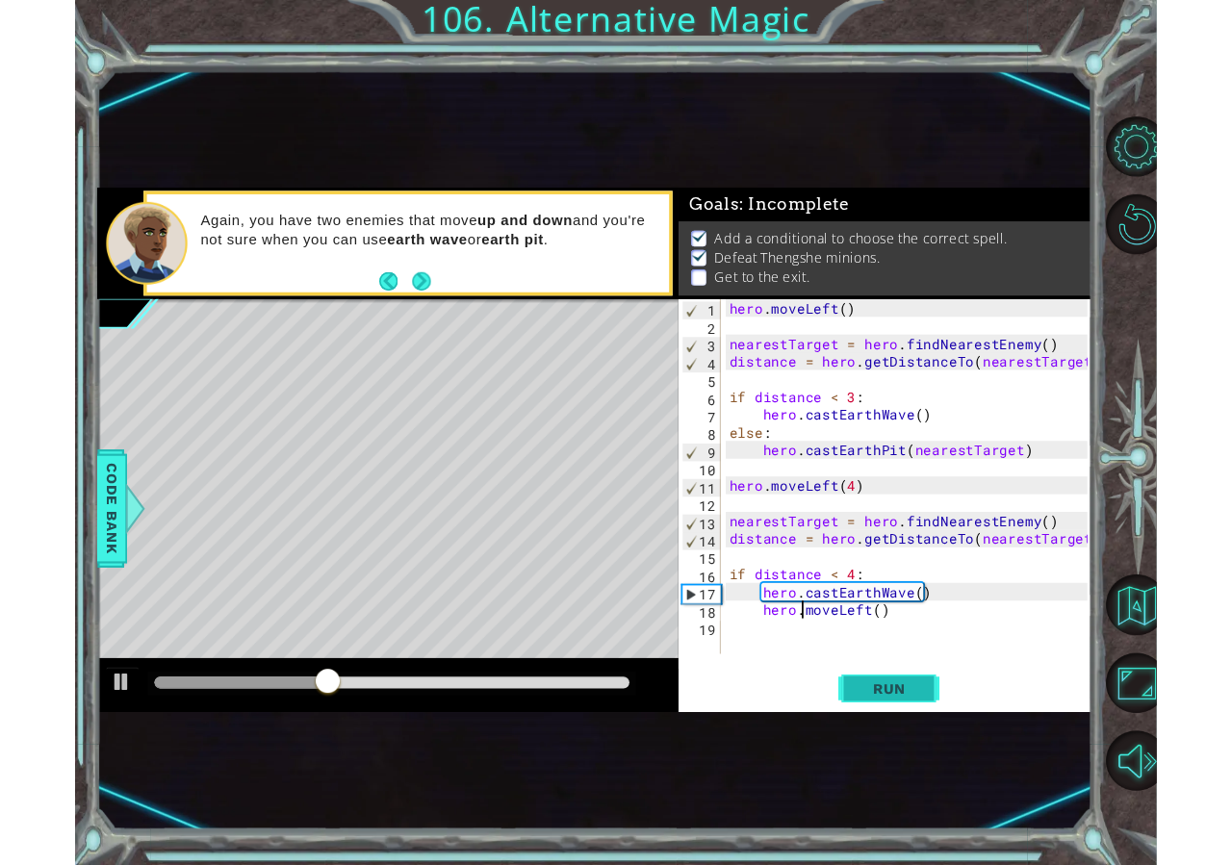
scroll to position [0, 5]
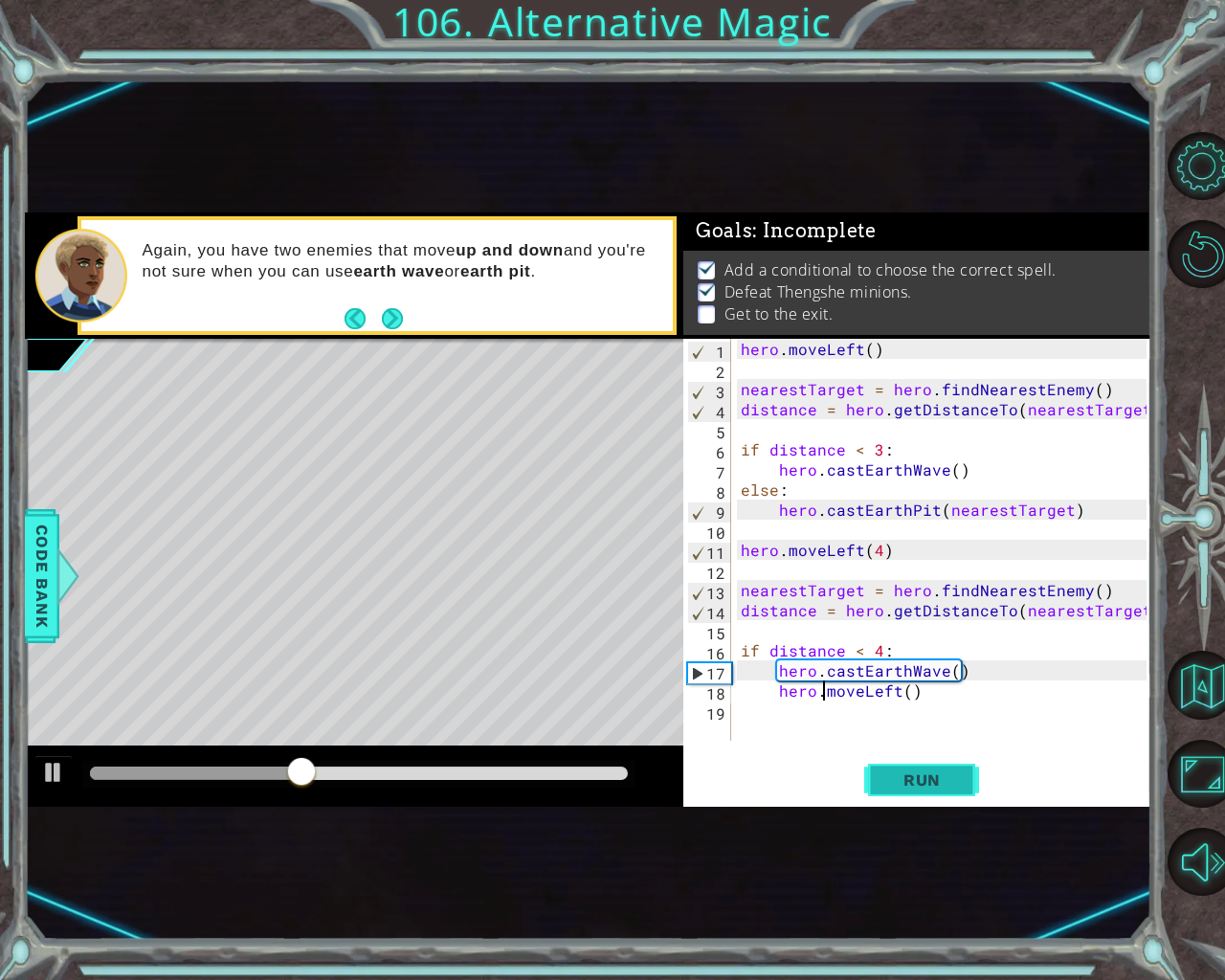
type textarea "hero.moveLeft()"
click at [933, 786] on span "Run" at bounding box center [922, 779] width 76 height 19
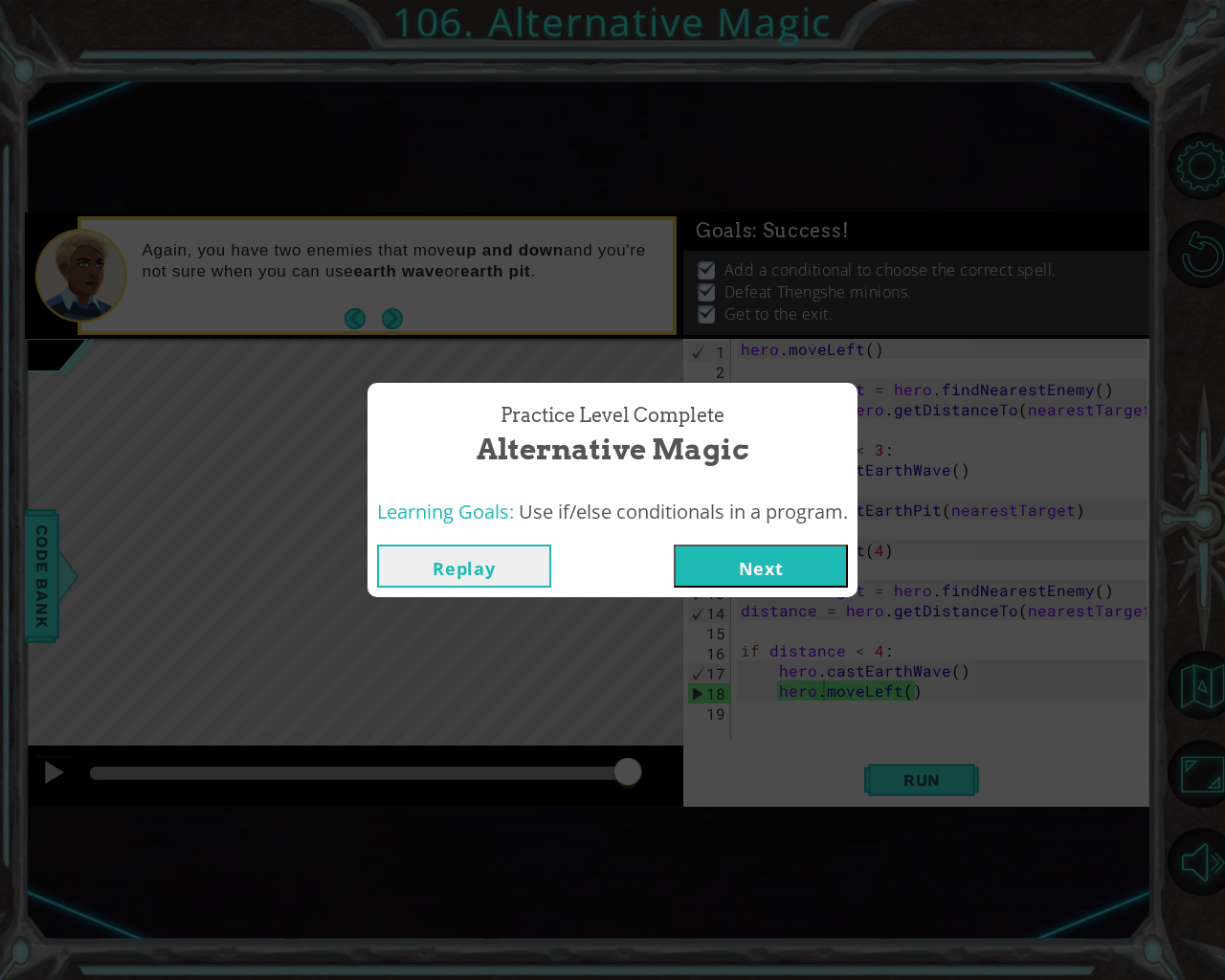
drag, startPoint x: 882, startPoint y: 567, endPoint x: 872, endPoint y: 571, distance: 10.8
click at [882, 568] on div "Practice Level Complete Alternative Magic Learning Goals: Use if/else condition…" at bounding box center [612, 490] width 1225 height 980
click at [804, 560] on button "Next" at bounding box center [761, 566] width 174 height 43
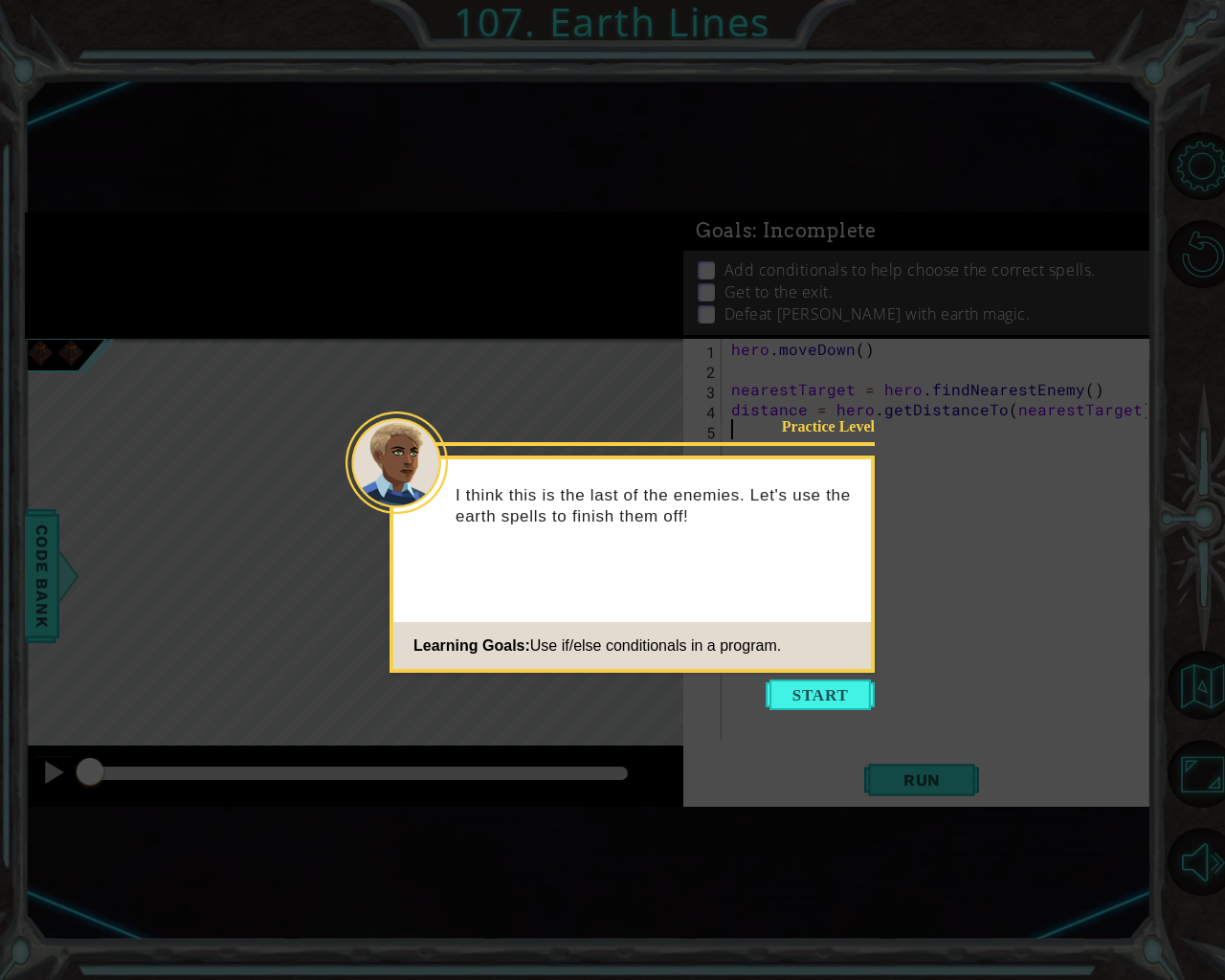
drag, startPoint x: 777, startPoint y: 693, endPoint x: 610, endPoint y: 530, distance: 233.4
click at [750, 663] on footer "Learning Goals: Use if/else conditionals in a program." at bounding box center [632, 645] width 477 height 47
click at [851, 690] on button "Start" at bounding box center [820, 694] width 109 height 31
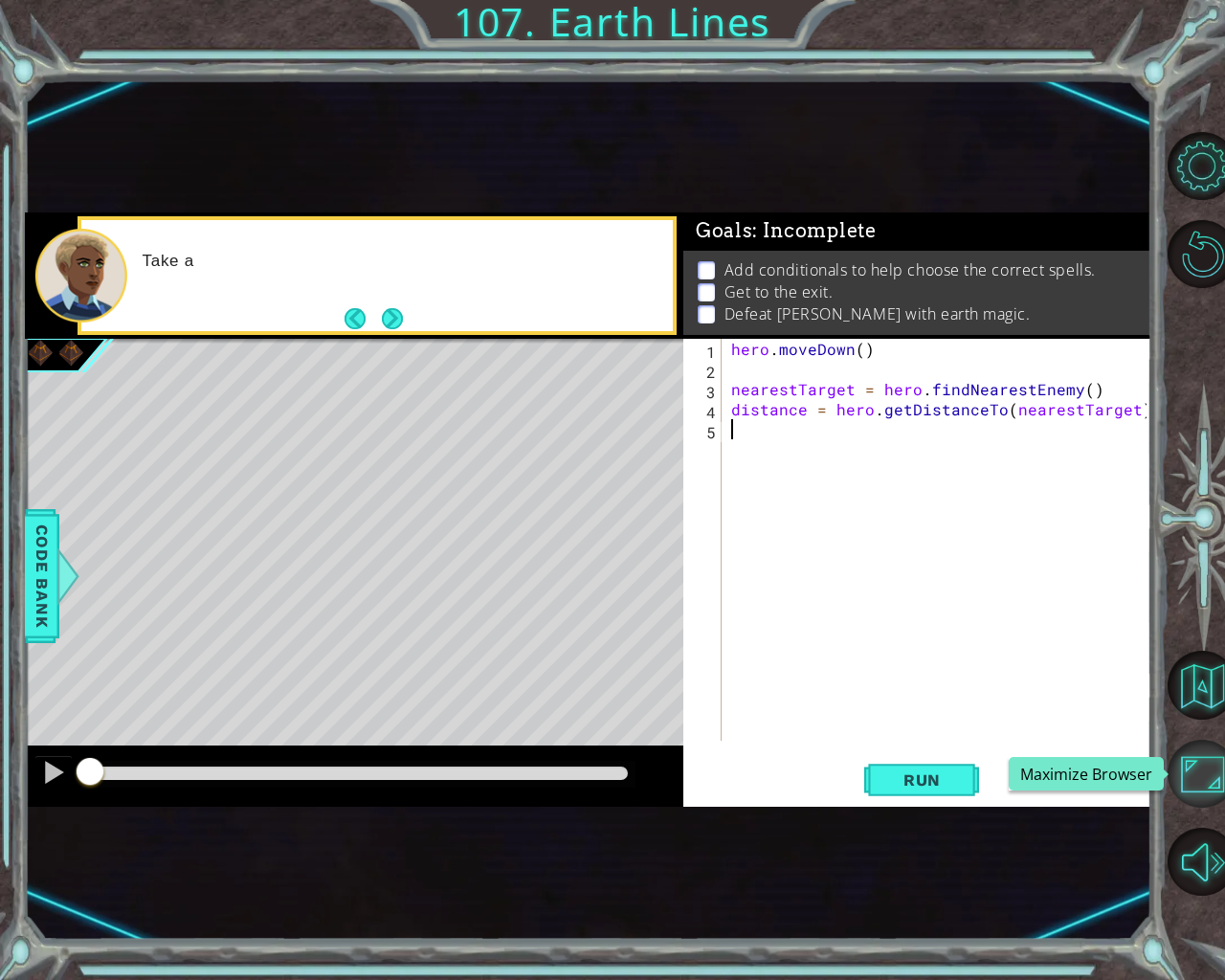
click at [1216, 758] on button "Maximize Browser" at bounding box center [1201, 773] width 69 height 69
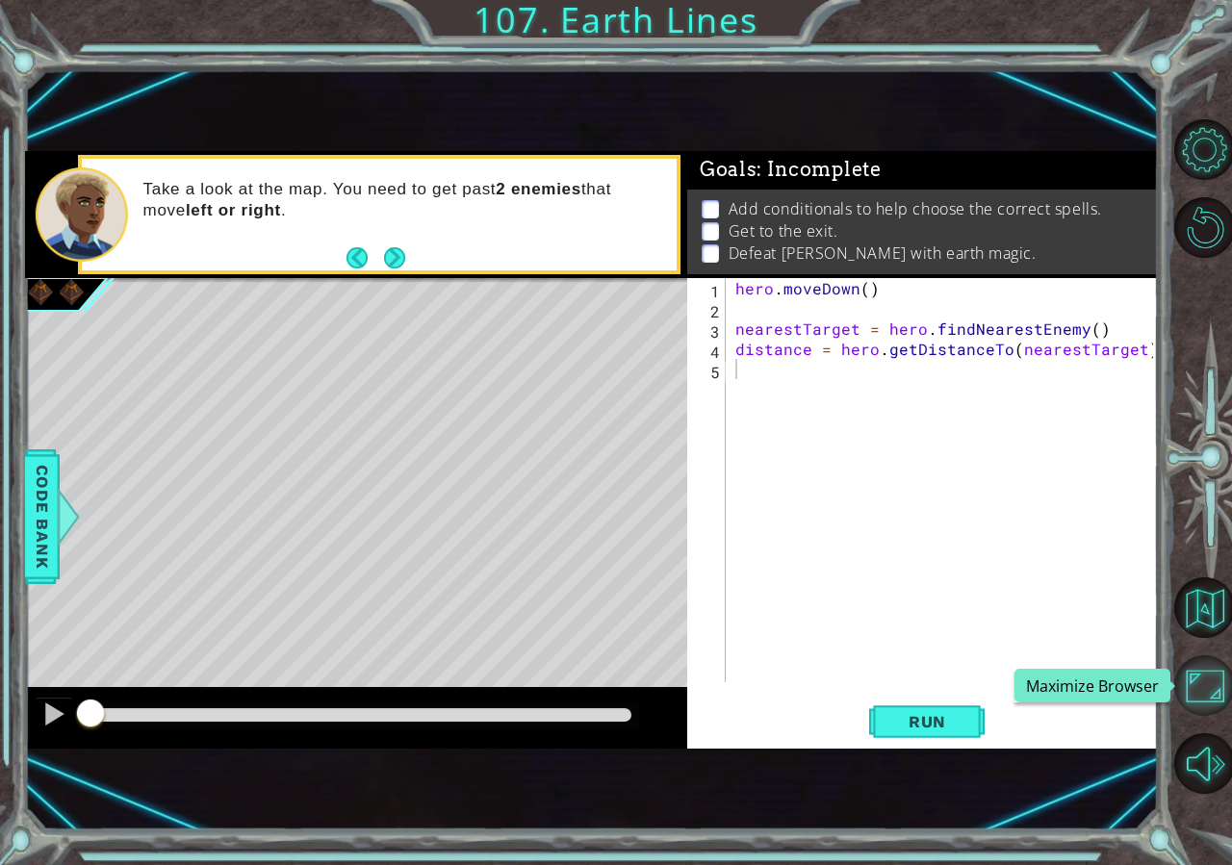
click at [1214, 693] on button "Maximize Browser" at bounding box center [1204, 685] width 61 height 61
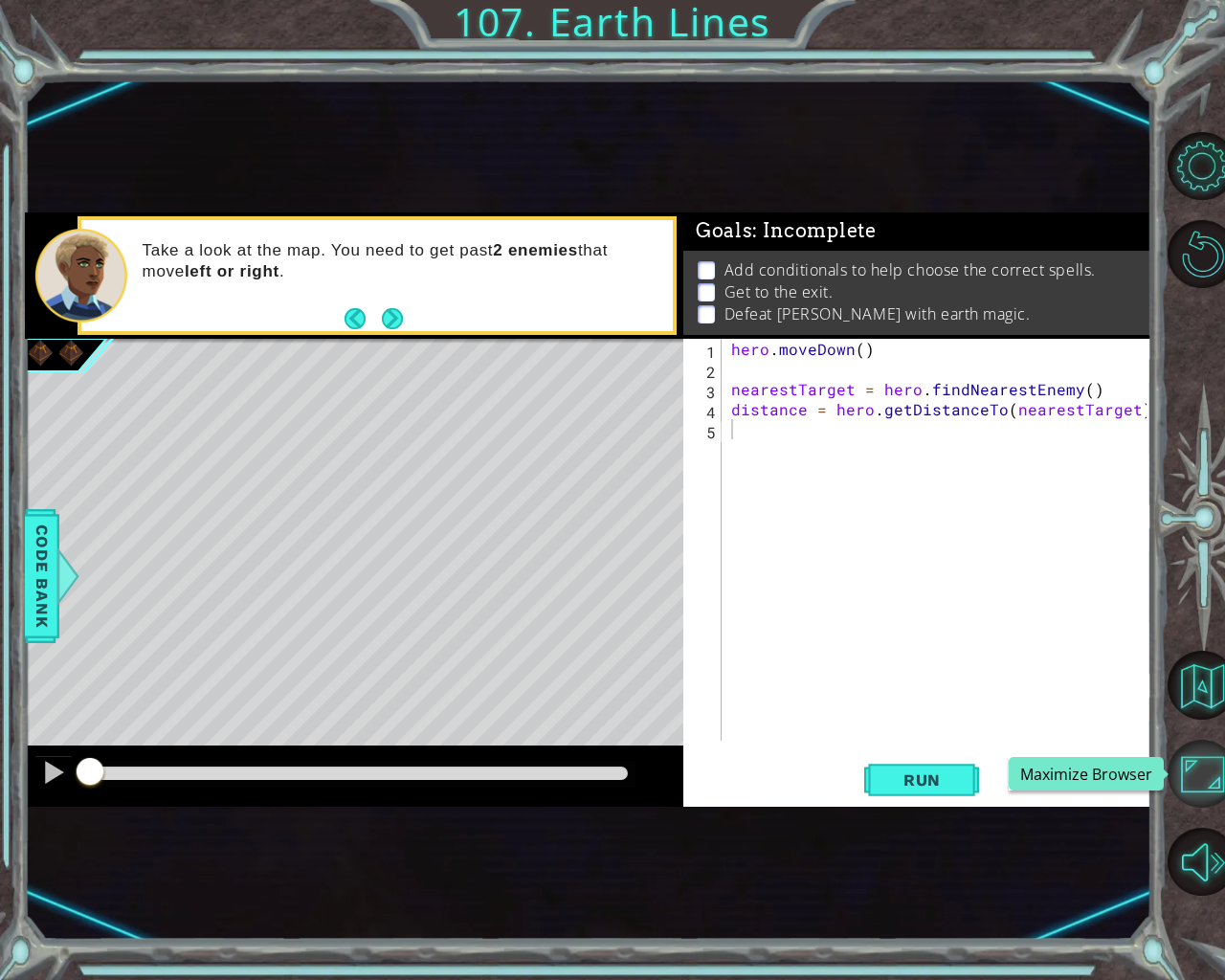
click at [1167, 739] on button "Maximize Browser" at bounding box center [1201, 773] width 69 height 69
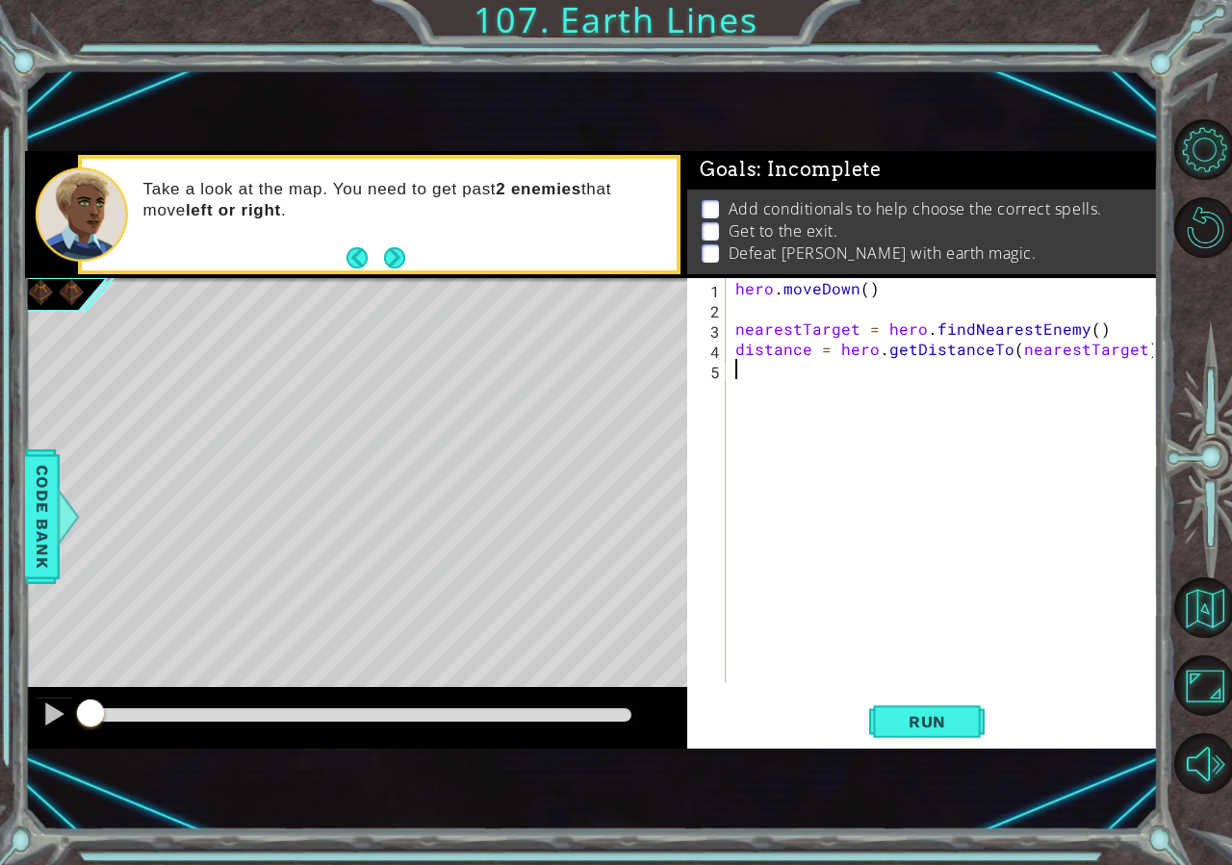
drag, startPoint x: 1039, startPoint y: 500, endPoint x: 1010, endPoint y: 507, distance: 30.8
click at [1029, 504] on div "hero . moveDown ( ) nearestTarget = hero . findNearestEnemy ( ) distance = hero…" at bounding box center [946, 500] width 431 height 445
type textarea "i"
type textarea "distance = hero.getDistanceTo(nearestTargeT"
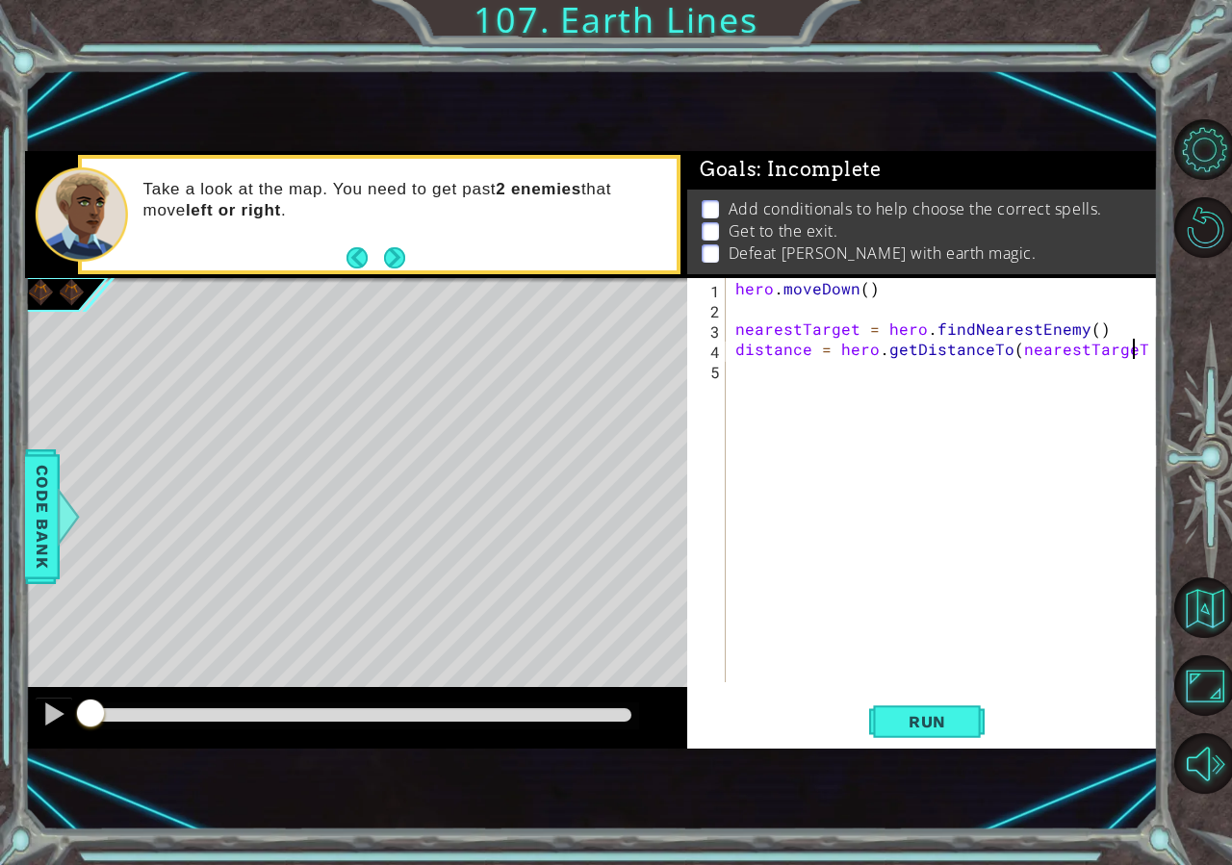
type textarea "+"
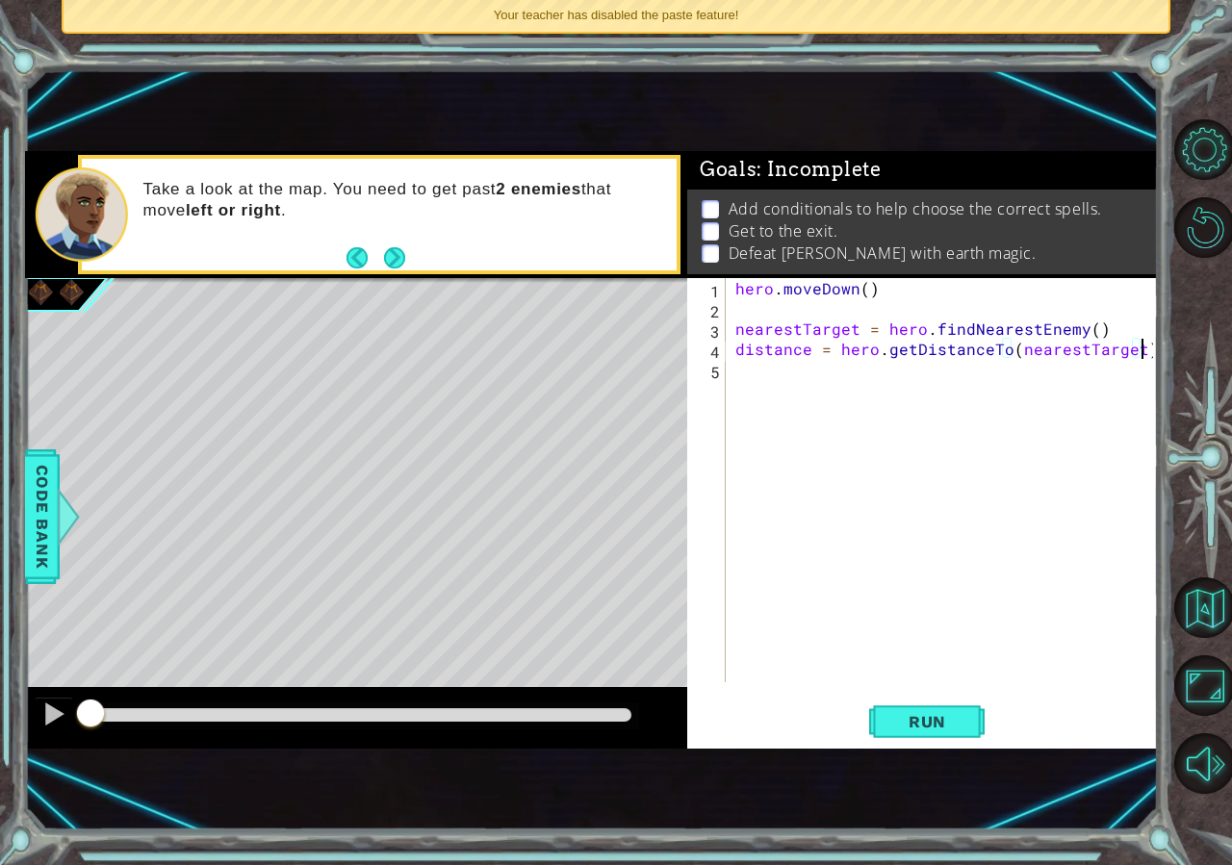
type textarea "distance = hero.getDistanceTo(nearestTarget)"
click at [740, 29] on div "Your teacher has disabled the paste feature!" at bounding box center [616, 16] width 1105 height 32
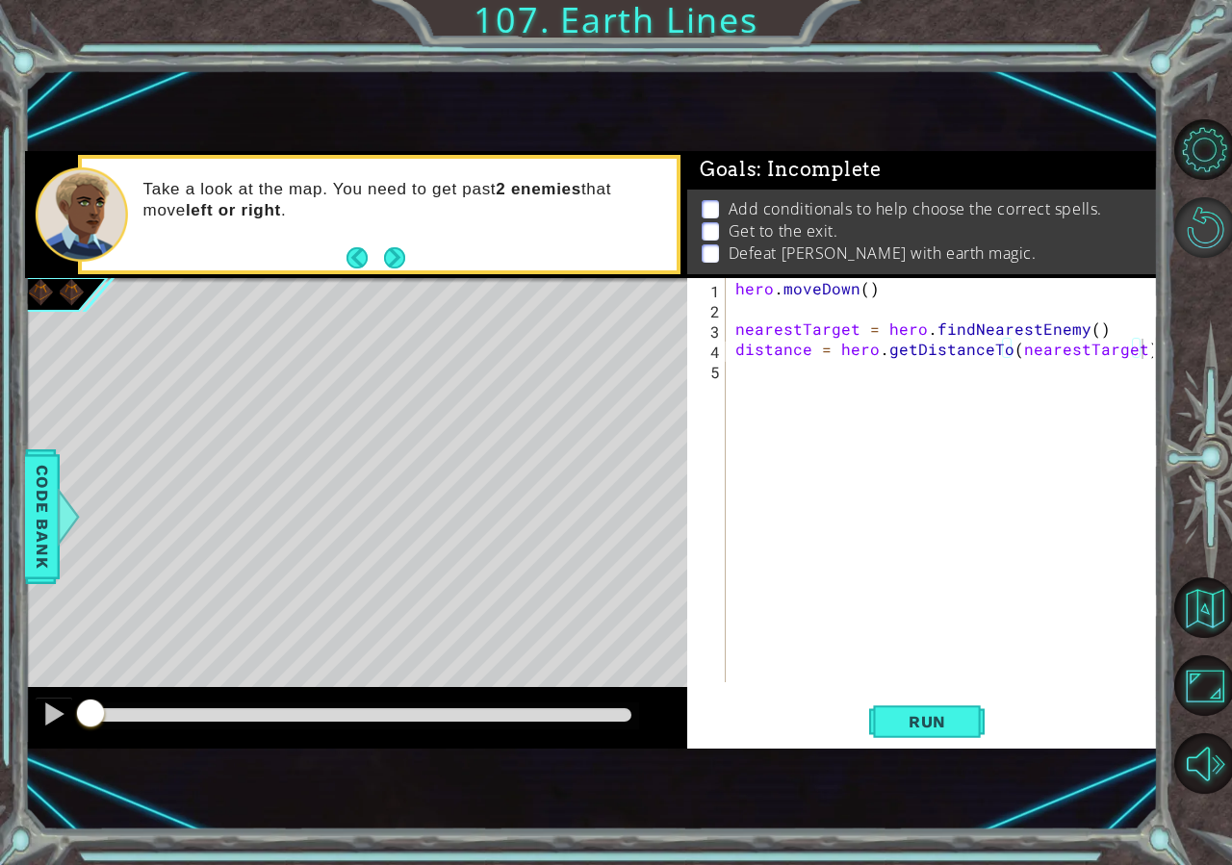
click at [1188, 254] on button "Restart Level" at bounding box center [1204, 227] width 61 height 61
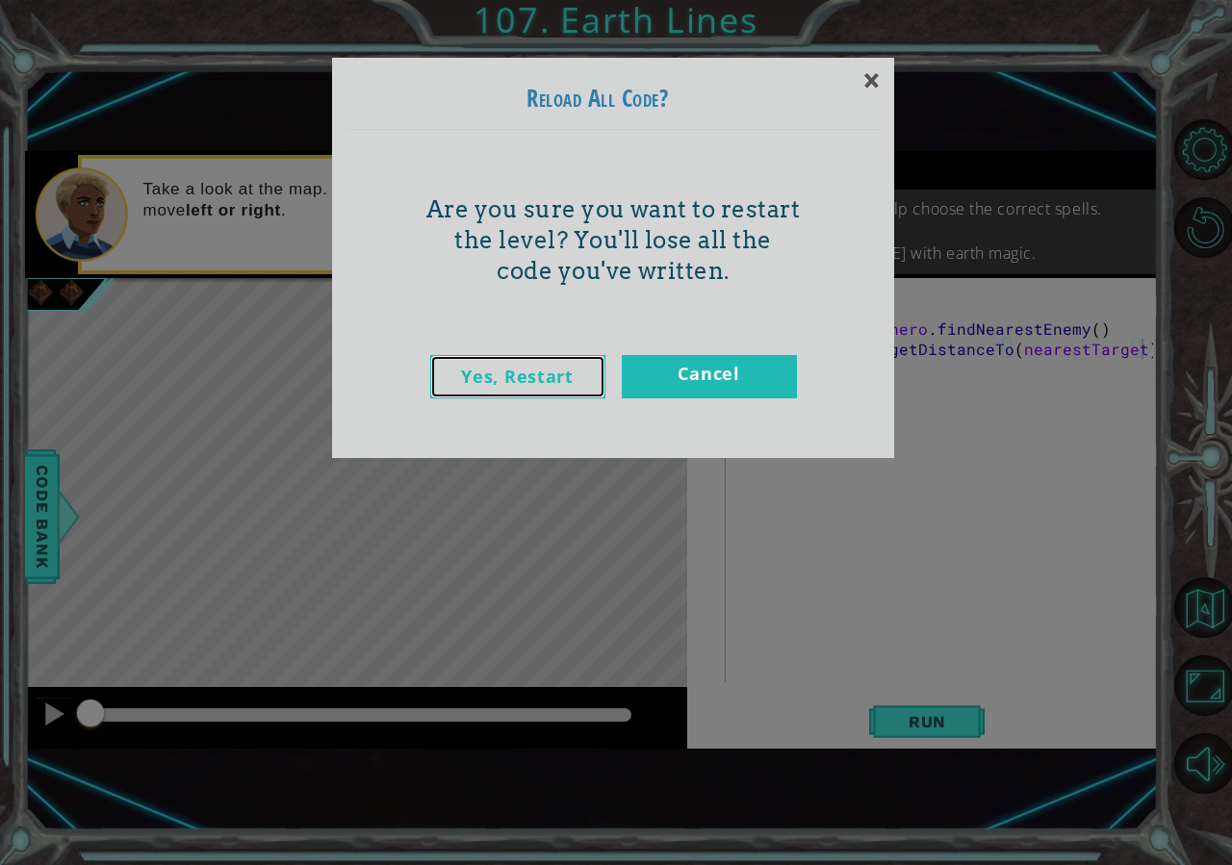
click at [527, 357] on link "Yes, Restart" at bounding box center [517, 376] width 175 height 43
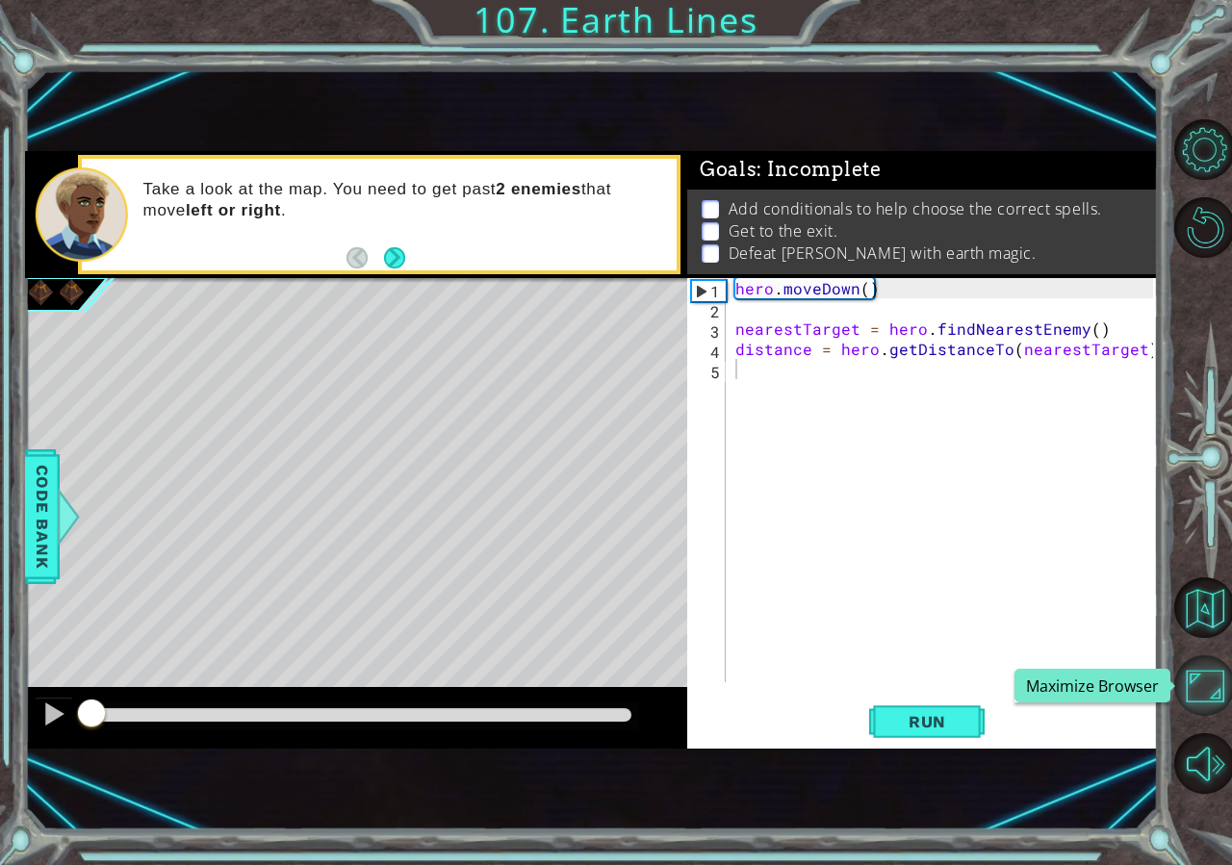
click at [1208, 699] on button "Maximize Browser" at bounding box center [1204, 685] width 61 height 61
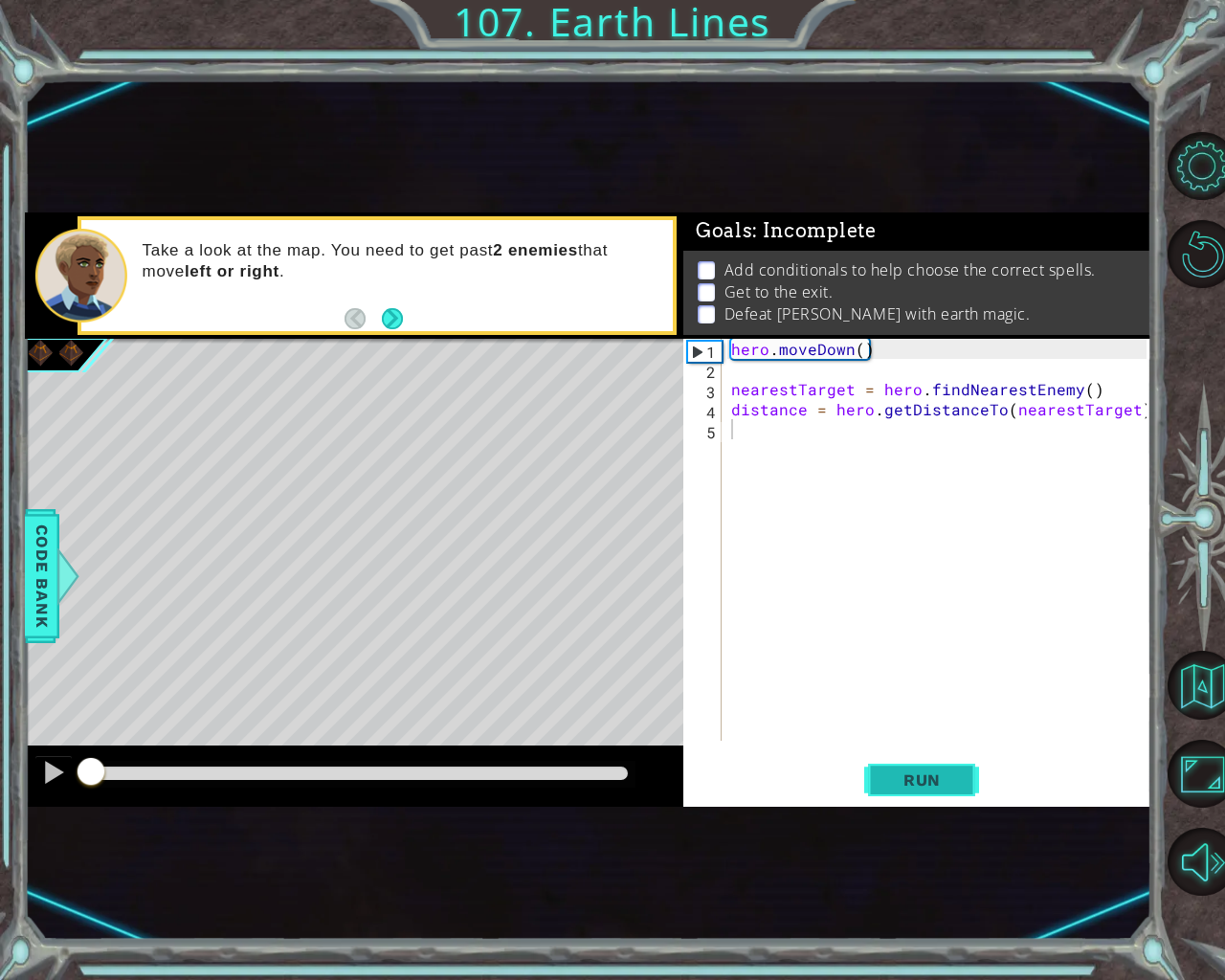
click at [961, 771] on button "Run" at bounding box center [921, 778] width 114 height 47
click at [64, 595] on div at bounding box center [68, 576] width 24 height 58
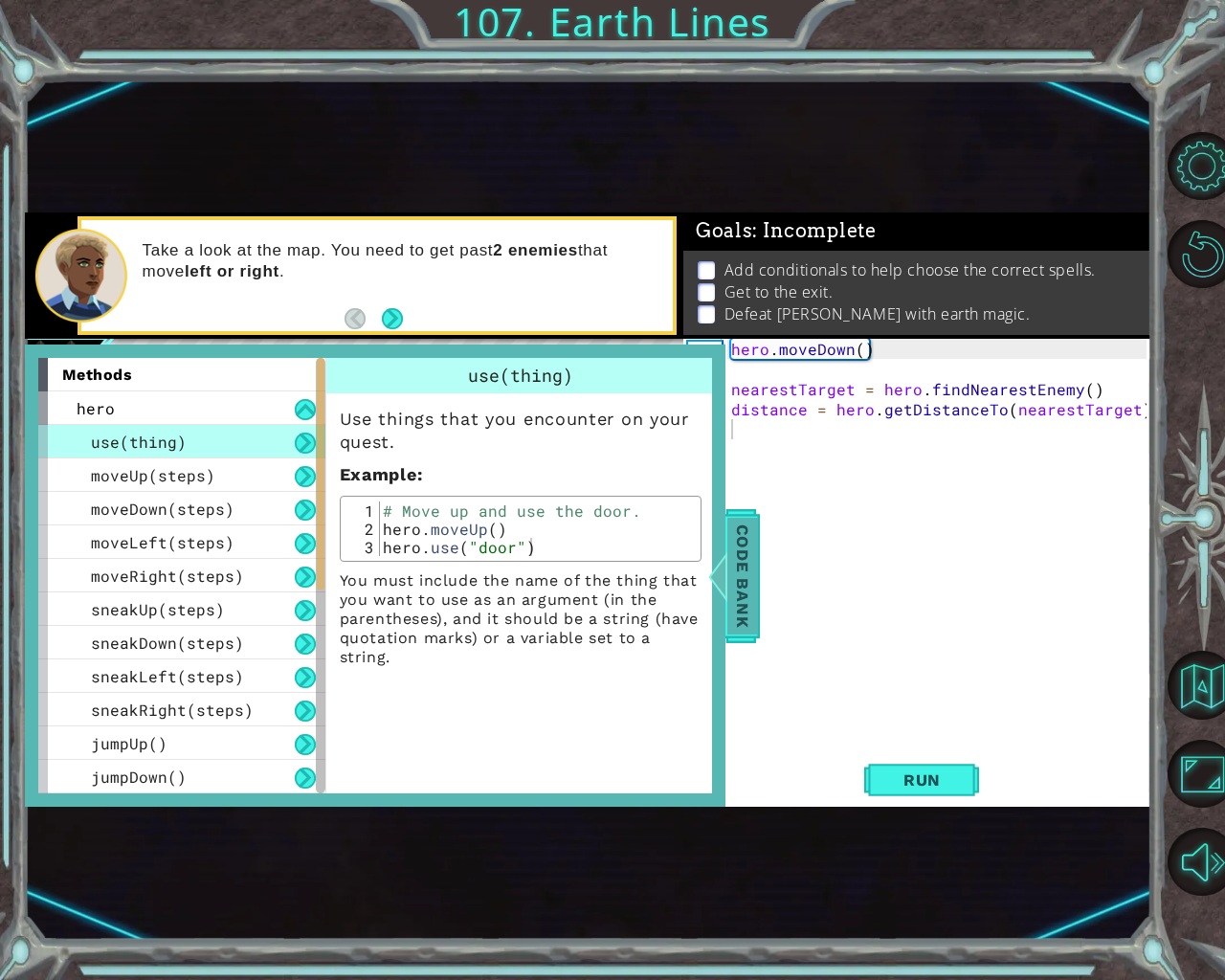
click at [737, 547] on span "Code Bank" at bounding box center [742, 574] width 31 height 116
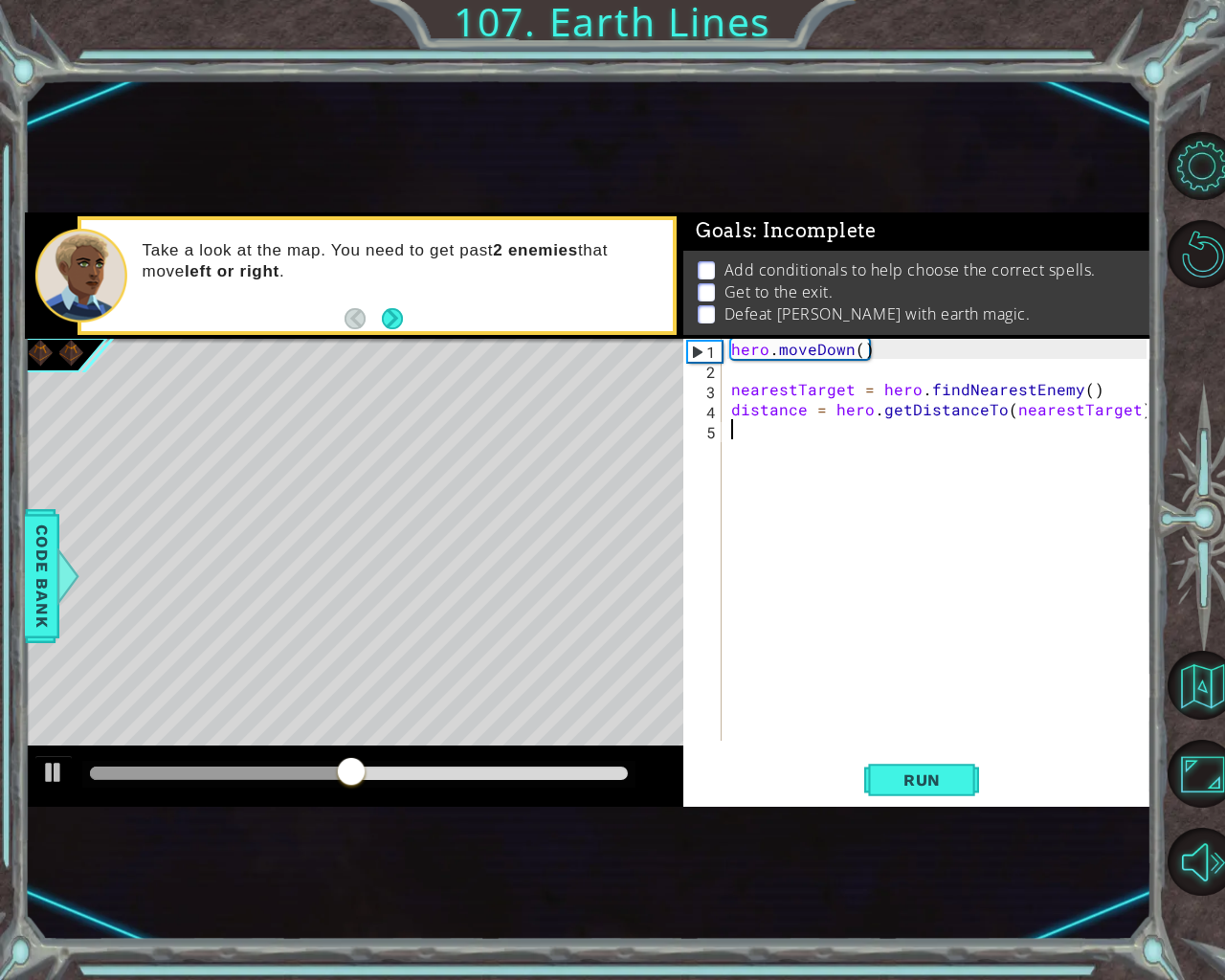
click at [757, 441] on div "hero . moveDown ( ) nearestTarget = hero . findNearestEnemy ( ) distance = hero…" at bounding box center [941, 560] width 429 height 442
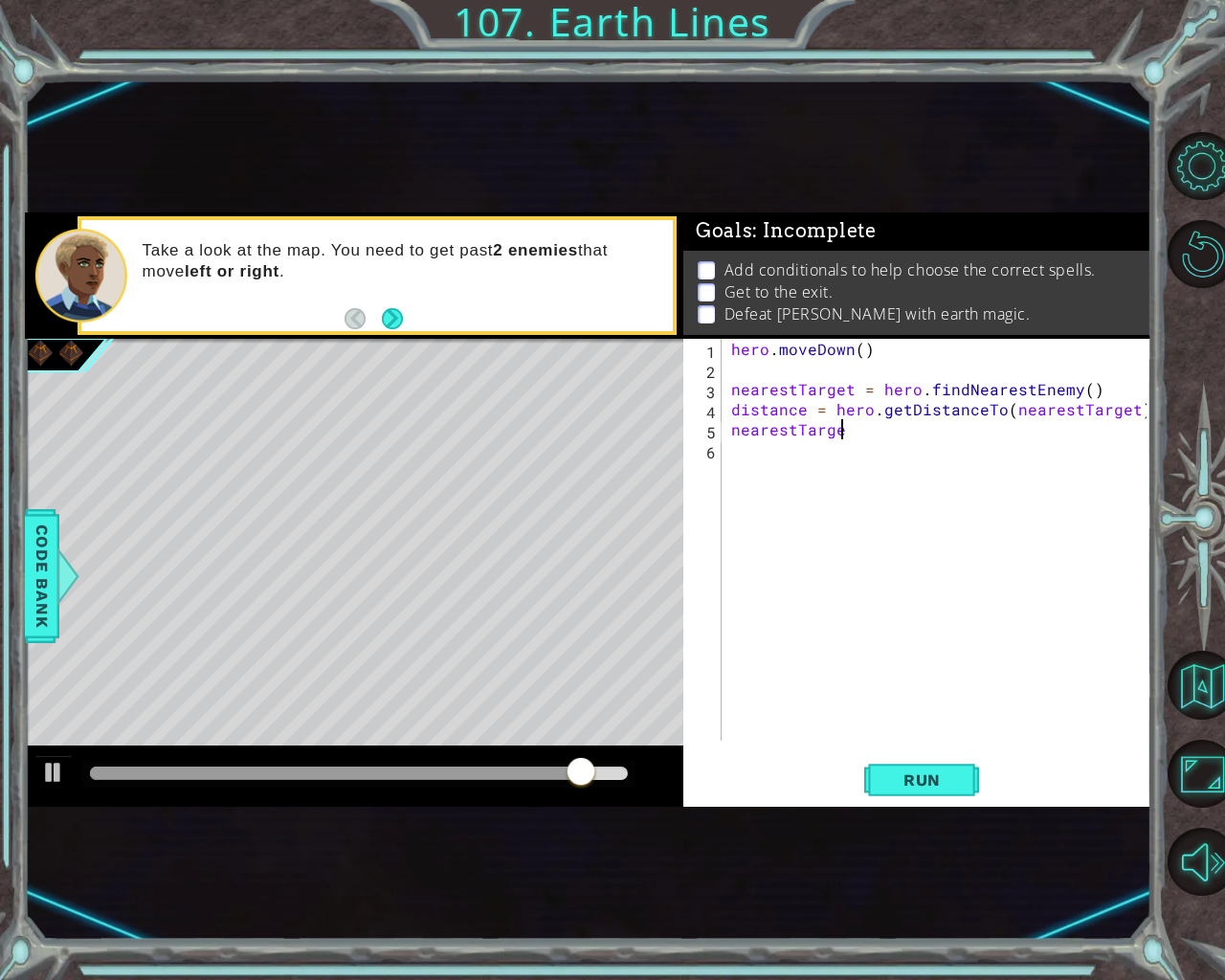
scroll to position [0, 7]
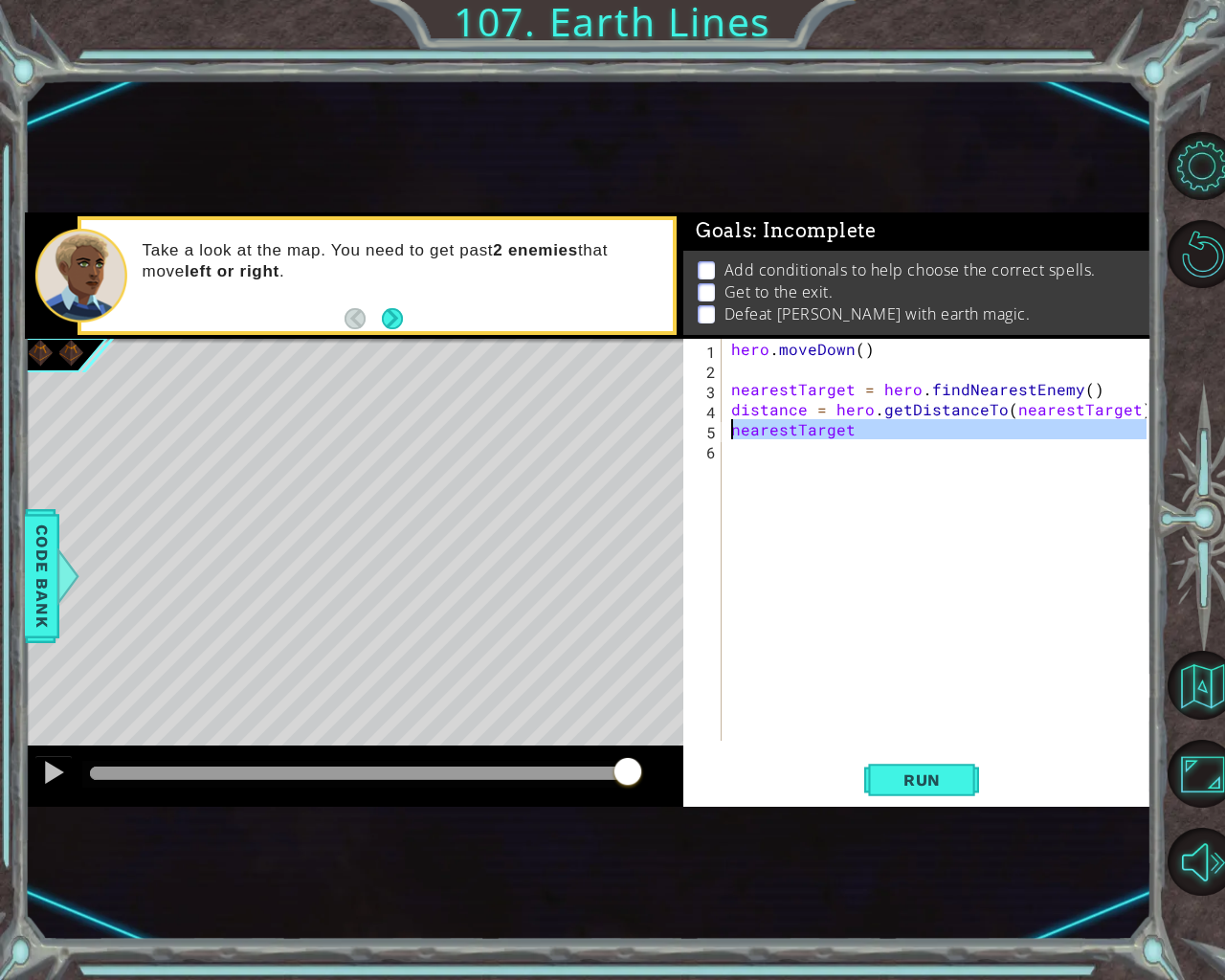
drag, startPoint x: 856, startPoint y: 440, endPoint x: 711, endPoint y: 439, distance: 145.0
click at [727, 439] on div "hero . moveDown ( ) nearestTarget = hero . findNearestEnemy ( ) distance = hero…" at bounding box center [937, 540] width 420 height 402
type textarea "i"
type textarea "if distance < 3:"
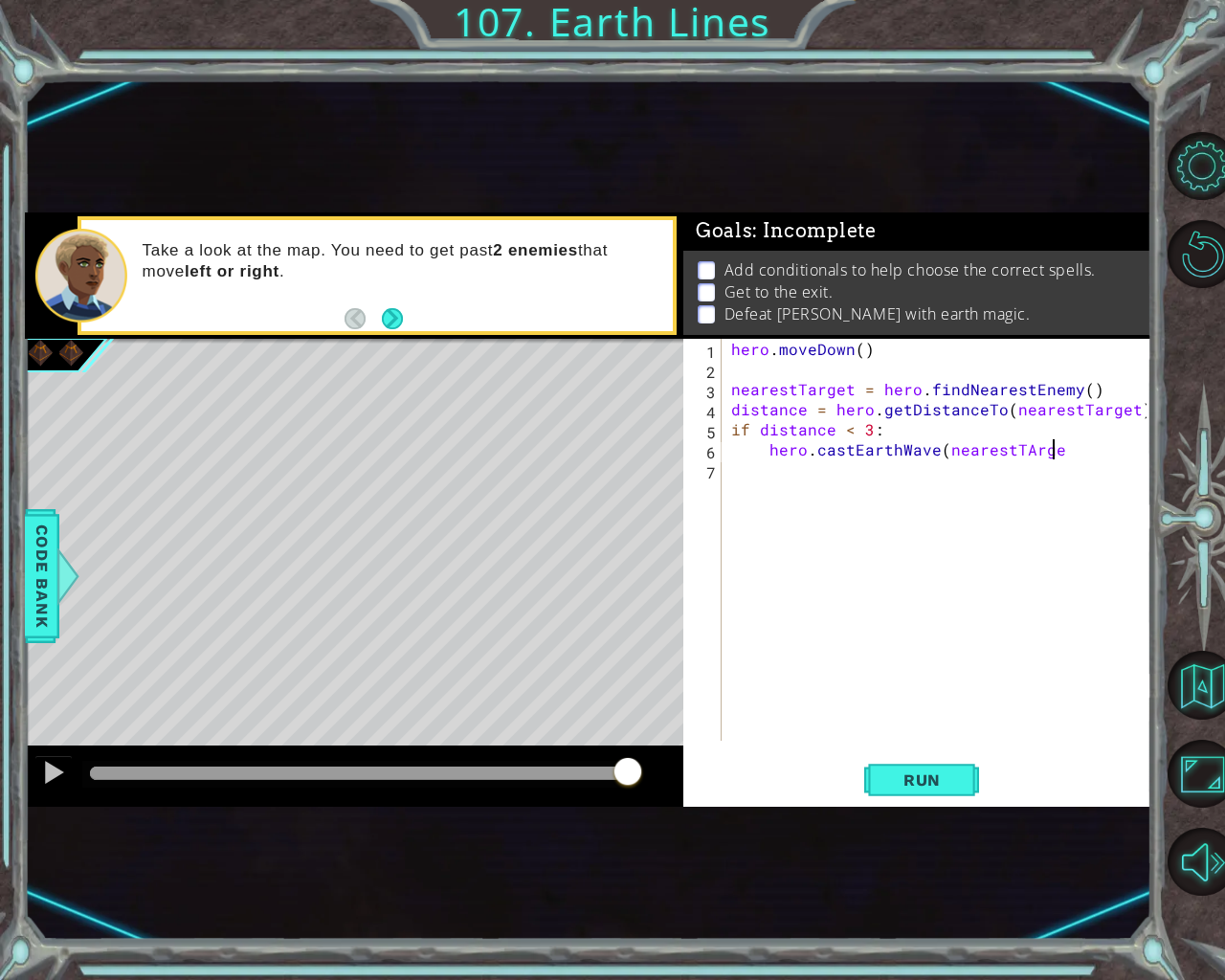
scroll to position [0, 20]
type textarea "hero.castEarthWave(nearestTArget)"
click at [1027, 446] on div "hero . moveDown ( ) nearestTarget = hero . findNearestEnemy ( ) distance = hero…" at bounding box center [941, 560] width 429 height 442
type textarea "hero.castEarthWave(nearestTarget)"
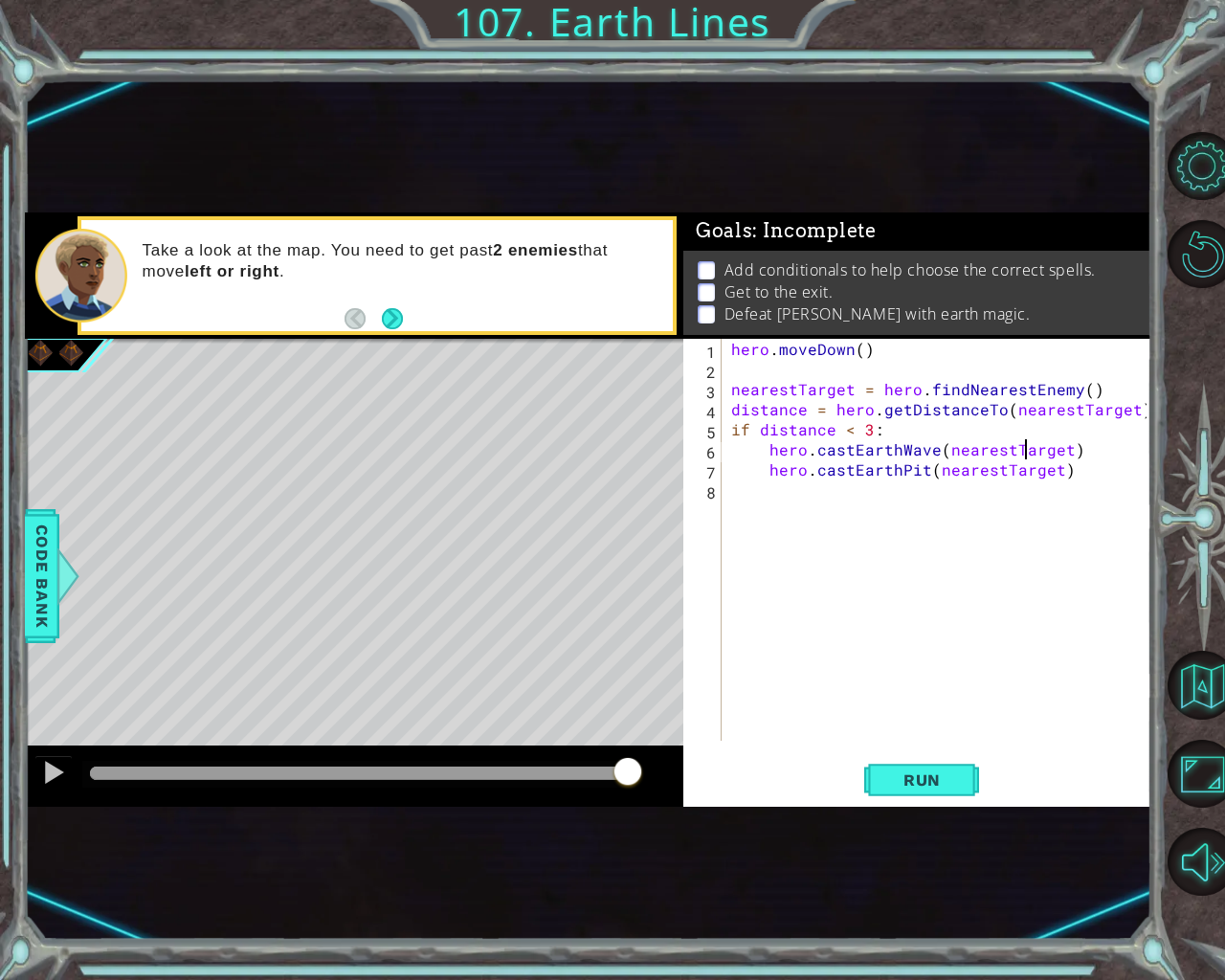
click at [1083, 453] on div "hero . moveDown ( ) nearestTarget = hero . findNearestEnemy ( ) distance = hero…" at bounding box center [941, 560] width 429 height 442
click at [888, 427] on div "hero . moveDown ( ) nearestTarget = hero . findNearestEnemy ( ) distance = hero…" at bounding box center [941, 560] width 429 height 442
click at [1133, 420] on div "hero . moveDown ( ) nearestTarget = hero . findNearestEnemy ( ) distance = hero…" at bounding box center [941, 560] width 429 height 442
click at [1141, 414] on div "hero . moveDown ( ) nearestTarget = hero . findNearestEnemy ( ) distance = hero…" at bounding box center [941, 560] width 429 height 442
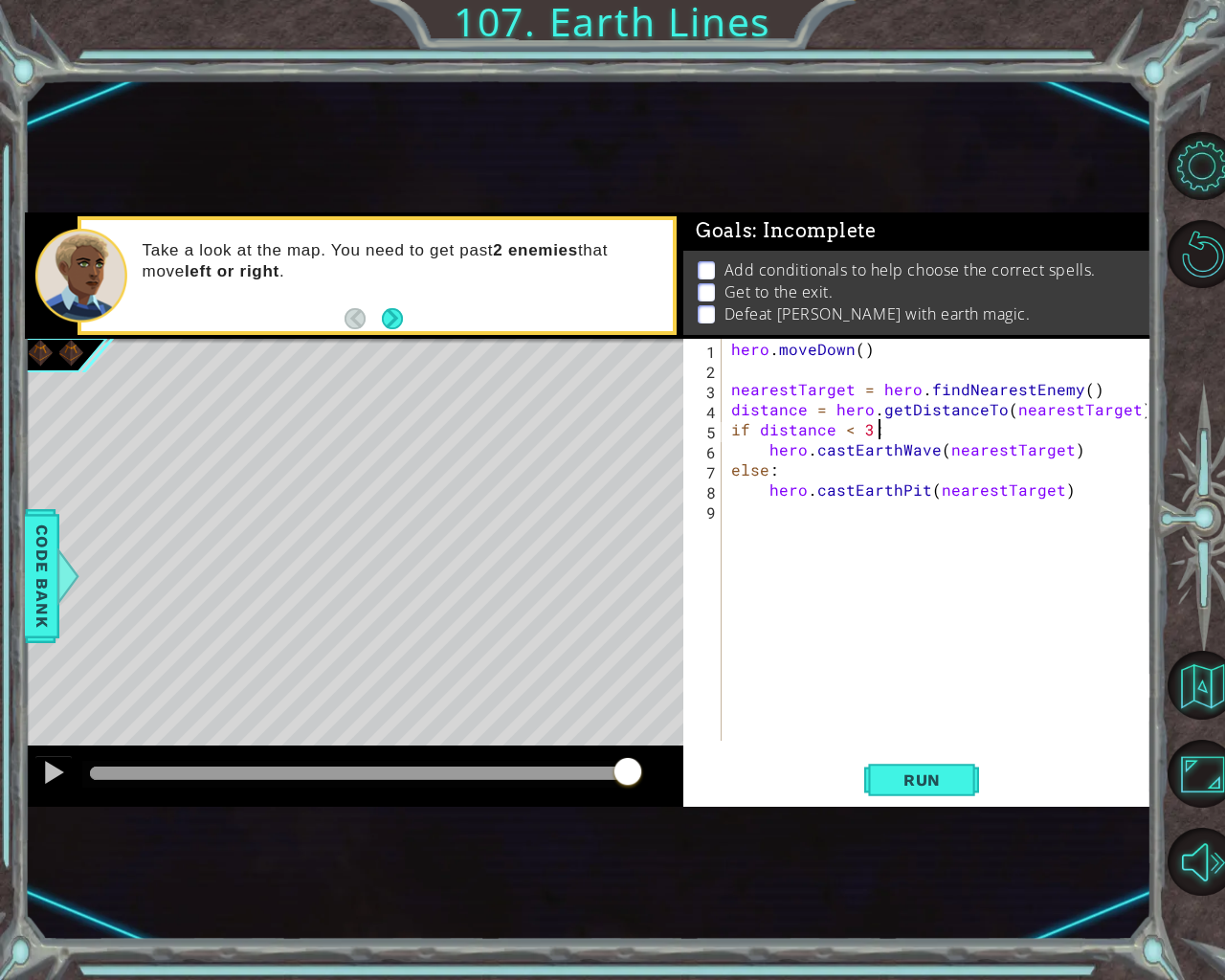
type textarea "distance = hero.getDistanceTo(nearestTarget)"
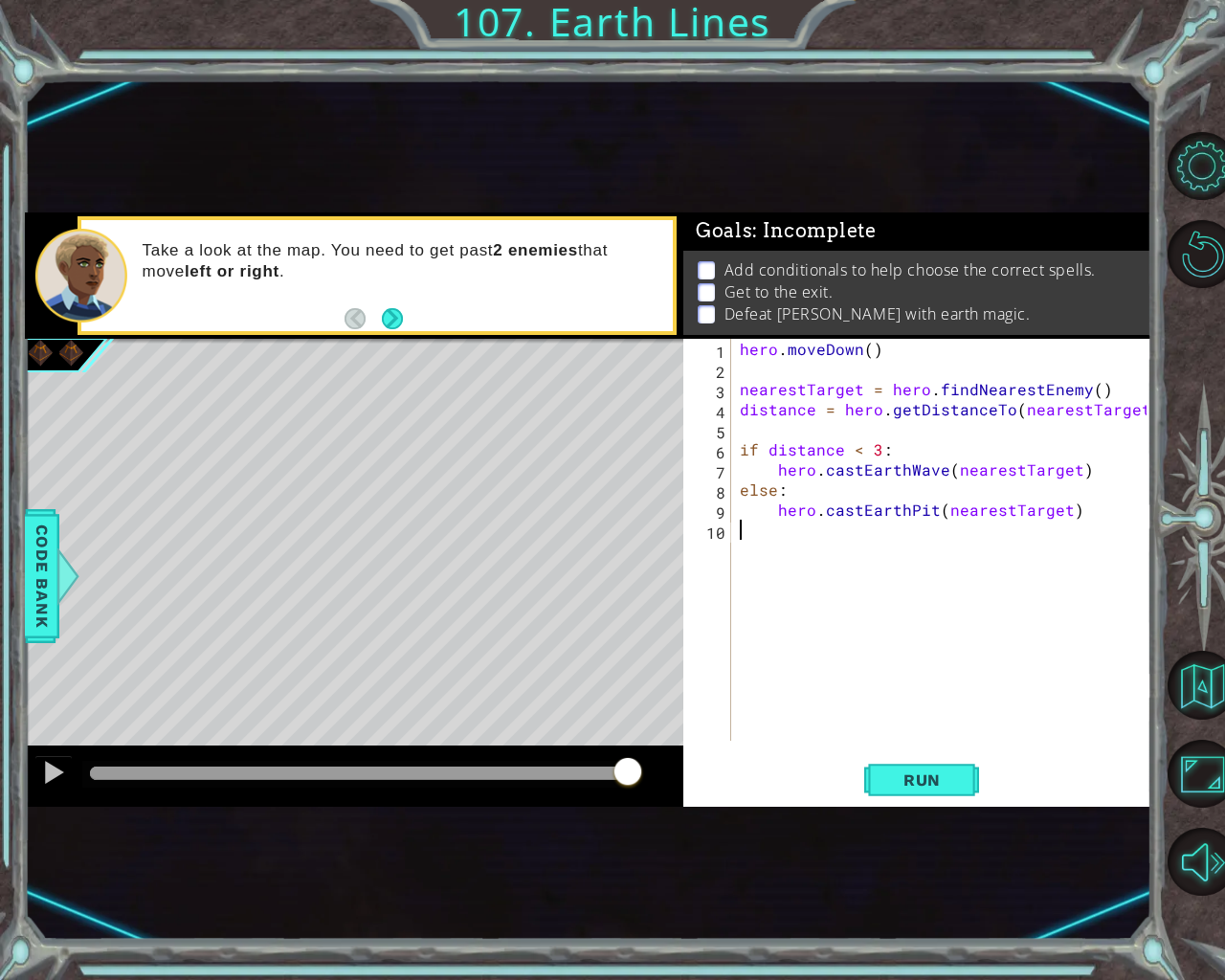
click at [1069, 526] on div "hero . moveDown ( ) nearestTarget = hero . findNearestEnemy ( ) distance = hero…" at bounding box center [946, 560] width 421 height 442
type textarea "hero.moveDown(4)"
type textarea "nearestTarget = hero.findNearestEnemy()"
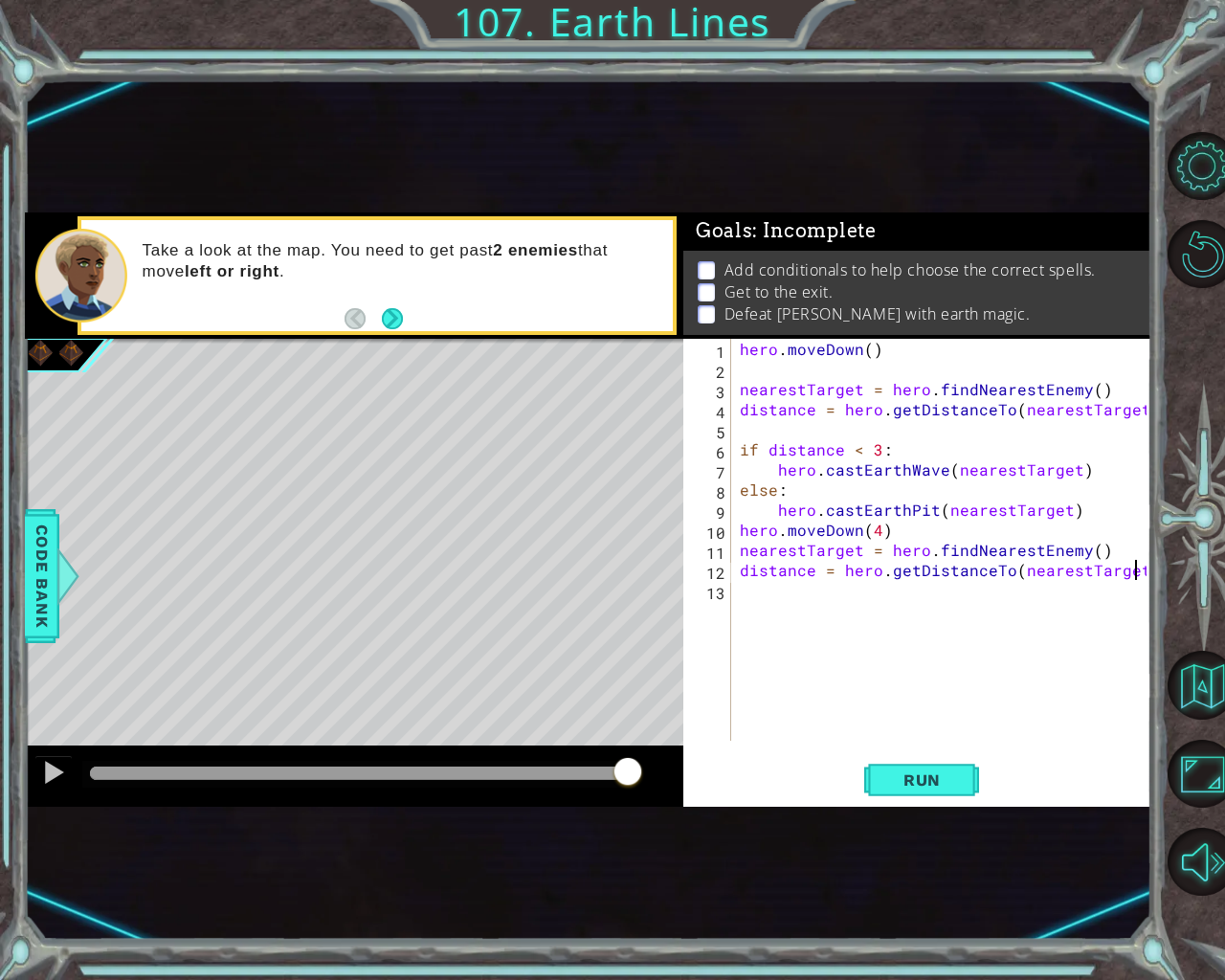
scroll to position [0, 24]
type textarea "distance = hero.getDistanceTo(nearestTarget)"
type textarea "if distance < 3:"
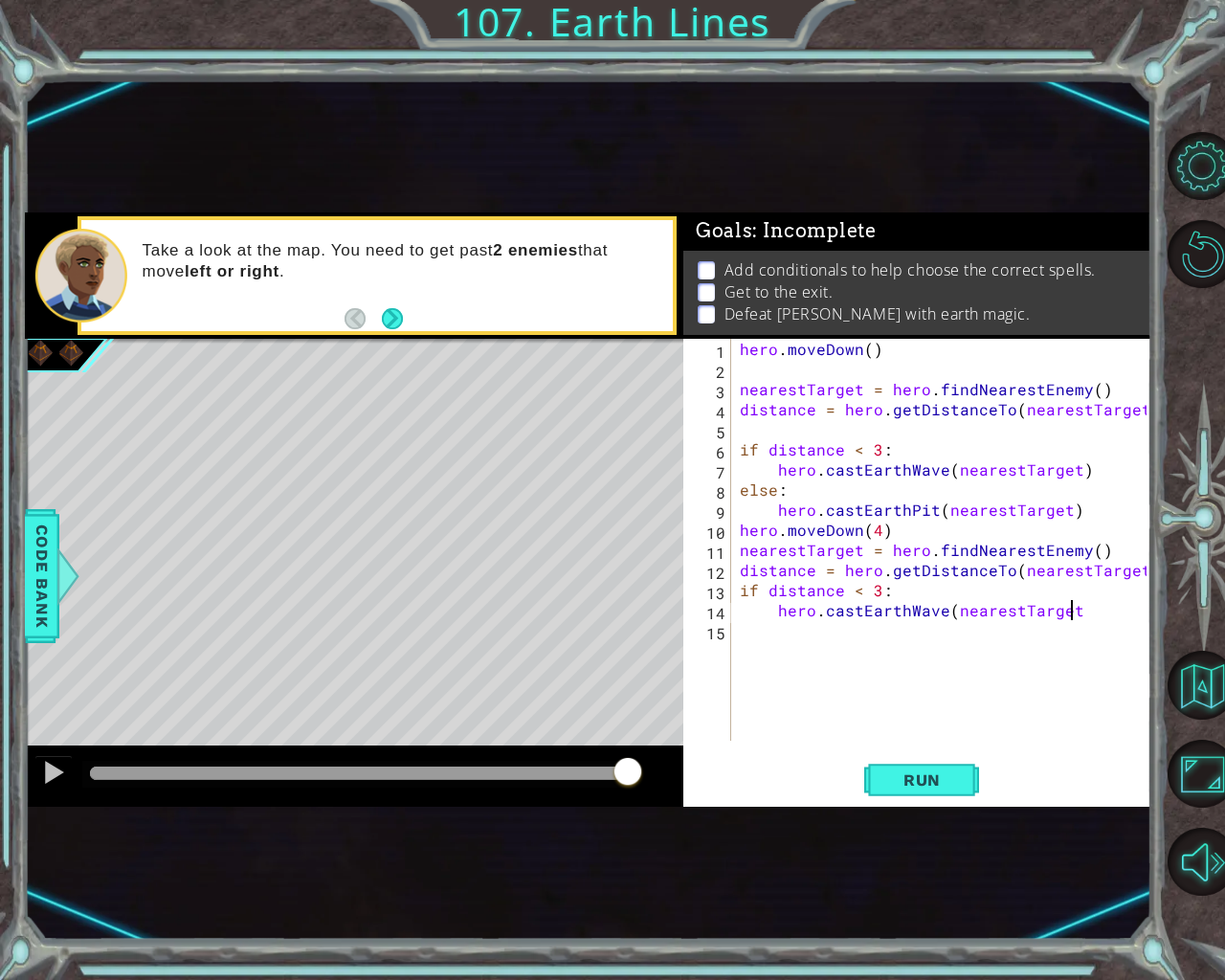
type textarea "hero.castEarthWave(nearestTarget)"
type textarea "h"
type textarea "else:"
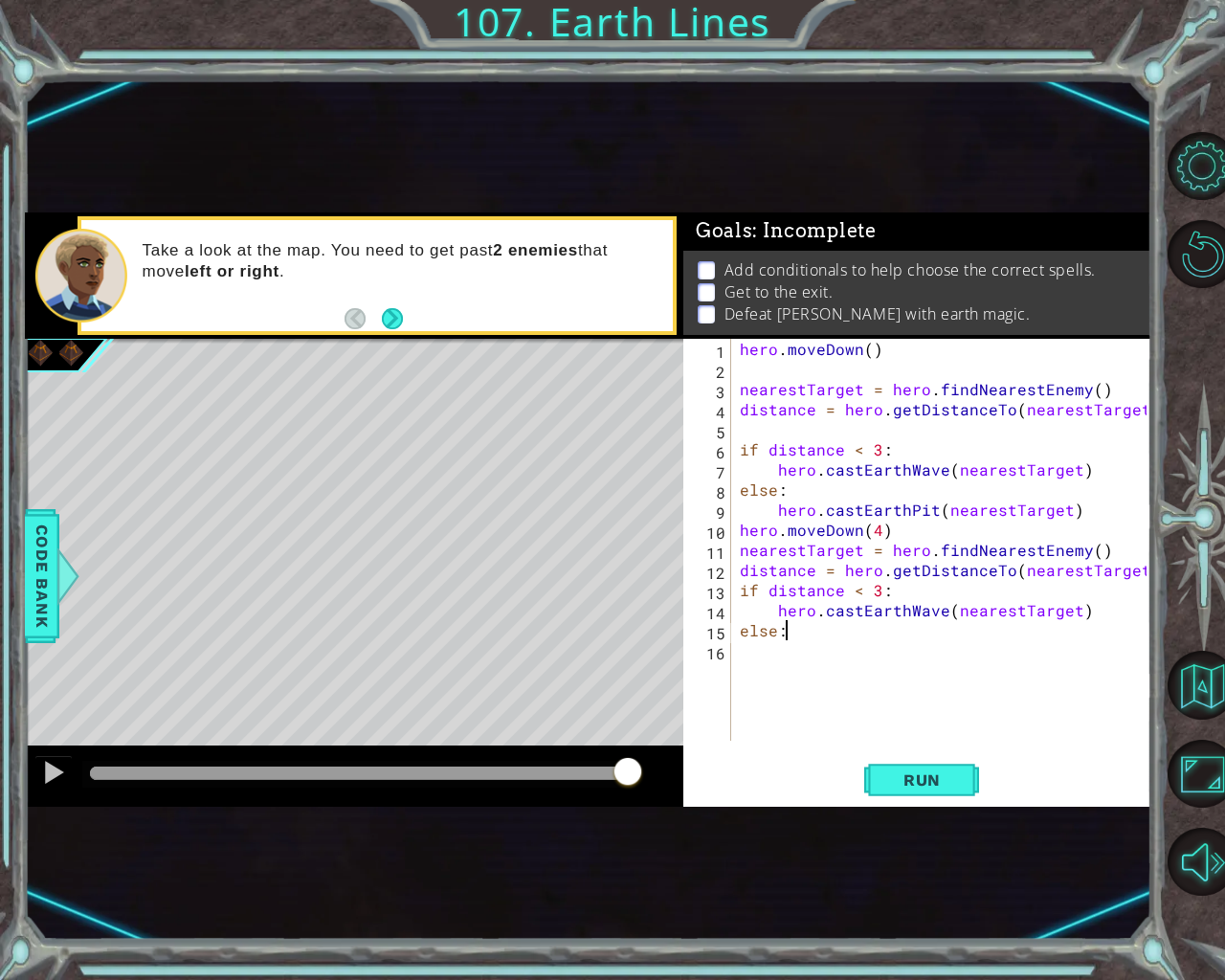
scroll to position [0, 1]
type textarea "g"
type textarea "hero.castEarthPit(nearestTarget)"
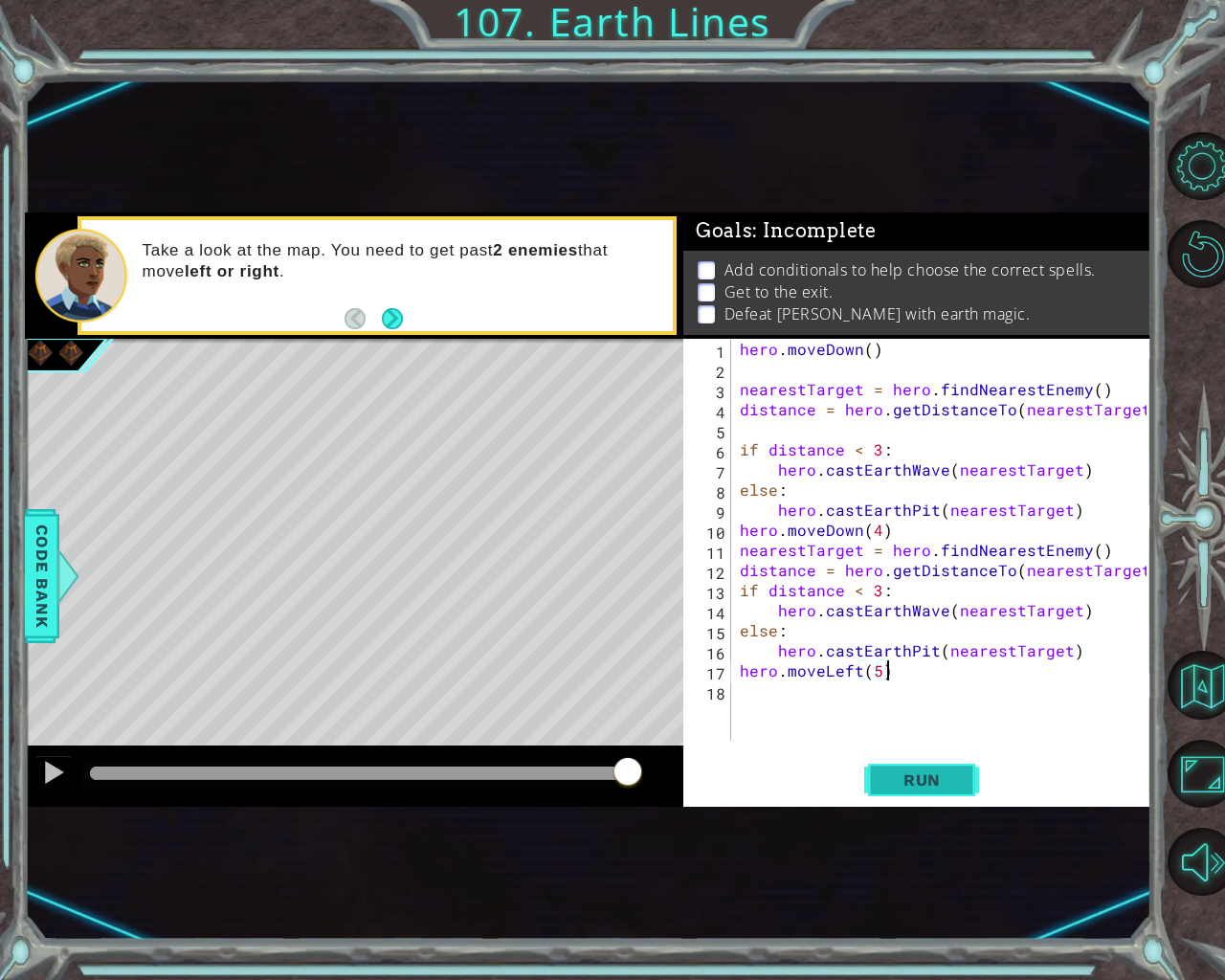
type textarea "hero.moveLeft(5)"
click at [924, 765] on button "Run" at bounding box center [921, 778] width 114 height 47
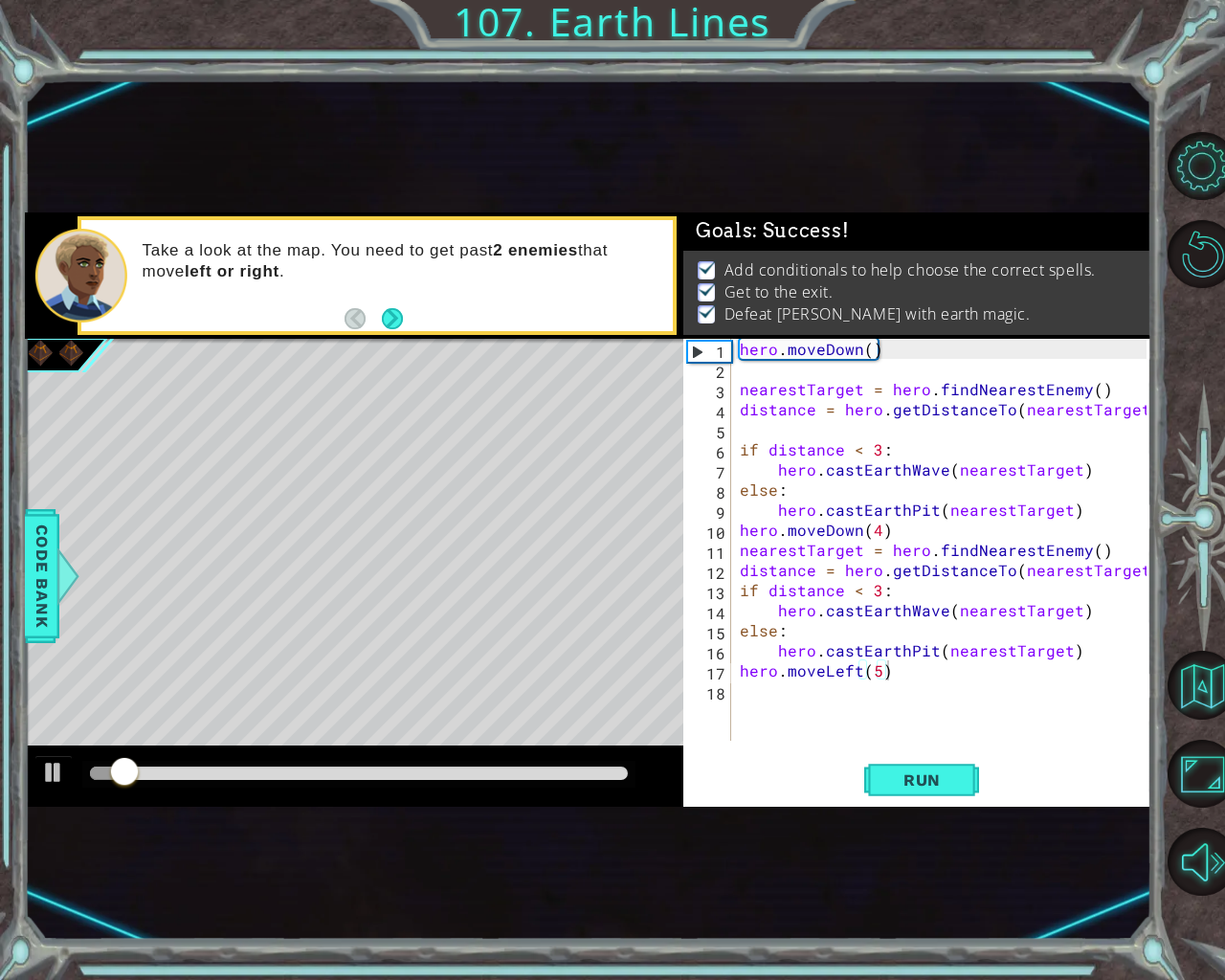
drag, startPoint x: 539, startPoint y: 763, endPoint x: 572, endPoint y: 755, distance: 34.0
click at [572, 755] on div at bounding box center [354, 776] width 658 height 62
click at [567, 774] on div at bounding box center [358, 772] width 538 height 13
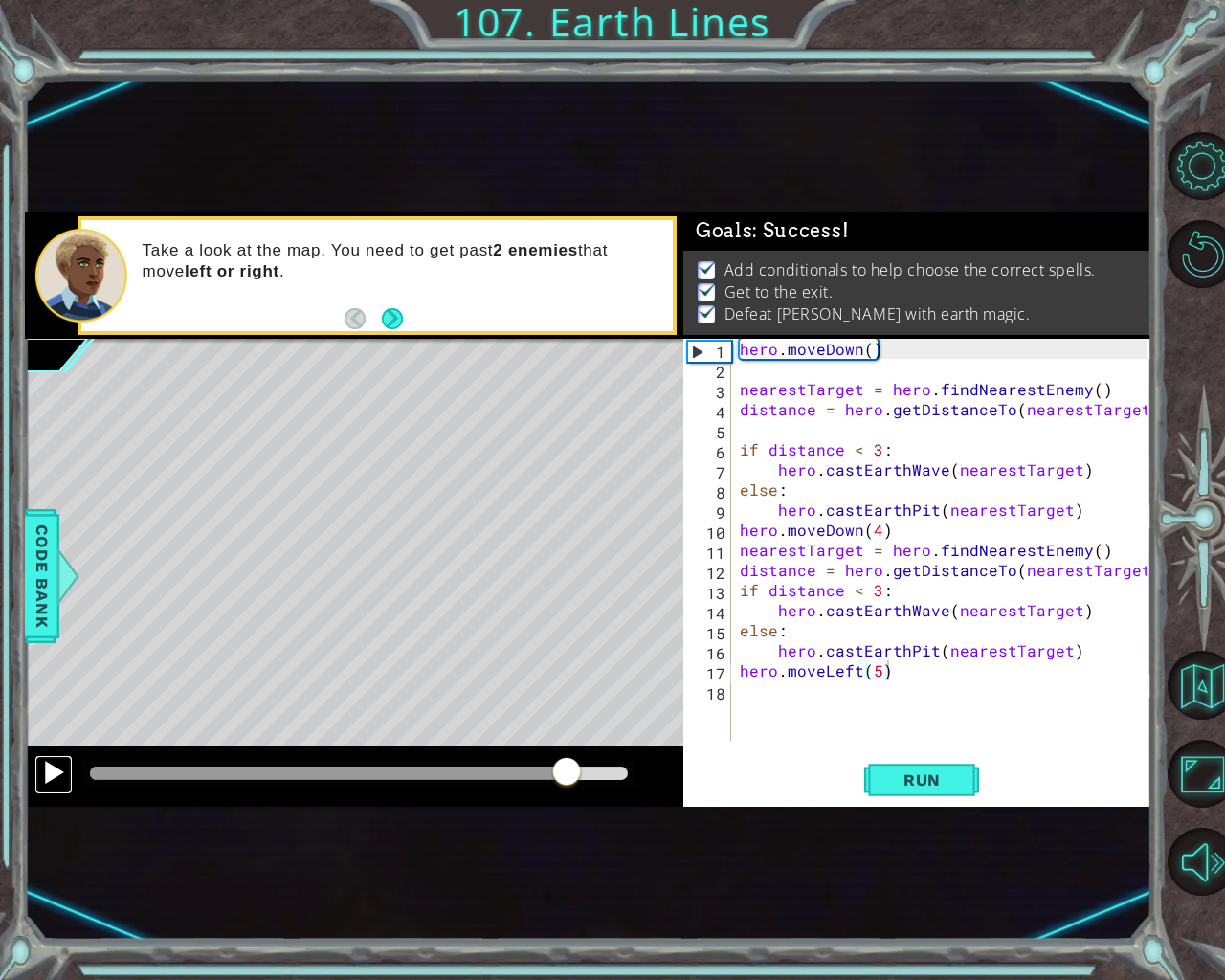
click at [58, 793] on button at bounding box center [54, 773] width 38 height 39
click at [853, 801] on div "Run" at bounding box center [922, 778] width 468 height 47
click at [896, 783] on span "Run" at bounding box center [922, 779] width 76 height 19
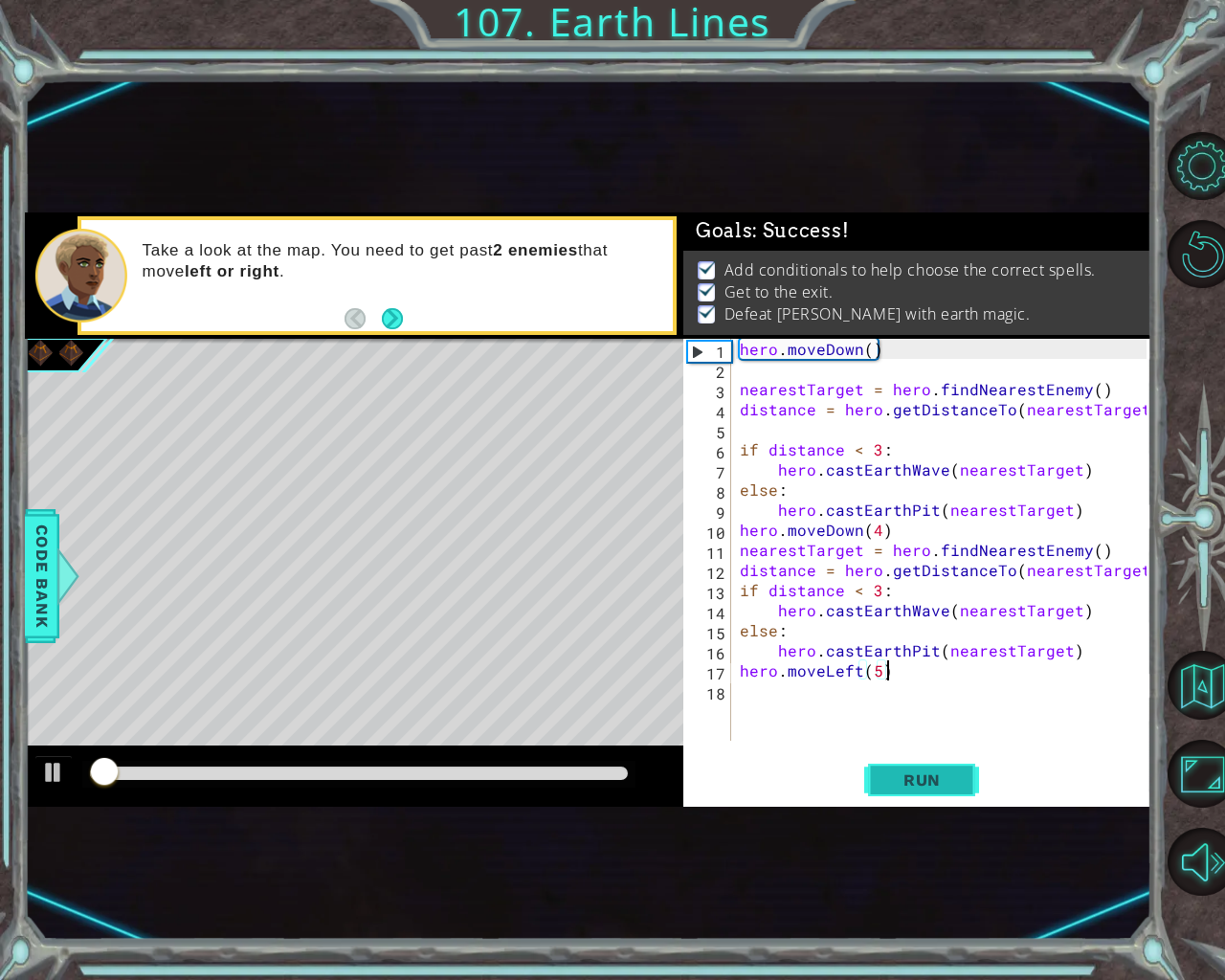
click at [884, 762] on button "Run" at bounding box center [921, 778] width 114 height 47
click at [890, 772] on span "Run" at bounding box center [922, 779] width 76 height 19
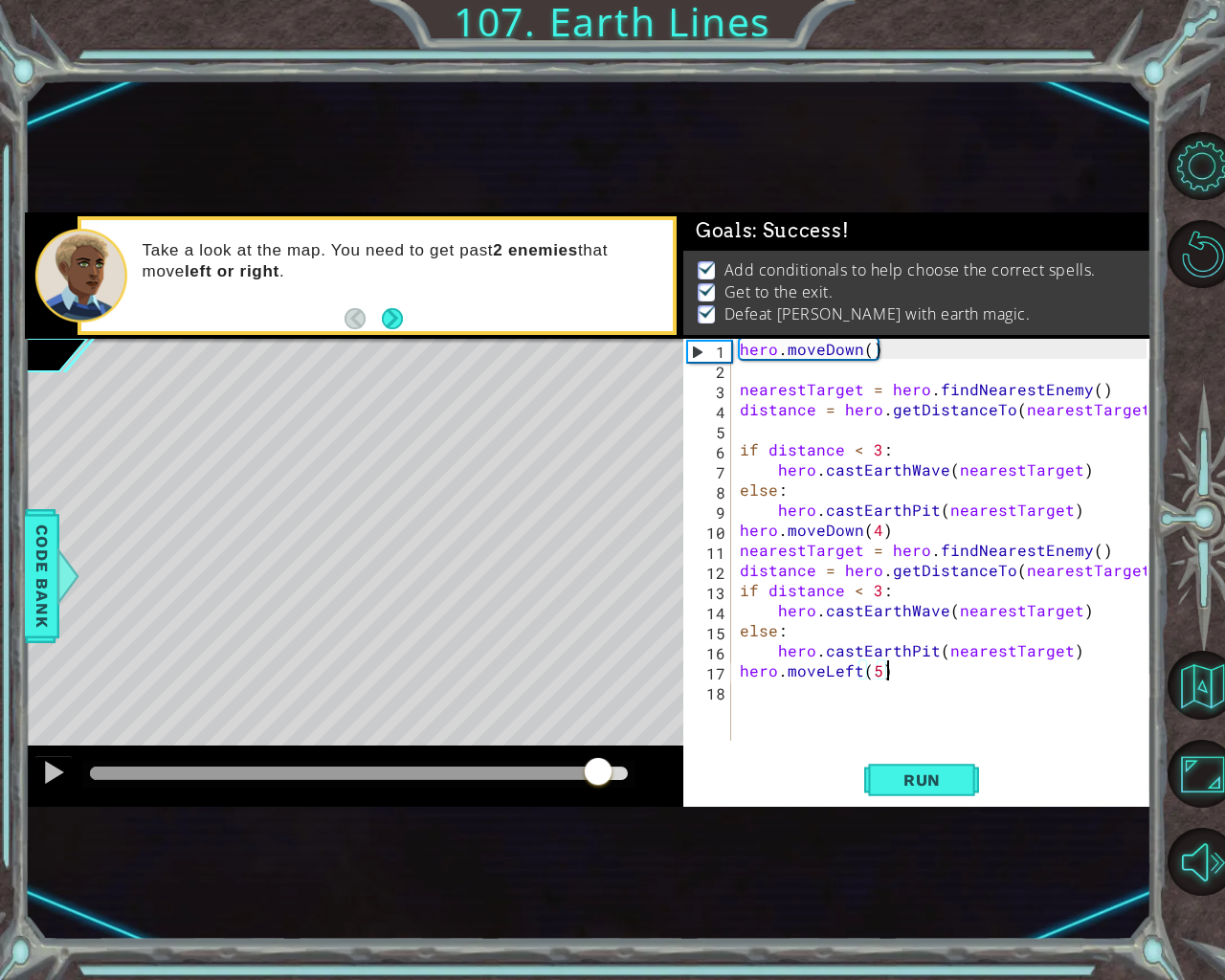
click at [599, 772] on div at bounding box center [358, 772] width 538 height 13
click at [38, 776] on button at bounding box center [54, 773] width 38 height 39
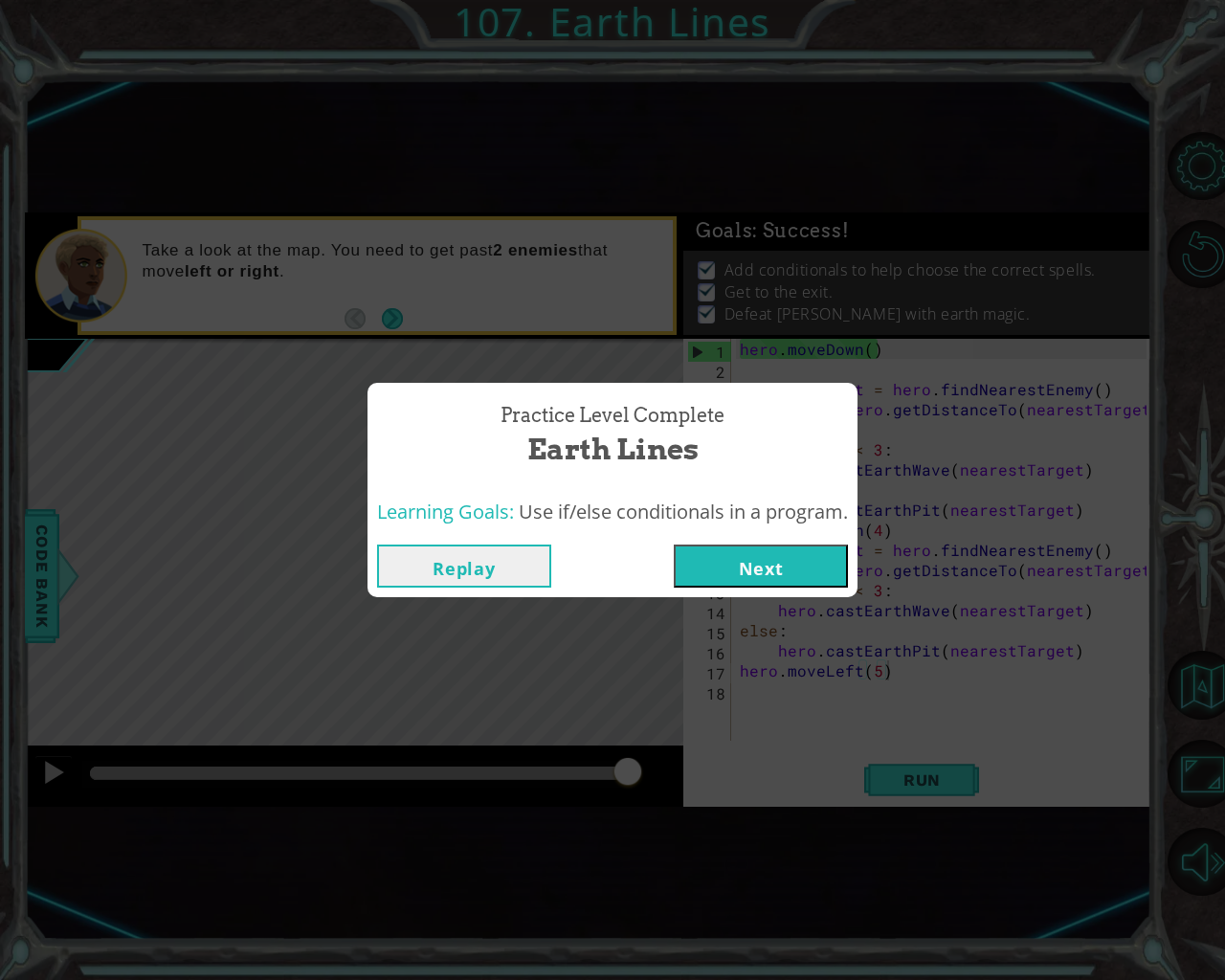
click at [707, 564] on button "Next" at bounding box center [761, 566] width 174 height 43
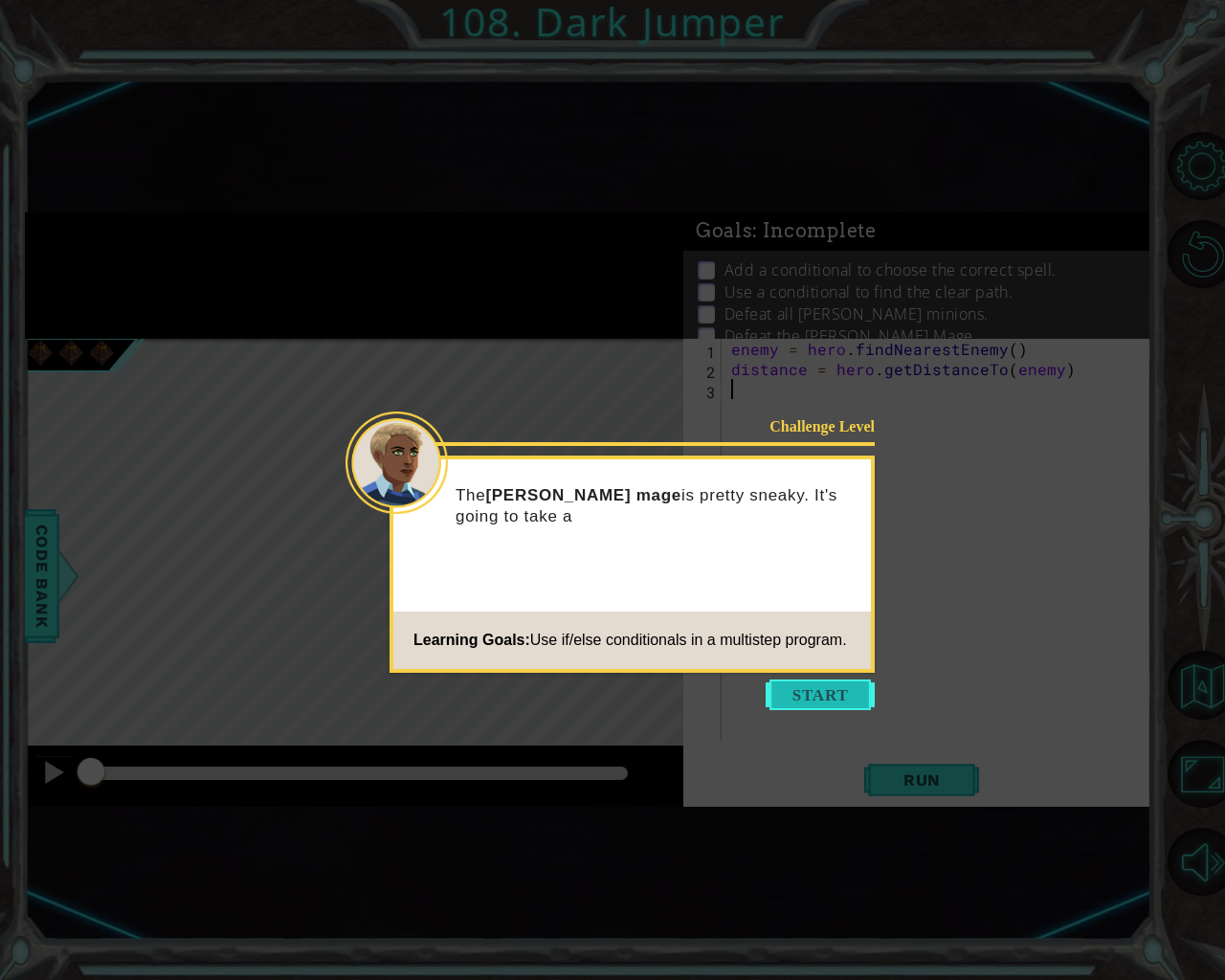
click at [789, 690] on button "Start" at bounding box center [820, 694] width 109 height 31
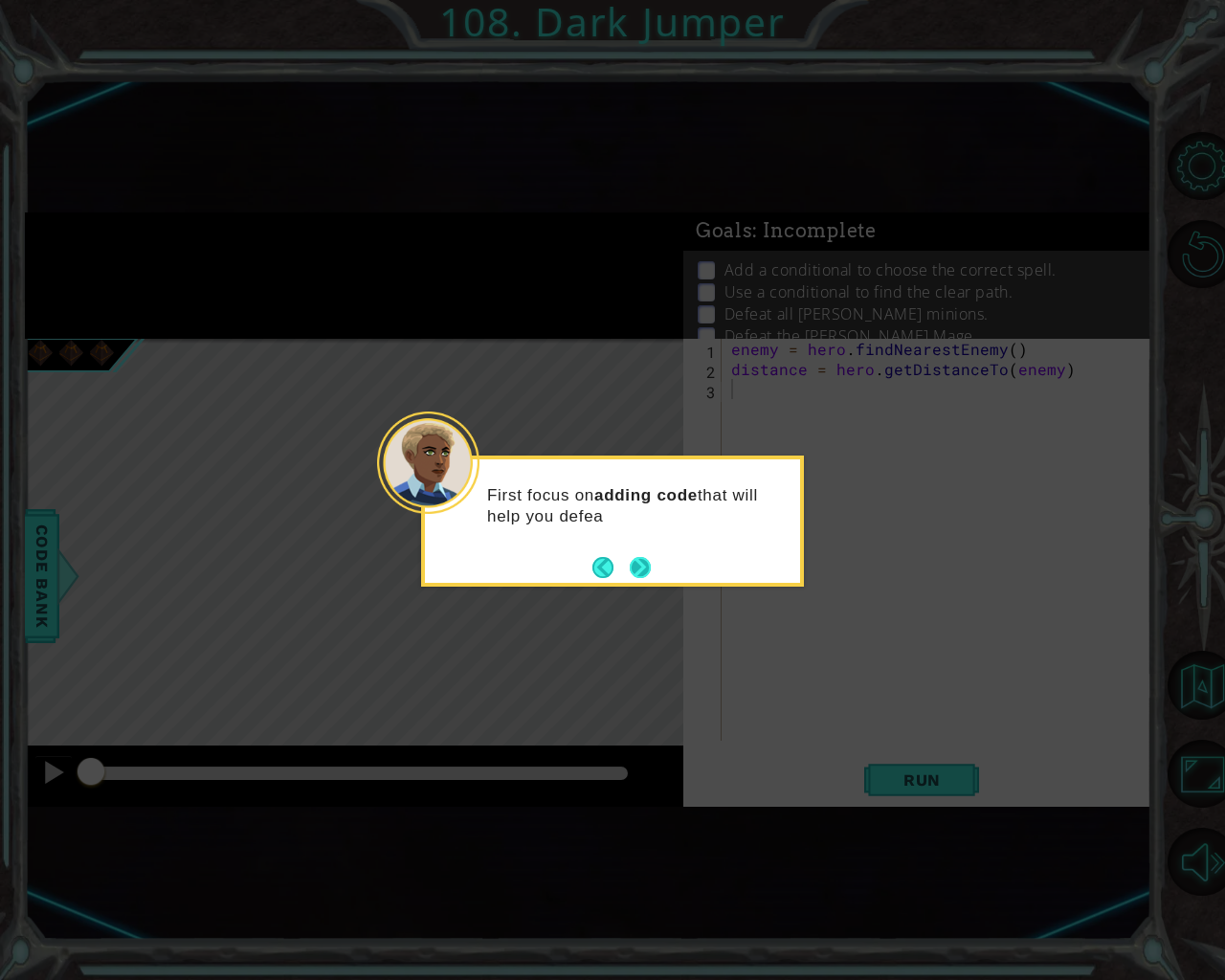
click at [646, 570] on button "Next" at bounding box center [639, 567] width 21 height 21
click at [646, 570] on div "Level Map" at bounding box center [466, 620] width 884 height 564
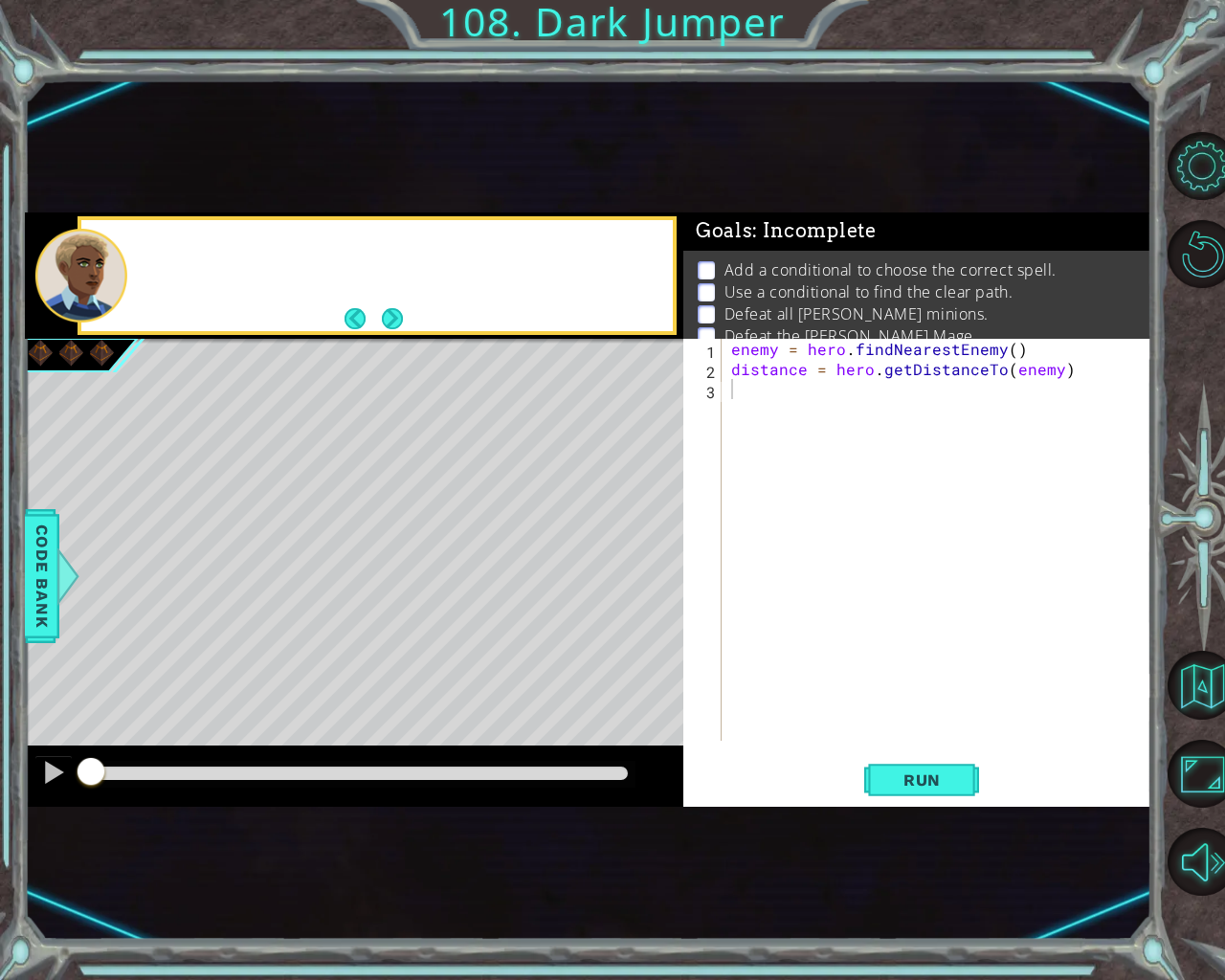
click at [646, 570] on div "Level Map" at bounding box center [466, 620] width 884 height 564
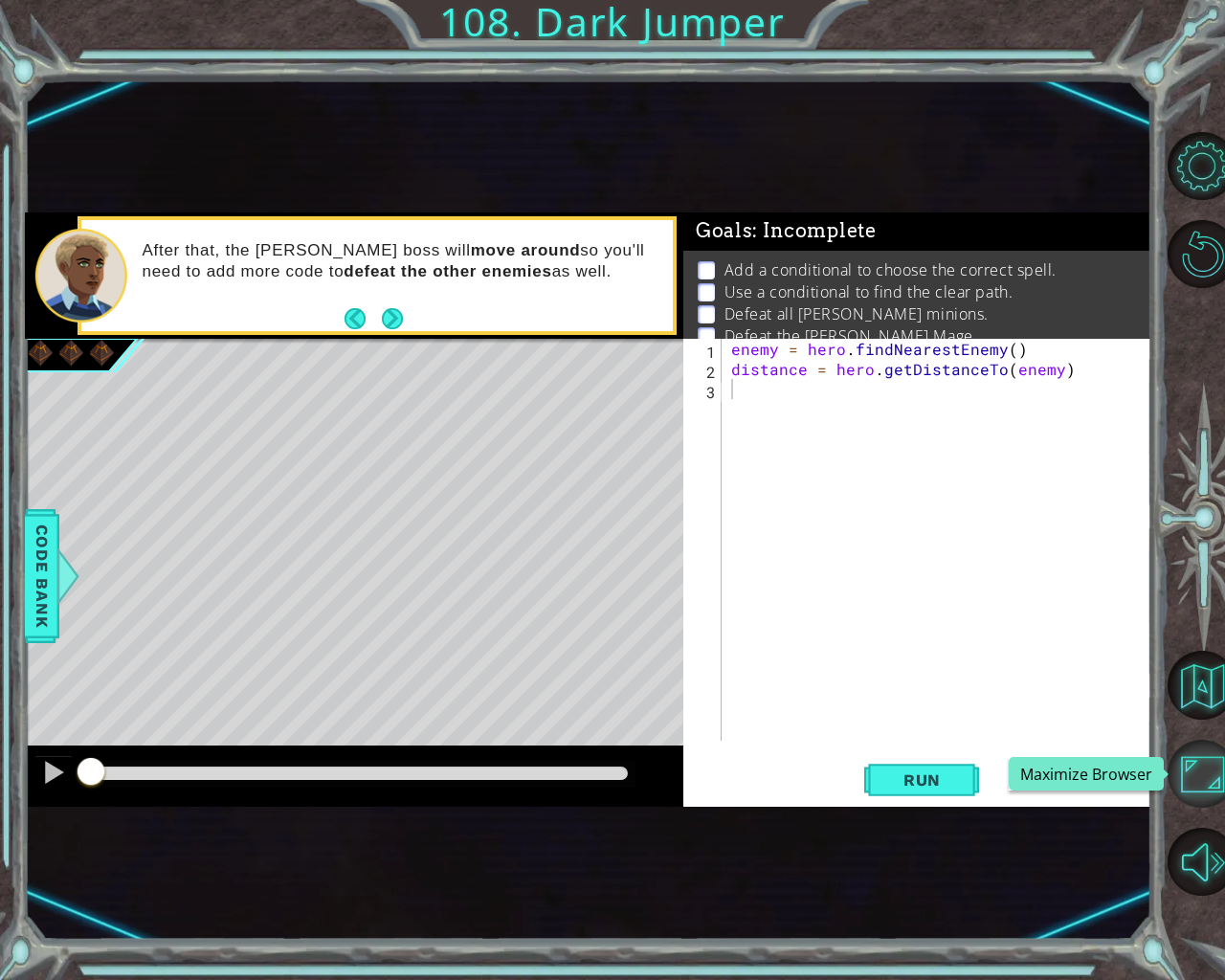
click at [1220, 772] on button "Maximize Browser" at bounding box center [1201, 773] width 69 height 69
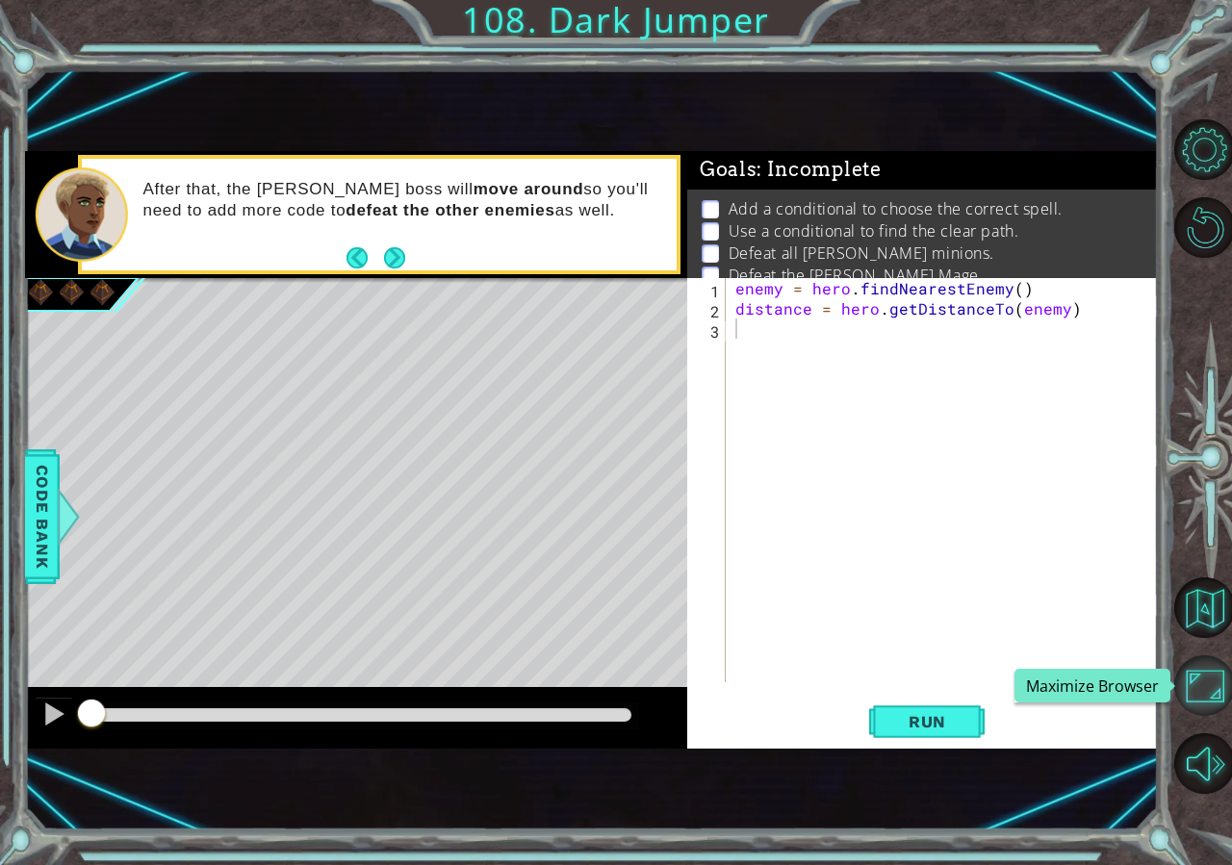
click at [1213, 686] on button "Maximize Browser" at bounding box center [1204, 685] width 61 height 61
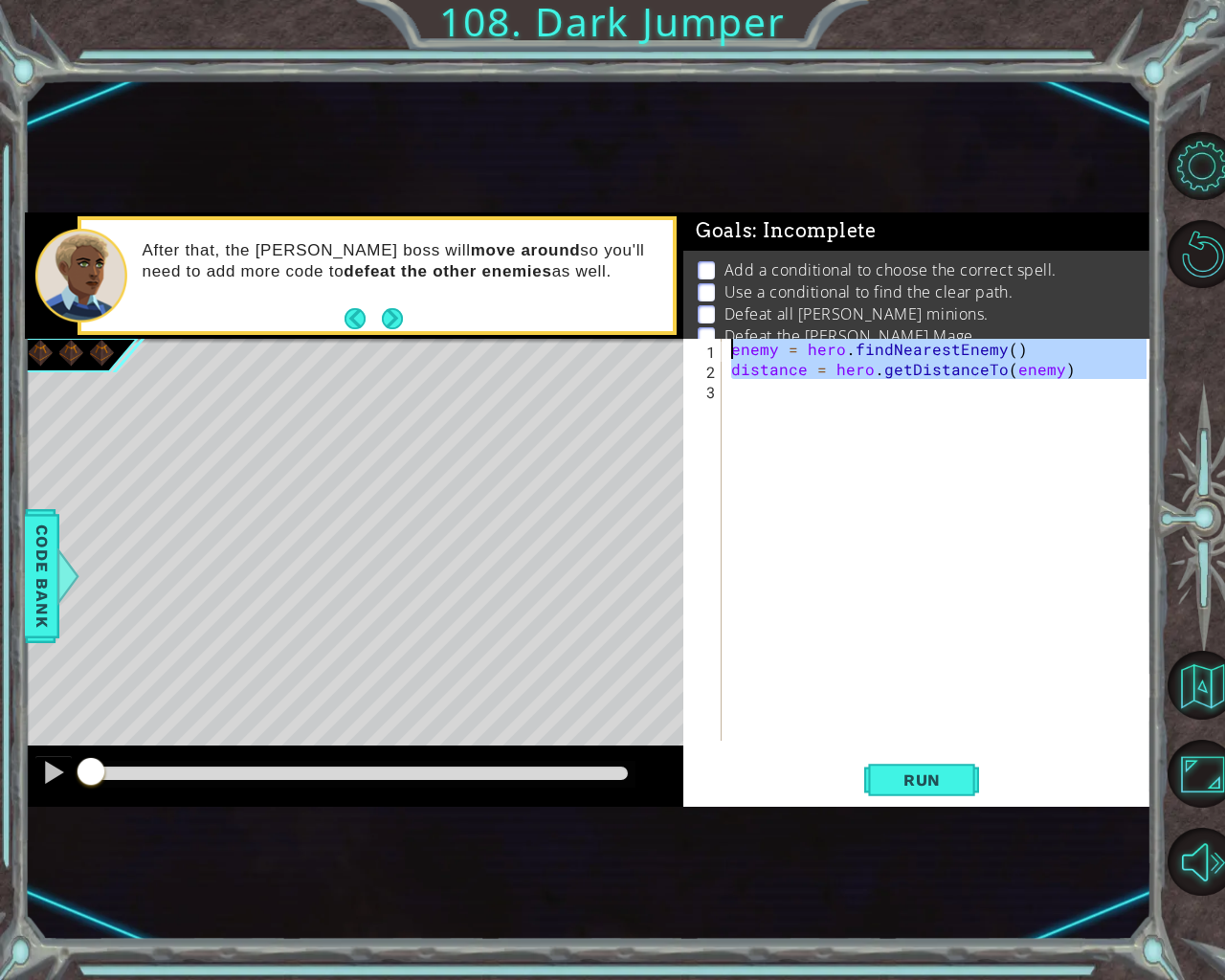
drag, startPoint x: 788, startPoint y: 403, endPoint x: 274, endPoint y: 210, distance: 549.0
click at [727, 339] on div "enemy = hero . findNearestEnemy ( ) distance = hero . getDistanceTo ( enemy )" at bounding box center [937, 540] width 420 height 402
type textarea "enemy = hero.findNearestEnemy() distance = hero.getDistanceTo(enemy)"
click at [999, 421] on div "enemy = hero . findNearestEnemy ( ) distance = hero . getDistanceTo ( enemy )" at bounding box center [941, 560] width 429 height 442
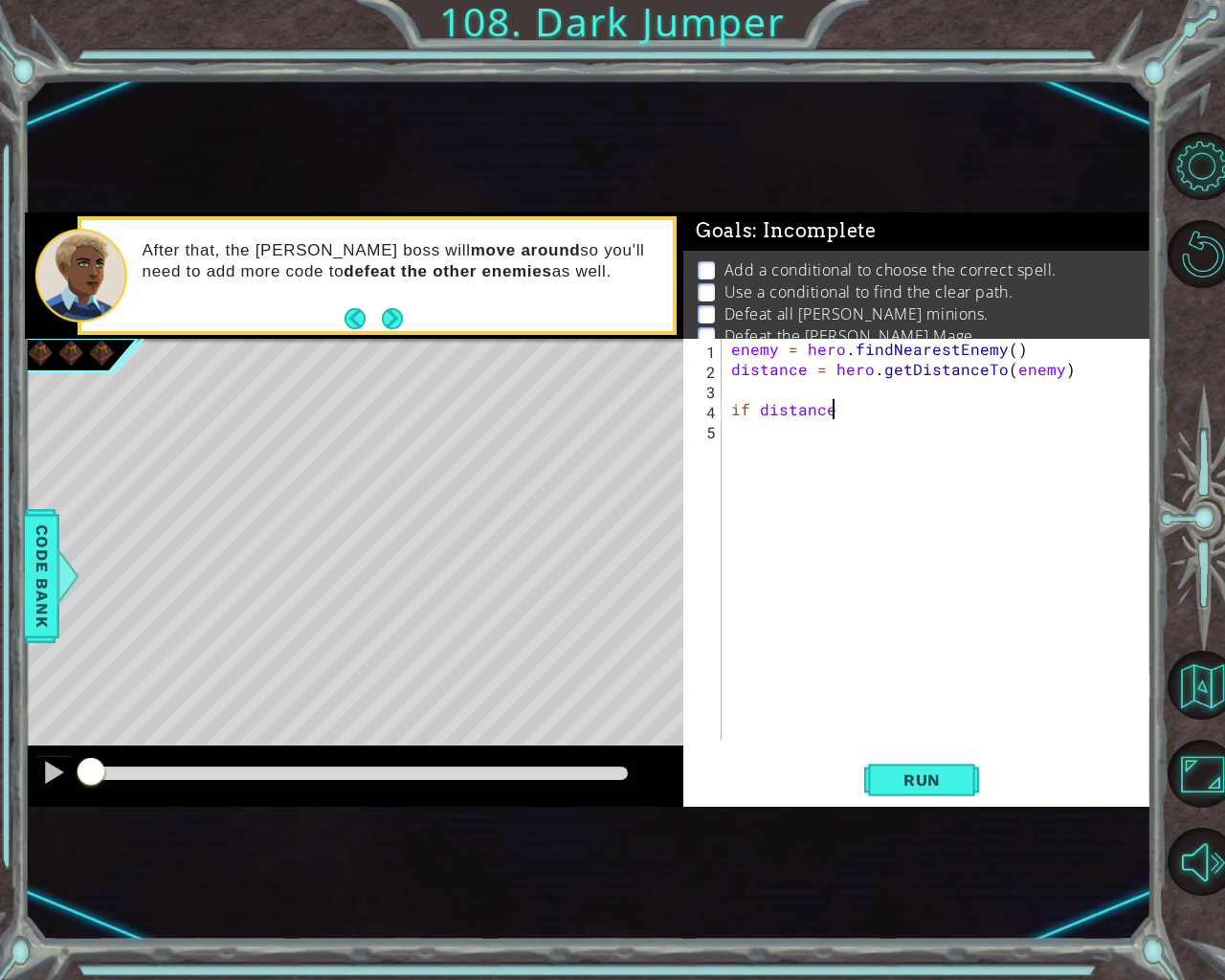
scroll to position [0, 6]
type textarea "if distance > 3:"
type textarea "hero.castEarthPit(enemy)"
type textarea "h"
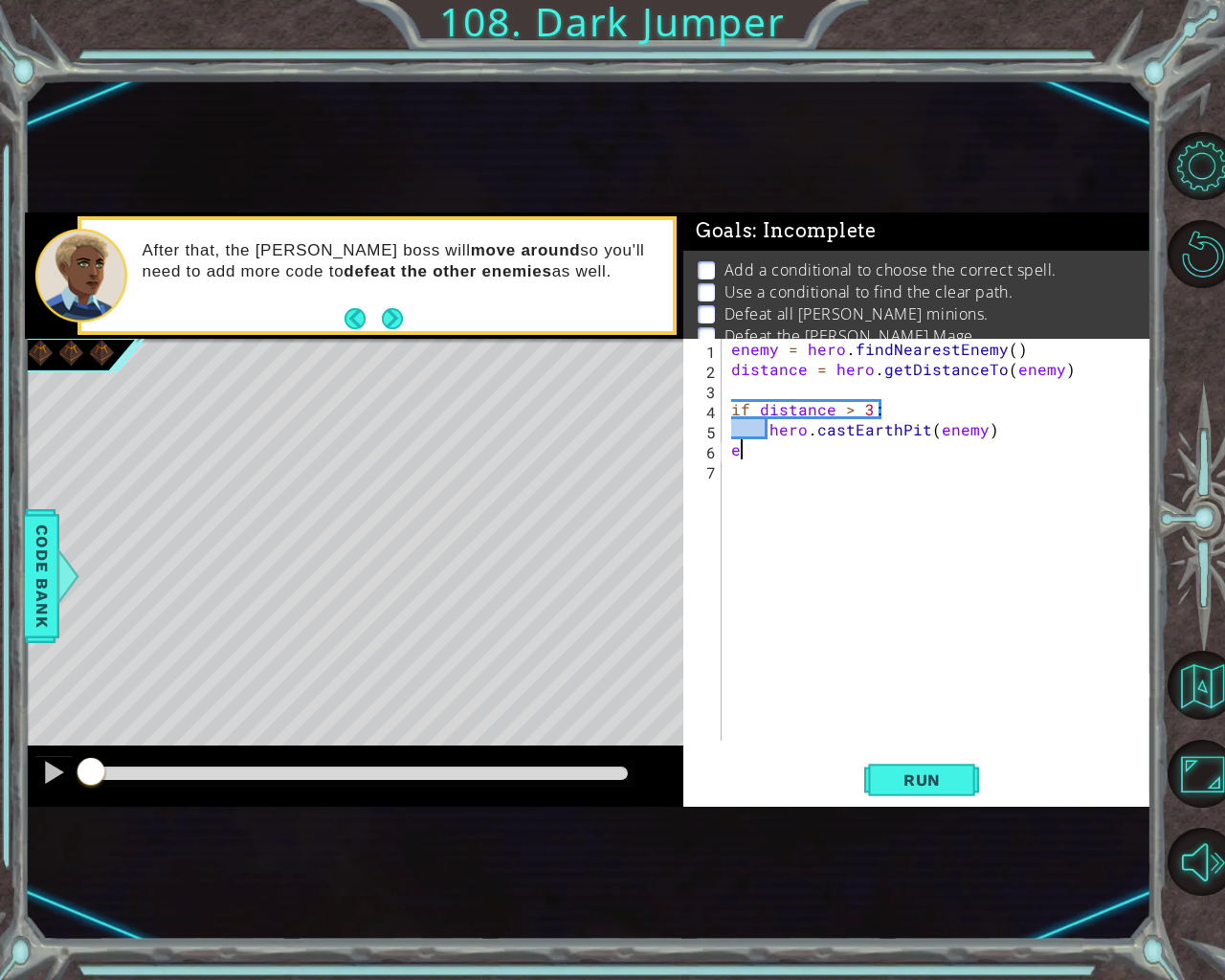
scroll to position [0, 0]
type textarea "elseZ:"
type textarea "else:"
type textarea "hero.castEarthWave()"
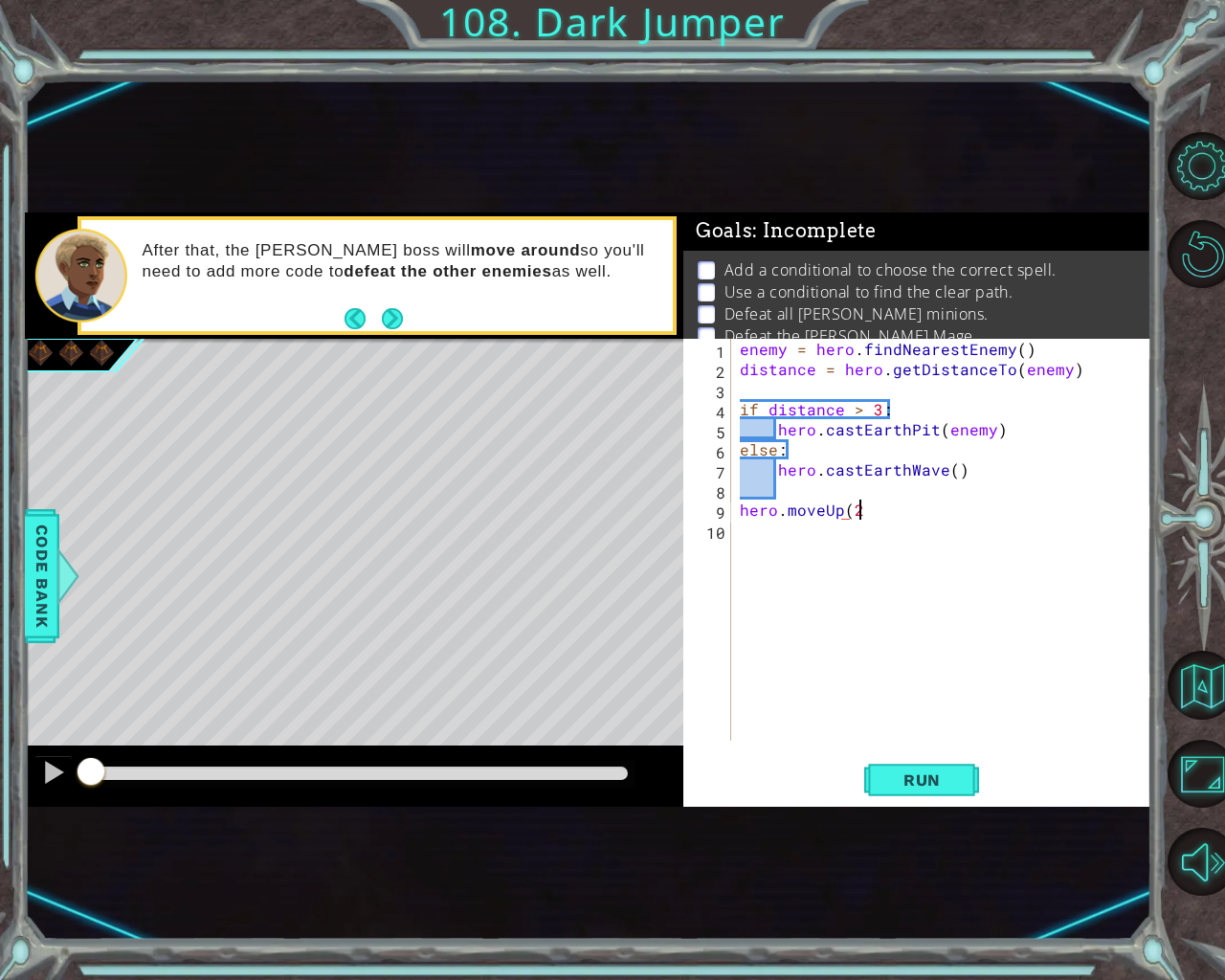
scroll to position [0, 7]
type textarea "hero.moveUp(2)"
type textarea "i"
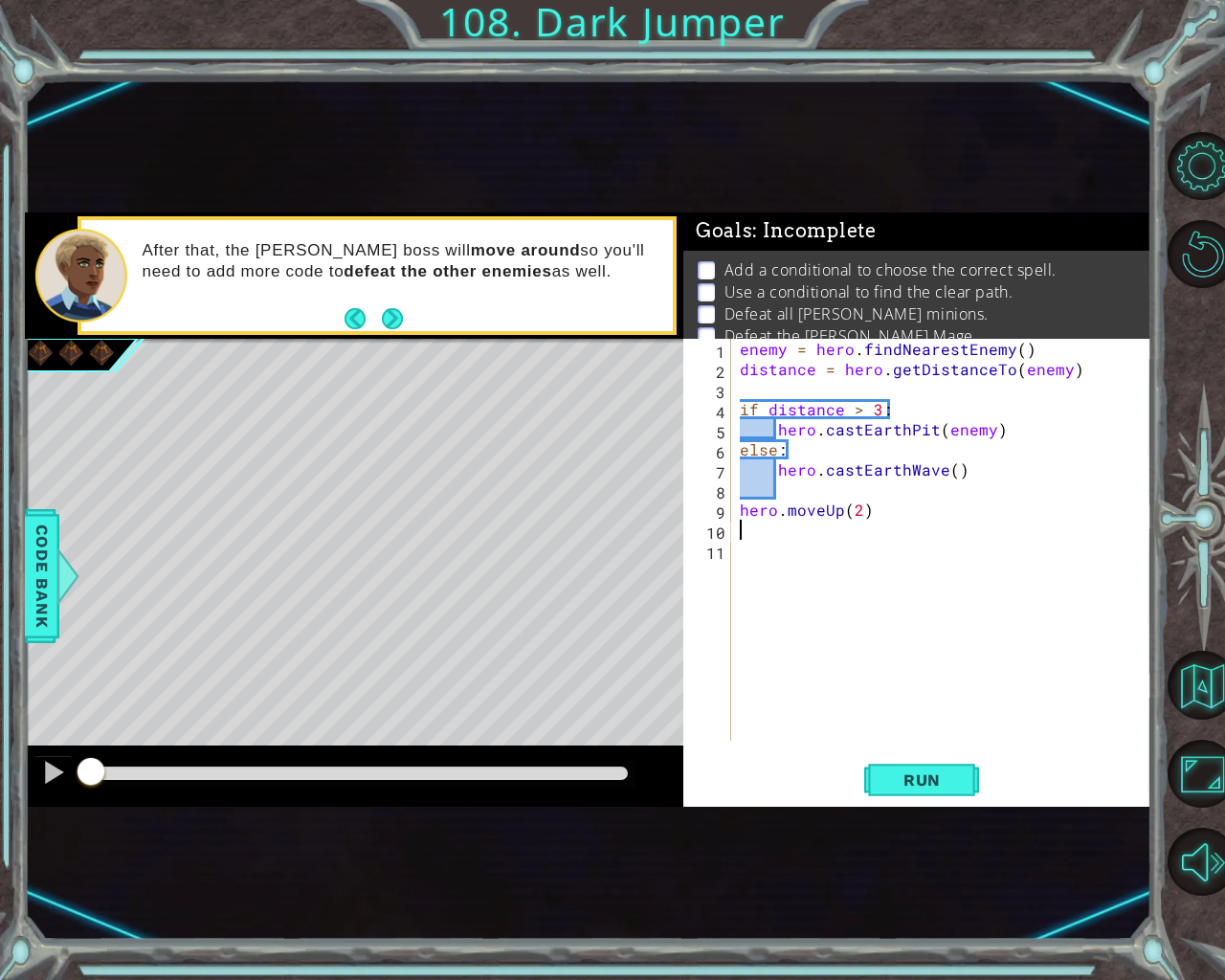
type textarea "hero.moveUp(2)"
type textarea "hero.moveRight(2)"
type textarea "hero.moveUp()"
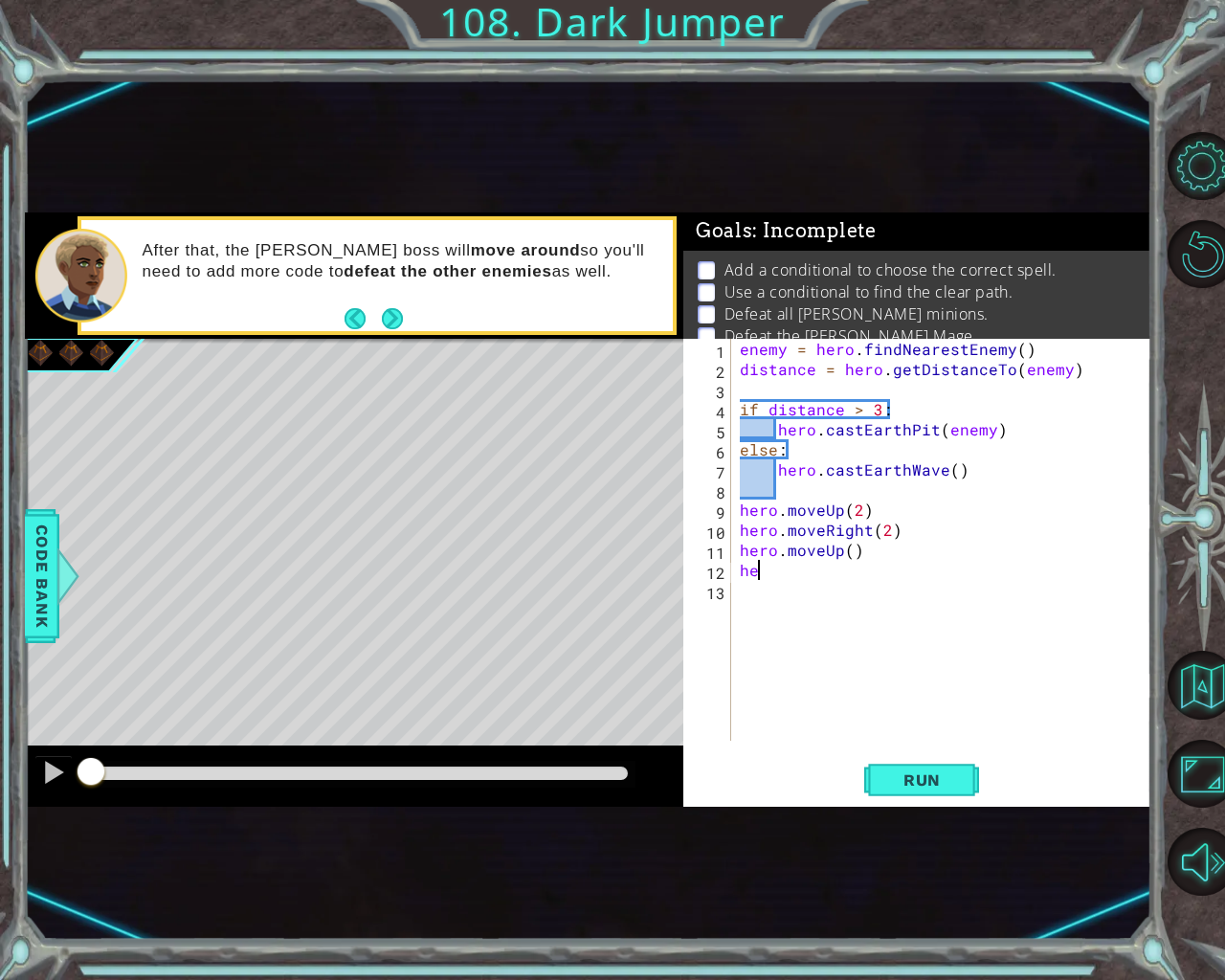
scroll to position [0, 1]
type textarea "h"
type textarea "n"
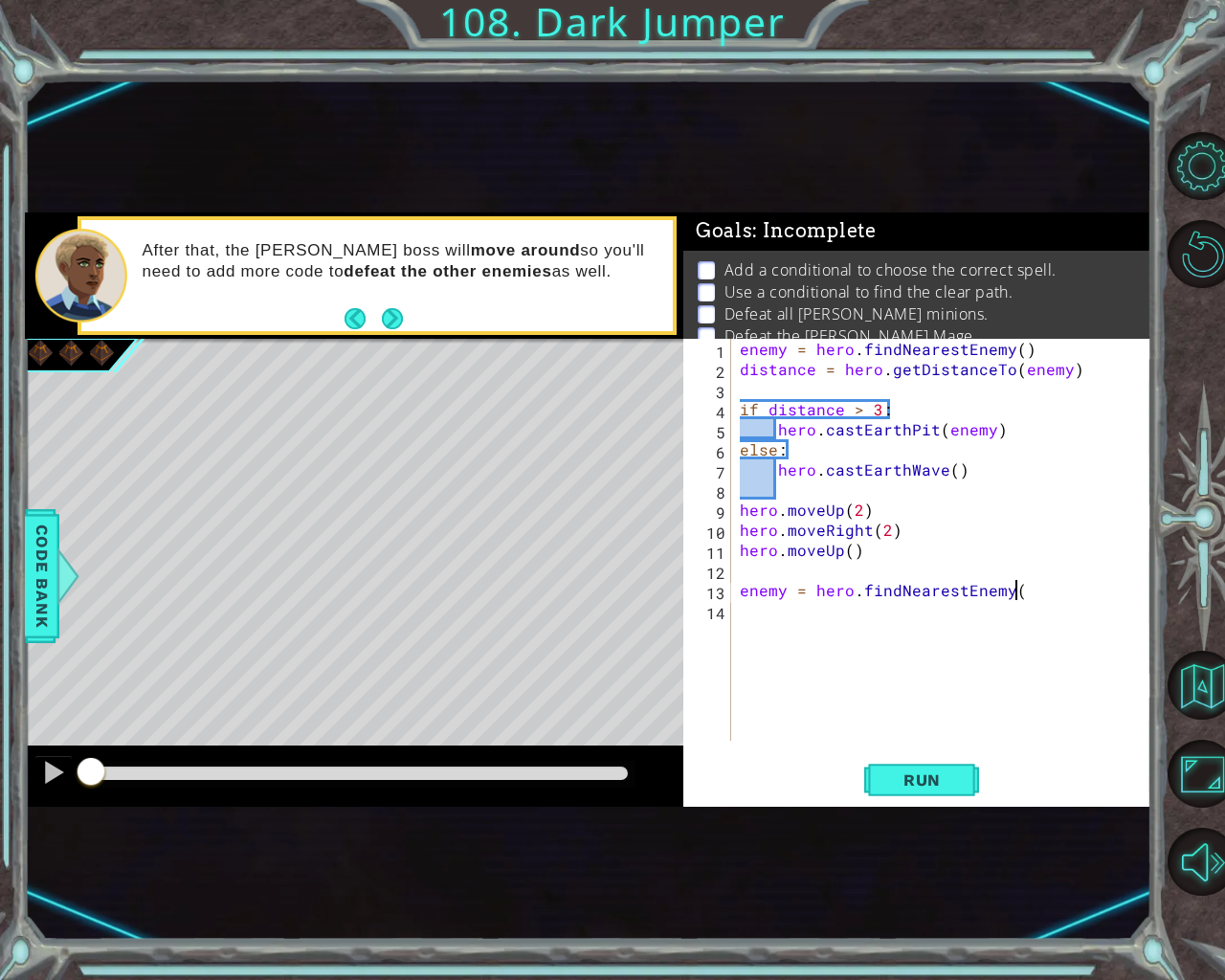
type textarea "enemy = hero.findNearestEnemy()"
type textarea "distance = hero.getDistanceTo(enemy)"
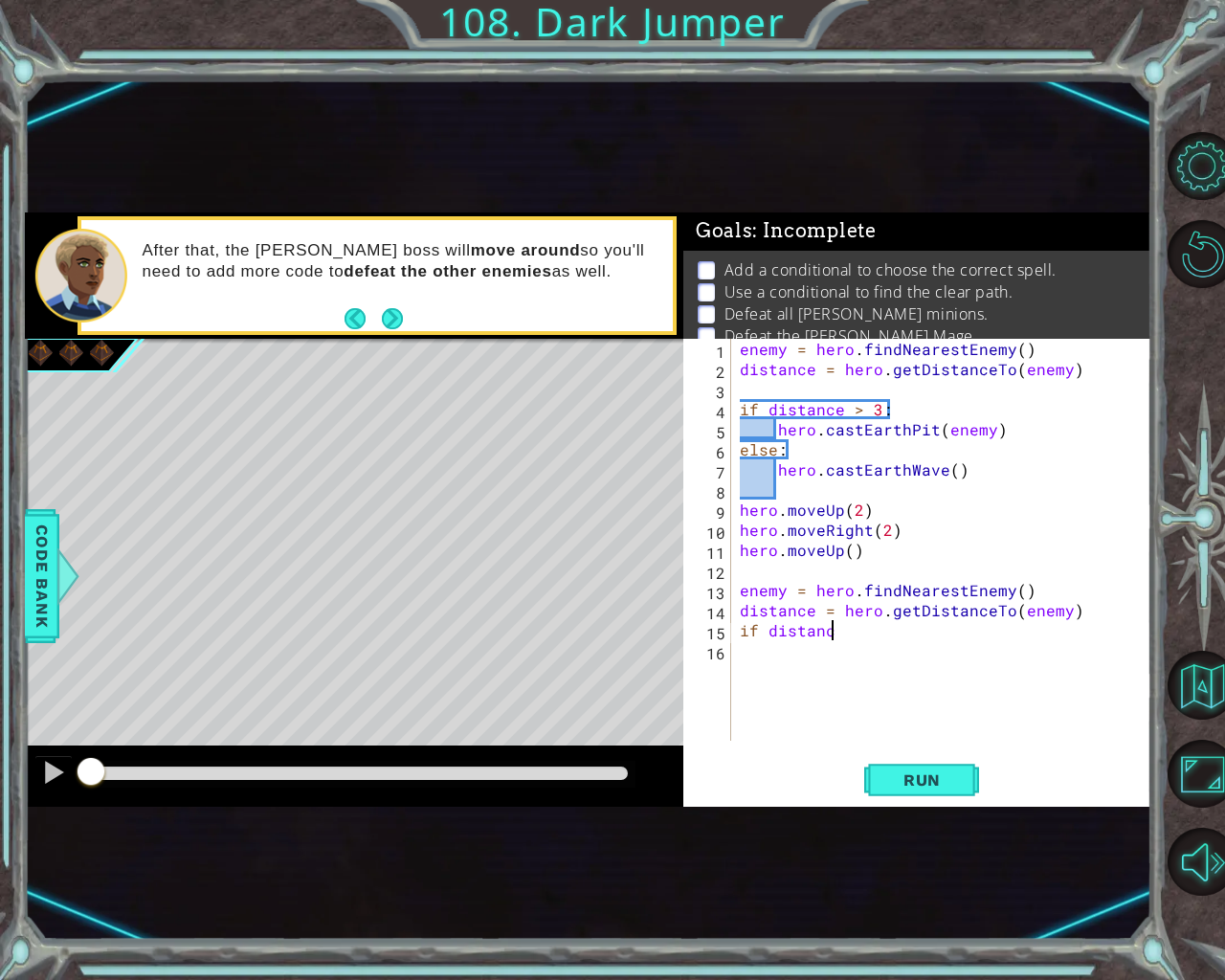
scroll to position [0, 6]
type textarea "if distance > 3:"
type textarea "hero.castEarthPit(enemy)"
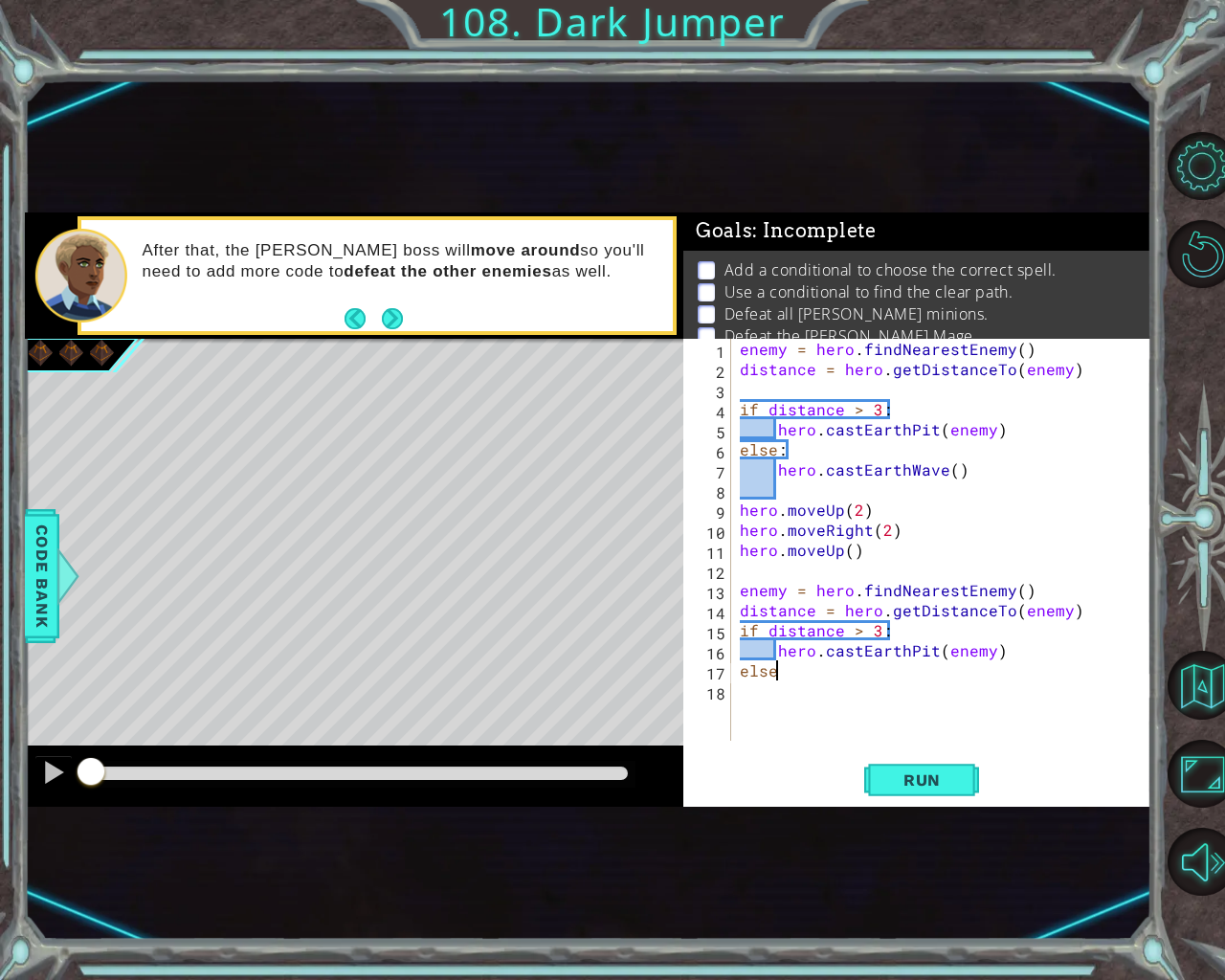
type textarea "else:"
type textarea "hero.castEarthWave()"
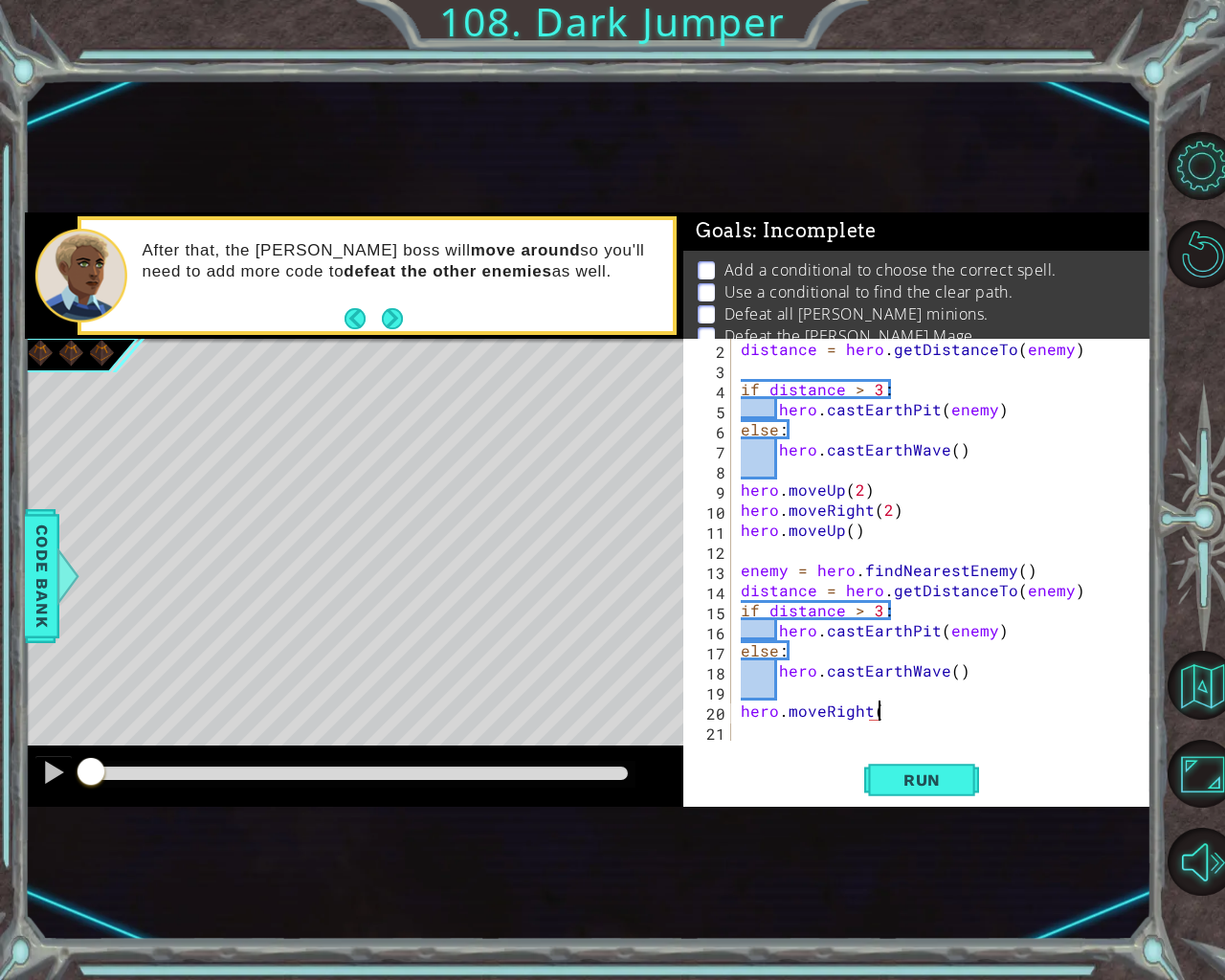
scroll to position [0, 9]
type textarea "hero.moveRight(4)"
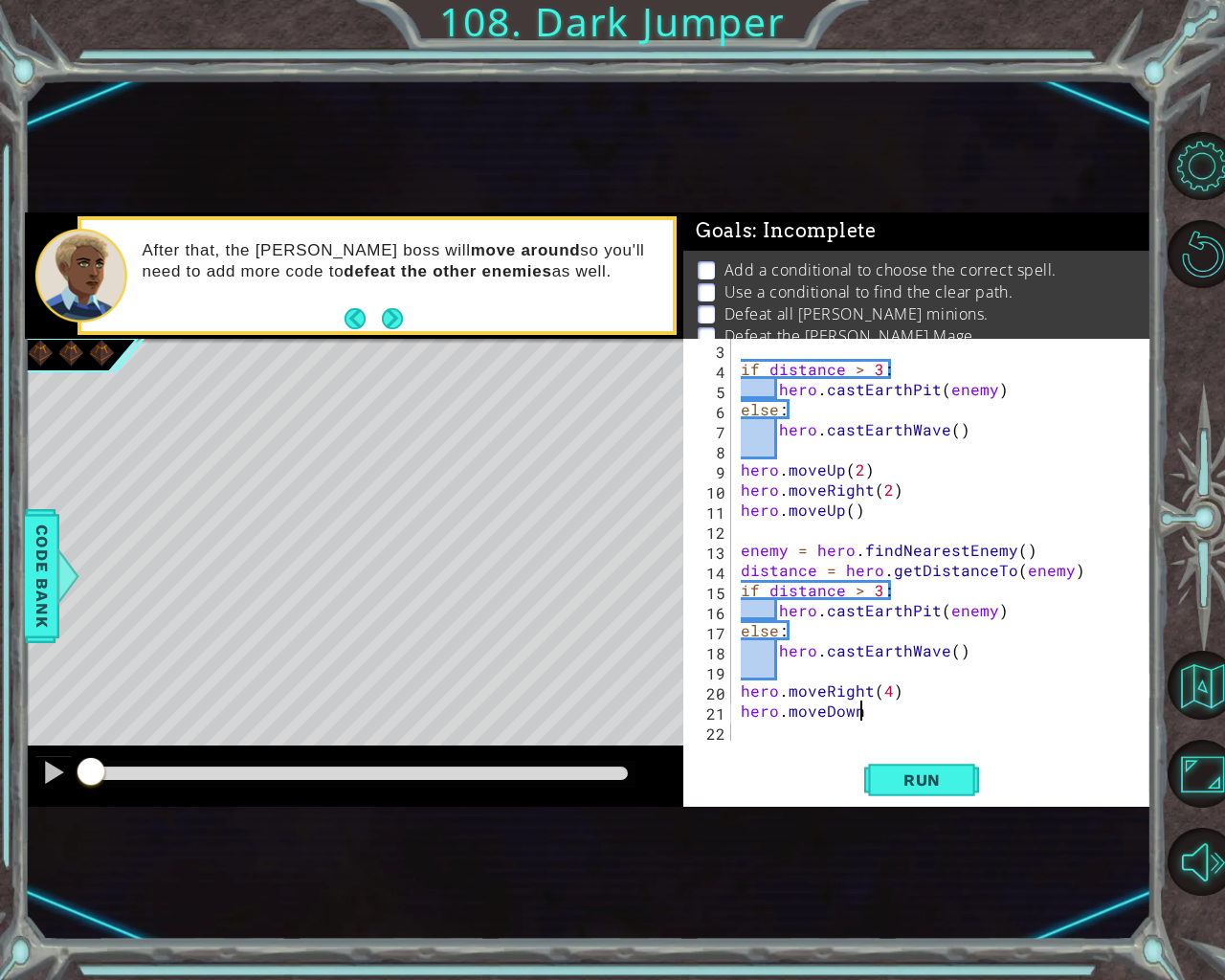
scroll to position [0, 7]
type textarea "hero.moveDown()"
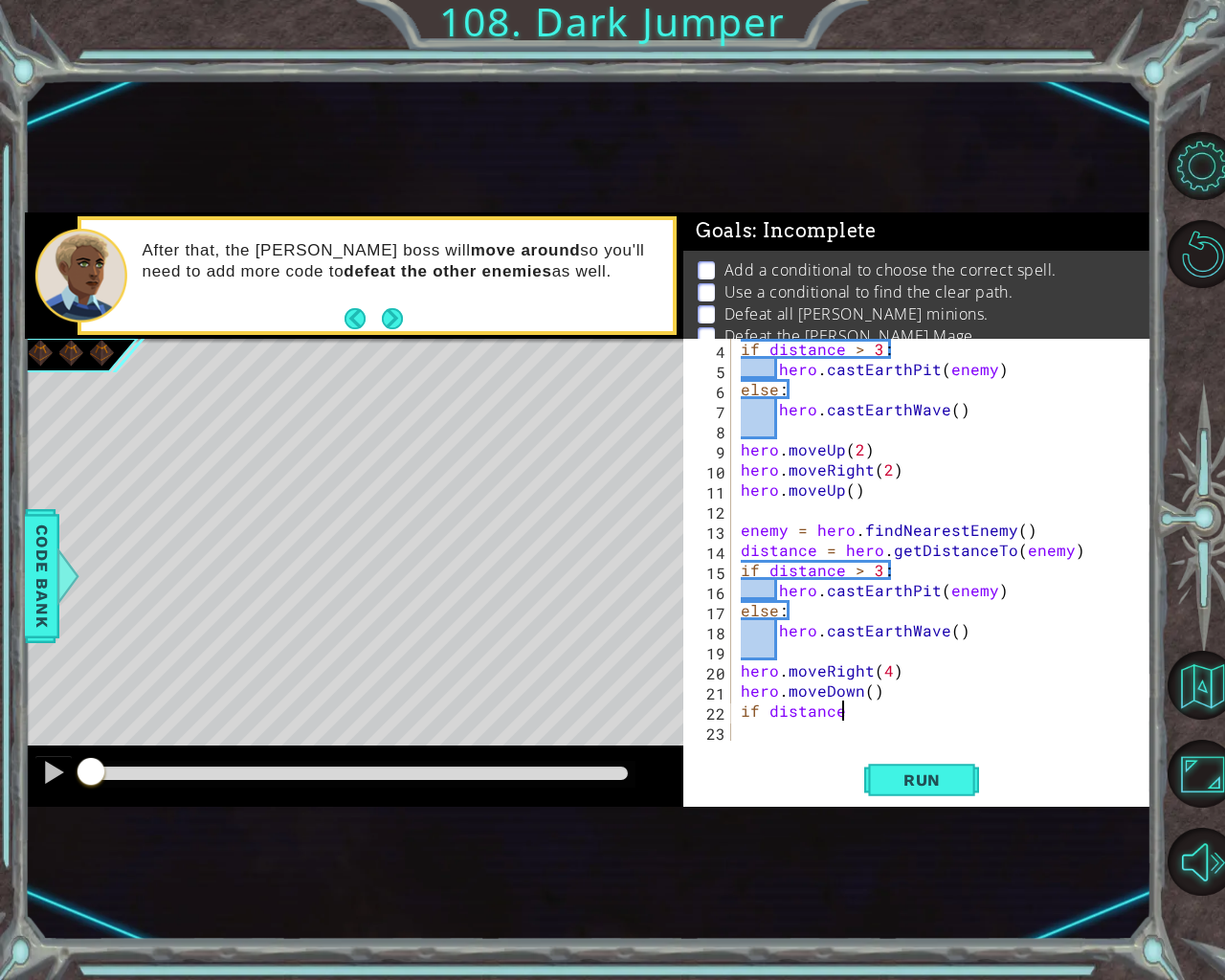
scroll to position [0, 6]
type textarea "if distance < 4:"
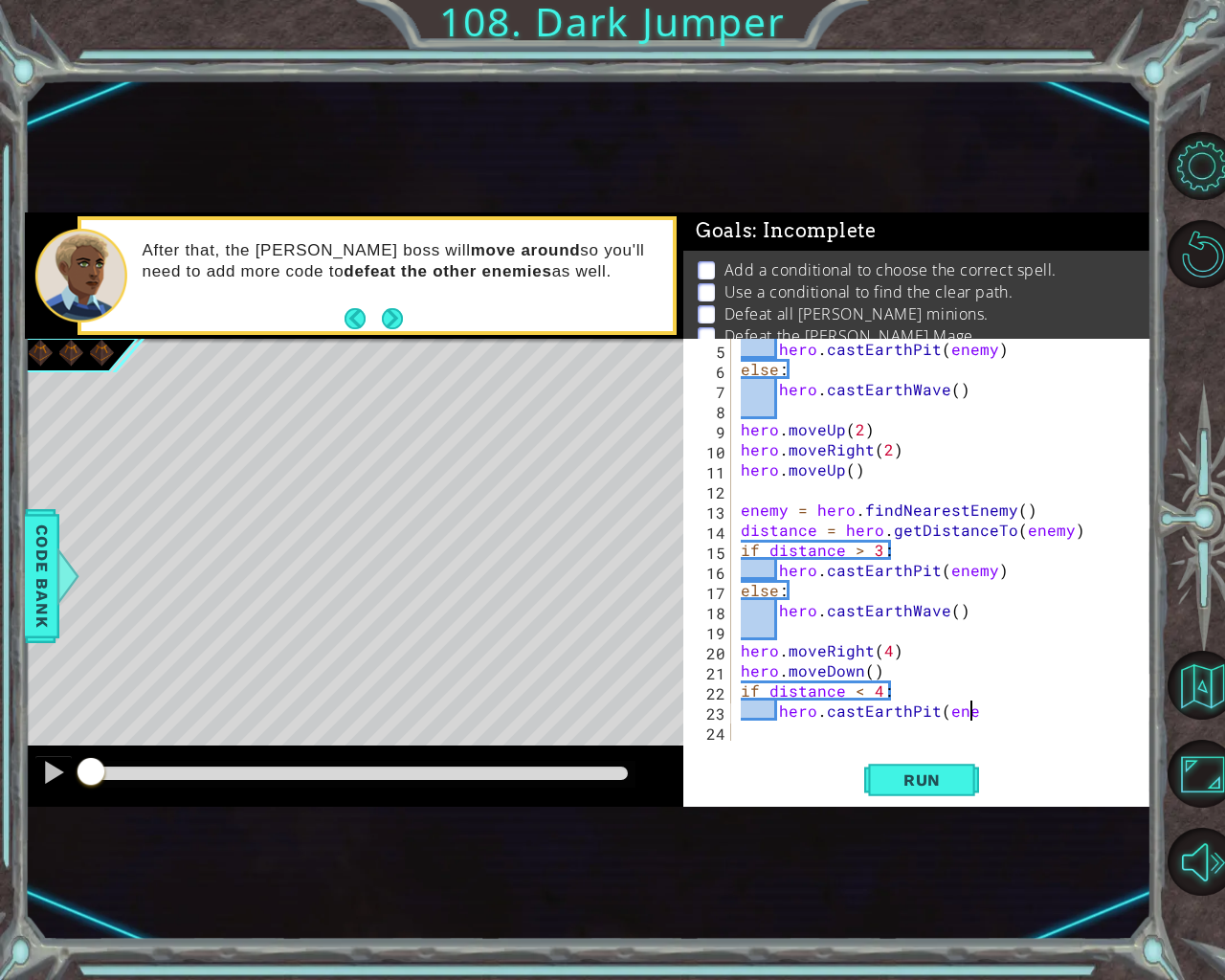
scroll to position [0, 14]
type textarea "hero.castEarthPit(enemy)"
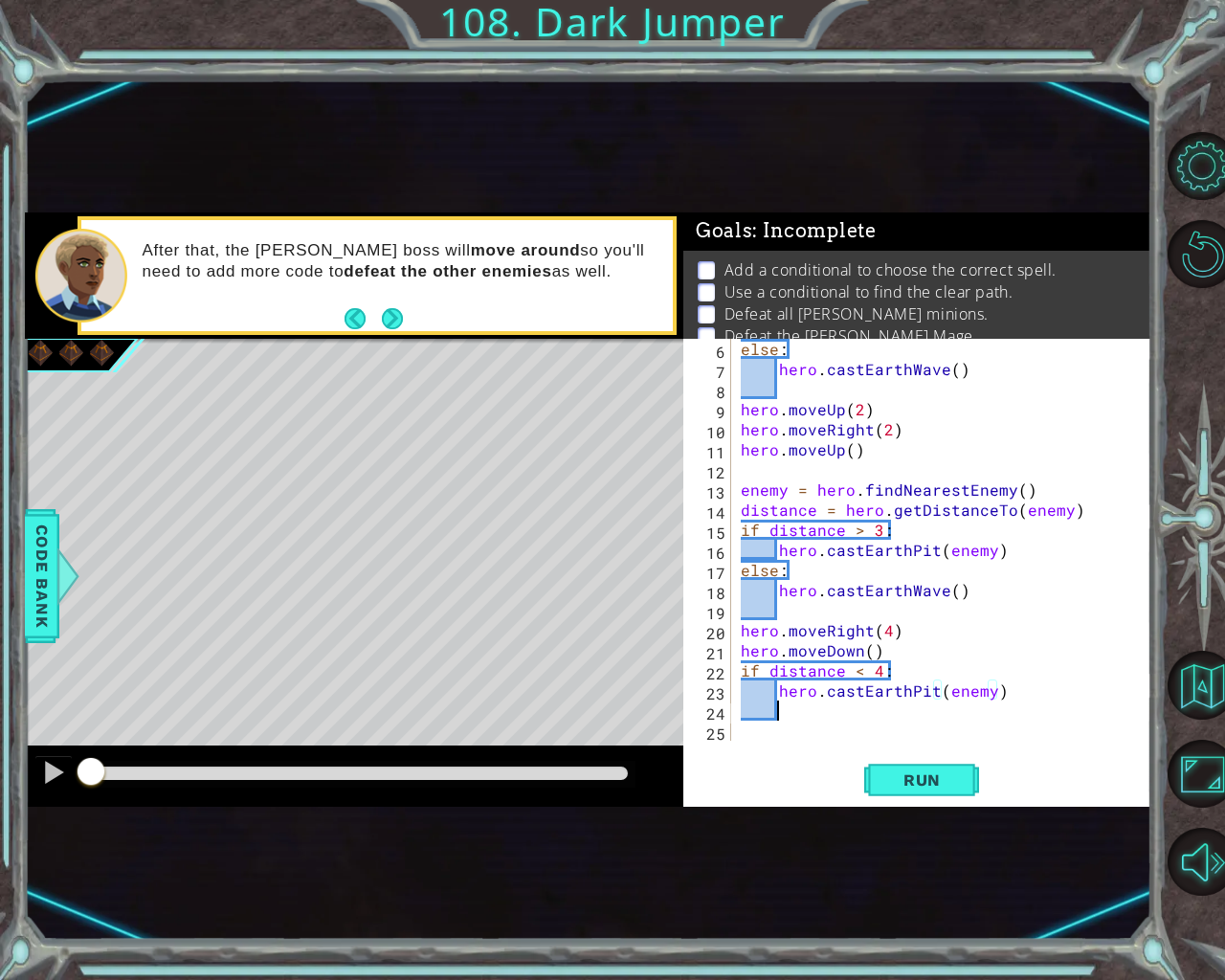
scroll to position [0, 0]
type textarea "hero.moveDown()"
click at [898, 799] on button "Run" at bounding box center [921, 778] width 114 height 47
click at [1219, 780] on button "Maximize Browser" at bounding box center [1201, 773] width 69 height 69
